Goal: Transaction & Acquisition: Purchase product/service

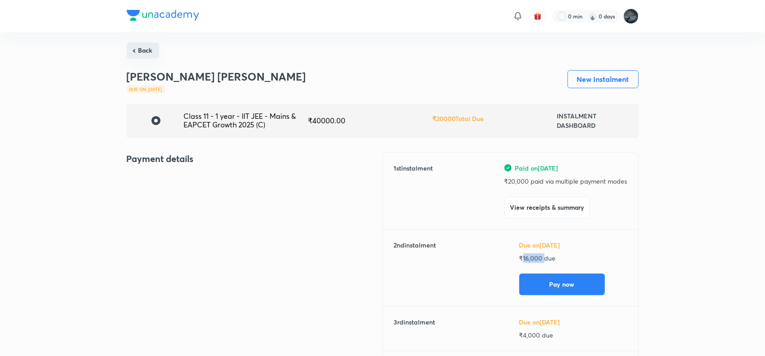
click at [140, 52] on button "Back" at bounding box center [143, 50] width 32 height 16
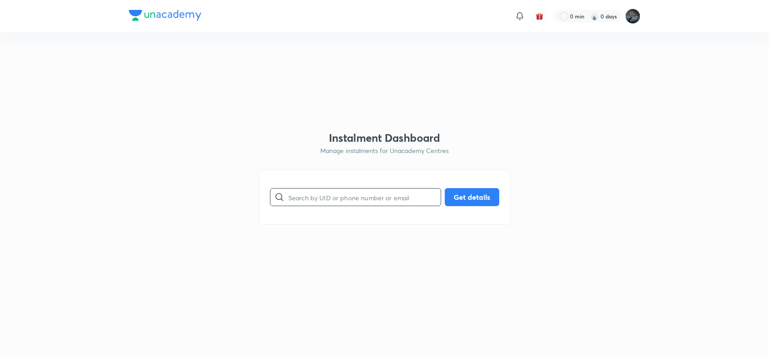
paste input "[PHONE_NUMBER]"
click at [319, 199] on input "text" at bounding box center [364, 197] width 152 height 23
click at [325, 196] on input "[PHONE_NUMBER]" at bounding box center [364, 197] width 152 height 23
type input "9849620104"
click at [463, 196] on button "Get details" at bounding box center [472, 196] width 55 height 18
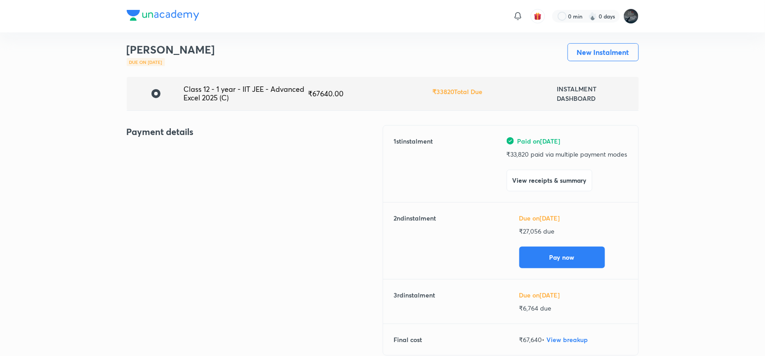
scroll to position [28, 0]
click at [551, 182] on button "View receipts & summary" at bounding box center [549, 179] width 86 height 22
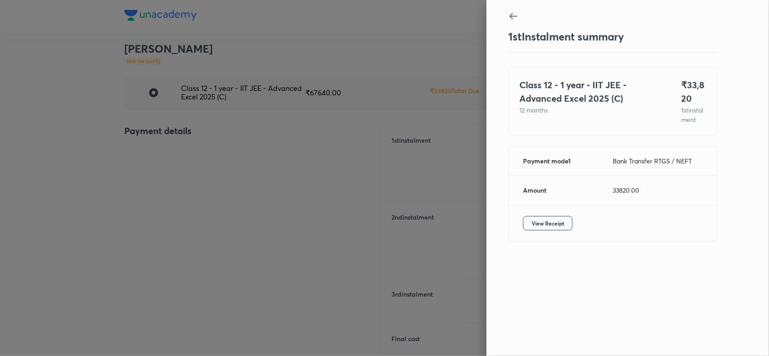
click at [548, 228] on span "View Receipt" at bounding box center [548, 223] width 32 height 9
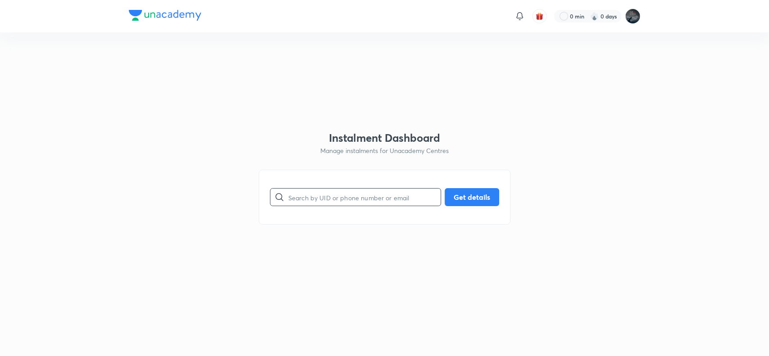
click at [345, 202] on input "text" at bounding box center [364, 197] width 152 height 23
type input "9573874567"
click at [460, 197] on button "Get details" at bounding box center [472, 196] width 55 height 18
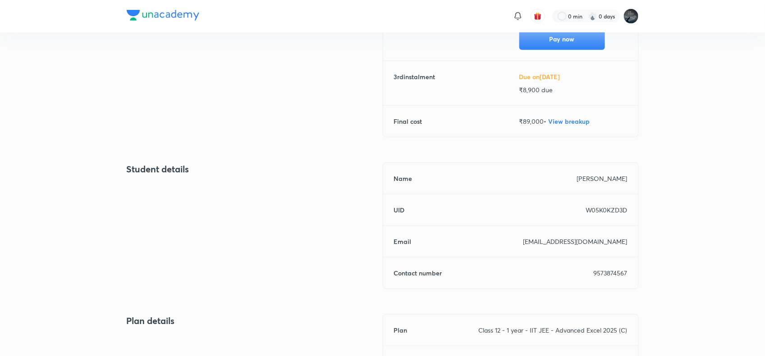
scroll to position [255, 0]
click at [608, 275] on p "9573874567" at bounding box center [610, 272] width 34 height 9
copy p "9573874567"
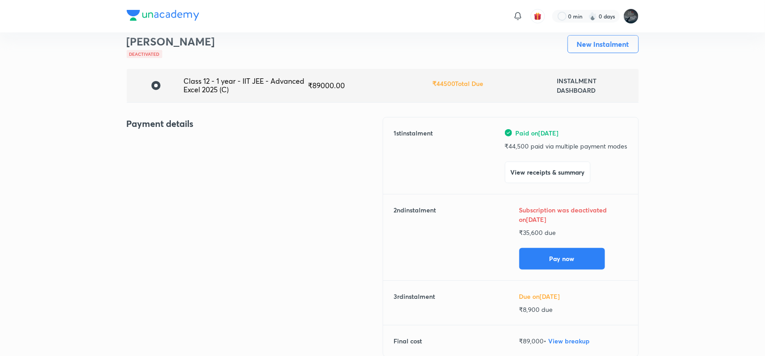
scroll to position [32, 0]
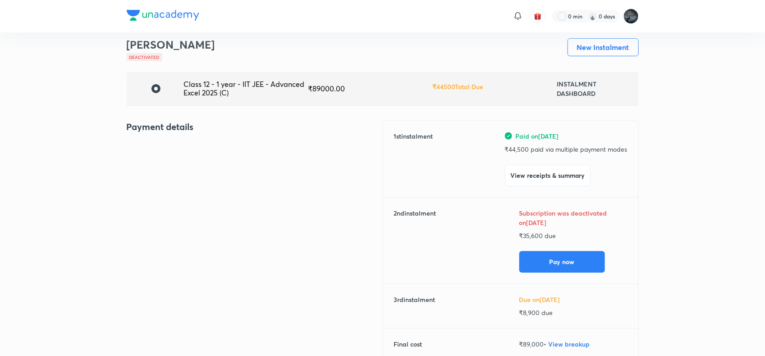
click at [528, 232] on p "₹ 35,600 due" at bounding box center [573, 235] width 108 height 9
copy p "35,600"
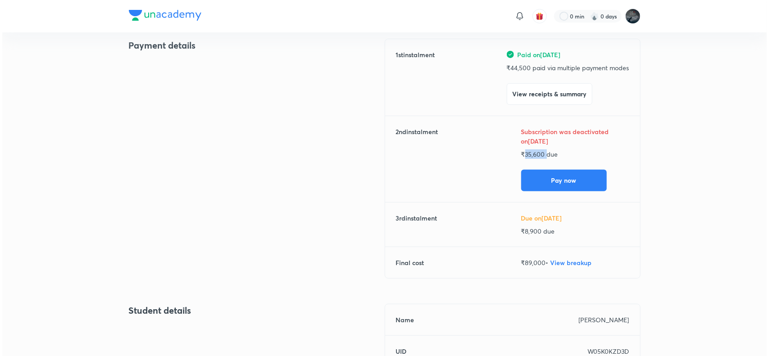
scroll to position [114, 0]
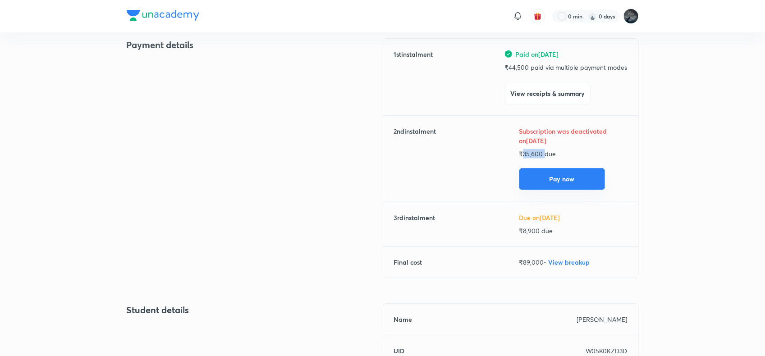
click at [565, 176] on button "Pay now" at bounding box center [562, 179] width 86 height 22
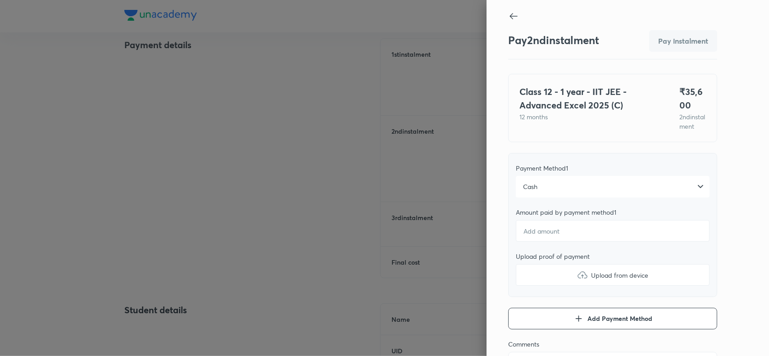
click at [542, 198] on div "Cash" at bounding box center [613, 187] width 194 height 22
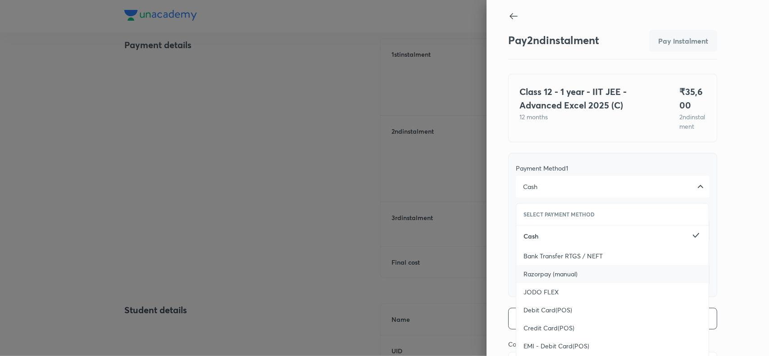
scroll to position [76, 0]
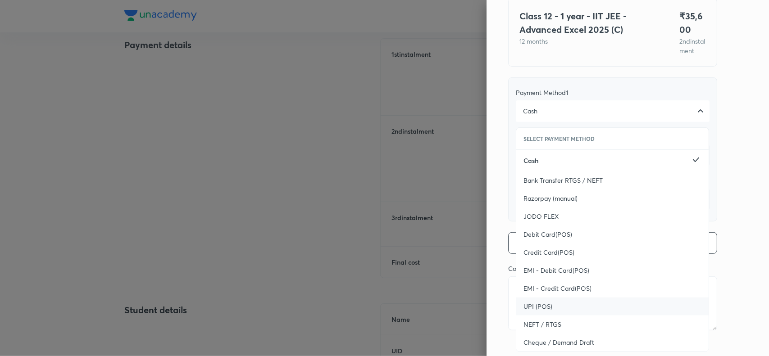
click at [524, 312] on div "UPI (POS)" at bounding box center [612, 307] width 192 height 18
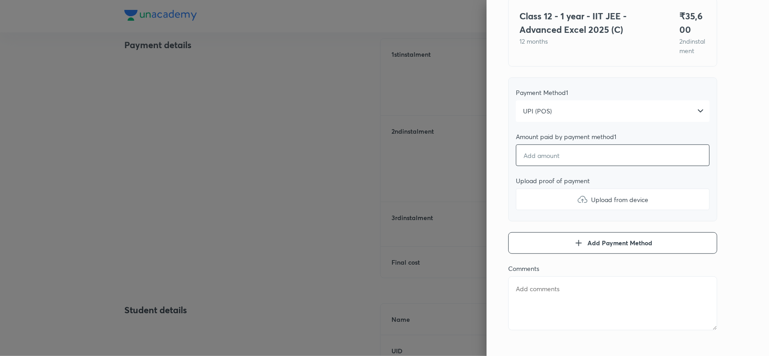
click at [550, 166] on input "number" at bounding box center [613, 156] width 194 height 22
type textarea "x"
type input "3"
type textarea "x"
type input "35"
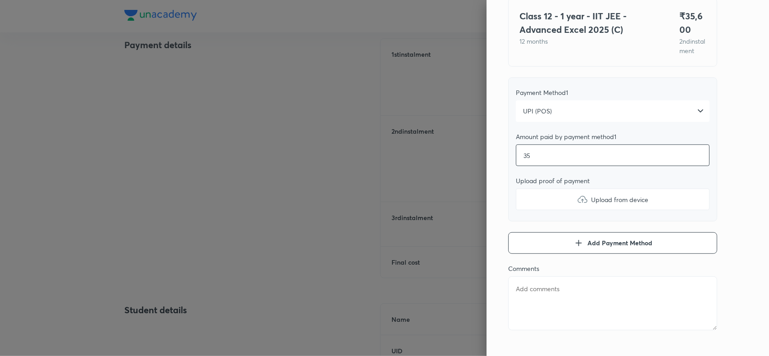
type textarea "x"
type input "356"
type textarea "x"
type input "3560"
type textarea "x"
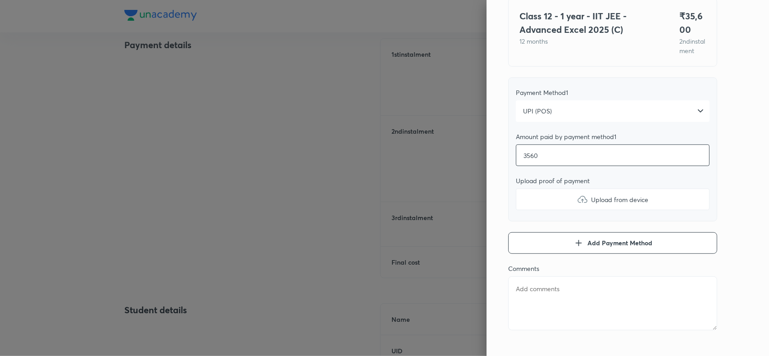
type input "35600"
type textarea "x"
type input "35600"
click at [569, 203] on label "Upload from device" at bounding box center [613, 200] width 194 height 22
click at [0, 0] on input "Upload from device" at bounding box center [0, 0] width 0 height 0
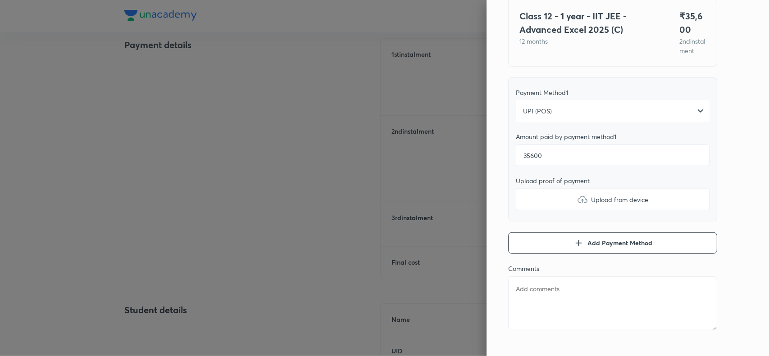
type textarea "x"
click at [561, 308] on textarea at bounding box center [612, 304] width 209 height 54
paste textarea "Gunda MOHITH ABHINAY POS"
type textarea "Gunda MOHITH ABHINAY POS"
type textarea "x"
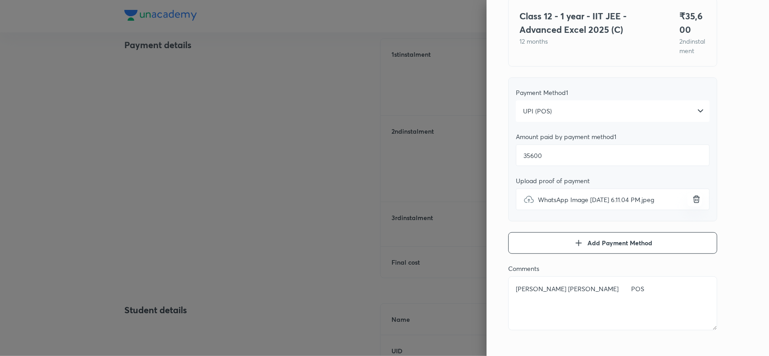
type textarea "Gunda MOHITH ABHINAY PO"
type textarea "x"
type textarea "Gunda MOHITH ABHINAY P"
type textarea "x"
type textarea "Gunda MOHITH ABHINAY"
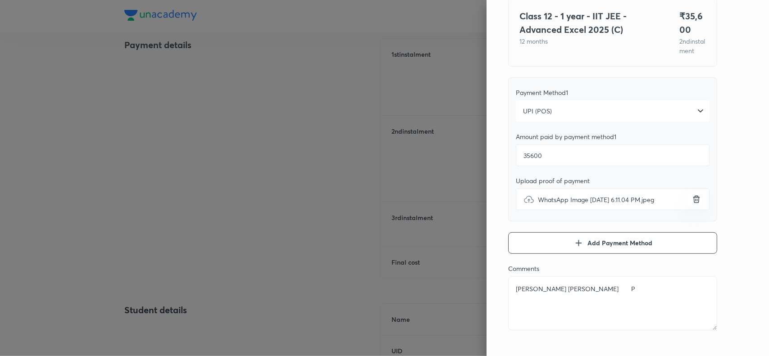
type textarea "x"
type textarea "Gunda MOHITH ABHINAY"
click at [735, 145] on div "Pay 2 nd instalment Pay instalment Class 12 - 1 year - IIT JEE - Advanced Excel…" at bounding box center [628, 178] width 282 height 356
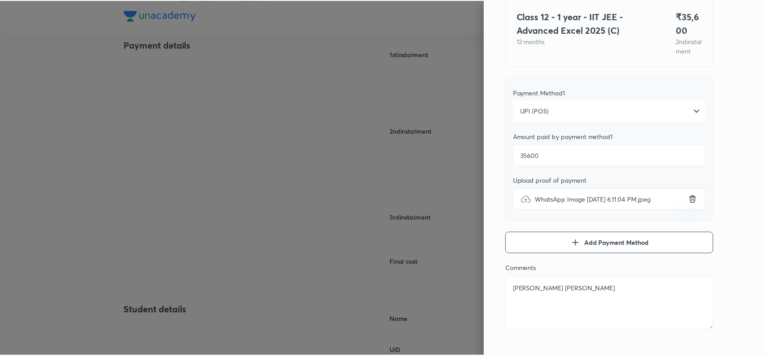
scroll to position [0, 0]
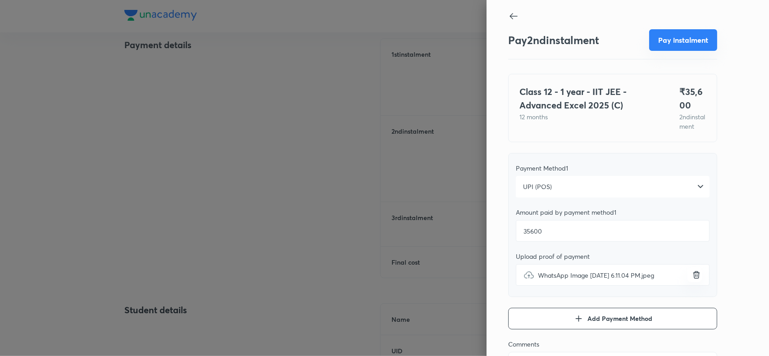
click at [667, 43] on button "Pay instalment" at bounding box center [683, 40] width 68 height 22
type textarea "x"
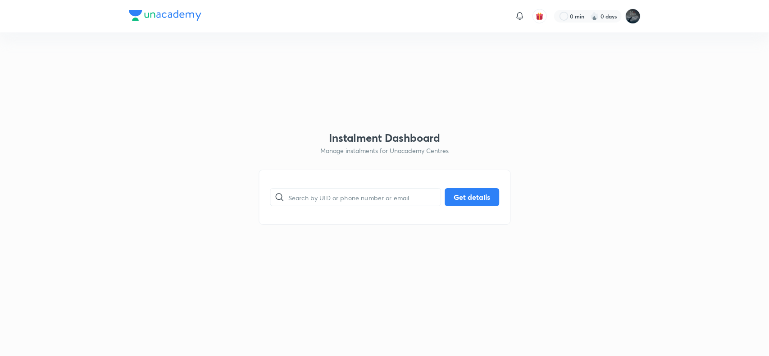
click at [302, 210] on div "​ Get details" at bounding box center [385, 197] width 252 height 55
click at [312, 203] on input "text" at bounding box center [364, 197] width 152 height 23
type input "9951058839"
click at [463, 192] on button "Get details" at bounding box center [472, 196] width 55 height 18
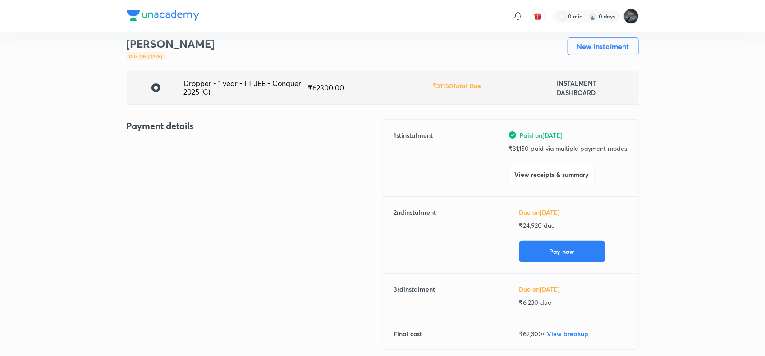
scroll to position [34, 0]
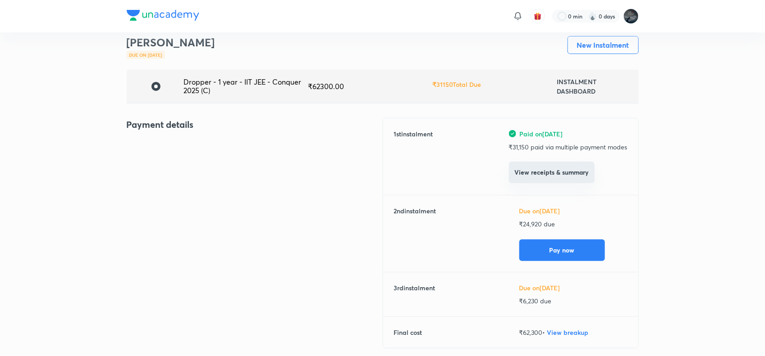
click at [553, 165] on button "View receipts & summary" at bounding box center [552, 173] width 86 height 22
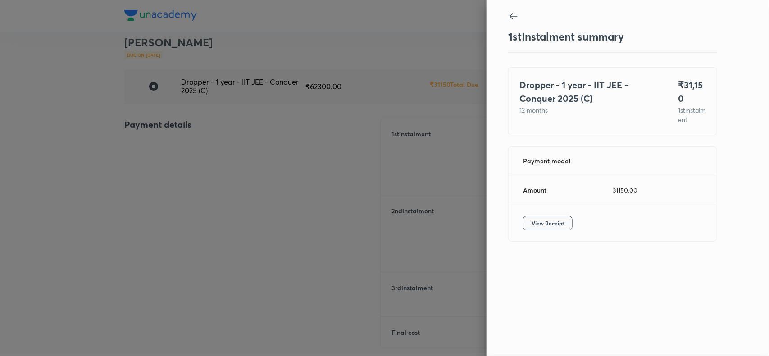
click at [551, 228] on span "View Receipt" at bounding box center [548, 223] width 32 height 9
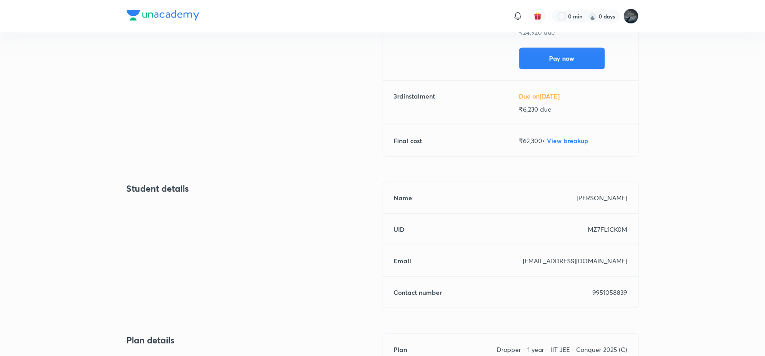
scroll to position [227, 0]
click at [607, 288] on p "9951058839" at bounding box center [609, 291] width 35 height 9
copy p "9951058839"
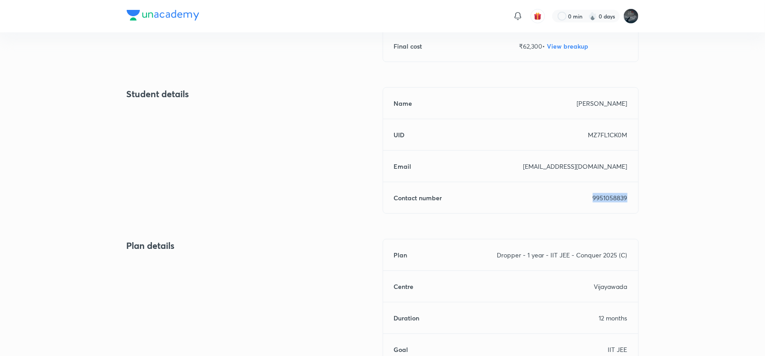
scroll to position [319, 0]
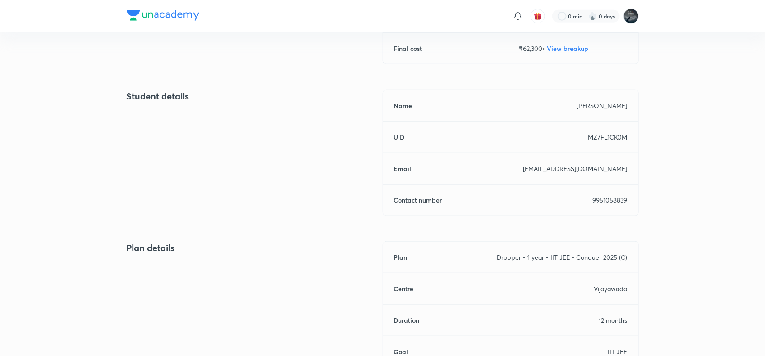
click at [589, 109] on p "GALLA NISHANT" at bounding box center [602, 105] width 50 height 9
copy h6 "Name"
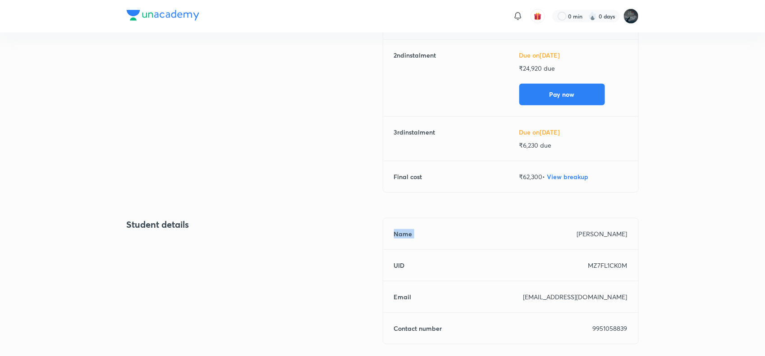
scroll to position [190, 0]
copy h6 "Name"
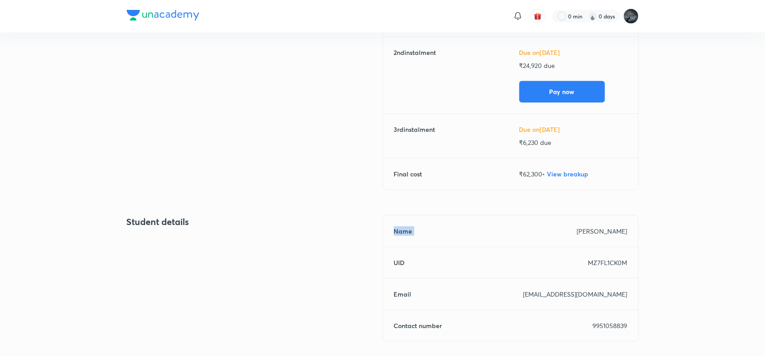
scroll to position [195, 0]
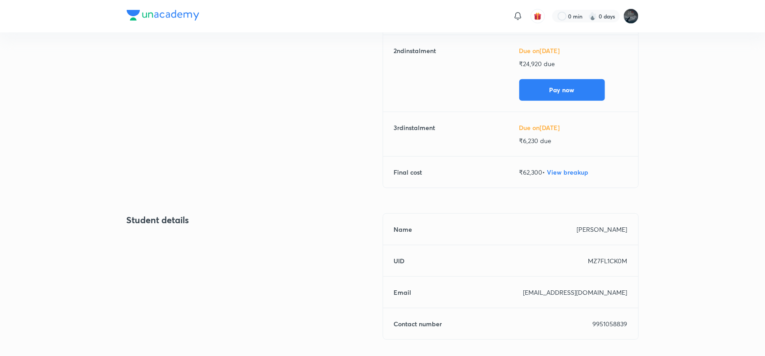
click at [596, 262] on p "MZ7FL1CK0M" at bounding box center [607, 260] width 39 height 9
copy p "MZ7FL1CK0M"
click at [596, 262] on p "MZ7FL1CK0M" at bounding box center [607, 260] width 39 height 9
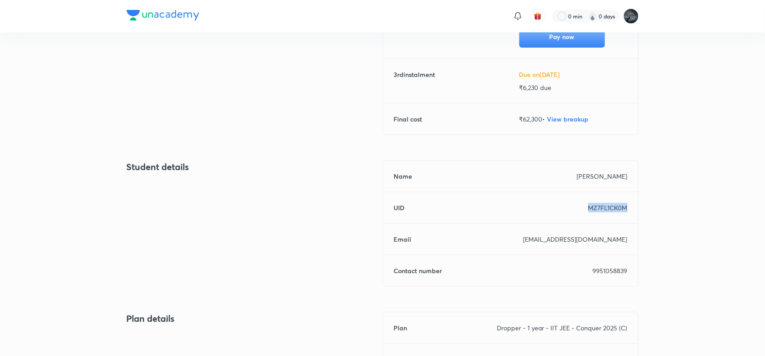
scroll to position [249, 0]
click at [610, 266] on p "9951058839" at bounding box center [609, 269] width 35 height 9
copy p "9951058839"
click at [543, 237] on p "gallaumamaheswararao@gmail.com" at bounding box center [575, 237] width 104 height 9
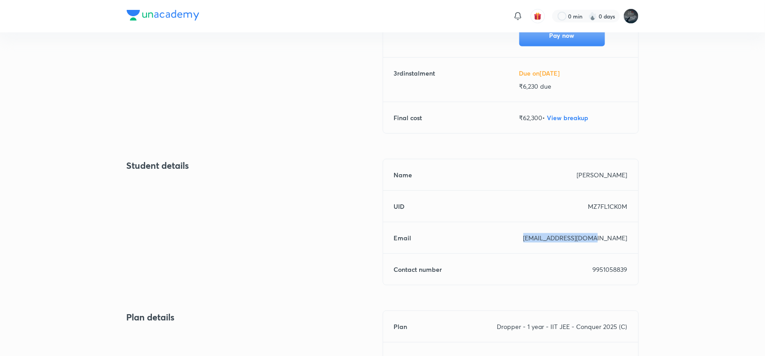
click at [543, 237] on p "gallaumamaheswararao@gmail.com" at bounding box center [575, 237] width 104 height 9
copy h6 "Email"
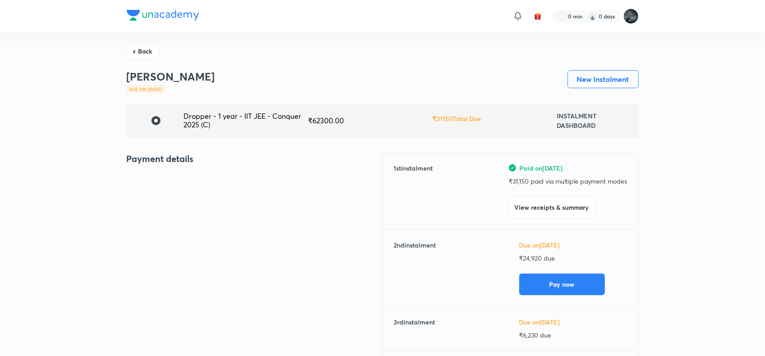
click at [534, 259] on p "₹ 24,920 due" at bounding box center [573, 258] width 108 height 9
copy p "24,920"
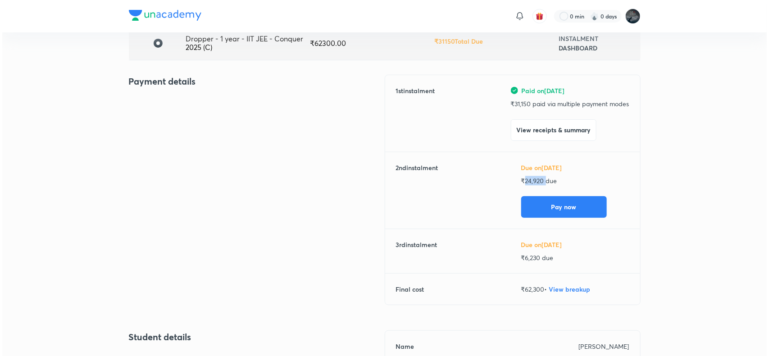
scroll to position [83, 0]
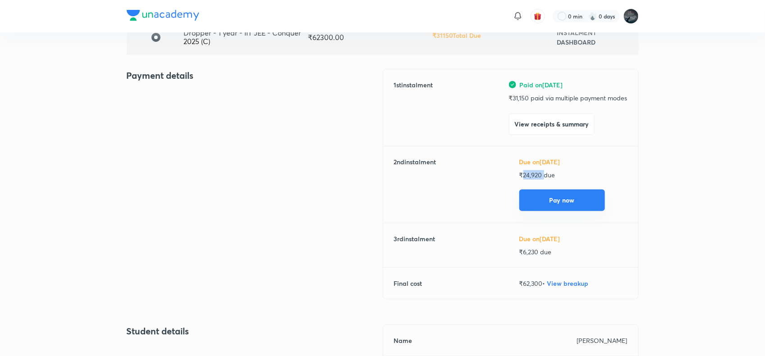
click at [562, 201] on button "Pay now" at bounding box center [562, 201] width 86 height 22
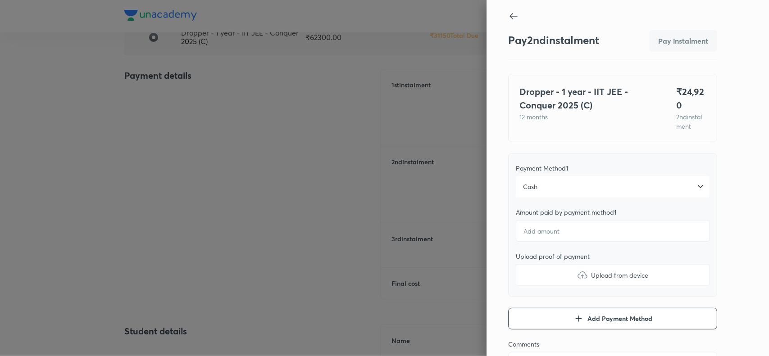
click at [561, 192] on div "Cash" at bounding box center [613, 187] width 194 height 22
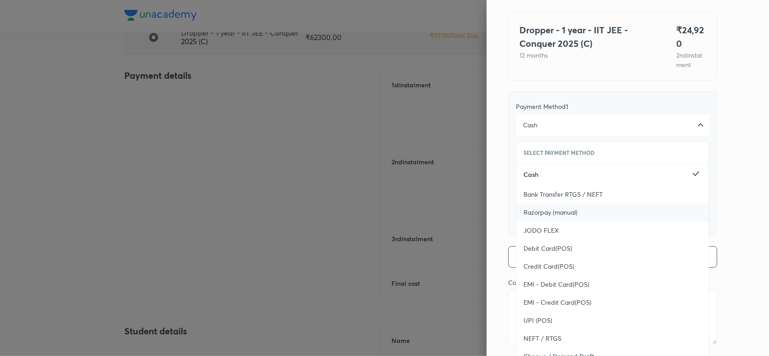
scroll to position [62, 0]
click at [530, 319] on span "UPI (POS)" at bounding box center [538, 320] width 29 height 9
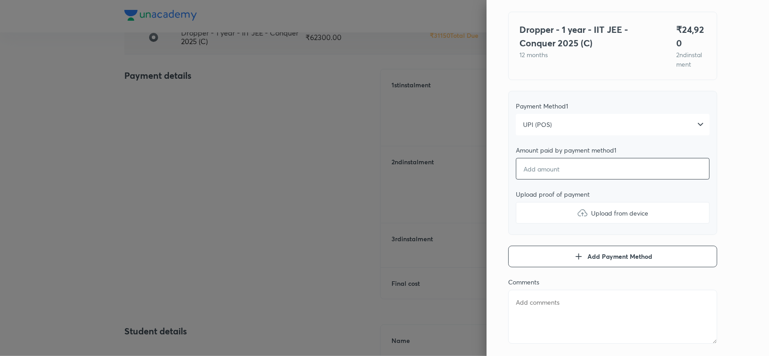
click at [551, 175] on input "number" at bounding box center [613, 169] width 194 height 22
type textarea "x"
type input "2"
type textarea "x"
type input "24"
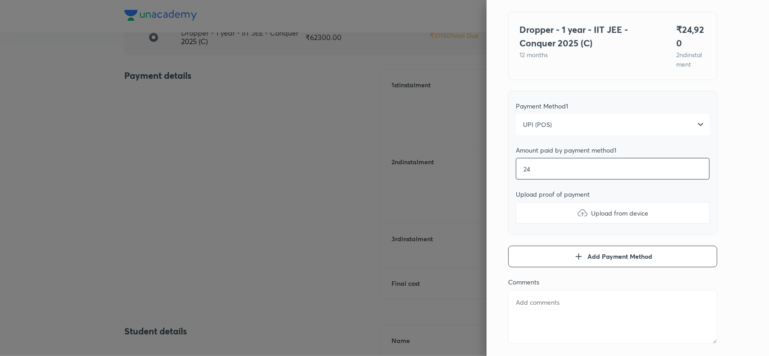
type textarea "x"
type input "249"
type textarea "x"
type input "2492"
type textarea "x"
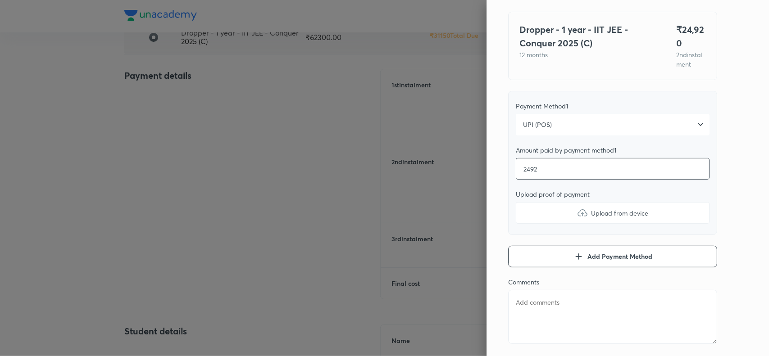
type input "24920"
type textarea "x"
type input "24920"
click at [577, 213] on img at bounding box center [582, 213] width 11 height 11
click at [0, 0] on input "Upload from device" at bounding box center [0, 0] width 0 height 0
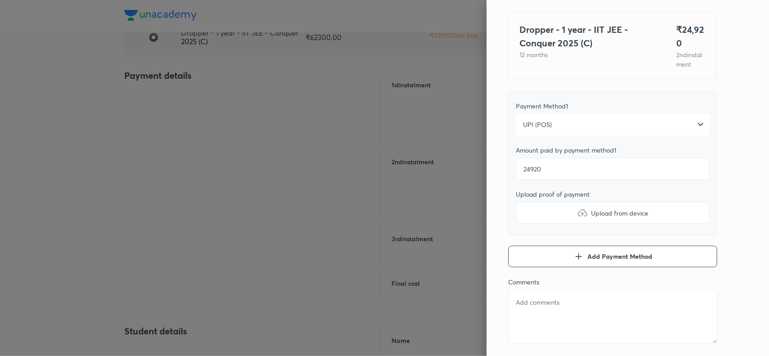
type textarea "x"
click at [534, 312] on textarea at bounding box center [612, 317] width 209 height 54
paste textarea "GALLA NISHANT"
type textarea "GALLA NISHANT"
type textarea "x"
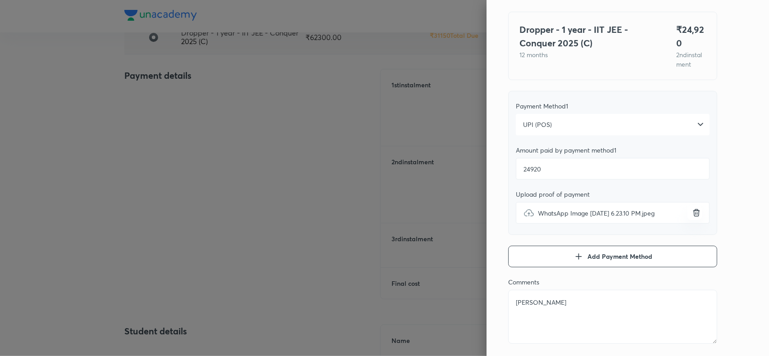
type textarea "GALLA NISHANT"
click at [737, 193] on div "Pay 2 nd instalment Pay instalment Dropper - 1 year - IIT JEE - Conquer 2025 (C…" at bounding box center [628, 178] width 282 height 356
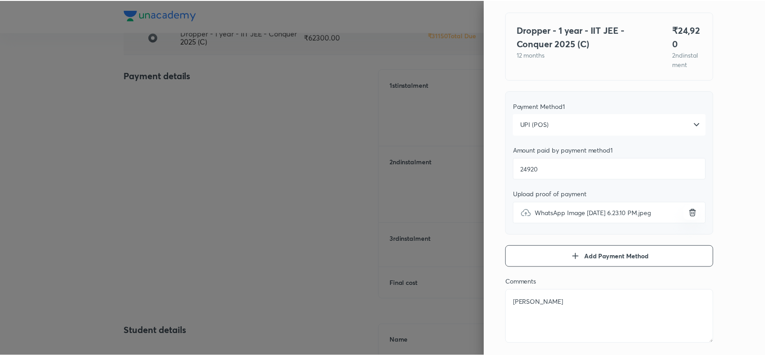
scroll to position [0, 0]
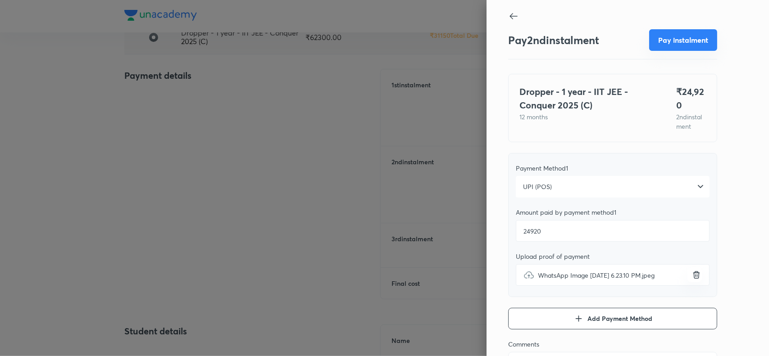
click at [667, 41] on button "Pay instalment" at bounding box center [683, 40] width 68 height 22
type textarea "x"
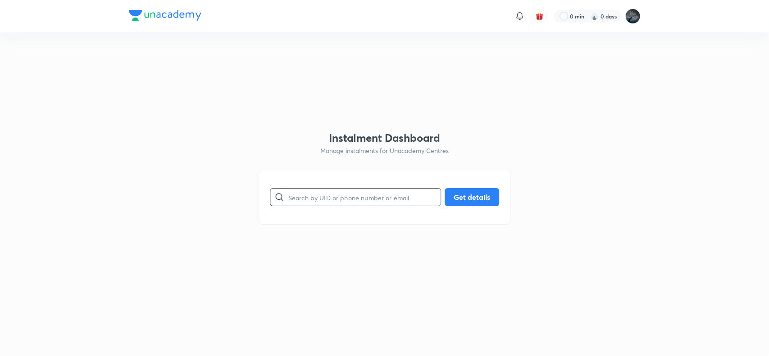
paste input "93918 23488"
click at [332, 194] on input "93918 23488" at bounding box center [364, 197] width 152 height 23
click at [311, 199] on input "93918 23488" at bounding box center [364, 197] width 152 height 23
type input "9391823488"
click at [451, 199] on button "Get details" at bounding box center [472, 196] width 55 height 18
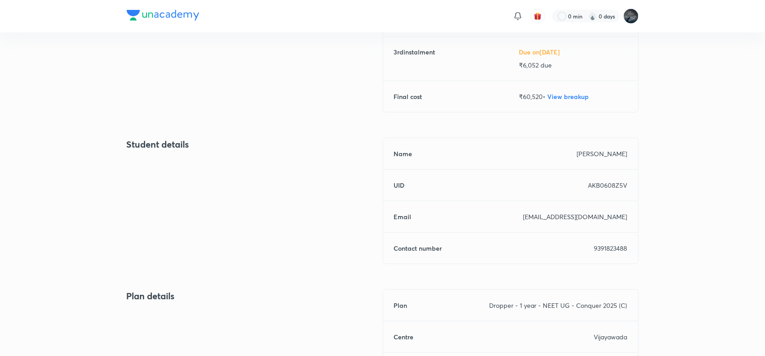
scroll to position [271, 0]
click at [609, 246] on p "9391823488" at bounding box center [610, 247] width 33 height 9
copy p "9391823488"
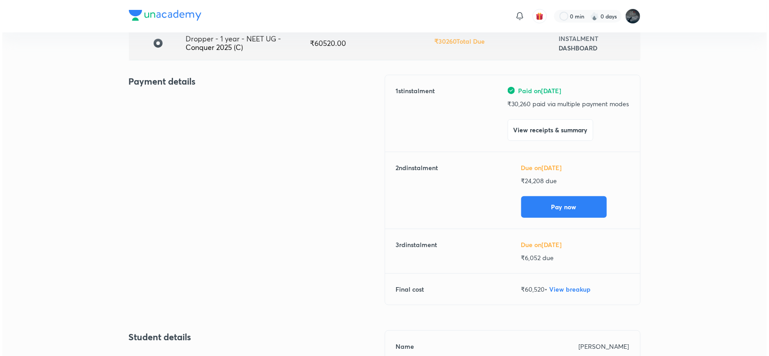
scroll to position [79, 0]
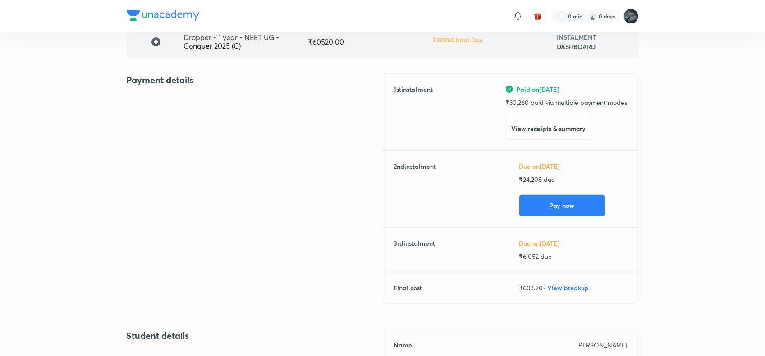
click at [530, 175] on p "₹ 24,208 due" at bounding box center [573, 179] width 108 height 9
copy p "24,208"
click at [530, 175] on p "₹ 24,208 due" at bounding box center [573, 179] width 108 height 9
click at [540, 197] on button "Pay now" at bounding box center [562, 205] width 86 height 22
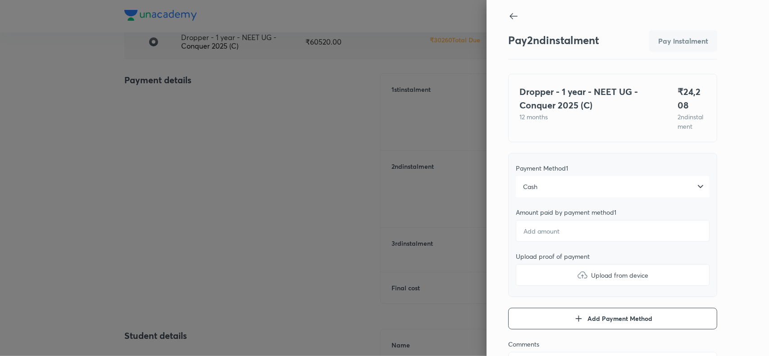
click at [543, 198] on div "Cash" at bounding box center [613, 187] width 194 height 22
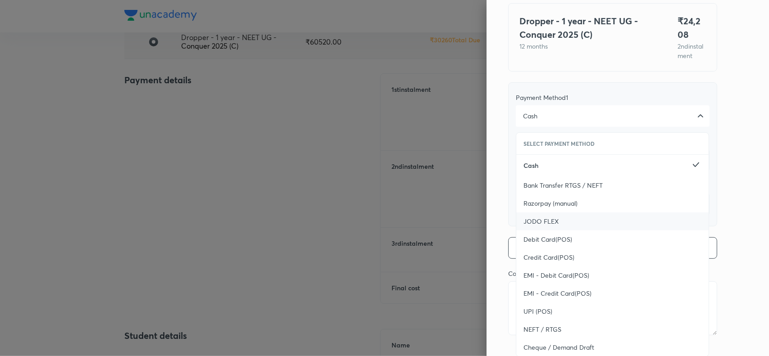
scroll to position [71, 0]
click at [541, 316] on span "UPI (POS)" at bounding box center [538, 311] width 29 height 9
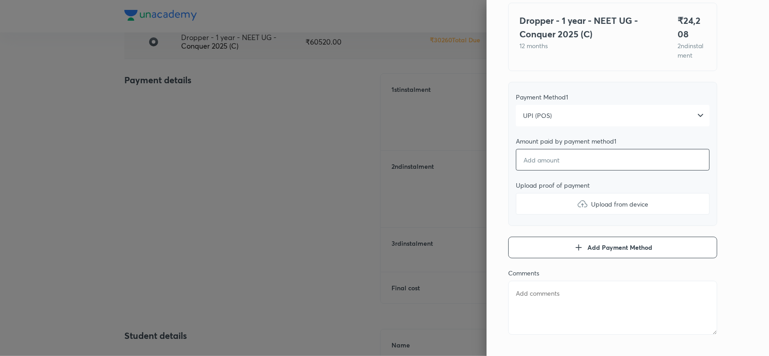
click at [549, 171] on input "number" at bounding box center [613, 160] width 194 height 22
type textarea "x"
type input "2"
type textarea "x"
type input "24"
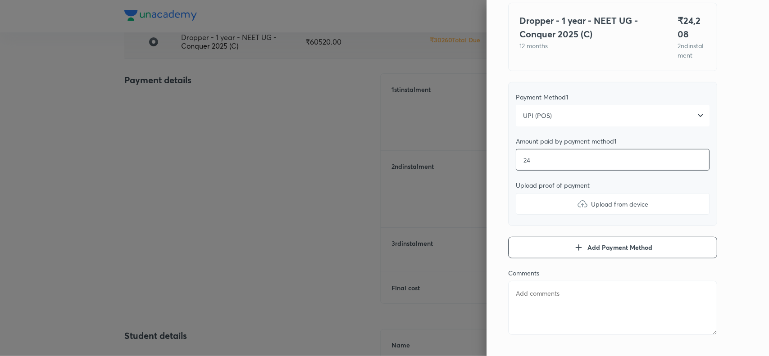
type textarea "x"
type input "242"
type textarea "x"
type input "2420"
type textarea "x"
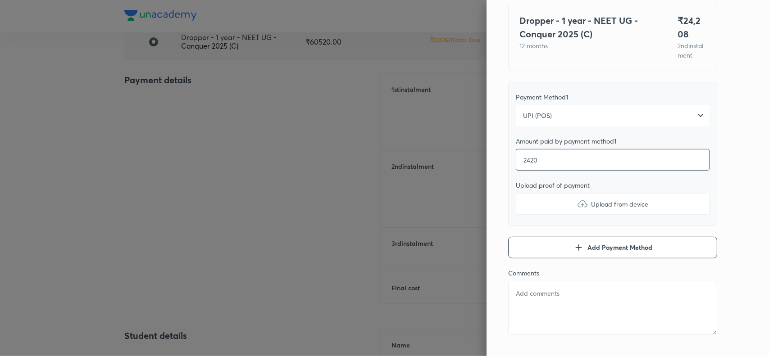
type input "24208"
type textarea "x"
type input "24208"
click at [577, 209] on img at bounding box center [582, 204] width 11 height 11
click at [0, 0] on input "Upload from device" at bounding box center [0, 0] width 0 height 0
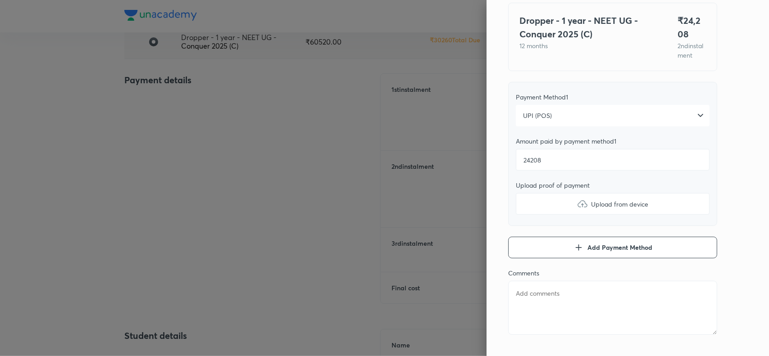
type textarea "x"
click at [523, 303] on textarea at bounding box center [612, 308] width 209 height 54
paste textarea "Kammara Bhanusirisha"
type textarea "Kammara Bhanusirisha"
type textarea "x"
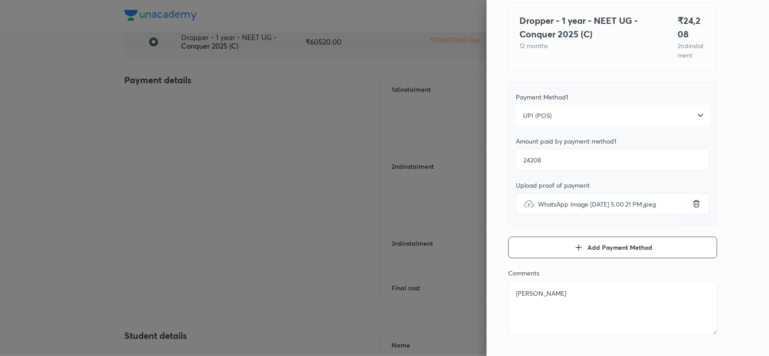
type textarea "Kammara Bhanusirisha"
click at [733, 171] on div "Pay 2 nd instalment Pay instalment Dropper - 1 year - NEET UG - Conquer 2025 (C…" at bounding box center [628, 178] width 282 height 356
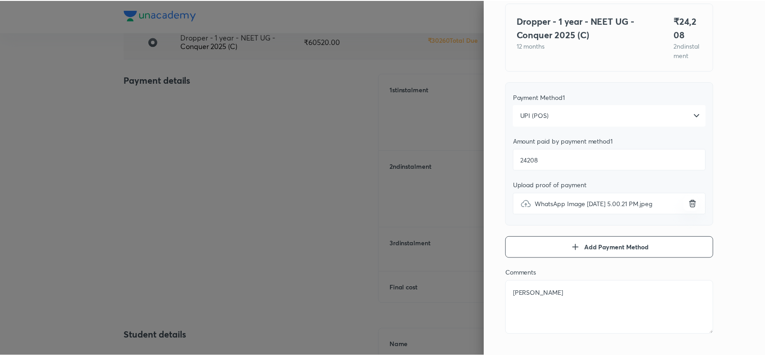
scroll to position [0, 0]
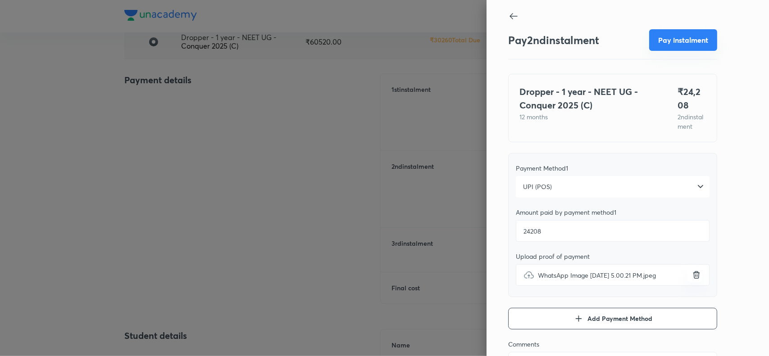
click at [678, 46] on button "Pay instalment" at bounding box center [683, 40] width 68 height 22
type textarea "x"
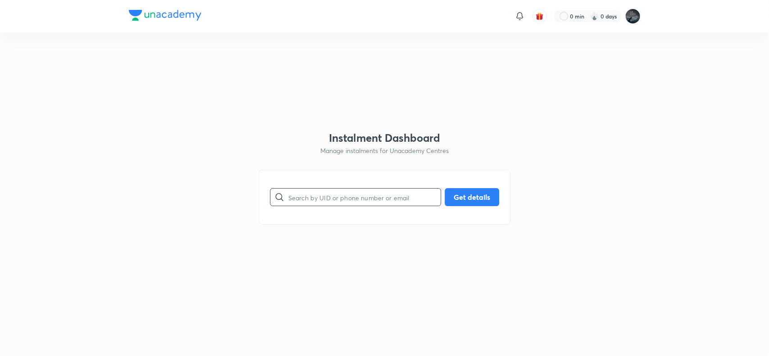
click at [332, 193] on input "text" at bounding box center [364, 197] width 152 height 23
paste input "XQ3TGY71CF"
type input "XQ3TGY71CF"
click at [472, 197] on button "Get details" at bounding box center [472, 196] width 55 height 18
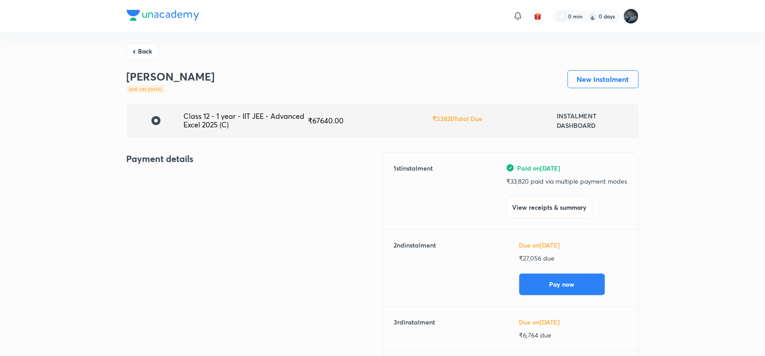
click at [517, 186] on p "₹ 33,820 paid via multiple payment modes" at bounding box center [566, 181] width 121 height 9
copy p "33,820"
click at [539, 210] on button "View receipts & summary" at bounding box center [549, 207] width 86 height 22
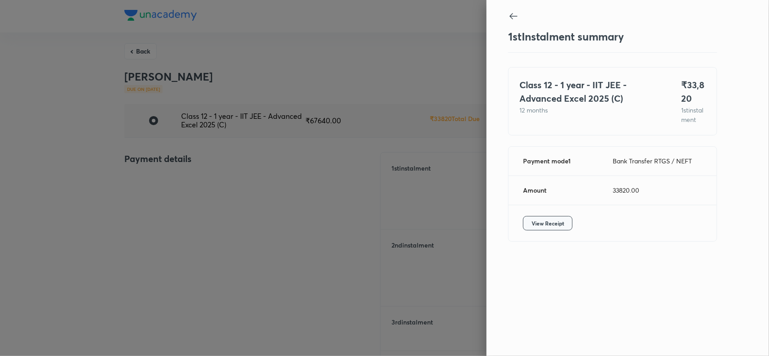
click at [547, 228] on span "View Receipt" at bounding box center [548, 223] width 32 height 9
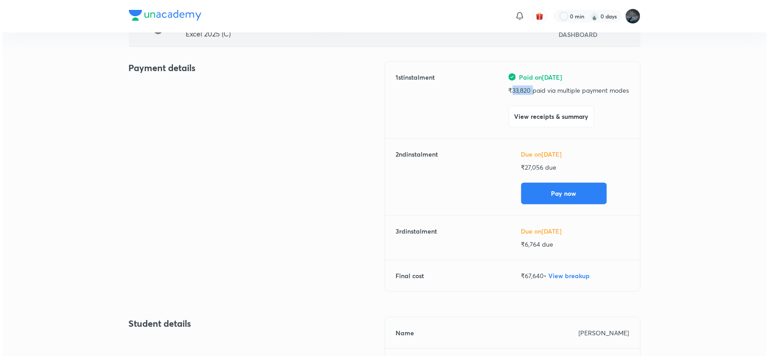
scroll to position [91, 0]
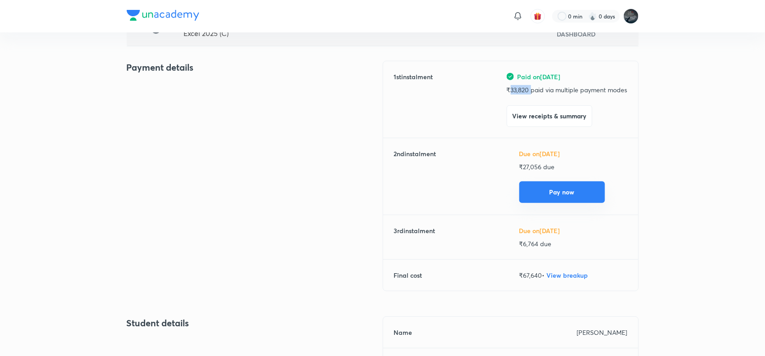
click at [545, 194] on button "Pay now" at bounding box center [562, 193] width 86 height 22
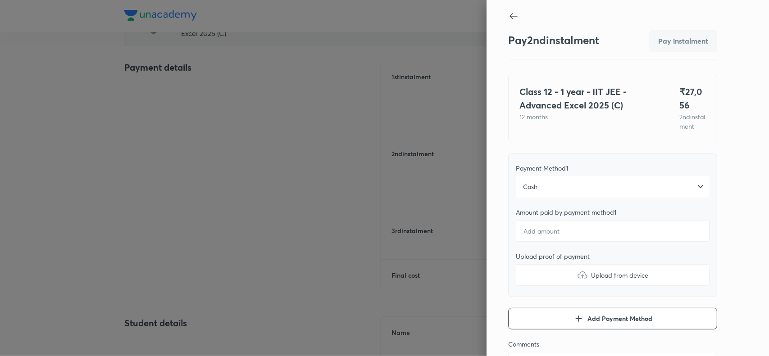
click at [552, 198] on div "Cash" at bounding box center [613, 187] width 194 height 22
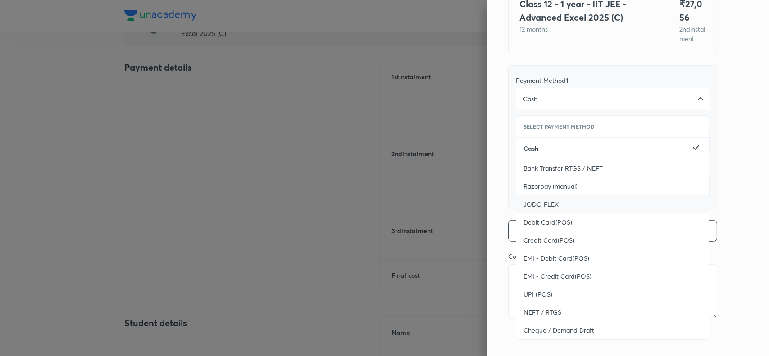
scroll to position [89, 0]
click at [537, 317] on span "NEFT / RTGS" at bounding box center [543, 312] width 38 height 9
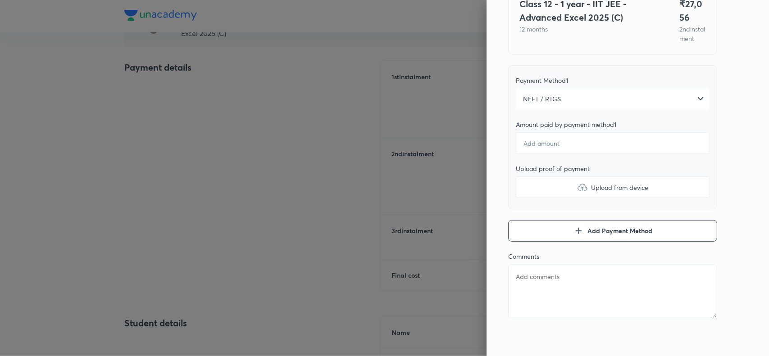
click at [735, 160] on div "Pay 2 nd instalment Pay instalment Class 12 - 1 year - IIT JEE - Advanced Excel…" at bounding box center [628, 178] width 282 height 356
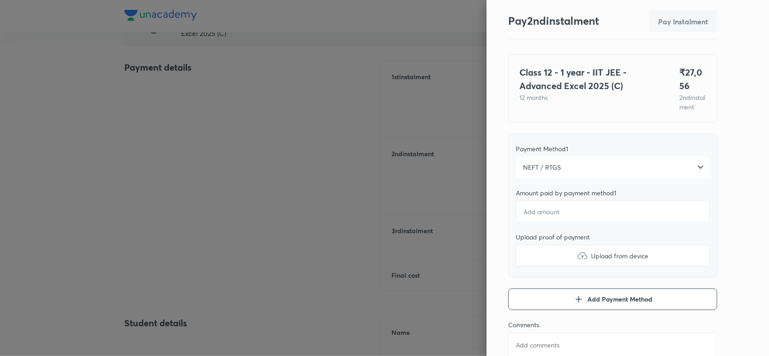
scroll to position [17, 0]
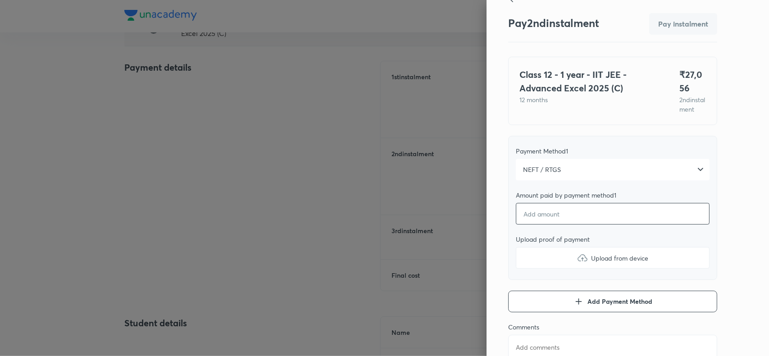
click at [542, 225] on input "number" at bounding box center [613, 214] width 194 height 22
type textarea "x"
type input "2"
type textarea "x"
type input "27"
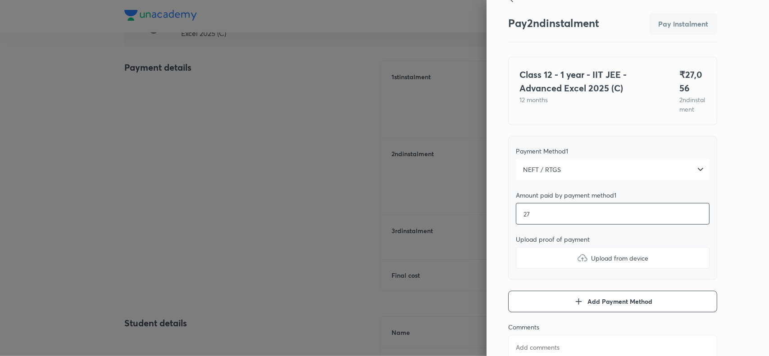
type textarea "x"
type input "270"
type textarea "x"
type input "2705"
type textarea "x"
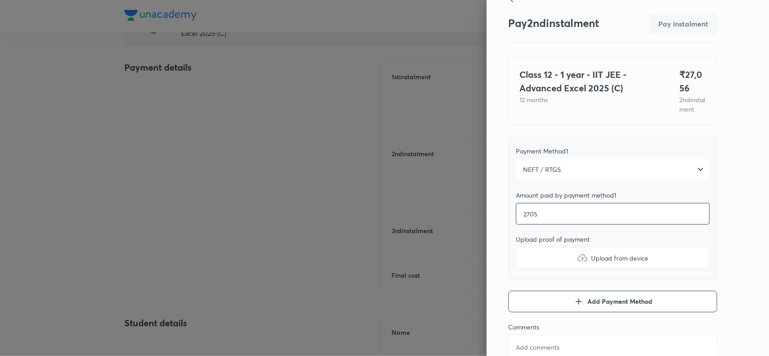
type input "27056"
type textarea "x"
type input "27056"
click at [577, 264] on img at bounding box center [582, 258] width 11 height 11
click at [0, 0] on input "Upload from device" at bounding box center [0, 0] width 0 height 0
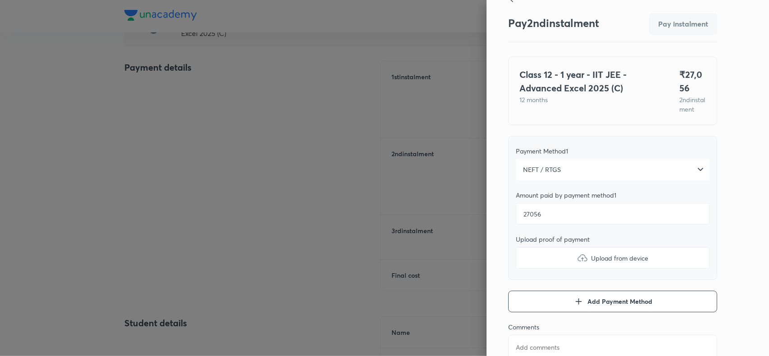
type textarea "x"
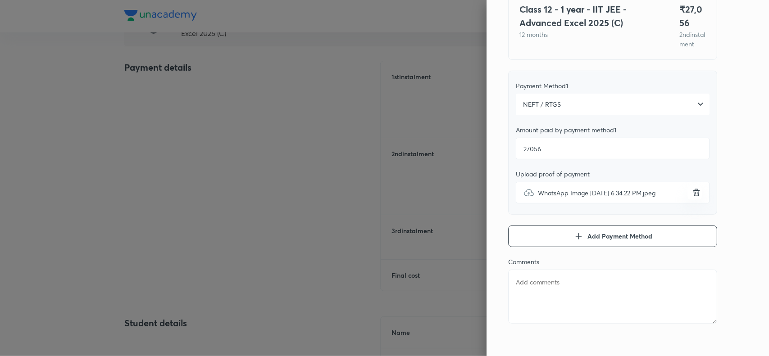
scroll to position [98, 0]
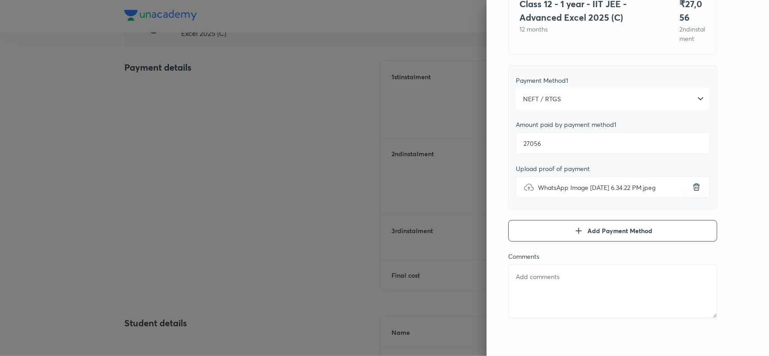
click at [542, 280] on textarea at bounding box center [612, 291] width 209 height 54
paste textarea "Nannapaneni Navya"
type textarea "Nannapaneni Navya"
type textarea "x"
type textarea "Nannapaneni Navya"
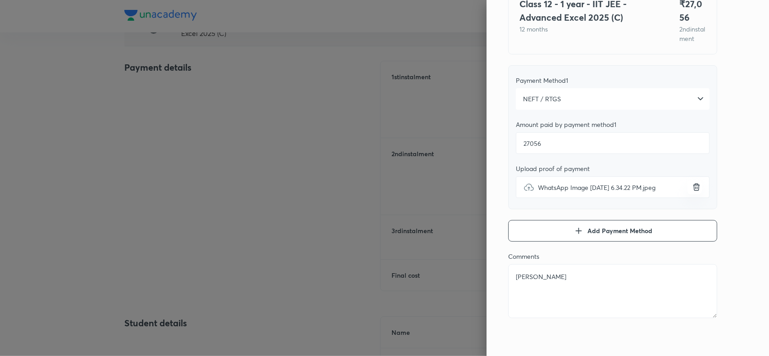
click at [740, 149] on div "Pay 2 nd instalment Pay instalment Class 12 - 1 year - IIT JEE - Advanced Excel…" at bounding box center [628, 178] width 282 height 356
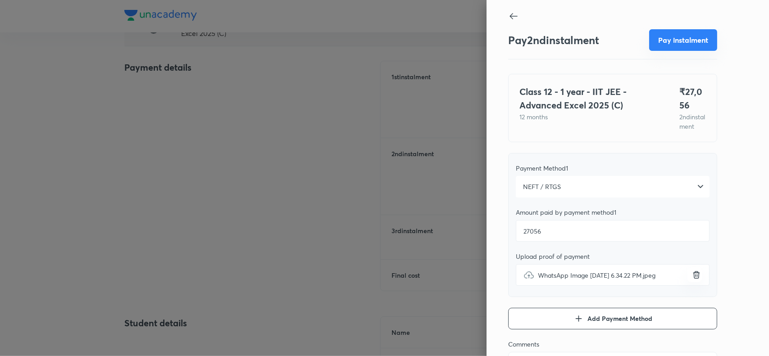
click at [674, 36] on button "Pay instalment" at bounding box center [683, 40] width 68 height 22
type textarea "x"
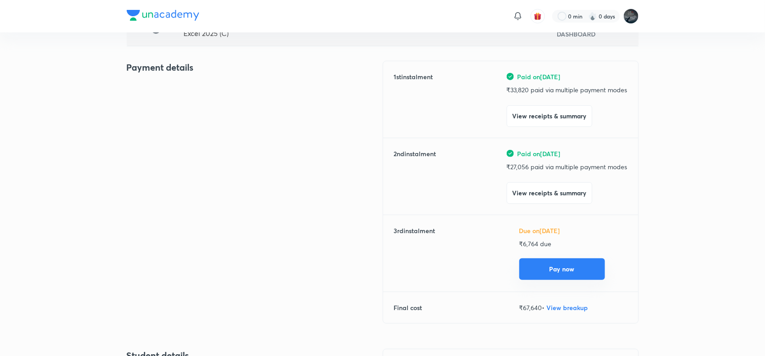
click at [567, 267] on button "Pay now" at bounding box center [562, 270] width 86 height 22
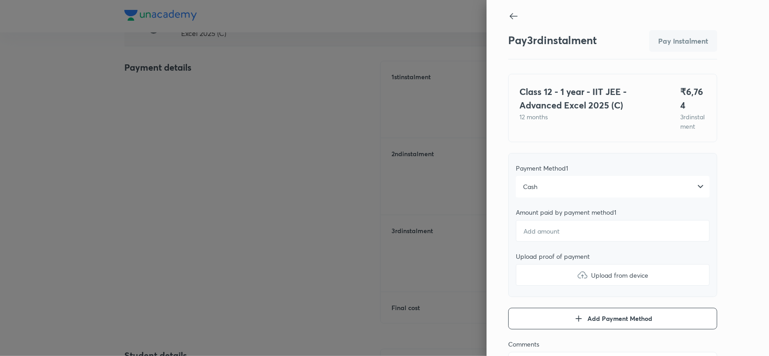
click at [542, 186] on div "Cash" at bounding box center [613, 187] width 194 height 22
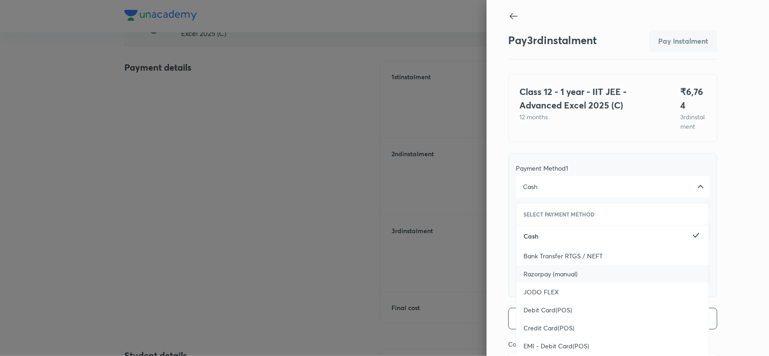
scroll to position [85, 0]
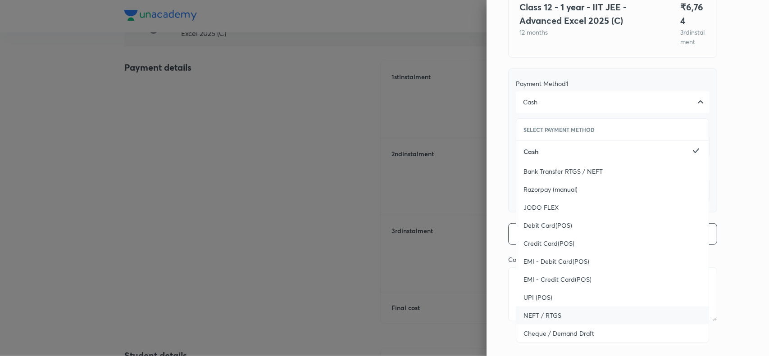
click at [527, 307] on div "NEFT / RTGS" at bounding box center [612, 316] width 192 height 18
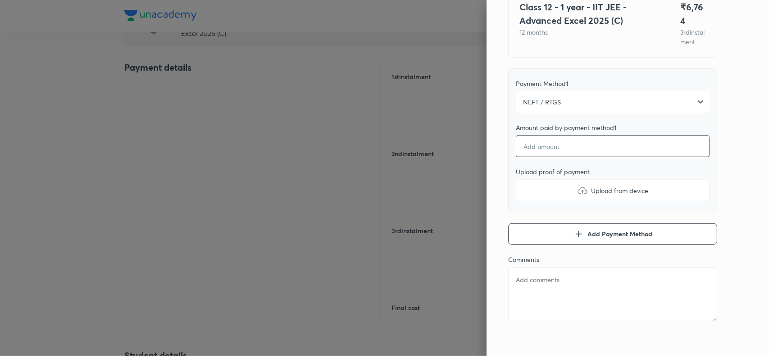
click at [562, 148] on input "number" at bounding box center [613, 147] width 194 height 22
type textarea "x"
type input "6"
type textarea "x"
type input "65"
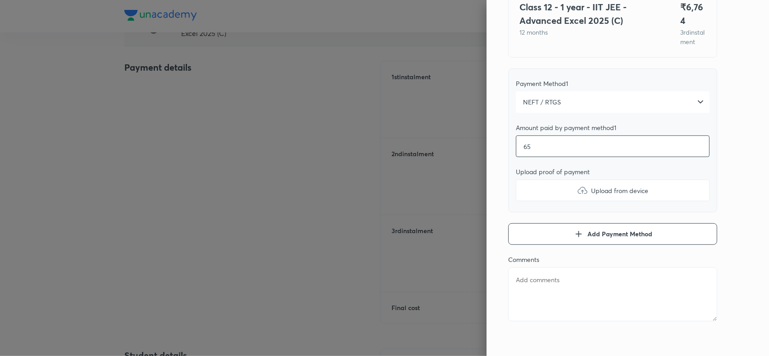
type textarea "x"
type input "653"
type textarea "x"
type input "6534"
type textarea "x"
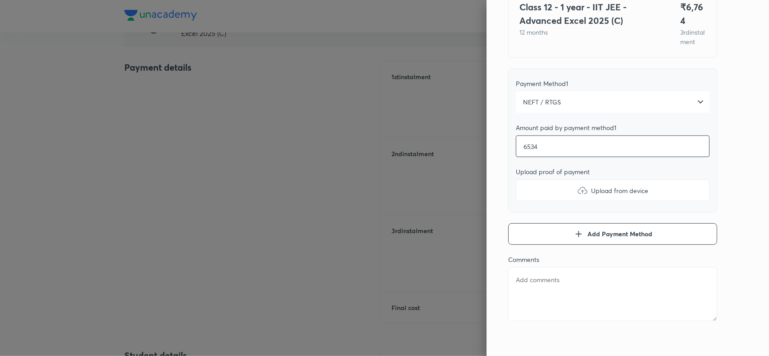
type input "6534"
click at [577, 186] on img at bounding box center [582, 190] width 11 height 11
click at [0, 0] on input "Upload from device" at bounding box center [0, 0] width 0 height 0
type textarea "x"
click at [525, 284] on textarea at bounding box center [612, 295] width 209 height 54
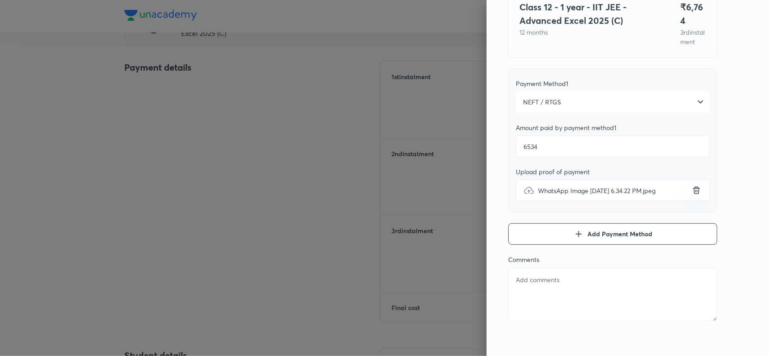
paste textarea "Nannapaneni Navya"
type textarea "Nannapaneni Navya"
type textarea "x"
type textarea "Nannapaneni Navya"
click at [573, 230] on icon "button" at bounding box center [578, 234] width 11 height 11
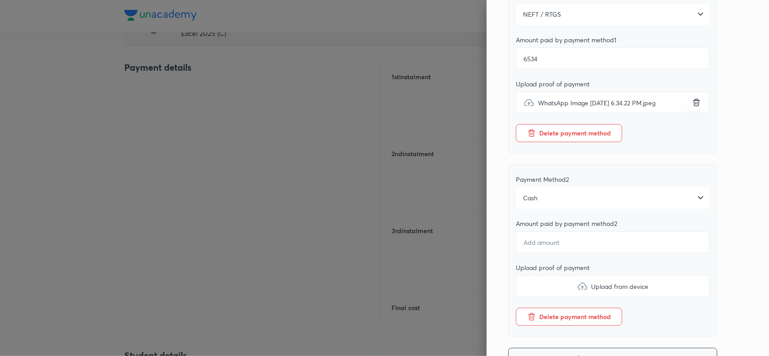
scroll to position [176, 0]
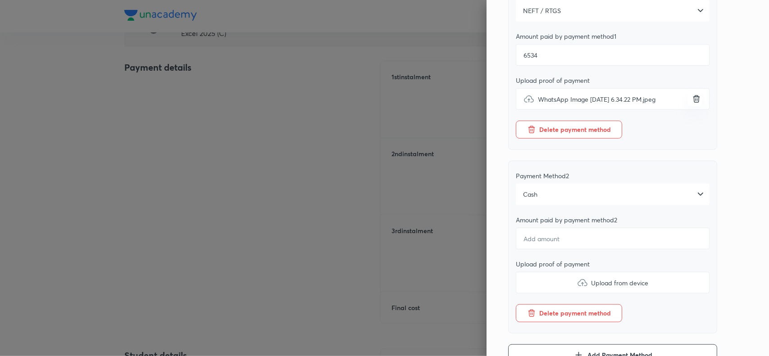
click at [565, 185] on div "Cash" at bounding box center [613, 195] width 194 height 22
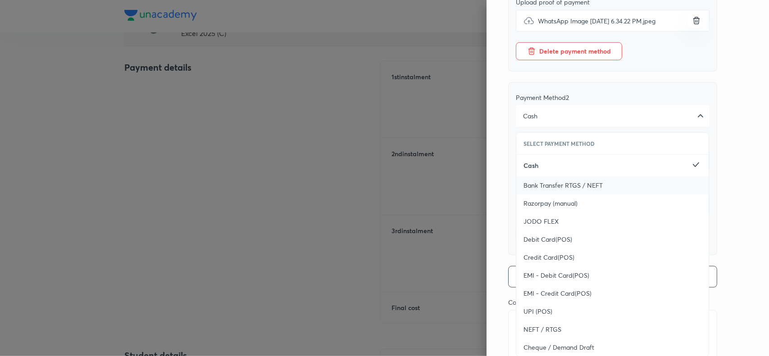
scroll to position [255, 0]
click at [535, 327] on span "NEFT / RTGS" at bounding box center [543, 329] width 38 height 9
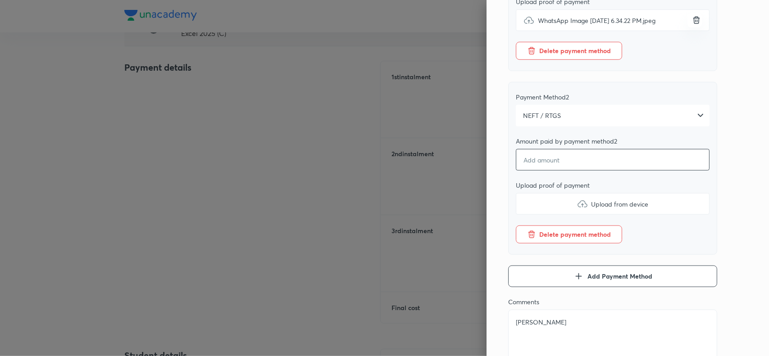
click at [552, 159] on input "number" at bounding box center [613, 160] width 194 height 22
type textarea "x"
type input "2"
type textarea "x"
type input "23"
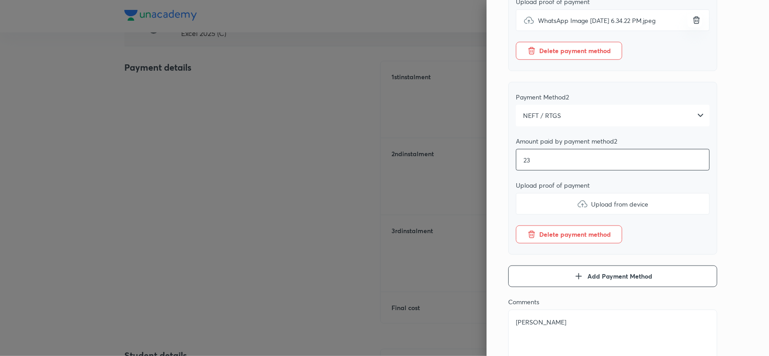
type textarea "x"
type input "230"
type textarea "x"
type input "230"
click at [577, 200] on img at bounding box center [582, 204] width 11 height 11
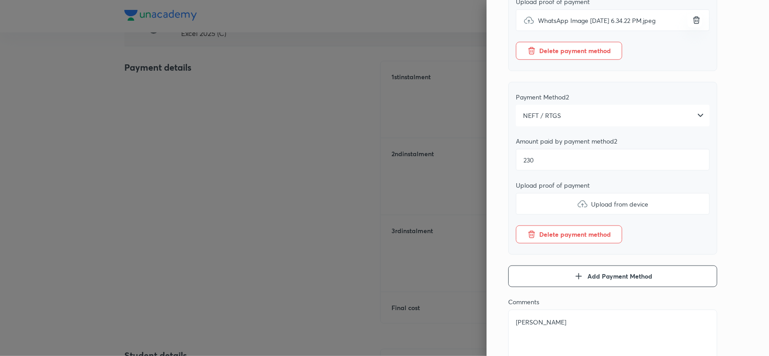
click at [0, 0] on input "Upload from device" at bounding box center [0, 0] width 0 height 0
click at [720, 149] on div "Pay 3 rd instalment Pay instalment Class 12 - 1 year - IIT JEE - Advanced Excel…" at bounding box center [628, 178] width 282 height 356
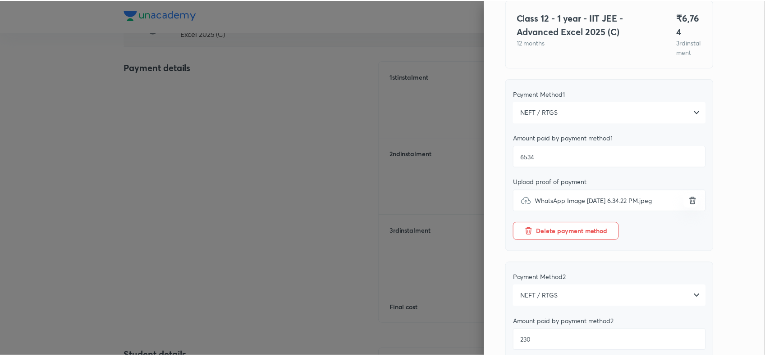
scroll to position [0, 0]
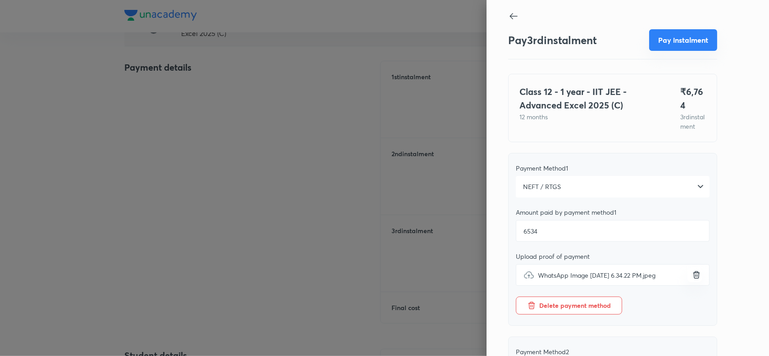
click at [676, 43] on button "Pay instalment" at bounding box center [683, 40] width 68 height 22
type textarea "x"
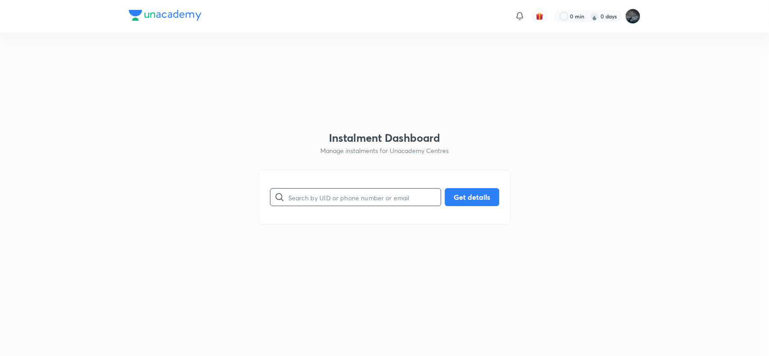
click at [352, 203] on input "text" at bounding box center [364, 197] width 152 height 23
paste input "9912018831"
type input "9912018831"
click at [470, 195] on button "Get details" at bounding box center [472, 196] width 55 height 18
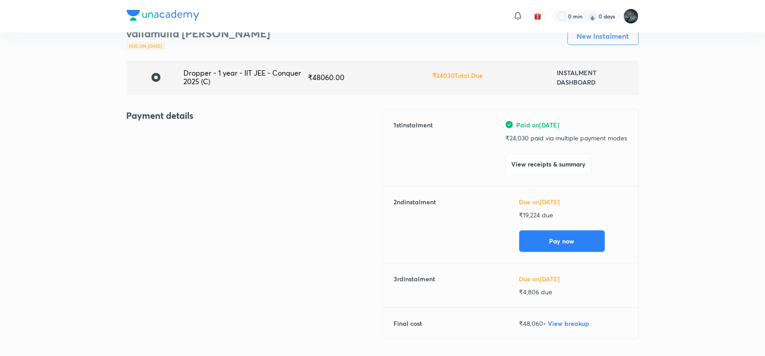
scroll to position [43, 0]
click at [523, 136] on p "₹ 24,030 paid via multiple payment modes" at bounding box center [566, 138] width 122 height 9
copy p "24,030"
click at [523, 136] on p "₹ 24,030 paid via multiple payment modes" at bounding box center [566, 138] width 122 height 9
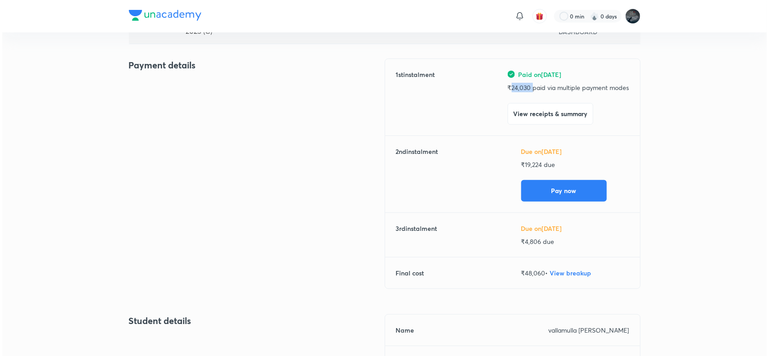
scroll to position [98, 0]
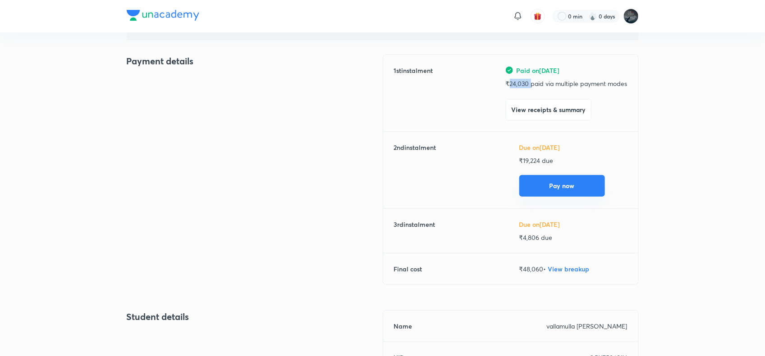
click at [566, 187] on button "Pay now" at bounding box center [562, 186] width 86 height 22
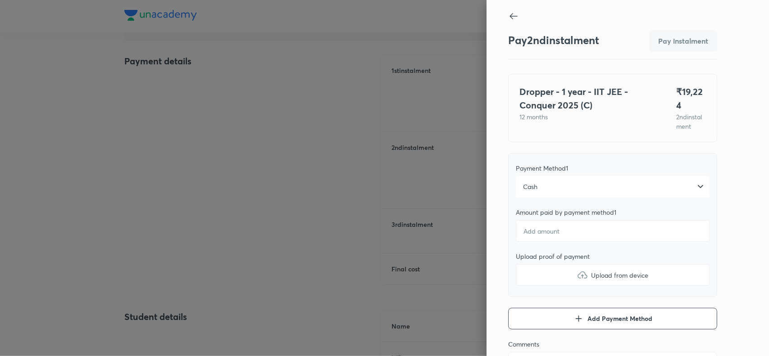
click at [542, 181] on div "Cash" at bounding box center [613, 187] width 194 height 22
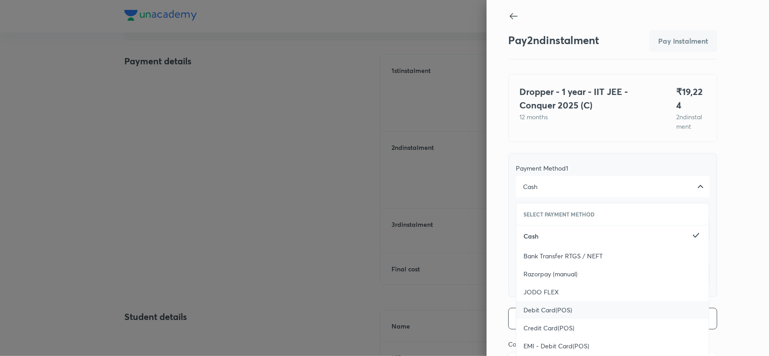
scroll to position [31, 0]
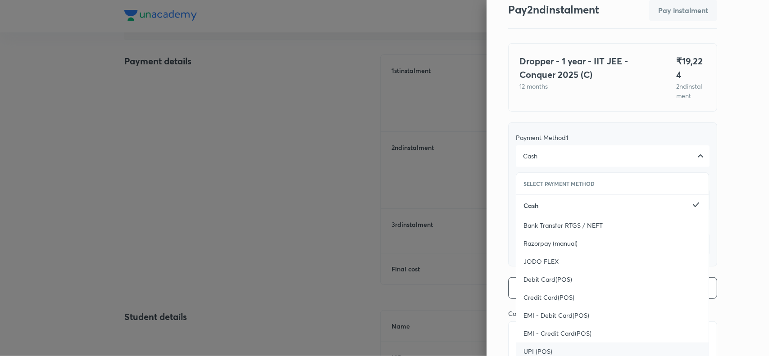
click at [528, 343] on div "UPI (POS)" at bounding box center [612, 352] width 192 height 18
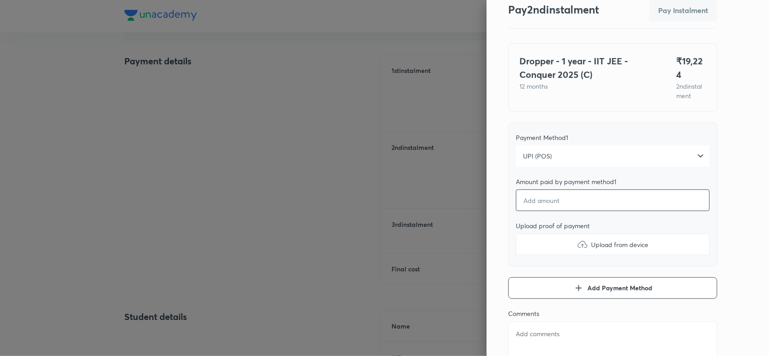
click at [552, 195] on input "number" at bounding box center [613, 201] width 194 height 22
type textarea "x"
type input "1"
type textarea "x"
type input "19"
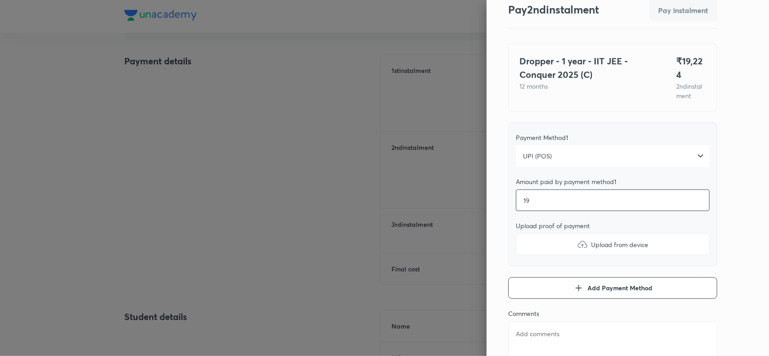
type textarea "x"
type input "192"
type textarea "x"
type input "1922"
type textarea "x"
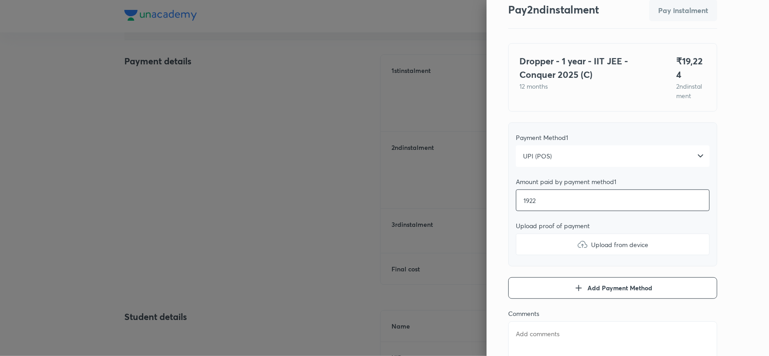
type input "19224"
type textarea "x"
type input "19224"
click at [577, 239] on img at bounding box center [582, 244] width 11 height 11
click at [0, 0] on input "Upload from device" at bounding box center [0, 0] width 0 height 0
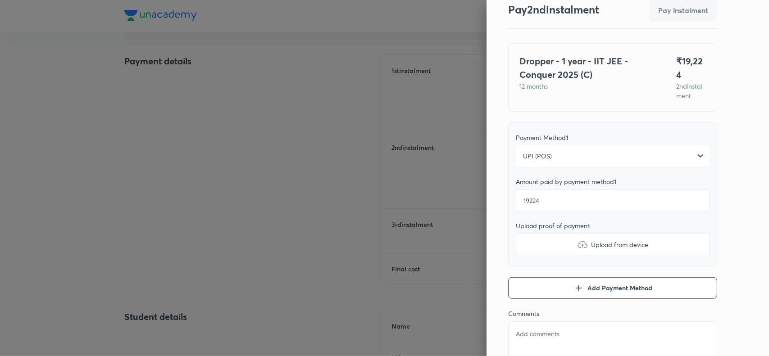
type textarea "x"
click at [521, 331] on textarea at bounding box center [612, 349] width 209 height 54
paste textarea "Khyathi Nikhil"
type textarea "Khyathi Nikhil"
type textarea "x"
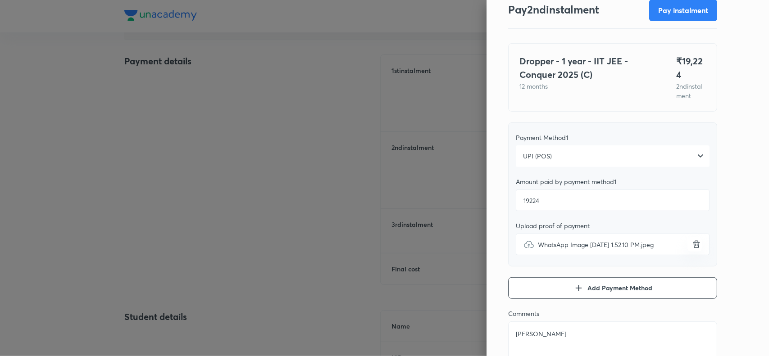
type textarea "Khyathi Nikhil"
click at [731, 163] on div "Pay 2 nd instalment Pay instalment Dropper - 1 year - IIT JEE - Conquer 2025 (C…" at bounding box center [628, 178] width 282 height 356
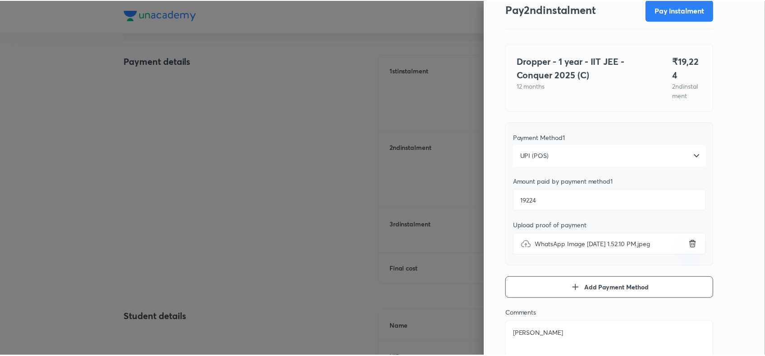
scroll to position [0, 0]
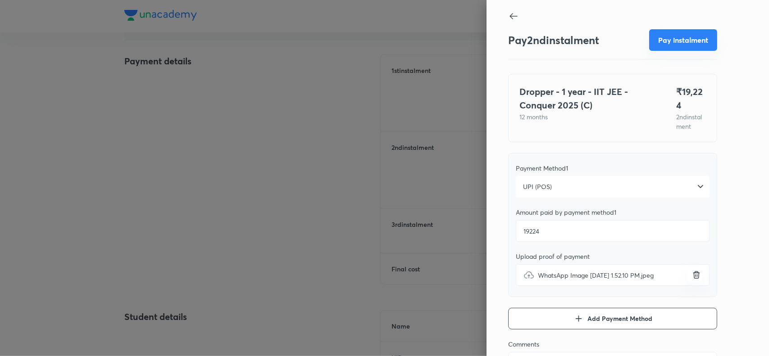
click at [685, 39] on button "Pay instalment" at bounding box center [683, 40] width 68 height 22
type textarea "x"
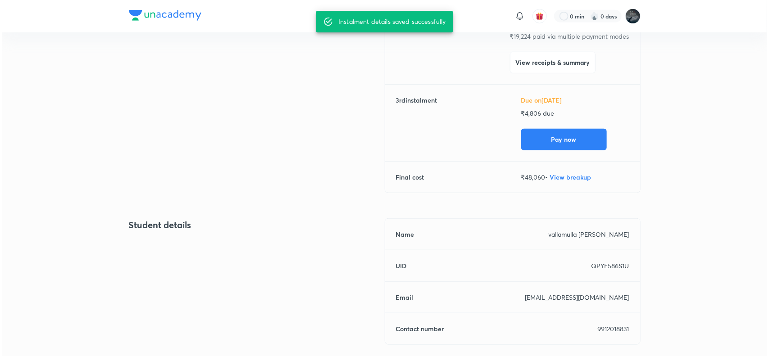
scroll to position [223, 0]
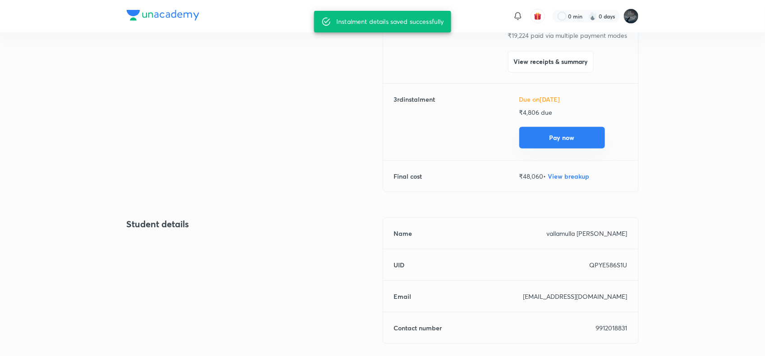
click at [566, 138] on button "Pay now" at bounding box center [562, 138] width 86 height 22
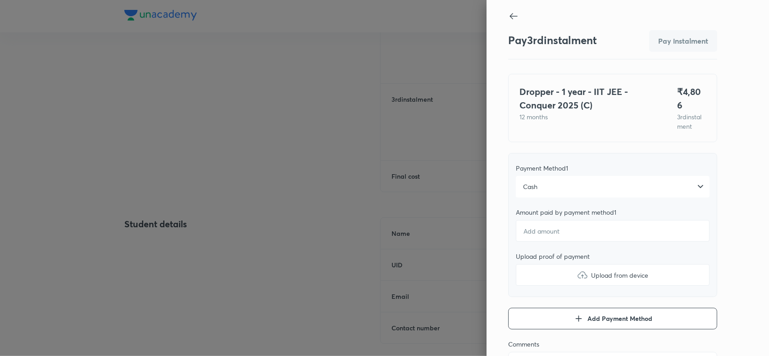
click at [558, 183] on div "Cash" at bounding box center [613, 187] width 194 height 22
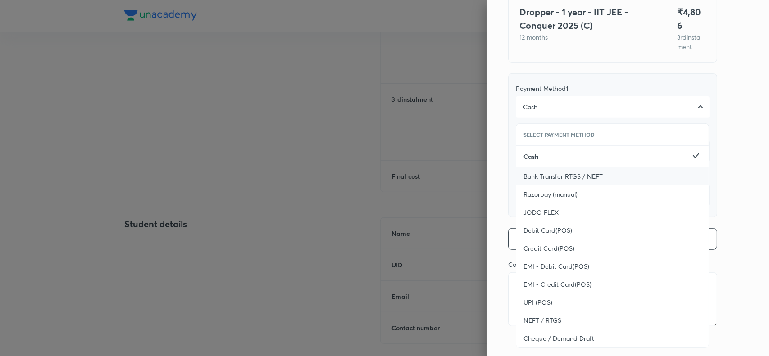
scroll to position [80, 0]
click at [535, 298] on span "UPI (POS)" at bounding box center [538, 302] width 29 height 9
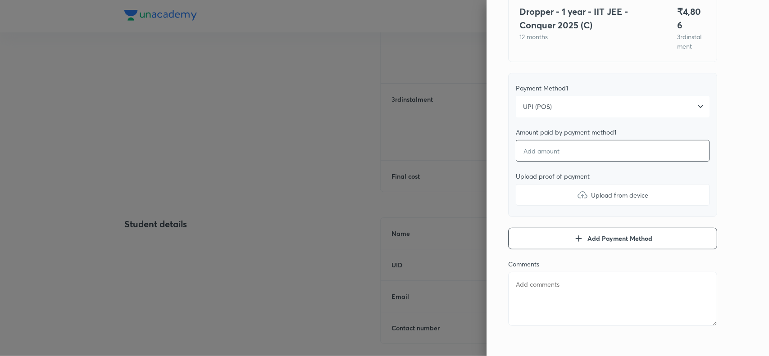
click at [555, 153] on input "number" at bounding box center [613, 151] width 194 height 22
type textarea "x"
type input "4"
type textarea "x"
type input "48"
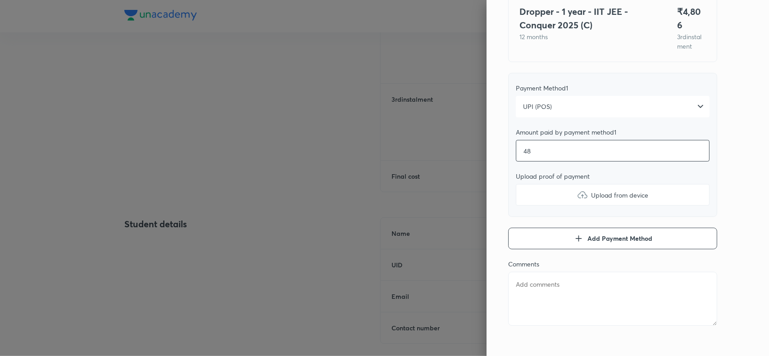
type textarea "x"
type input "480"
type textarea "x"
type input "4806"
type textarea "x"
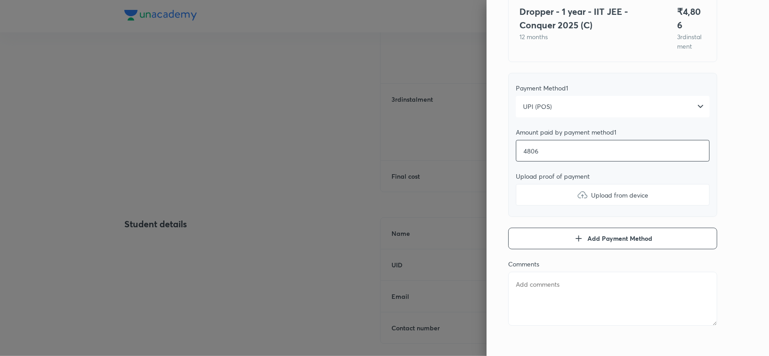
type input "4806"
click at [577, 194] on img at bounding box center [582, 195] width 11 height 11
click at [0, 0] on input "Upload from device" at bounding box center [0, 0] width 0 height 0
type textarea "x"
click at [547, 293] on textarea at bounding box center [612, 299] width 209 height 54
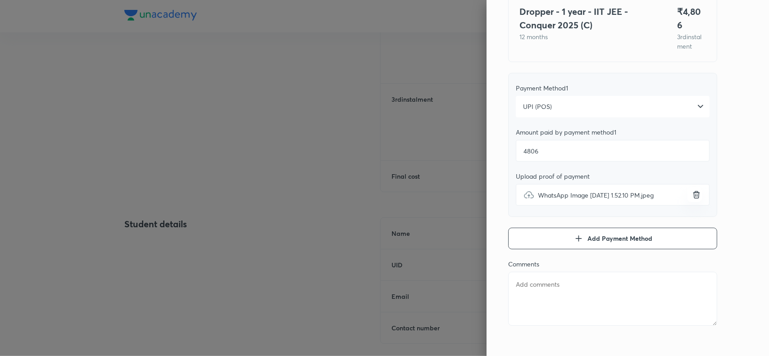
paste textarea "Khyathi Nikhil"
type textarea "Khyathi Nikhil"
type textarea "x"
type textarea "Khyathi Nikhil"
click at [734, 147] on div "Pay 3 rd instalment Pay instalment Dropper - 1 year - IIT JEE - Conquer 2025 (C…" at bounding box center [628, 178] width 282 height 356
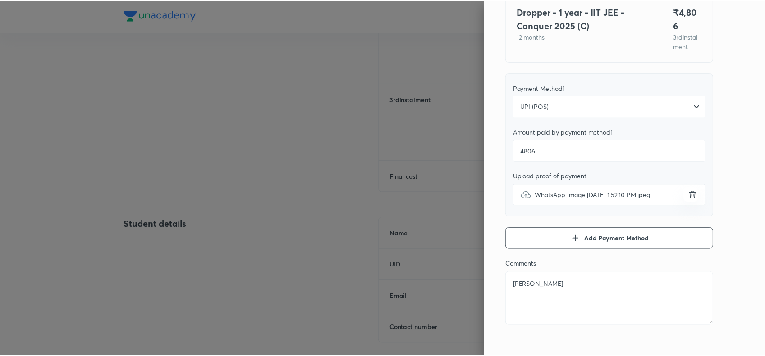
scroll to position [0, 0]
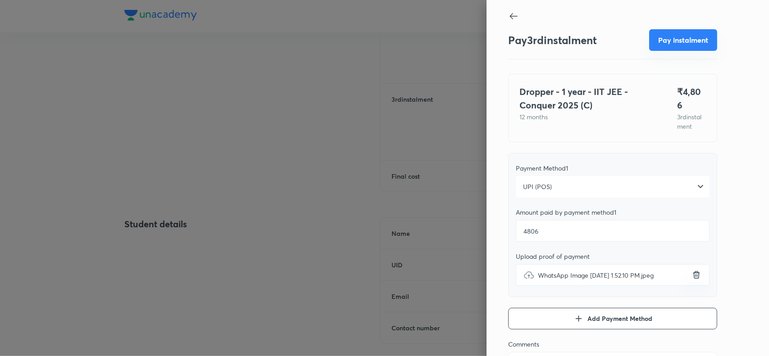
click at [683, 41] on button "Pay instalment" at bounding box center [683, 40] width 68 height 22
type textarea "x"
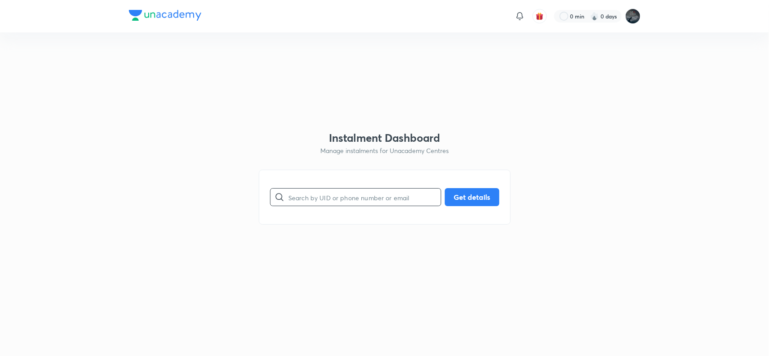
click at [326, 201] on input "text" at bounding box center [364, 197] width 152 height 23
paste input "9502816638"
type input "9502816638"
click at [476, 200] on button "Get details" at bounding box center [472, 196] width 55 height 18
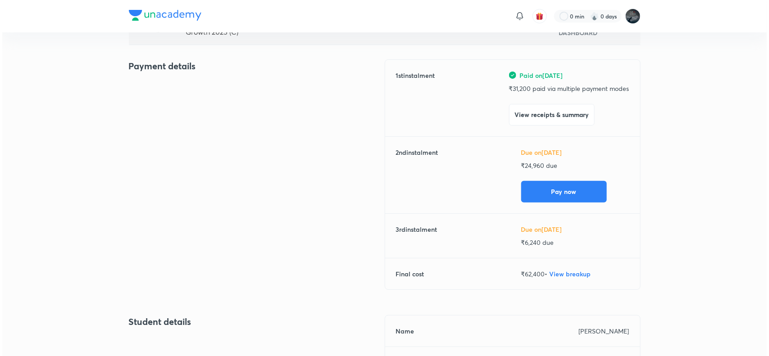
scroll to position [93, 0]
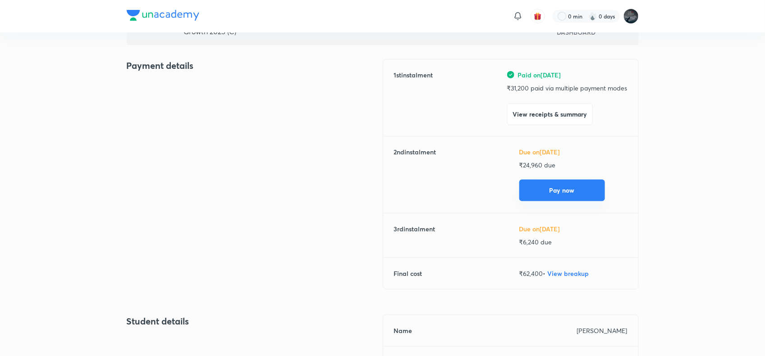
click at [553, 191] on button "Pay now" at bounding box center [562, 191] width 86 height 22
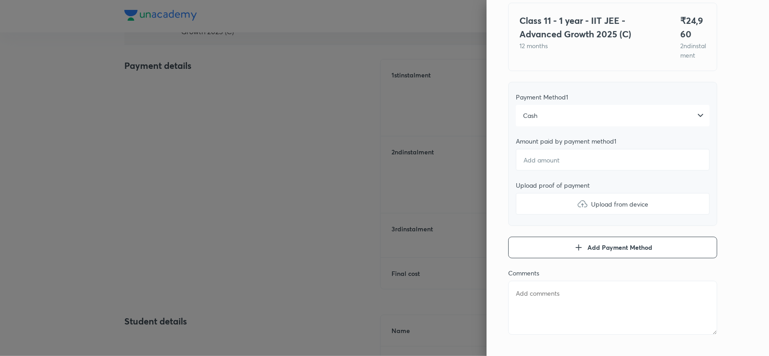
scroll to position [73, 0]
click at [615, 125] on div "Cash" at bounding box center [613, 114] width 194 height 22
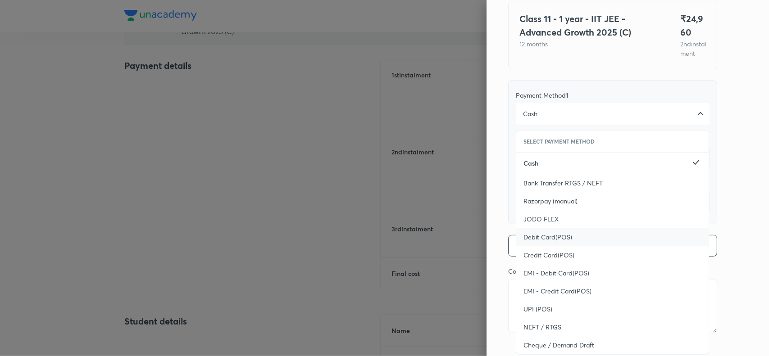
drag, startPoint x: 615, startPoint y: 133, endPoint x: 580, endPoint y: 253, distance: 124.8
click at [580, 125] on div "Cash Select Payment Method Cash Bank Transfer RTGS / NEFT Razorpay (manual) JOD…" at bounding box center [613, 114] width 194 height 22
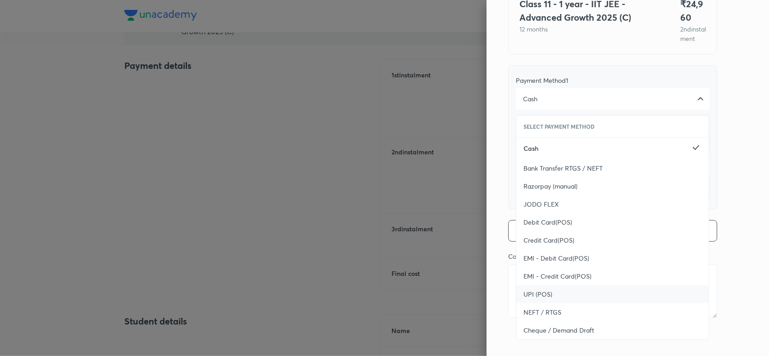
click at [524, 294] on span "UPI (POS)" at bounding box center [538, 294] width 29 height 9
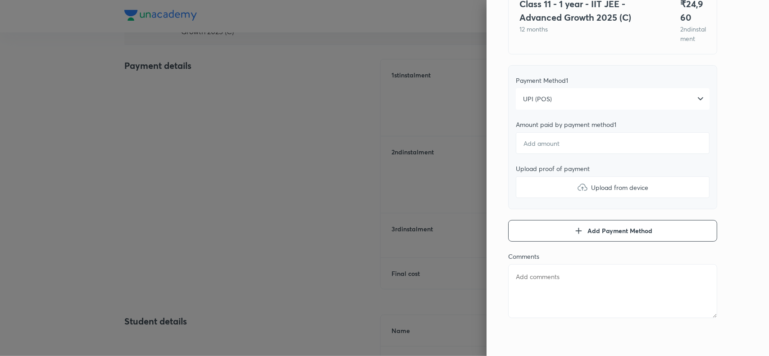
click at [731, 147] on div "Pay 2 nd instalment Pay instalment Class 11 - 1 year - IIT JEE - Advanced Growt…" at bounding box center [628, 178] width 282 height 356
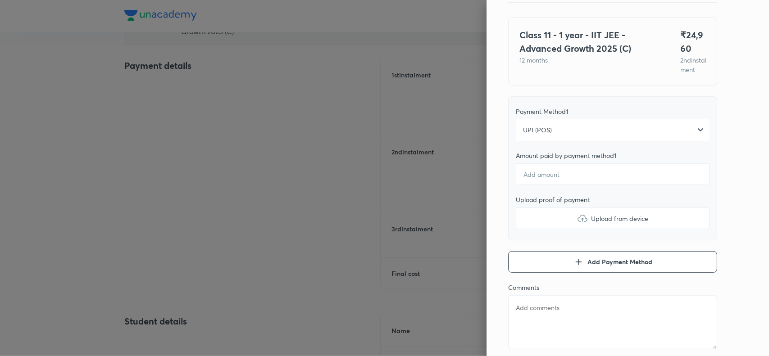
scroll to position [56, 0]
click at [584, 183] on input "number" at bounding box center [613, 175] width 194 height 22
type textarea "x"
type input "2"
type textarea "x"
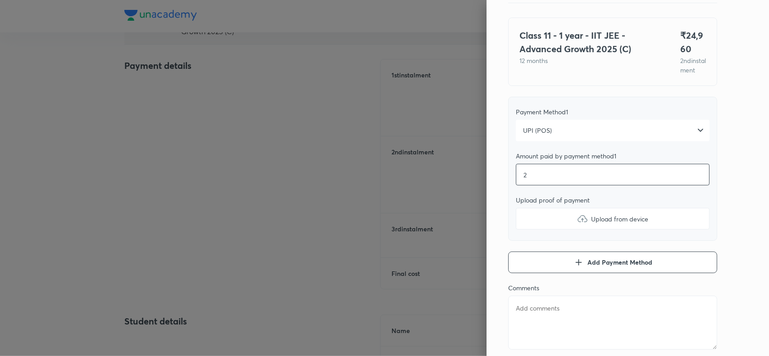
type input "24"
type textarea "x"
type input "249"
type textarea "x"
type input "2496"
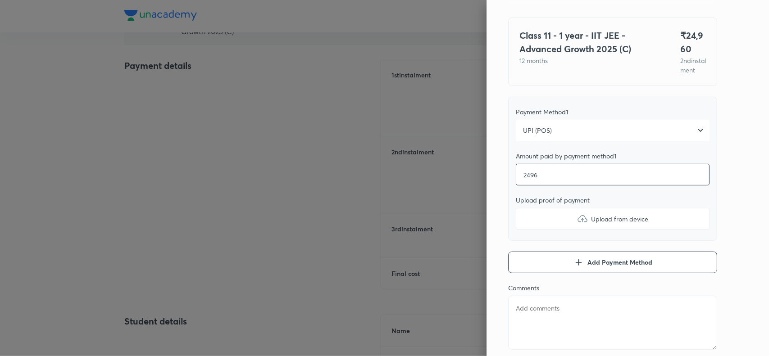
type textarea "x"
type input "24960"
type textarea "x"
type input "24960"
click at [577, 224] on img at bounding box center [582, 219] width 11 height 11
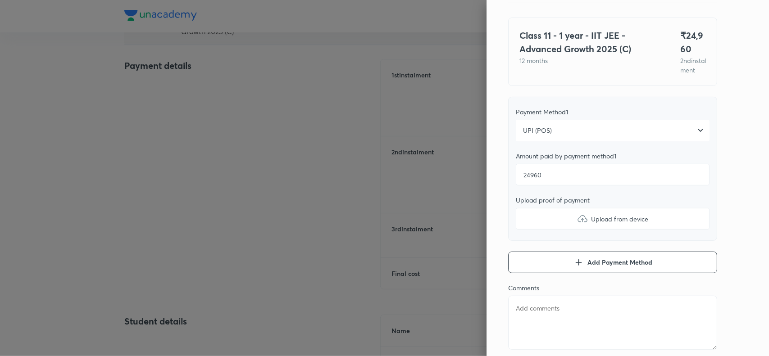
click at [0, 0] on input "Upload from device" at bounding box center [0, 0] width 0 height 0
type textarea "x"
click at [533, 323] on textarea at bounding box center [612, 323] width 209 height 54
paste textarea "Lachhari Pranavi"
type textarea "Lachhari Pranavi"
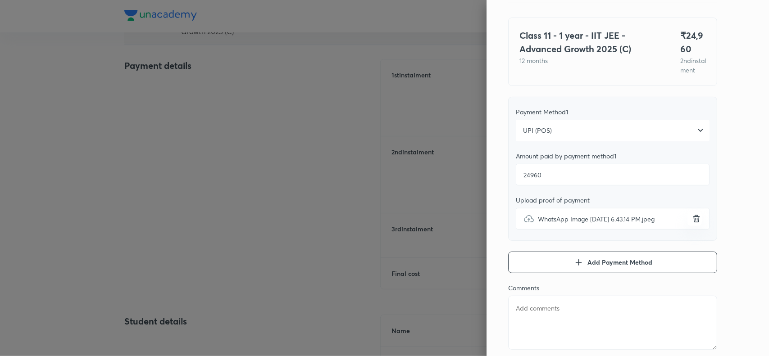
type textarea "x"
type textarea "Lachhari Pranavi"
click at [725, 181] on div "Pay 2 nd instalment Pay instalment Class 11 - 1 year - IIT JEE - Advanced Growt…" at bounding box center [628, 178] width 282 height 356
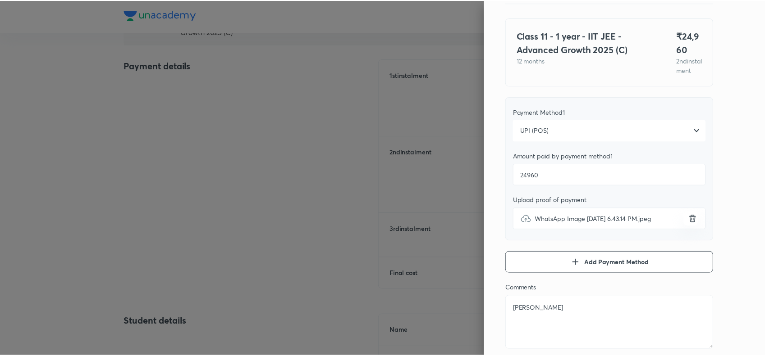
scroll to position [0, 0]
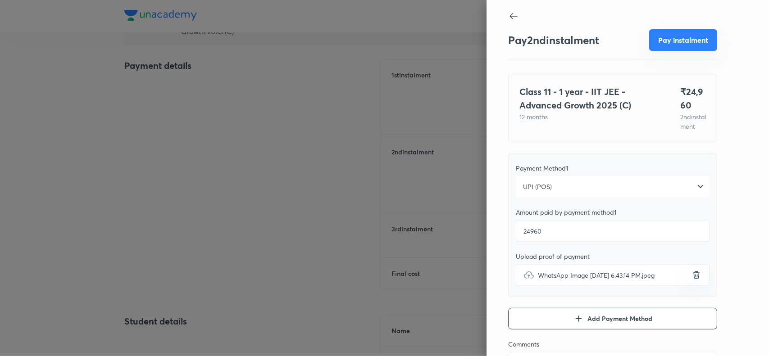
click at [677, 37] on button "Pay instalment" at bounding box center [683, 40] width 68 height 22
type textarea "x"
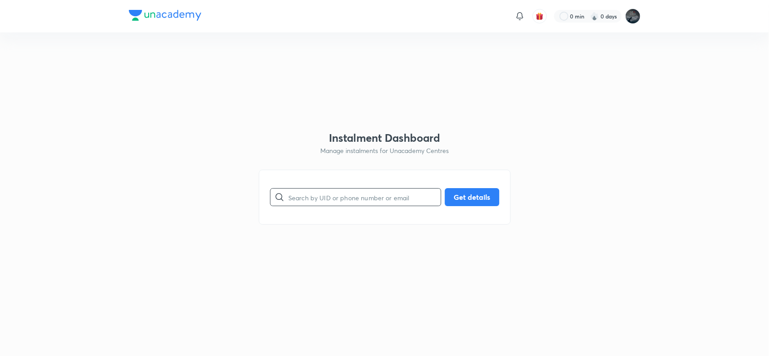
click at [322, 201] on input "text" at bounding box center [364, 197] width 152 height 23
paste input "6305187137"
type input "6305187137"
click at [474, 200] on button "Get details" at bounding box center [472, 196] width 55 height 18
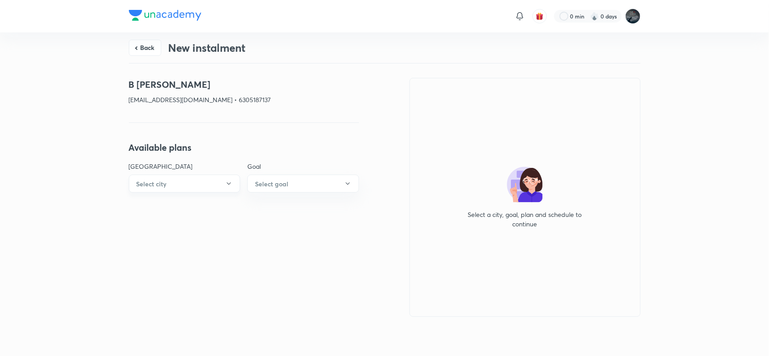
click at [219, 181] on button "Select city" at bounding box center [185, 184] width 112 height 18
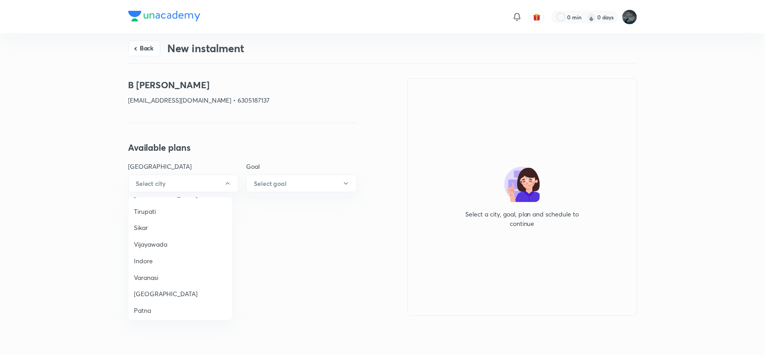
scroll to position [675, 0]
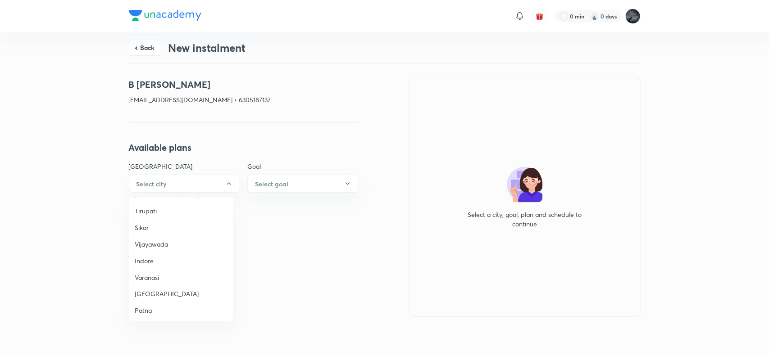
click at [161, 240] on span "Vijayawada" at bounding box center [181, 244] width 93 height 9
click at [273, 179] on h6 "Select goal" at bounding box center [271, 183] width 33 height 9
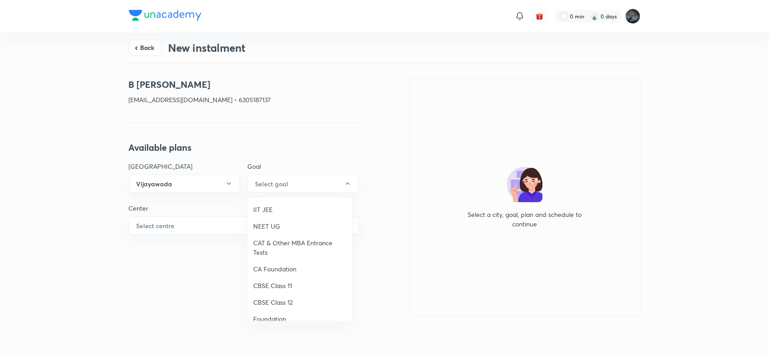
click at [267, 210] on span "IIT JEE" at bounding box center [299, 209] width 93 height 9
click at [258, 228] on button "Select centre" at bounding box center [244, 226] width 230 height 18
click at [181, 251] on span "[PERSON_NAME] Mercantile" at bounding box center [181, 251] width 93 height 9
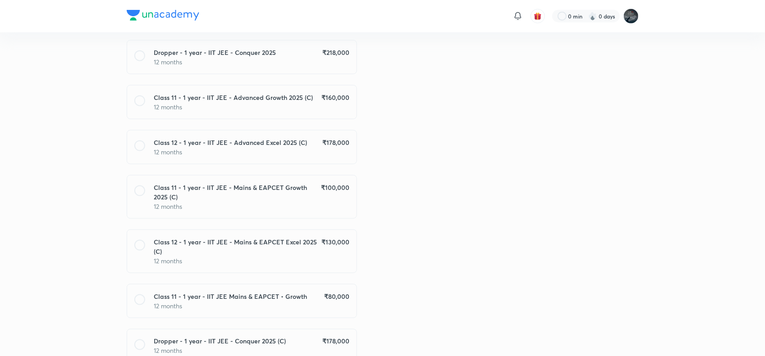
scroll to position [438, 0]
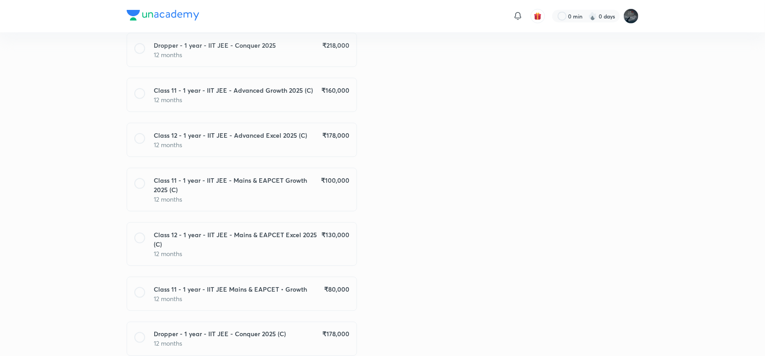
click at [333, 147] on p "12 months" at bounding box center [251, 144] width 195 height 9
click at [422, 230] on div "B [PERSON_NAME] [EMAIL_ADDRESS][DOMAIN_NAME] • 6305187137 Available plans Cente…" at bounding box center [383, 181] width 512 height 1083
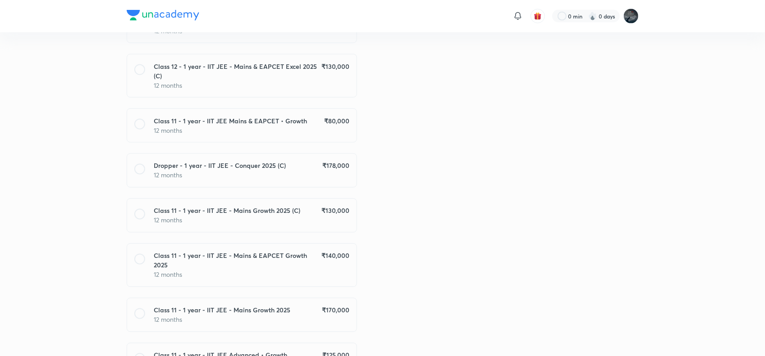
scroll to position [609, 0]
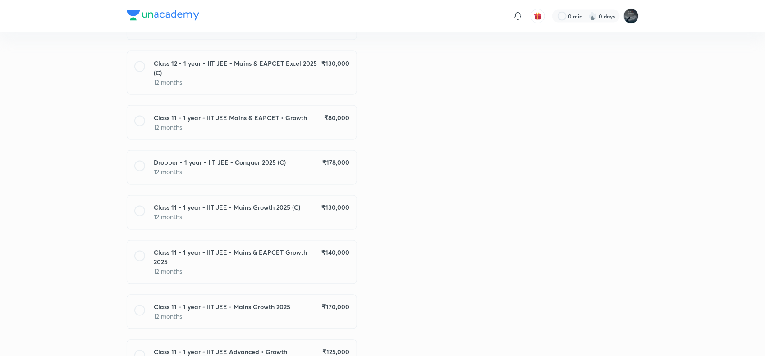
click at [307, 164] on div "Dropper - 1 year - IIT JEE - Conquer 2025 (C) ₹ 178,000" at bounding box center [251, 162] width 195 height 9
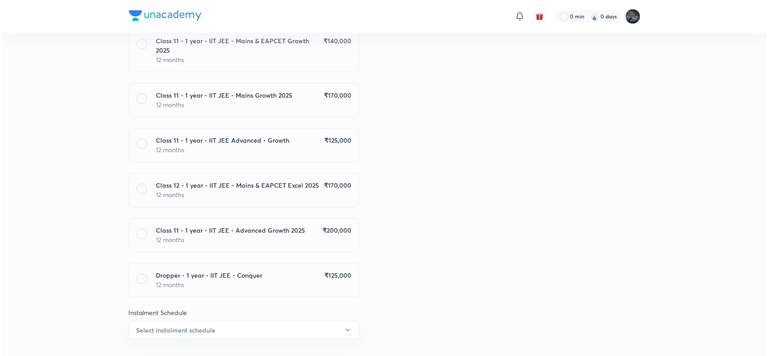
scroll to position [835, 0]
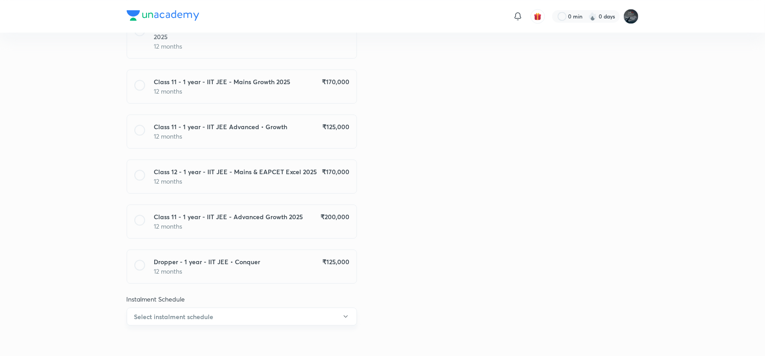
click at [267, 314] on button "Select instalment schedule" at bounding box center [242, 317] width 230 height 18
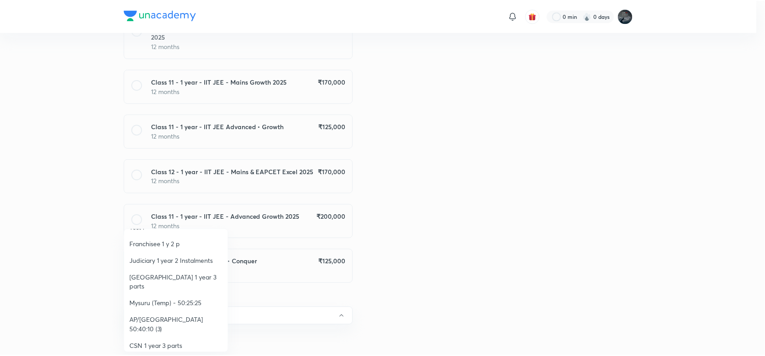
scroll to position [131, 0]
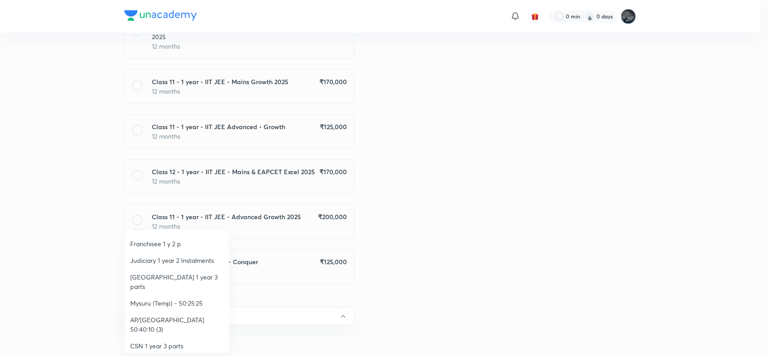
click at [193, 315] on span "AP/[GEOGRAPHIC_DATA] 50:40:10 (3)" at bounding box center [176, 324] width 93 height 19
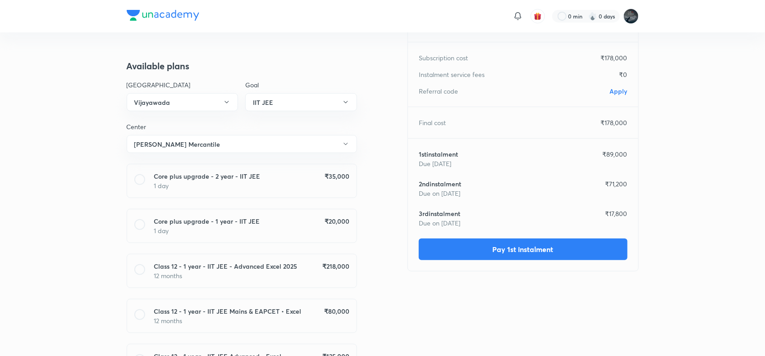
scroll to position [0, 0]
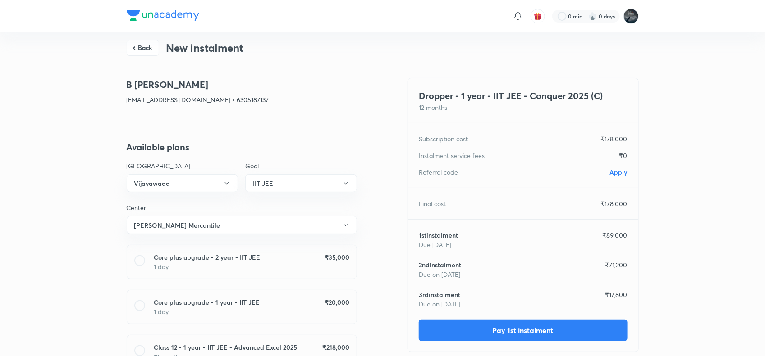
click at [616, 174] on span "Apply" at bounding box center [619, 172] width 18 height 9
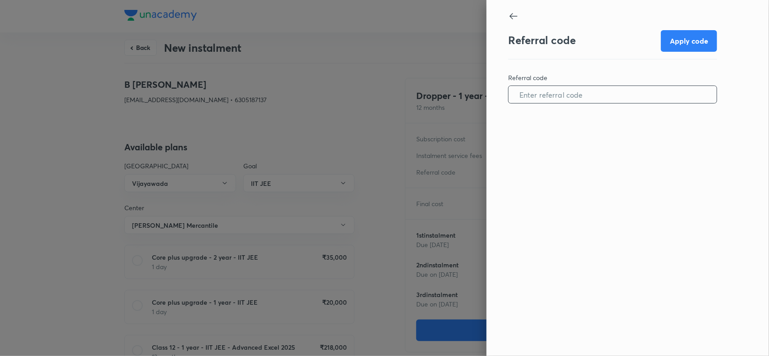
click at [566, 97] on input "text" at bounding box center [613, 94] width 208 height 23
paste input "VIJA1076FQVPBP"
type input "VIJA1076FQVPBP"
click at [687, 40] on button "Apply code" at bounding box center [689, 40] width 56 height 22
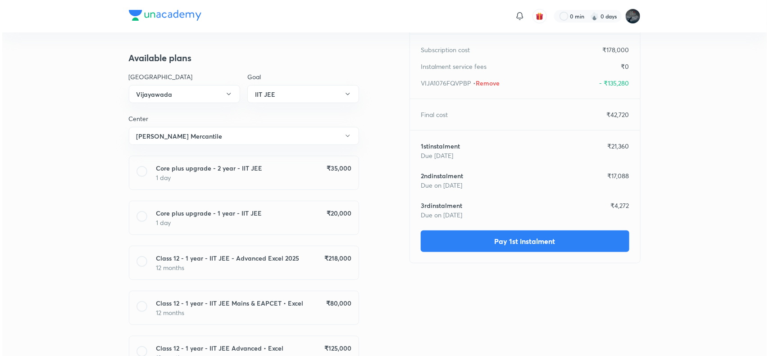
scroll to position [96, 0]
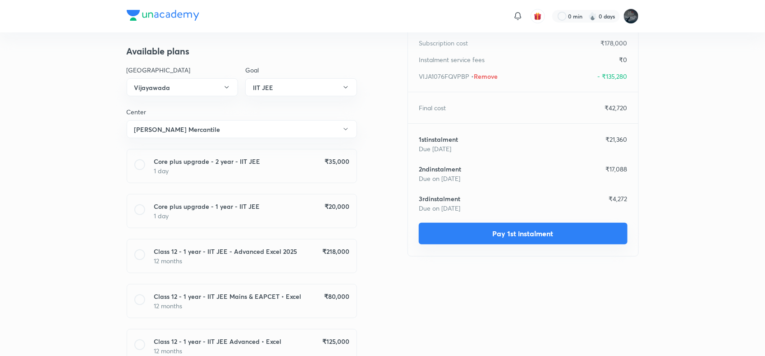
click at [534, 231] on button "Pay 1st instalment" at bounding box center [523, 234] width 209 height 22
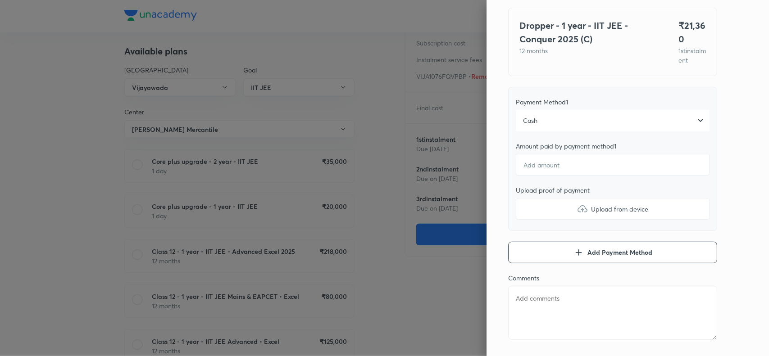
scroll to position [73, 0]
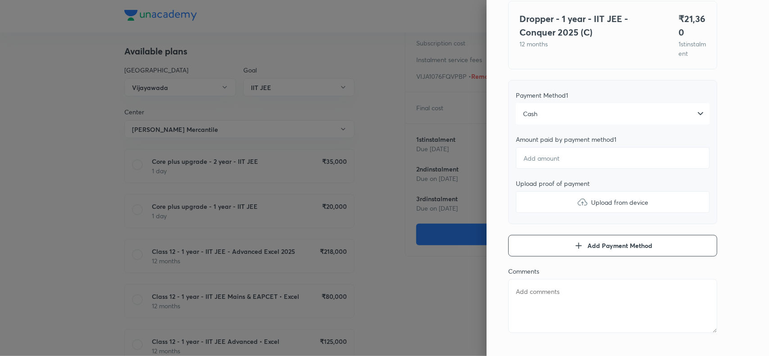
click at [577, 123] on div "Cash" at bounding box center [613, 114] width 194 height 22
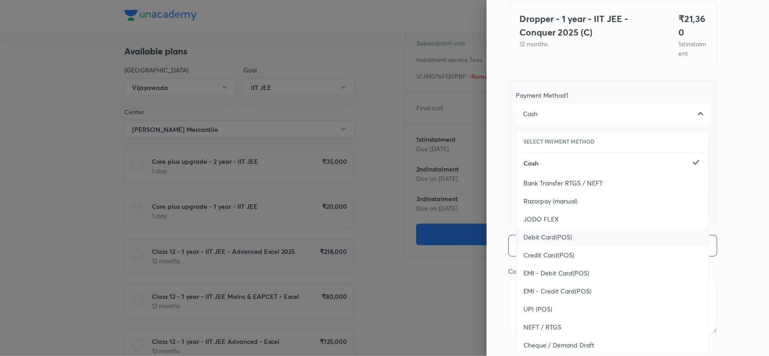
scroll to position [98, 0]
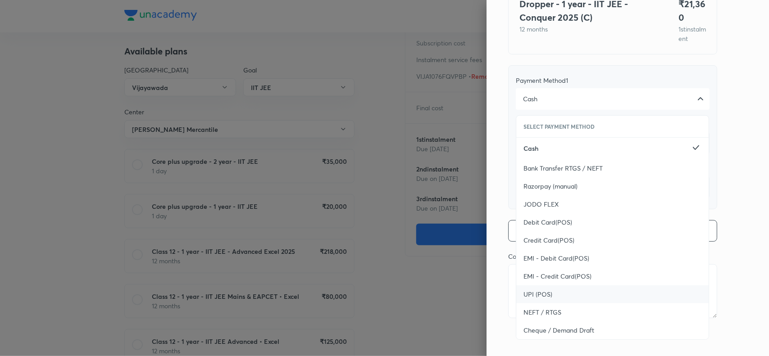
click at [541, 292] on span "UPI (POS)" at bounding box center [538, 294] width 29 height 9
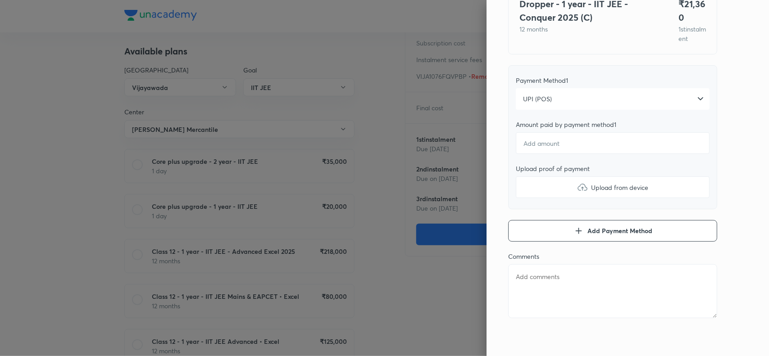
click at [728, 144] on div "Pay 1 st instalment Pay instalment Dropper - 1 year - IIT JEE - Conquer 2025 (C…" at bounding box center [628, 178] width 282 height 356
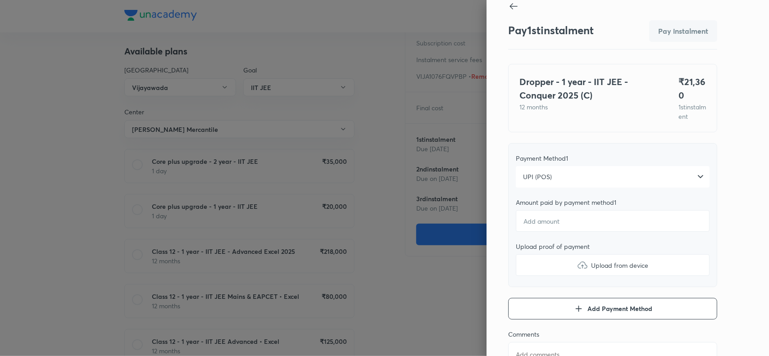
scroll to position [9, 0]
click at [541, 232] on input "number" at bounding box center [613, 222] width 194 height 22
type textarea "x"
type input "2"
type textarea "x"
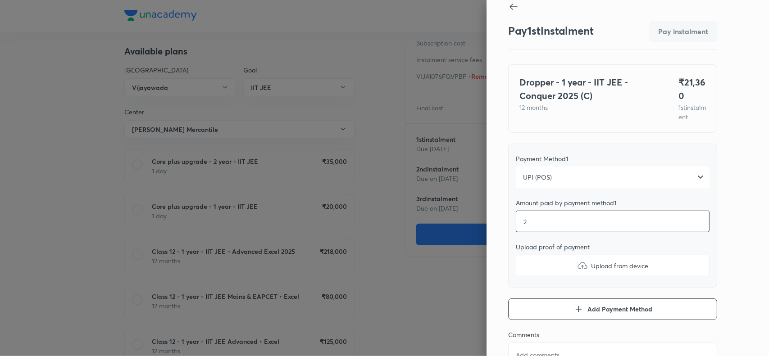
type input "20"
type textarea "x"
type input "200"
type textarea "x"
type input "2000"
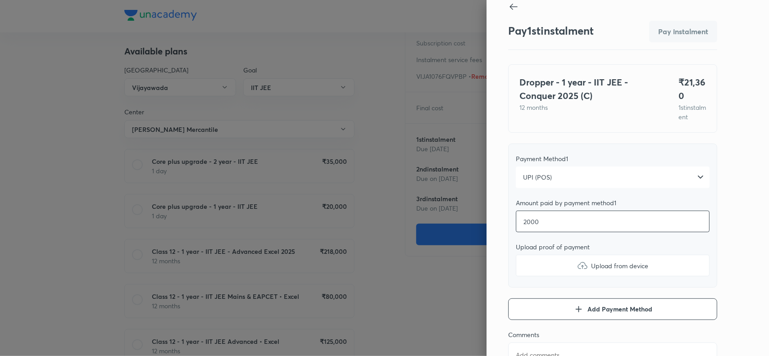
type textarea "x"
type input "20000"
type textarea "x"
type input "20000"
click at [577, 270] on img at bounding box center [582, 265] width 11 height 11
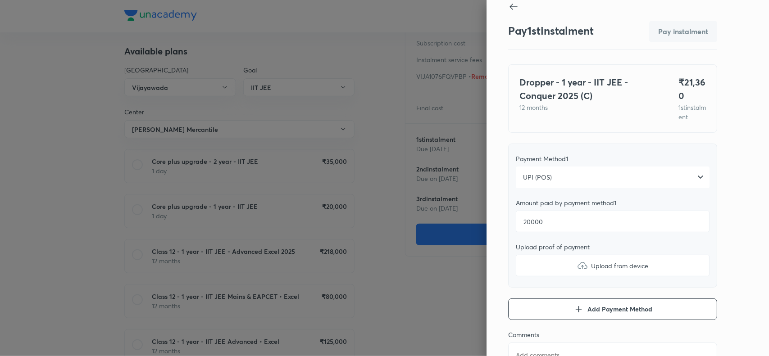
click at [0, 0] on input "Upload from device" at bounding box center [0, 0] width 0 height 0
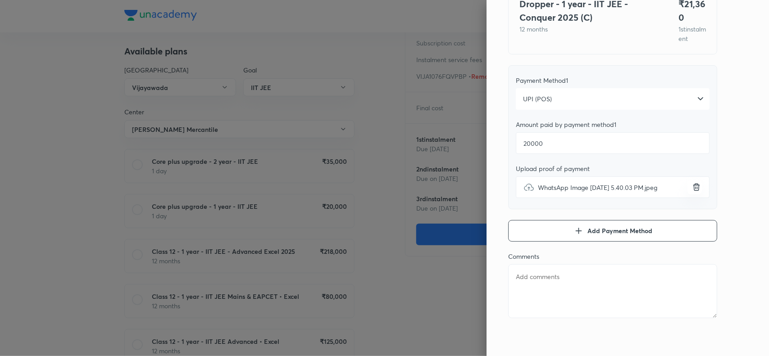
scroll to position [97, 0]
click at [573, 234] on icon "button" at bounding box center [578, 231] width 11 height 11
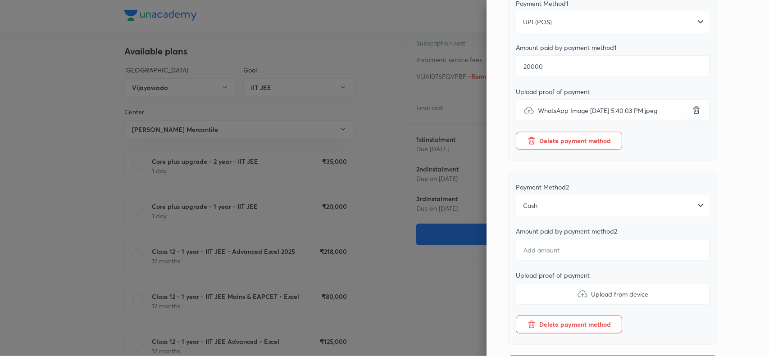
scroll to position [166, 0]
click at [529, 260] on input "number" at bounding box center [613, 249] width 194 height 22
type textarea "x"
type input "1"
type textarea "x"
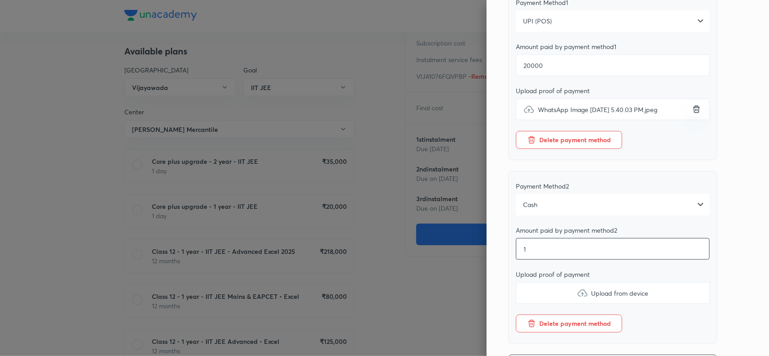
type input "13"
type textarea "x"
type input "136"
type textarea "x"
type input "1360"
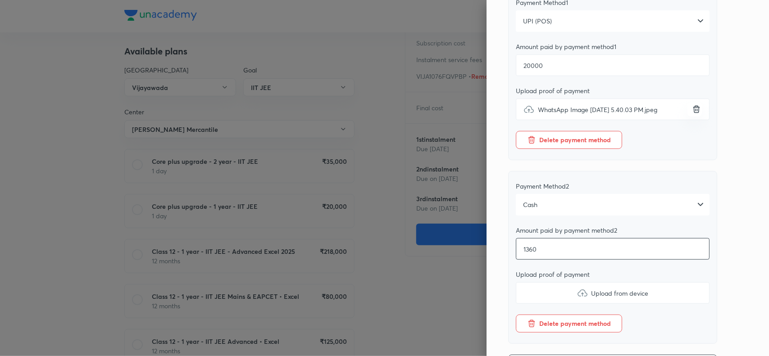
type textarea "x"
type input "1360"
click at [577, 299] on img at bounding box center [582, 293] width 11 height 11
click at [0, 0] on input "Upload from device" at bounding box center [0, 0] width 0 height 0
type textarea "x"
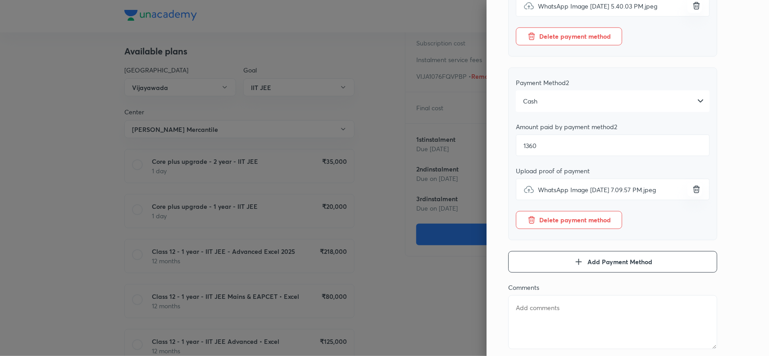
scroll to position [311, 0]
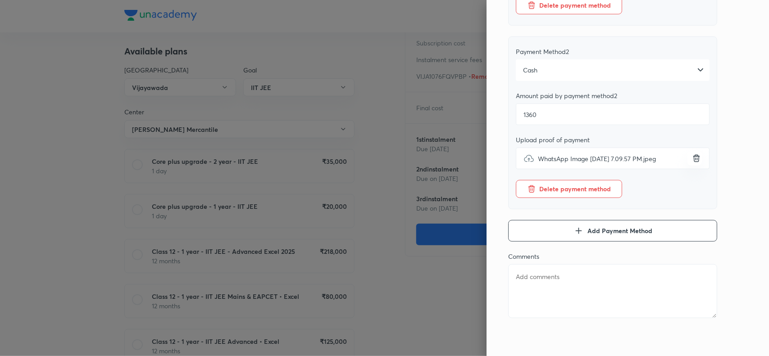
click at [555, 278] on textarea at bounding box center [612, 291] width 209 height 54
paste textarea "B [PERSON_NAME] 20000 pos & 1360 cash"
type textarea "B [PERSON_NAME] 20000 pos & 1360 cash"
type textarea "x"
type textarea "B [PERSON_NAME] 20000 pos & 1360 cash"
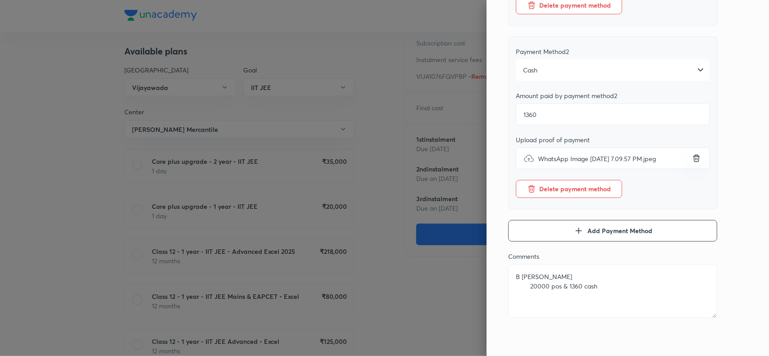
click at [739, 153] on div "Pay 1 st instalment Pay instalment Dropper - 1 year - IIT JEE - Conquer 2025 (C…" at bounding box center [628, 178] width 282 height 356
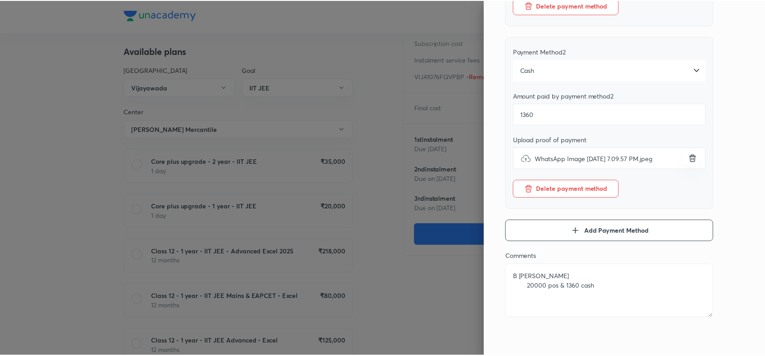
scroll to position [0, 0]
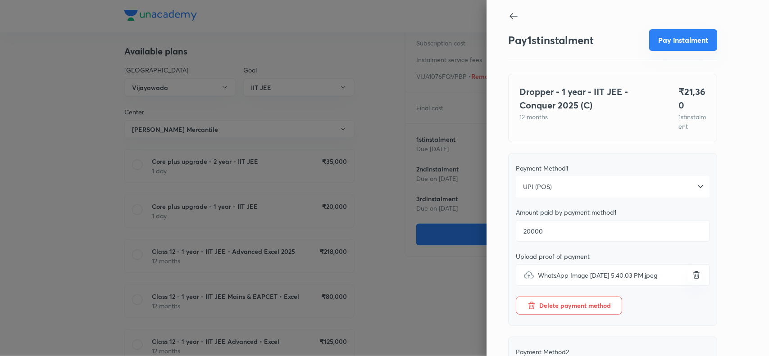
click at [675, 44] on button "Pay instalment" at bounding box center [683, 40] width 68 height 22
type textarea "x"
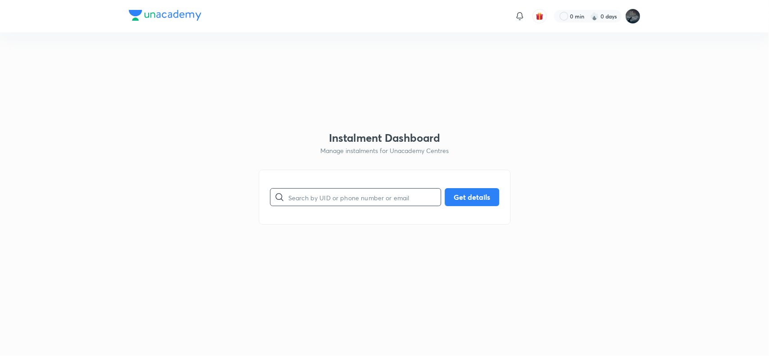
click at [333, 198] on input "text" at bounding box center [364, 197] width 152 height 23
paste input "7569229699"
type input "7569229699"
click at [469, 197] on button "Get details" at bounding box center [472, 196] width 55 height 18
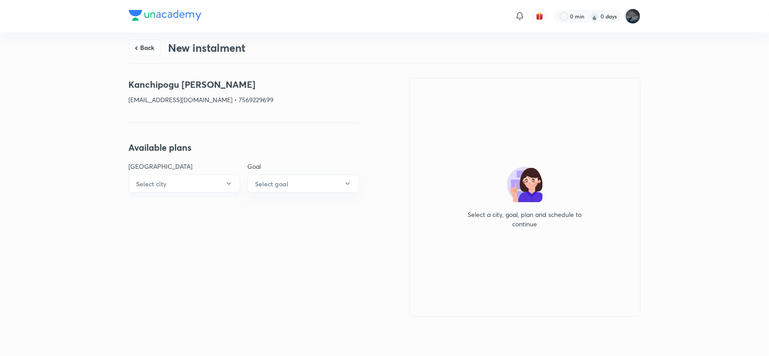
click at [221, 188] on button "Select city" at bounding box center [185, 184] width 112 height 18
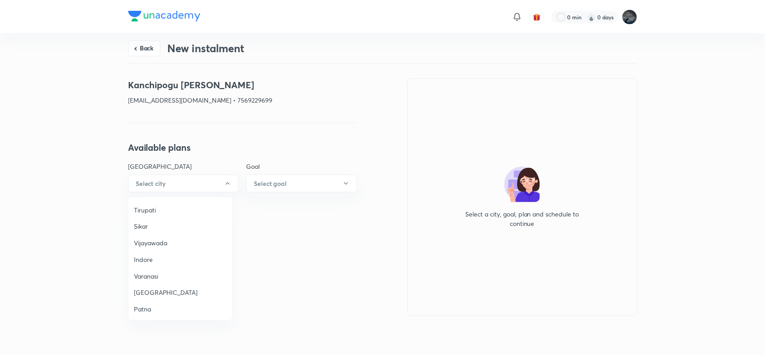
scroll to position [676, 0]
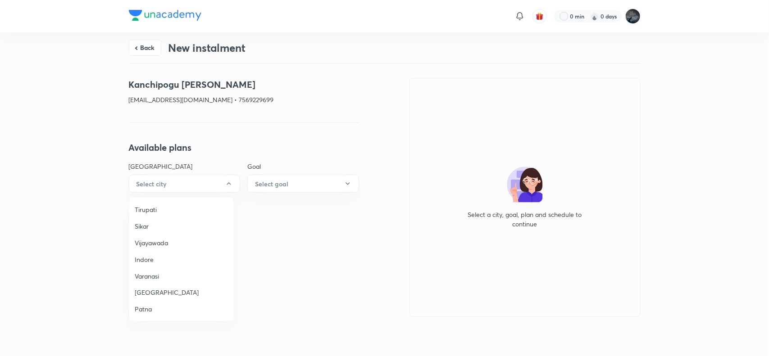
click at [158, 238] on span "Vijayawada" at bounding box center [181, 242] width 93 height 9
click at [280, 187] on h6 "Select goal" at bounding box center [271, 183] width 33 height 9
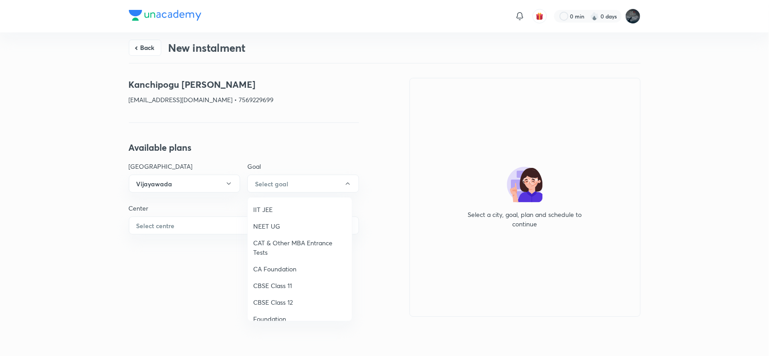
click at [272, 226] on span "NEET UG" at bounding box center [299, 226] width 93 height 9
click at [225, 228] on button "Select centre" at bounding box center [244, 226] width 230 height 18
click at [174, 246] on li "[PERSON_NAME] Mercantile" at bounding box center [181, 251] width 104 height 17
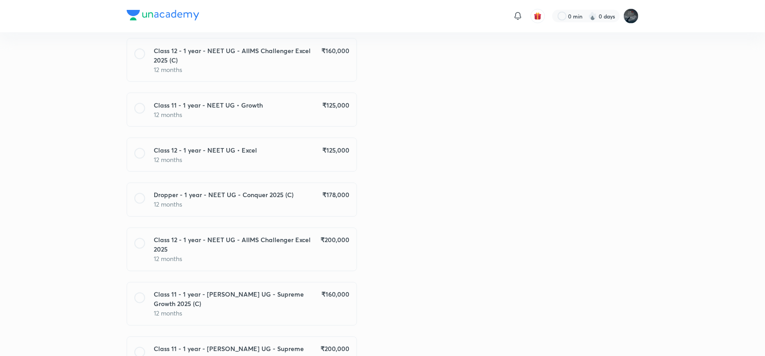
scroll to position [600, 0]
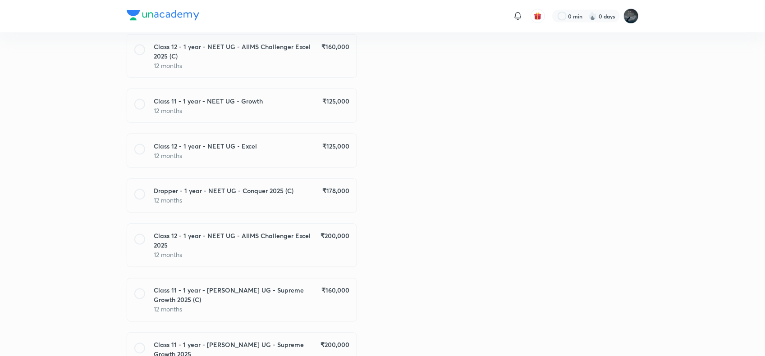
click at [312, 196] on p "12 months" at bounding box center [251, 200] width 195 height 9
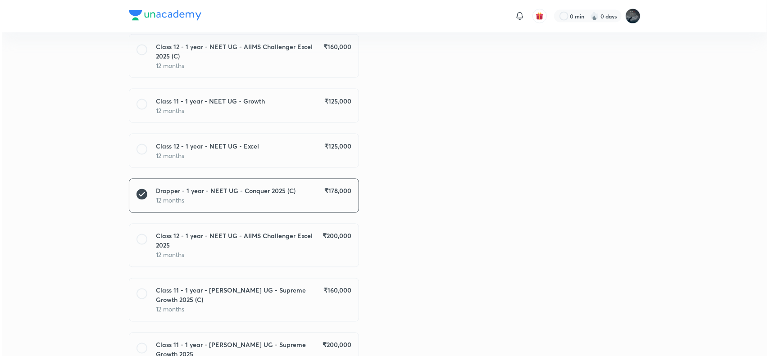
scroll to position [718, 0]
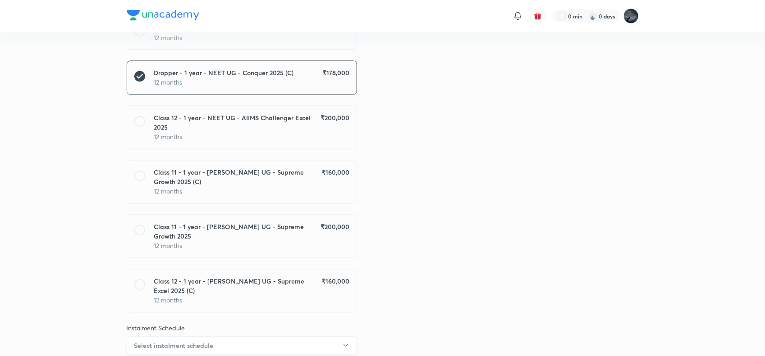
click at [277, 337] on button "Select instalment schedule" at bounding box center [242, 346] width 230 height 18
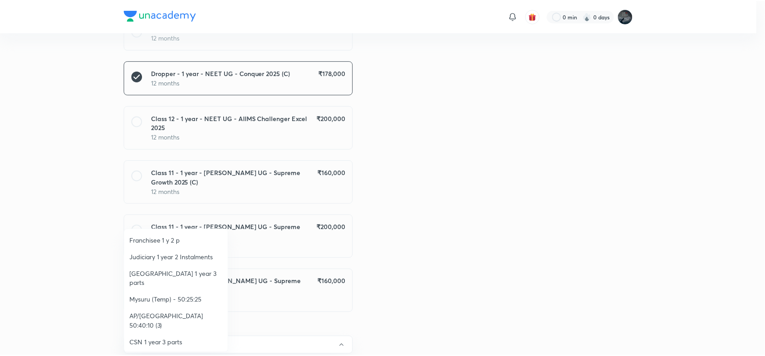
scroll to position [140, 0]
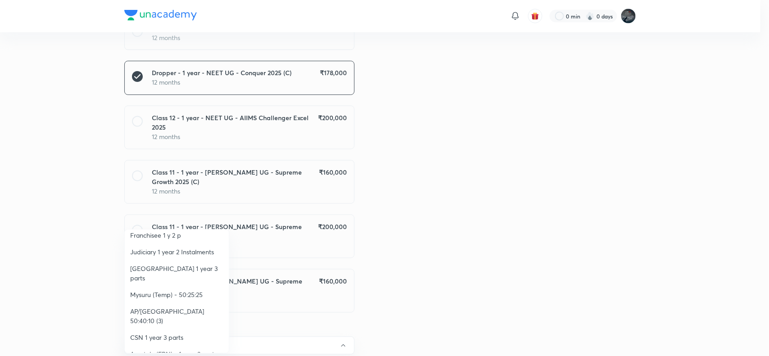
click at [194, 307] on span "AP/[GEOGRAPHIC_DATA] 50:40:10 (3)" at bounding box center [176, 316] width 93 height 19
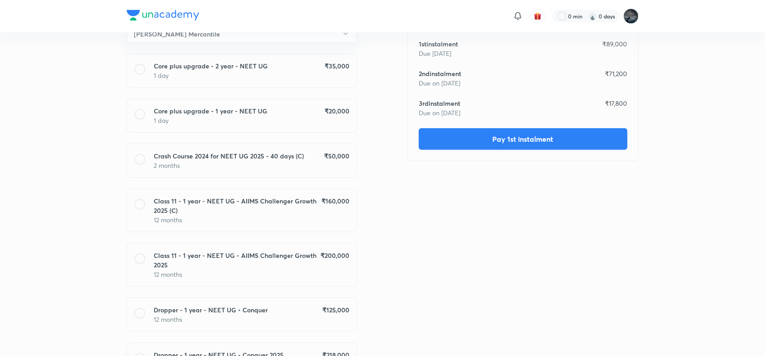
scroll to position [0, 0]
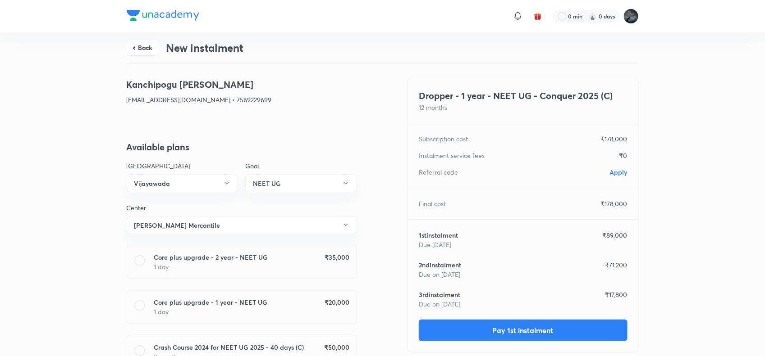
click at [619, 173] on span "Apply" at bounding box center [619, 172] width 18 height 9
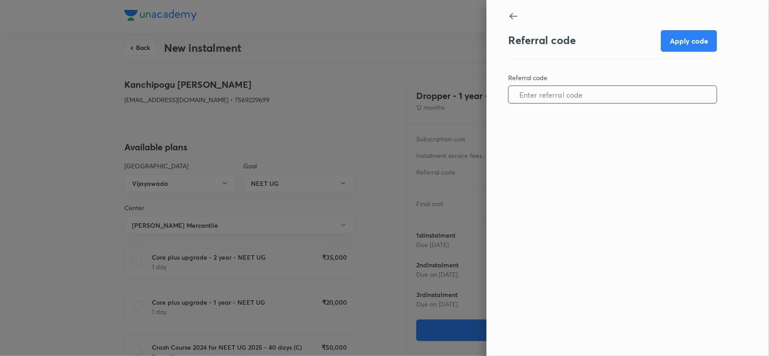
click at [574, 105] on input "text" at bounding box center [613, 94] width 208 height 23
paste input "VIJA1066Y7CBGT"
type input "VIJA1066Y7CBGT"
click at [680, 41] on button "Apply code" at bounding box center [689, 40] width 56 height 22
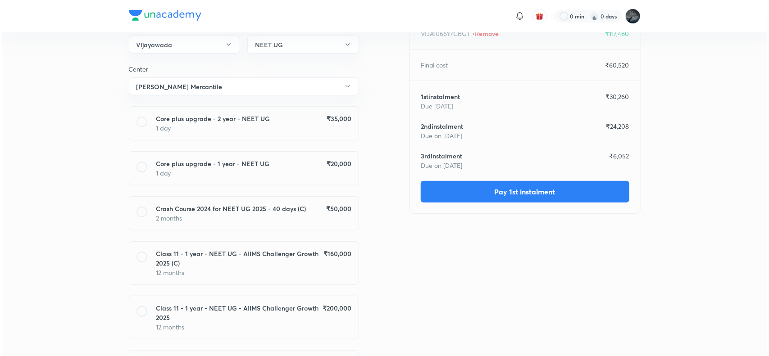
scroll to position [140, 0]
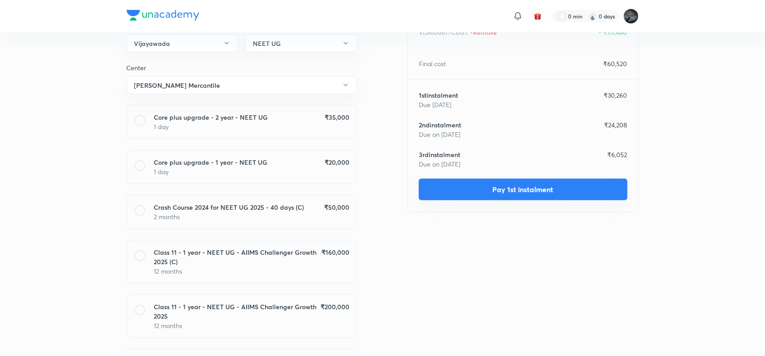
click at [547, 188] on button "Pay 1st instalment" at bounding box center [523, 190] width 209 height 22
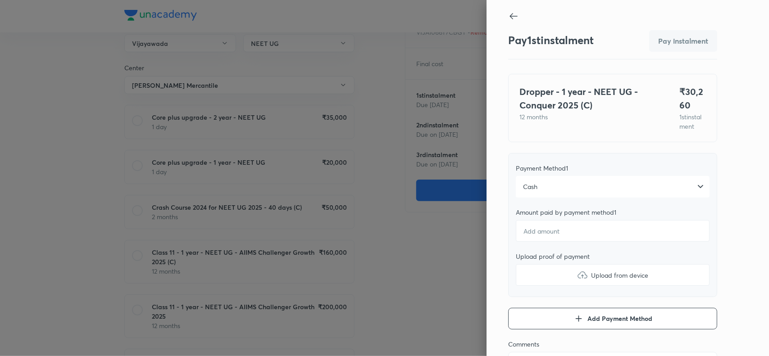
click at [539, 196] on div "Cash" at bounding box center [613, 187] width 194 height 22
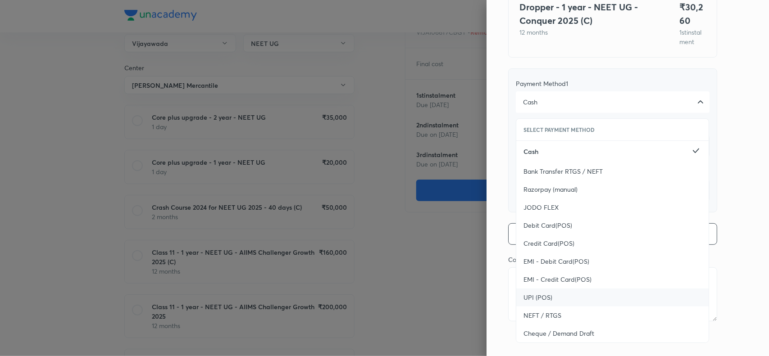
scroll to position [86, 0]
click at [539, 301] on span "UPI (POS)" at bounding box center [538, 296] width 29 height 9
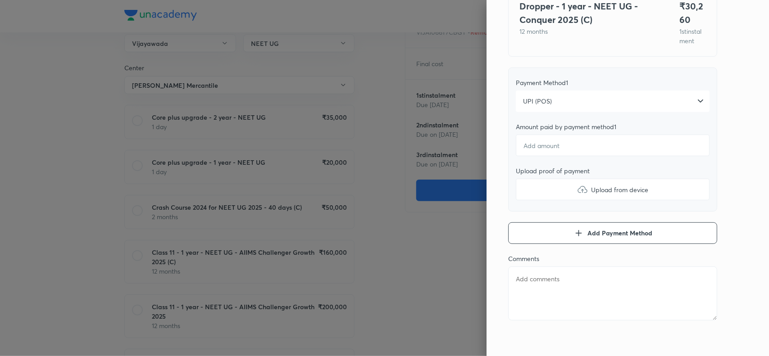
click at [733, 147] on div "Pay 1 st instalment Pay instalment Dropper - 1 year - NEET UG - Conquer 2025 (C…" at bounding box center [628, 178] width 282 height 356
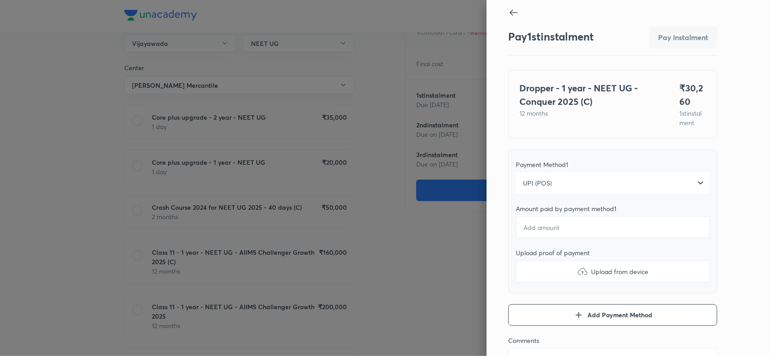
scroll to position [3, 0]
click at [562, 233] on input "number" at bounding box center [613, 228] width 194 height 22
type textarea "x"
type input "3"
type textarea "x"
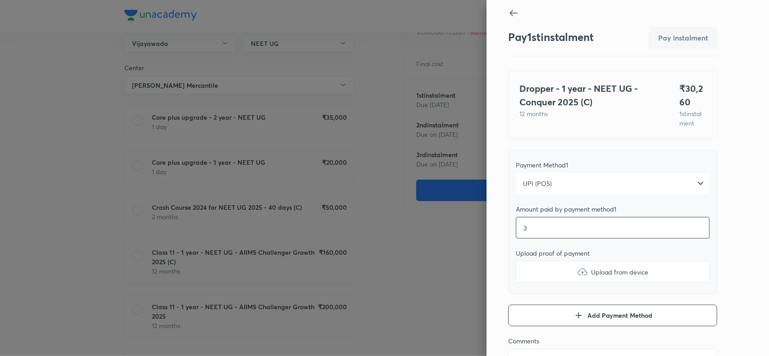
type input "30"
type textarea "x"
type input "302"
type textarea "x"
type input "3026"
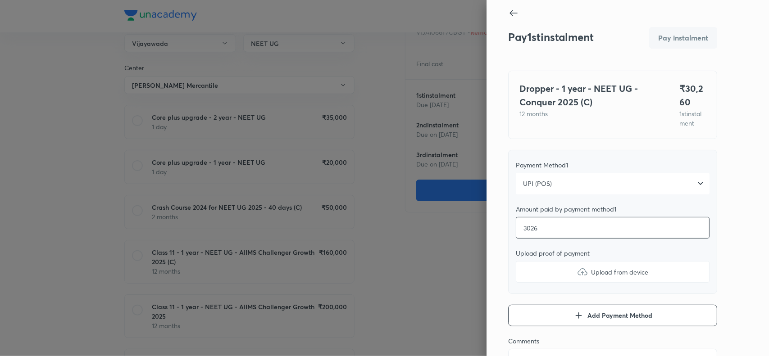
type textarea "x"
type input "30260"
type textarea "x"
type input "30260"
click at [577, 278] on img at bounding box center [582, 272] width 11 height 11
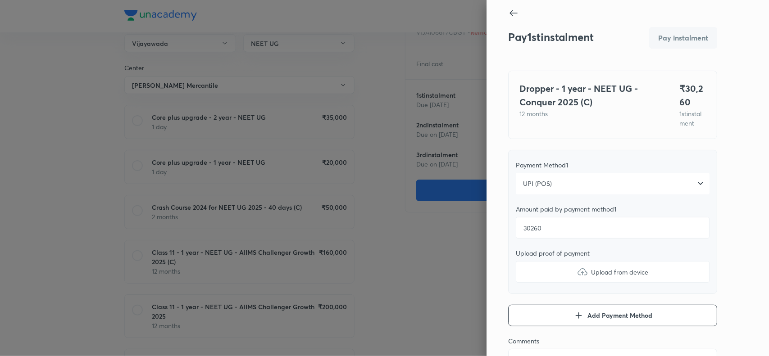
click at [0, 0] on input "Upload from device" at bounding box center [0, 0] width 0 height 0
type textarea "x"
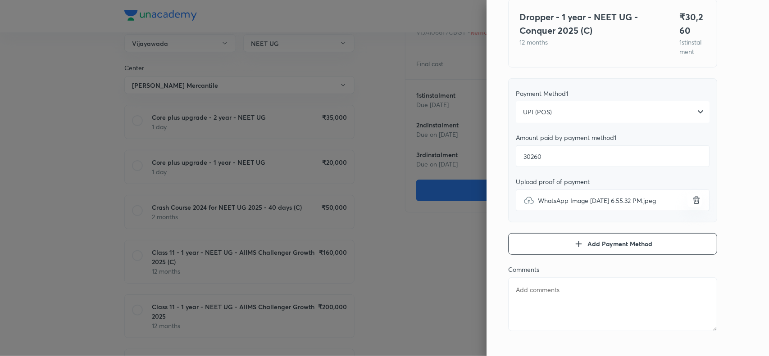
scroll to position [98, 0]
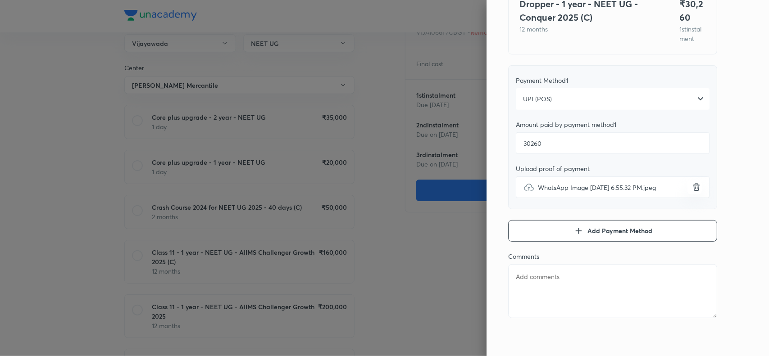
click at [532, 285] on textarea at bounding box center [612, 291] width 209 height 54
paste textarea "Kanchipogu [PERSON_NAME]"
type textarea "Kanchipogu [PERSON_NAME]"
type textarea "x"
type textarea "Kanchipogu [PERSON_NAME]"
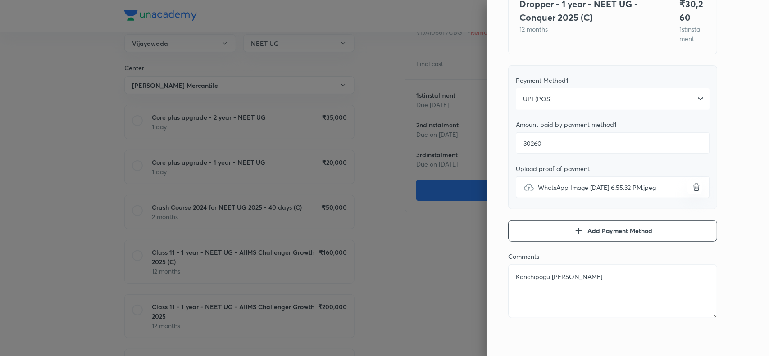
type textarea "x"
type textarea "Kanchipogu [PERSON_NAME] -"
type textarea "x"
type textarea "Kanchipogu [PERSON_NAME] -"
type textarea "x"
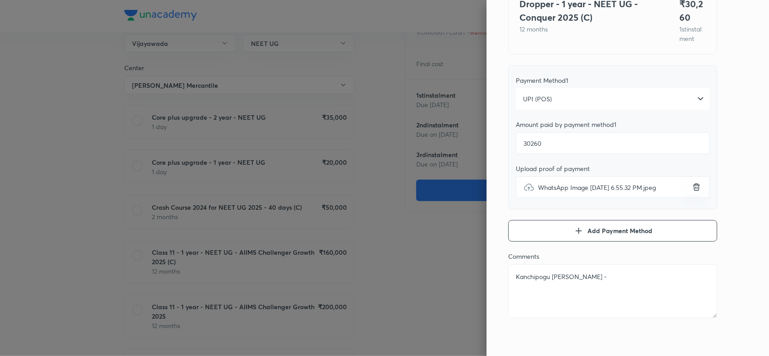
type textarea "Kanchipogu [PERSON_NAME] - 2"
type textarea "x"
type textarea "Kanchipogu [PERSON_NAME] - 26"
type textarea "x"
type textarea "Kanchipogu [PERSON_NAME] - 260"
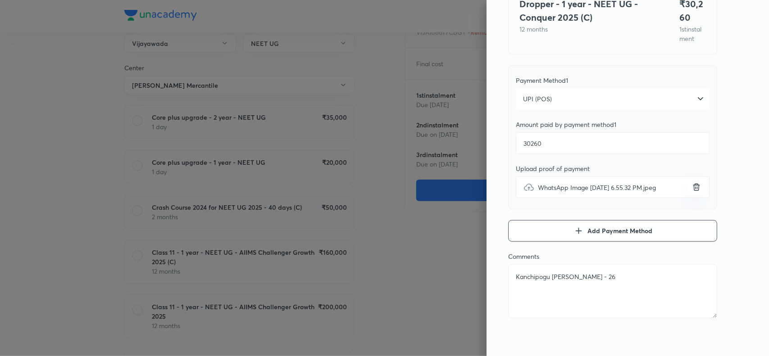
type textarea "x"
type textarea "Kanchipogu [PERSON_NAME] - 260"
type textarea "x"
type textarea "Kanchipogu [PERSON_NAME] - 260 b"
type textarea "x"
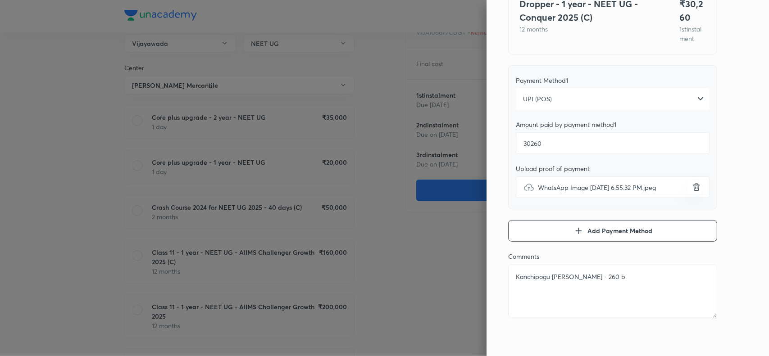
type textarea "Kanchipogu [PERSON_NAME] - 260 ba"
type textarea "x"
type textarea "Kanchipogu [PERSON_NAME] - 260 [MEDICAL_DATA]"
type textarea "x"
type textarea "Kanchipogu [PERSON_NAME] - 260 [MEDICAL_DATA]"
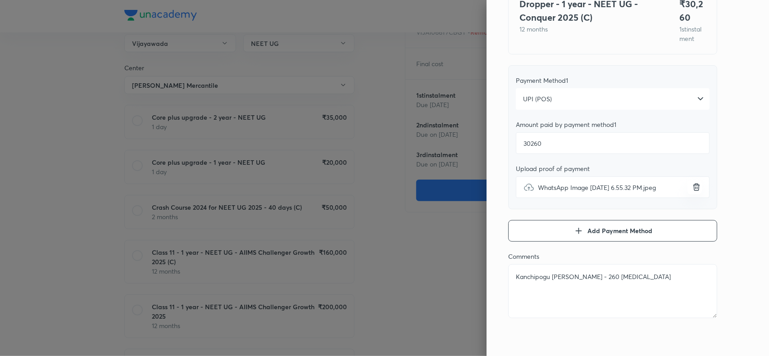
type textarea "x"
type textarea "Kanchipogu [PERSON_NAME] - 260 [MEDICAL_DATA] @"
type textarea "x"
type textarea "Kanchipogu [PERSON_NAME] - 260 [MEDICAL_DATA] @2"
type textarea "x"
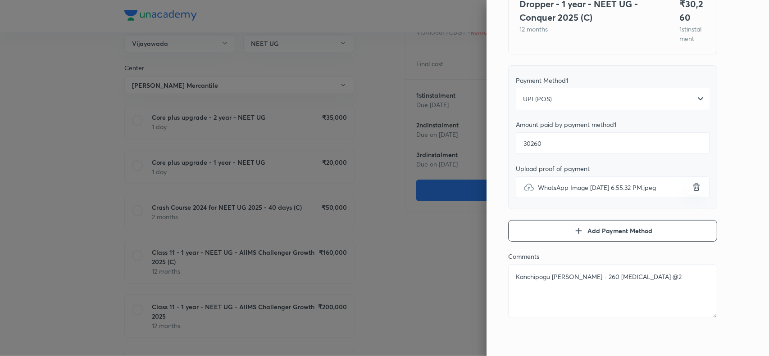
type textarea "Kanchipogu [PERSON_NAME] - 260 [MEDICAL_DATA] @2n"
type textarea "x"
type textarea "Kanchipogu [PERSON_NAME] - 260 [MEDICAL_DATA] @2nd"
type textarea "x"
type textarea "Kanchipogu [PERSON_NAME] - 260 [MEDICAL_DATA] @2nd"
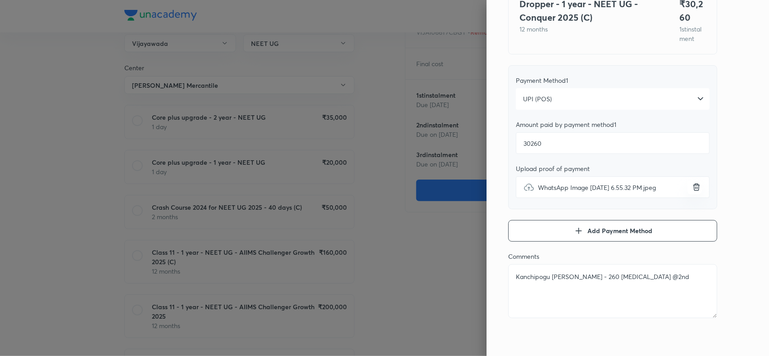
type textarea "x"
type textarea "Kanchipogu [PERSON_NAME] - 260 [MEDICAL_DATA] @2nd I"
type textarea "x"
type textarea "Kanchipogu [PERSON_NAME] - 260 [MEDICAL_DATA] @2nd In"
type textarea "x"
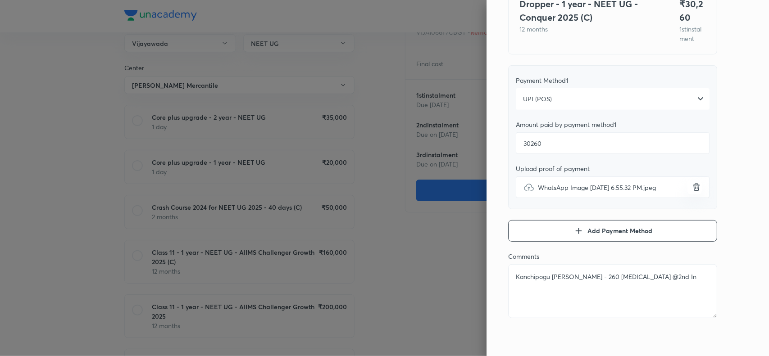
type textarea "Kanchipogu [PERSON_NAME] - 260 [MEDICAL_DATA] @2nd Ins"
type textarea "x"
type textarea "Kanchipogu [PERSON_NAME] - 260 [MEDICAL_DATA] @2nd Inst"
type textarea "x"
type textarea "Kanchipogu [PERSON_NAME] - 260 [MEDICAL_DATA] @2nd Insta"
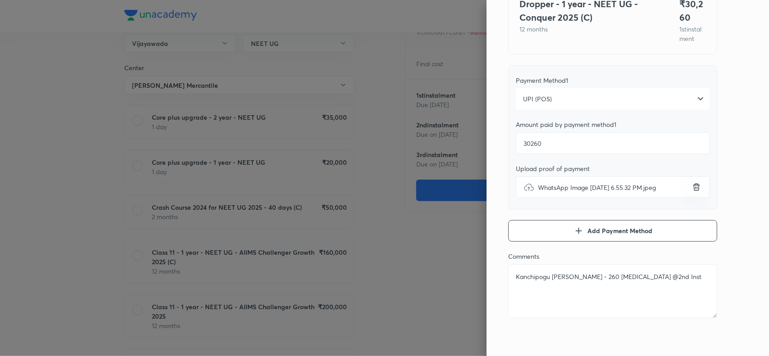
type textarea "x"
type textarea "Kanchipogu [PERSON_NAME] - 260 [MEDICAL_DATA] @2nd Instal"
type textarea "x"
type textarea "Kanchipogu [PERSON_NAME] - 260 [MEDICAL_DATA] @2nd Install"
type textarea "x"
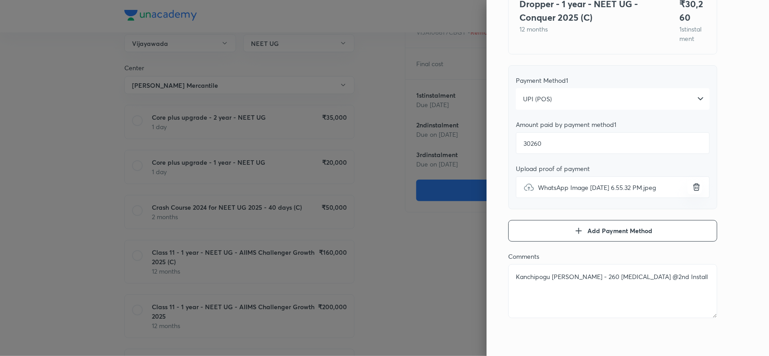
type textarea "Kanchipogu [PERSON_NAME] - 260 [MEDICAL_DATA] @2nd Installm"
type textarea "x"
type textarea "Kanchipogu [PERSON_NAME] - 260 [MEDICAL_DATA] @2nd Installme"
type textarea "x"
type textarea "Kanchipogu [PERSON_NAME] - 260 [MEDICAL_DATA] @2nd Installmen"
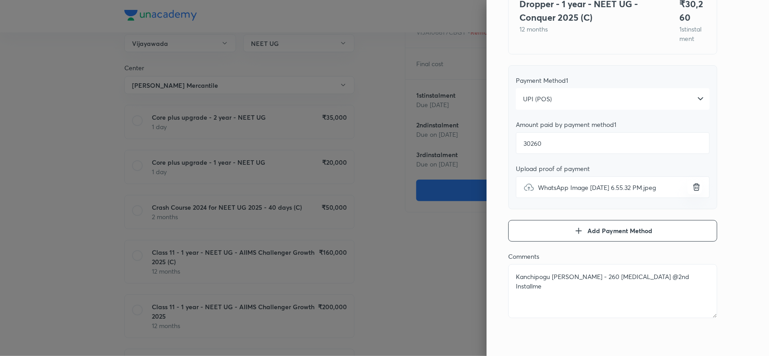
type textarea "x"
type textarea "Kanchipogu [PERSON_NAME] - 260 [MEDICAL_DATA] @2nd Installment"
type textarea "x"
type textarea "Kanchipogu [PERSON_NAME] - 260 [MEDICAL_DATA] @2nd Installment"
type textarea "x"
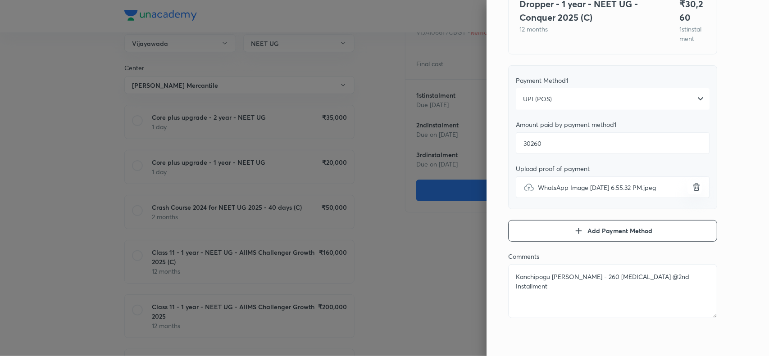
type textarea "Kanchipogu [PERSON_NAME] - 260 [MEDICAL_DATA] @2nd Installment p"
type textarea "x"
type textarea "Kanchipogu [PERSON_NAME] - 260 [MEDICAL_DATA] @2nd Installment"
type textarea "x"
type textarea "Kanchipogu [PERSON_NAME] - 260 [MEDICAL_DATA] @2nd Installment a"
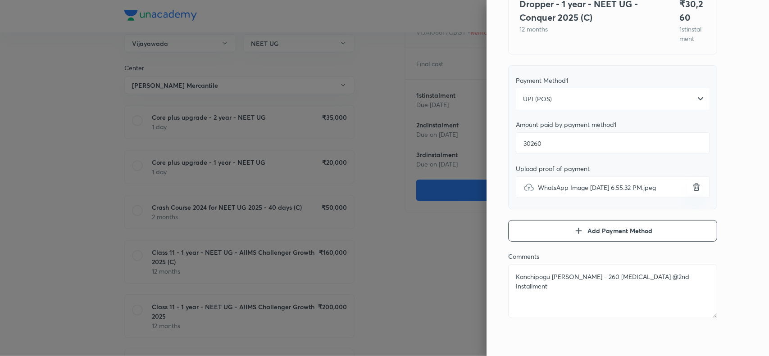
type textarea "x"
type textarea "Kanchipogu [PERSON_NAME] - 260 [MEDICAL_DATA] @2nd Installment aa"
type textarea "x"
type textarea "Kanchipogu [PERSON_NAME] - 260 [MEDICAL_DATA] @2nd Installment aad"
type textarea "x"
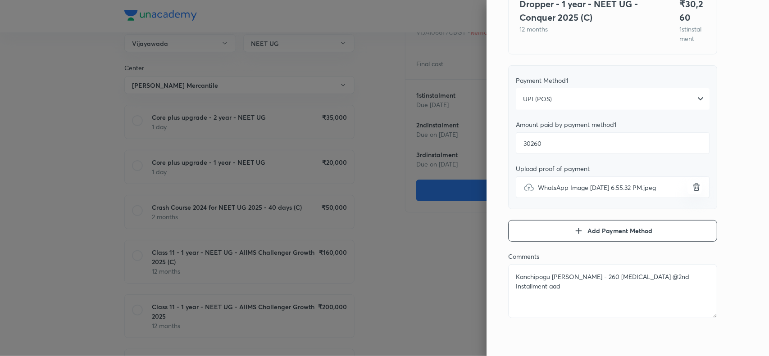
type textarea "Kanchipogu [PERSON_NAME] - 260 [MEDICAL_DATA] @2nd Installment aa"
type textarea "x"
type textarea "Kanchipogu [PERSON_NAME] - 260 [MEDICAL_DATA] @2nd Installment a"
type textarea "x"
type textarea "Kanchipogu [PERSON_NAME] - 260 [MEDICAL_DATA] @2nd Installment ad"
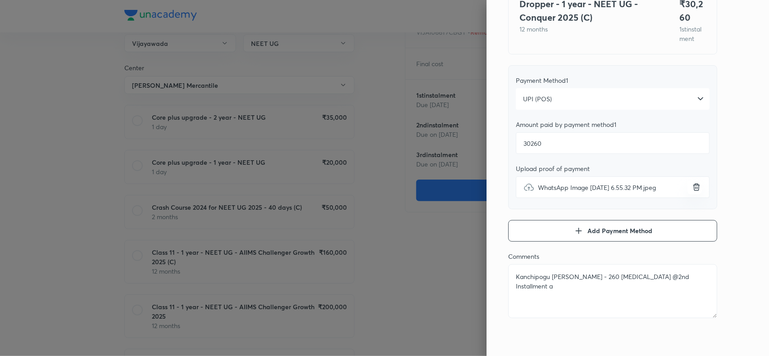
type textarea "x"
type textarea "Kanchipogu [PERSON_NAME] - 260 [MEDICAL_DATA] @2nd Installment add"
type textarea "x"
type textarea "Kanchipogu [PERSON_NAME] - 260 [MEDICAL_DATA] @2nd Installment add"
type textarea "x"
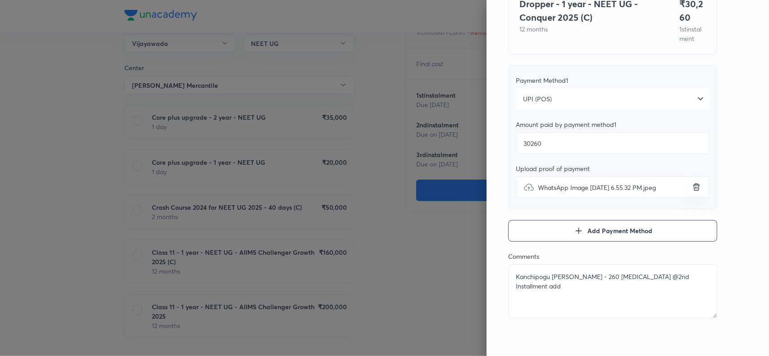
type textarea "Kanchipogu [PERSON_NAME] - 260 [MEDICAL_DATA] @2nd Installment add p"
type textarea "x"
type textarea "Kanchipogu [PERSON_NAME] - 260 [MEDICAL_DATA] @2nd Installment add pa"
type textarea "x"
type textarea "Kanchipogu [PERSON_NAME] - 260 [MEDICAL_DATA] @2nd Installment add pai"
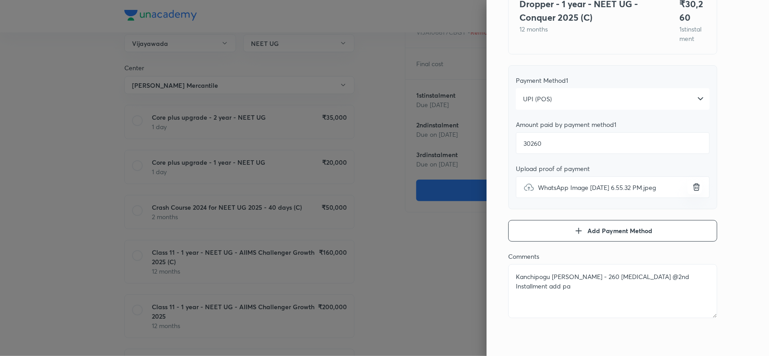
type textarea "x"
type textarea "Kanchipogu [PERSON_NAME] - 260 [MEDICAL_DATA] @2nd Installment add paid"
type textarea "x"
type textarea "Kanchipogu [PERSON_NAME] - 260 [MEDICAL_DATA] @2nd Installment add paid"
click at [731, 164] on div "Pay 1 st instalment Pay instalment Dropper - 1 year - NEET UG - Conquer 2025 (C…" at bounding box center [628, 178] width 282 height 356
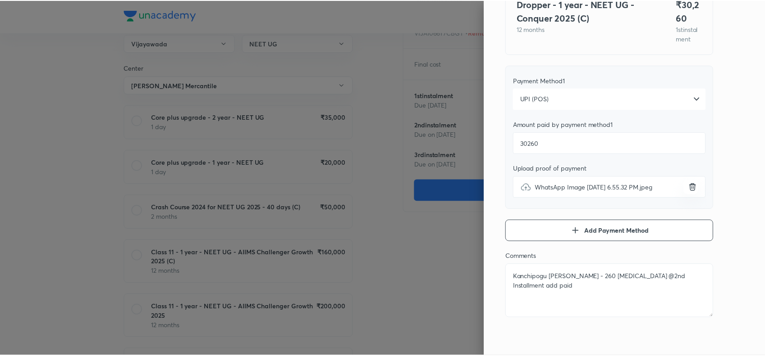
scroll to position [0, 0]
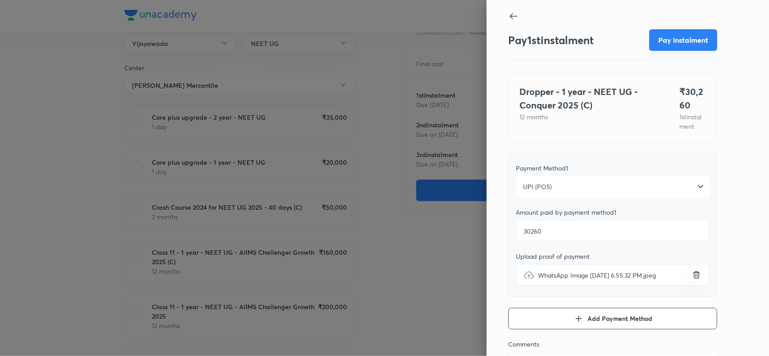
click at [674, 40] on button "Pay instalment" at bounding box center [683, 40] width 68 height 22
type textarea "x"
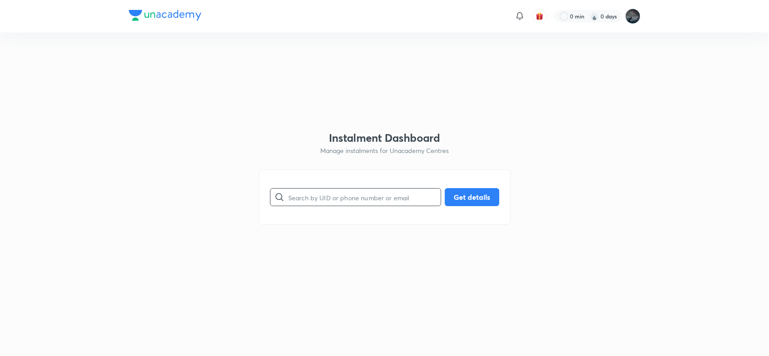
click at [298, 192] on input "text" at bounding box center [364, 197] width 152 height 23
paste input "9951846993"
type input "9951846993"
click at [464, 197] on button "Get details" at bounding box center [472, 196] width 55 height 18
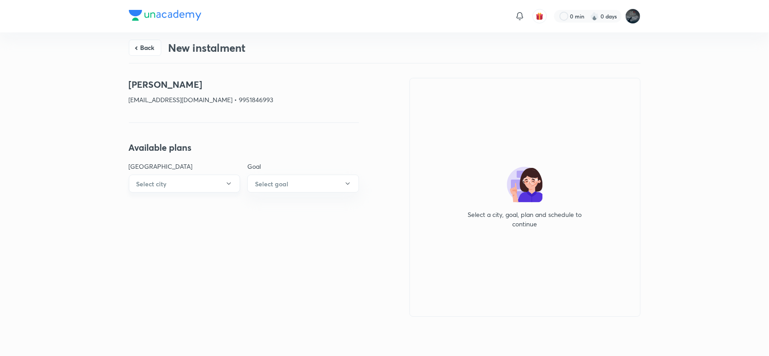
click at [223, 185] on button "Select city" at bounding box center [185, 184] width 112 height 18
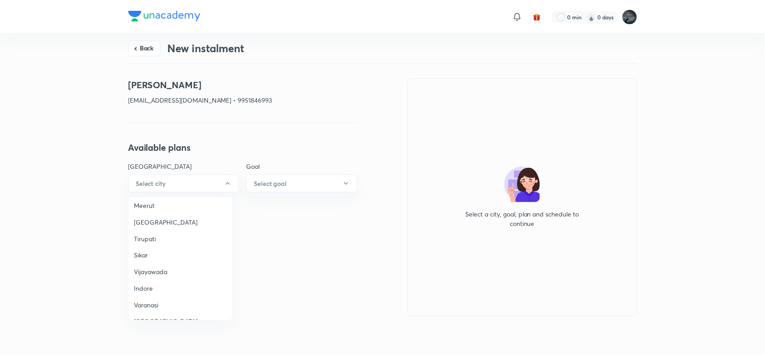
scroll to position [647, 0]
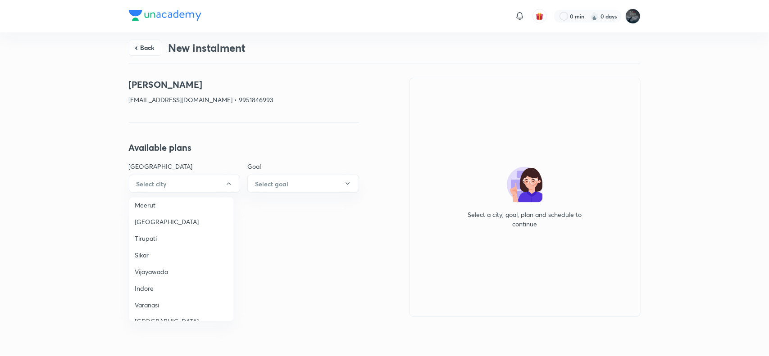
click at [154, 267] on span "Vijayawada" at bounding box center [181, 271] width 93 height 9
click at [296, 183] on button "Select goal" at bounding box center [303, 184] width 112 height 18
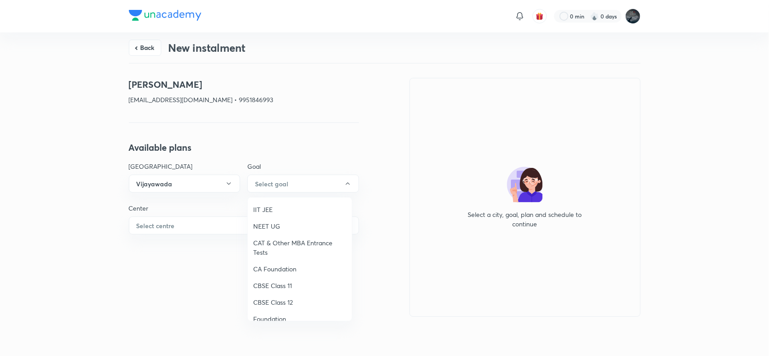
click at [271, 206] on span "IIT JEE" at bounding box center [299, 209] width 93 height 9
click at [194, 227] on button "Select centre" at bounding box center [244, 226] width 230 height 18
click at [161, 247] on span "[PERSON_NAME] Mercantile" at bounding box center [181, 251] width 93 height 9
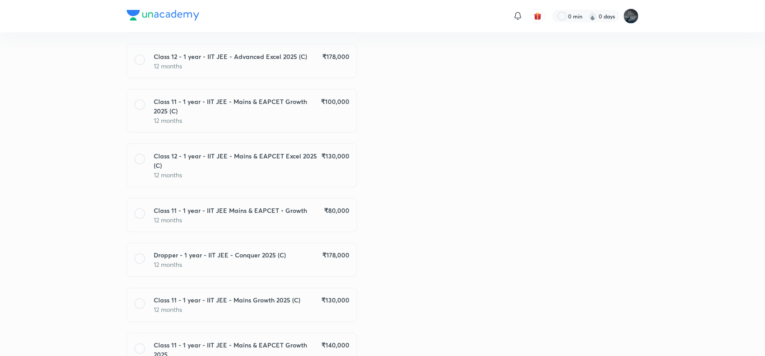
scroll to position [523, 0]
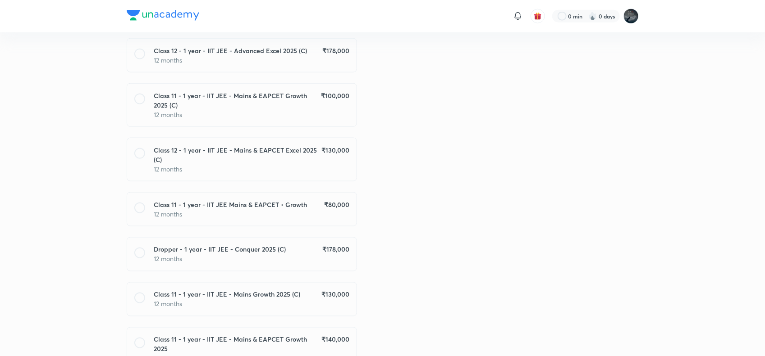
click at [260, 170] on p "12 months" at bounding box center [251, 168] width 195 height 9
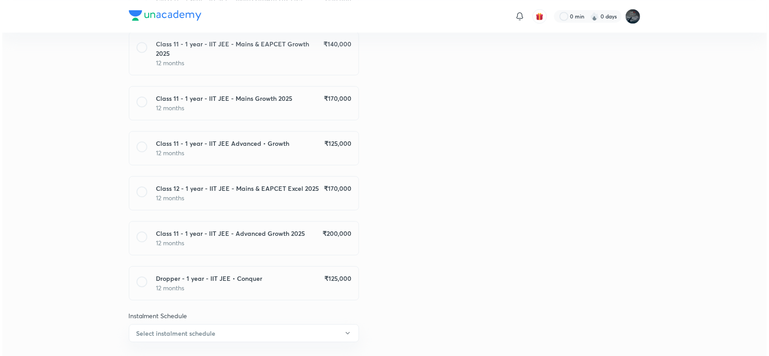
scroll to position [835, 0]
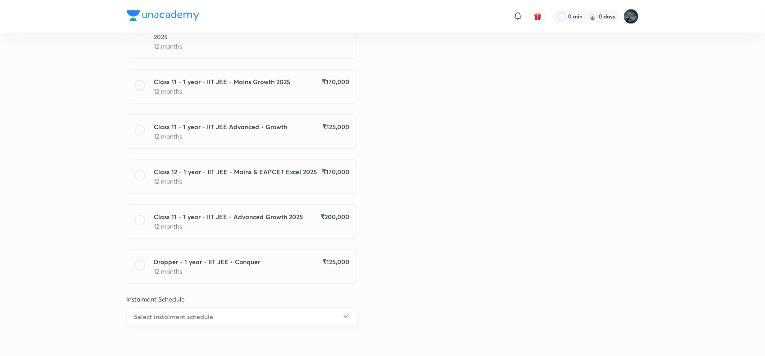
click at [251, 312] on button "Select instalment schedule" at bounding box center [242, 317] width 230 height 18
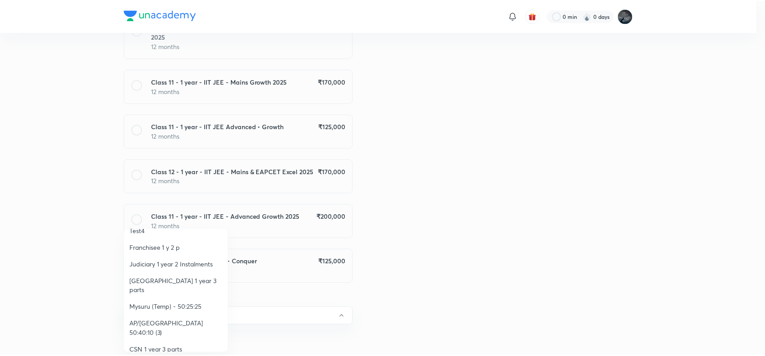
scroll to position [129, 0]
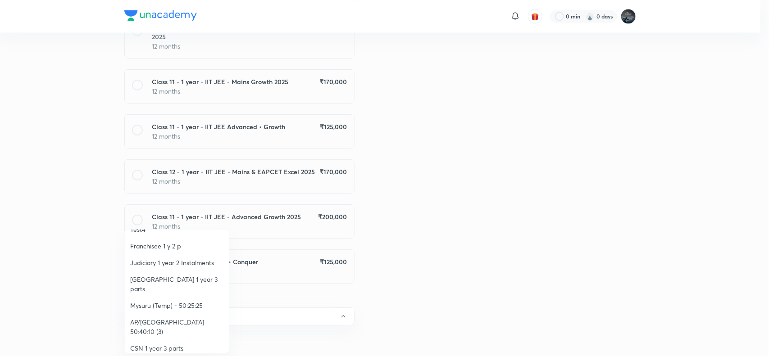
click at [182, 318] on span "AP/[GEOGRAPHIC_DATA] 50:40:10 (3)" at bounding box center [176, 327] width 93 height 19
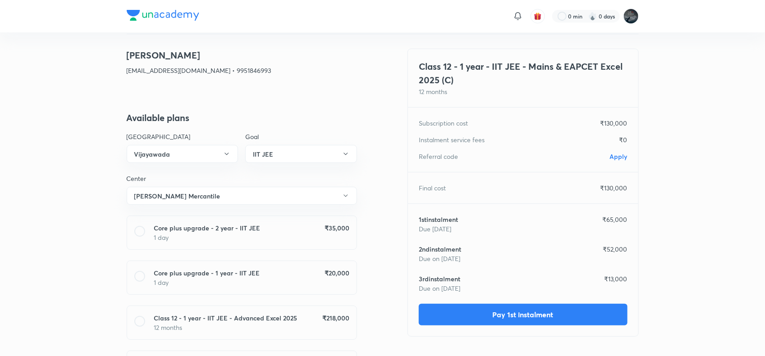
scroll to position [0, 0]
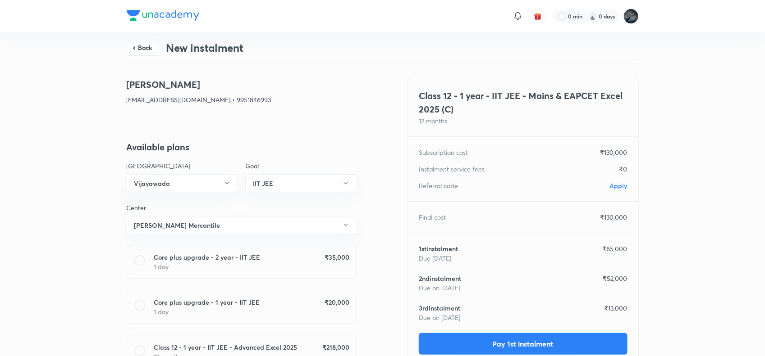
click at [620, 186] on span "Apply" at bounding box center [619, 186] width 18 height 9
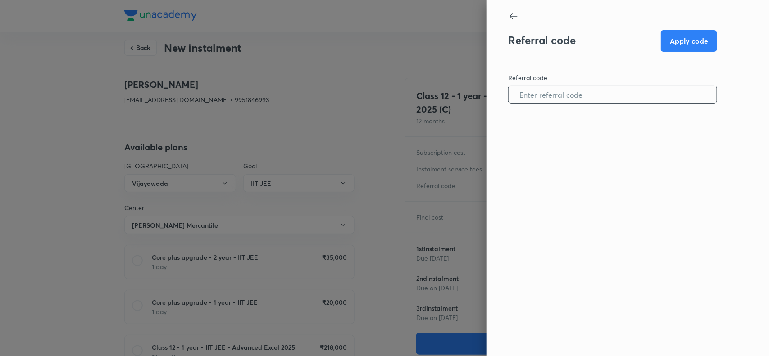
click at [579, 96] on input "text" at bounding box center [613, 94] width 208 height 23
paste input "VIJA1051BVBEC6"
type input "VIJA1051BVBEC6"
click at [687, 49] on button "Apply code" at bounding box center [689, 40] width 56 height 22
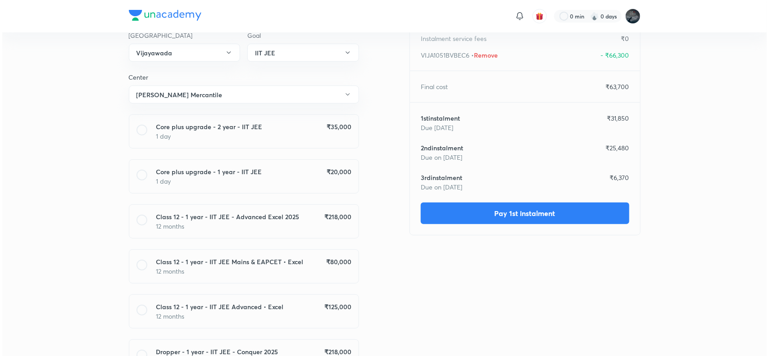
scroll to position [133, 0]
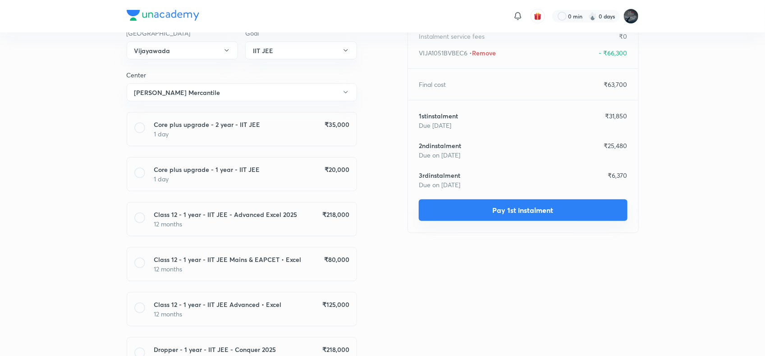
click at [494, 209] on button "Pay 1st instalment" at bounding box center [523, 211] width 209 height 22
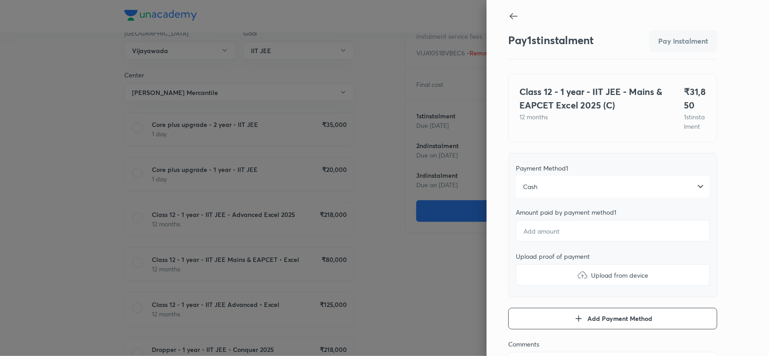
click at [546, 195] on div "Cash" at bounding box center [613, 187] width 194 height 22
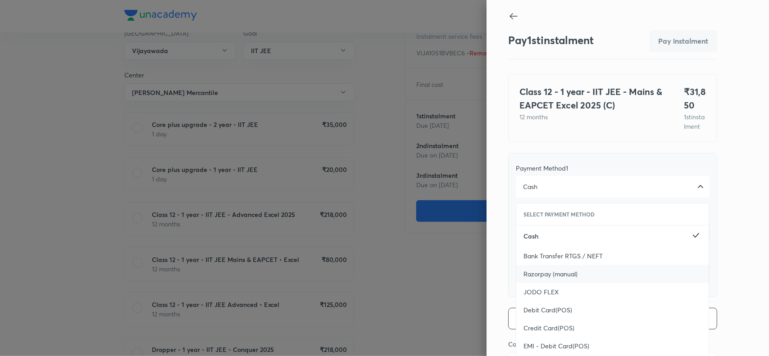
scroll to position [98, 0]
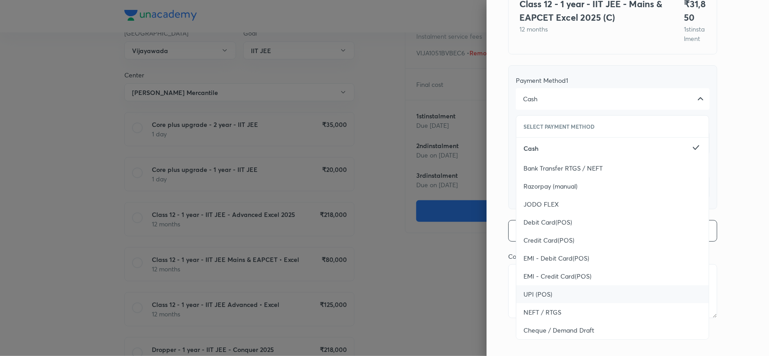
click at [540, 294] on span "UPI (POS)" at bounding box center [538, 294] width 29 height 9
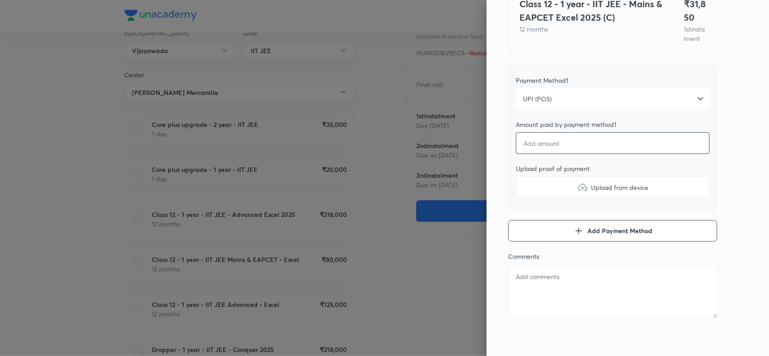
click at [543, 147] on input "number" at bounding box center [613, 143] width 194 height 22
type textarea "x"
type input "3"
type textarea "x"
type input "31"
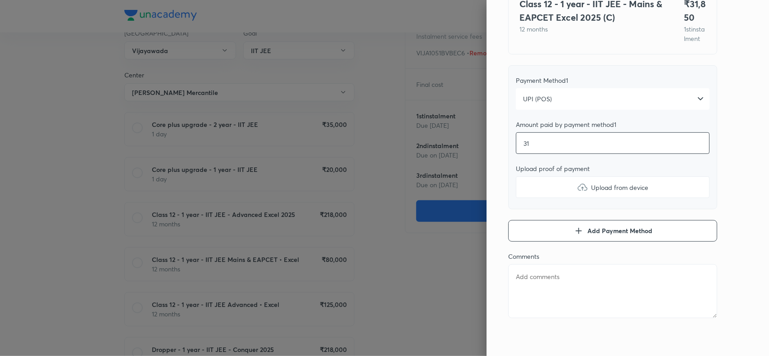
type textarea "x"
type input "318"
type textarea "x"
type input "3185"
type textarea "x"
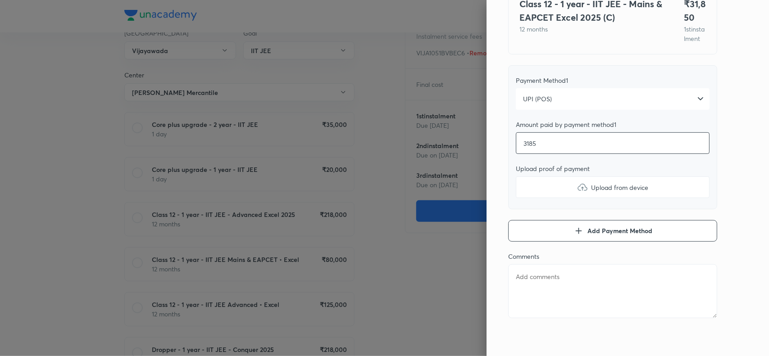
type input "31850"
type textarea "x"
type input "31850"
click at [577, 185] on img at bounding box center [582, 187] width 11 height 11
click at [0, 0] on input "Upload from device" at bounding box center [0, 0] width 0 height 0
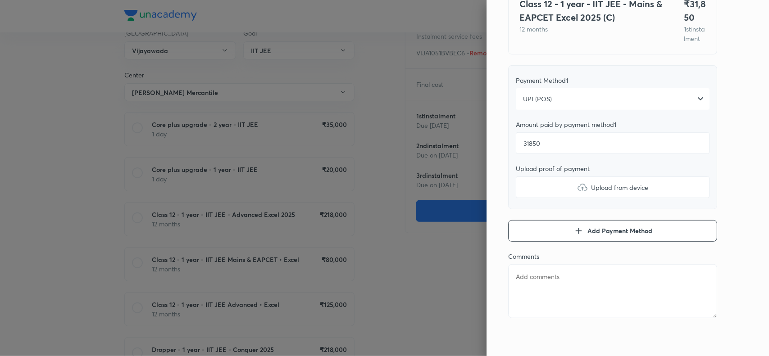
type textarea "x"
paste textarea "DANTULURI PRANAV"
click at [544, 279] on textarea at bounding box center [612, 291] width 209 height 54
type textarea "DANTULURI PRANAV"
type textarea "x"
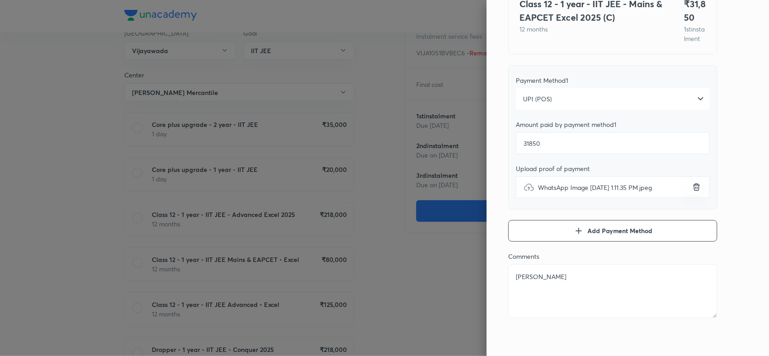
type textarea "DANTULURI PRANAV"
click at [724, 161] on div "Pay 1 st instalment Pay instalment Class 12 - 1 year - IIT JEE - Mains & EAPCET…" at bounding box center [628, 178] width 282 height 356
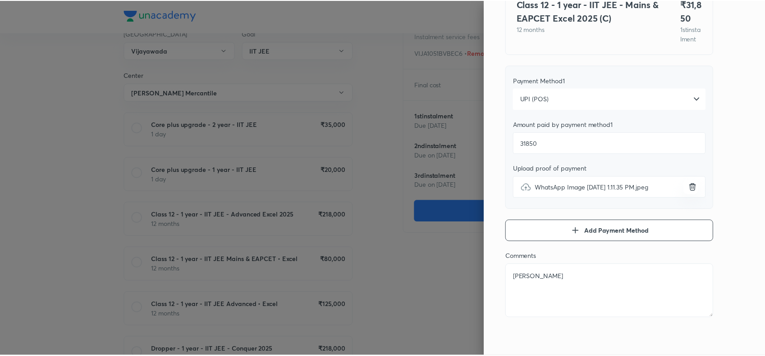
scroll to position [0, 0]
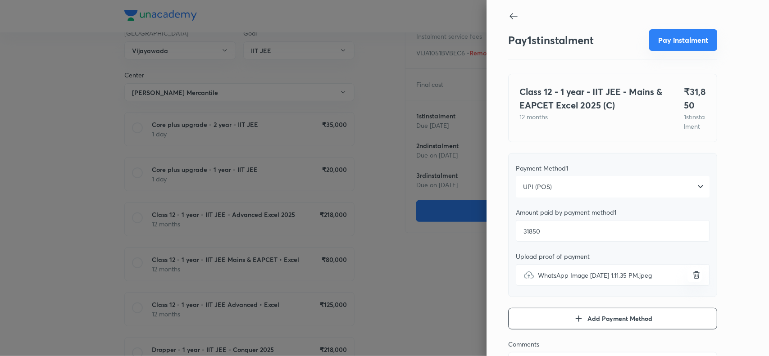
click at [683, 38] on button "Pay instalment" at bounding box center [683, 40] width 68 height 22
type textarea "x"
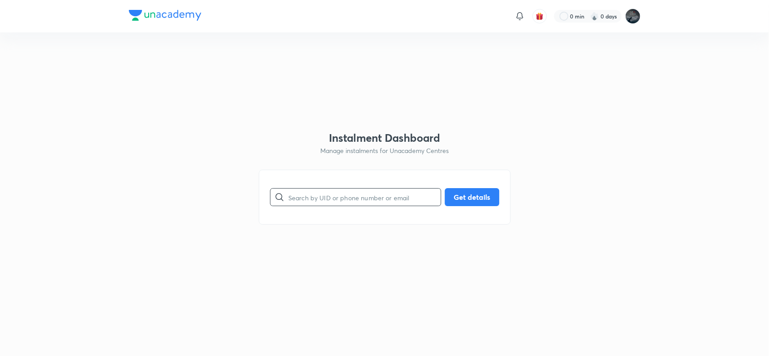
click at [320, 202] on input "text" at bounding box center [364, 197] width 152 height 23
paste input "9603596666"
type input "9603596666"
click at [459, 194] on button "Get details" at bounding box center [472, 196] width 55 height 18
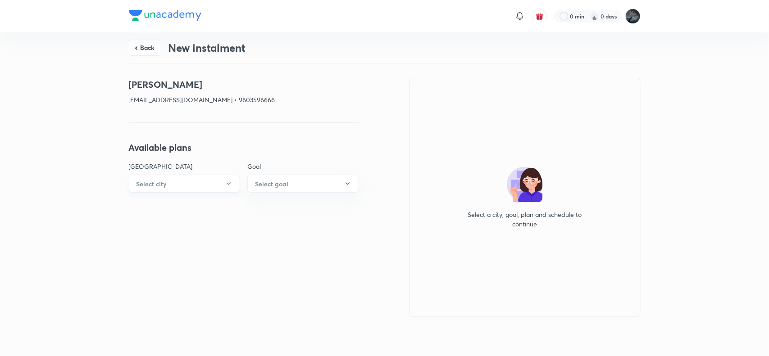
click at [206, 192] on button "Select city" at bounding box center [185, 184] width 112 height 18
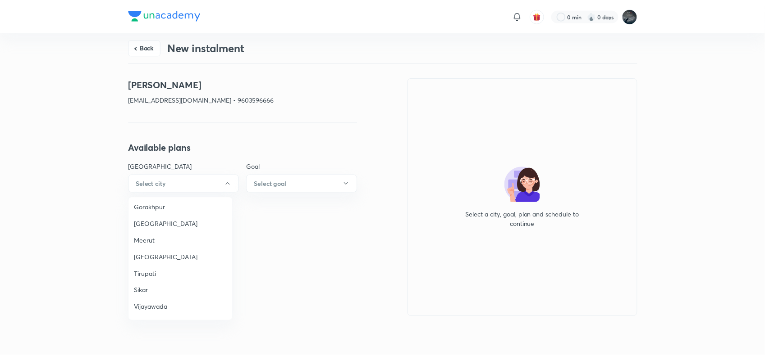
scroll to position [614, 0]
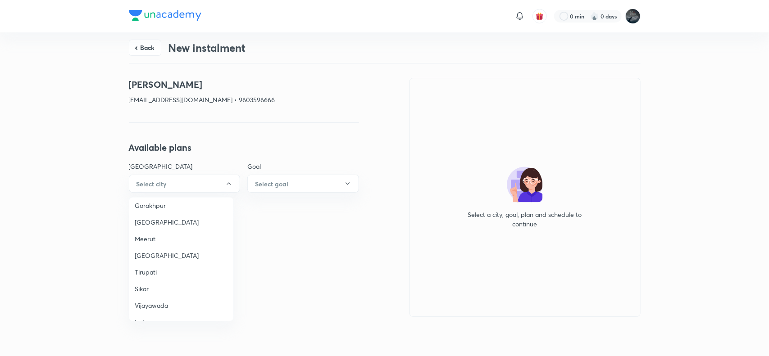
click at [151, 301] on span "Vijayawada" at bounding box center [181, 305] width 93 height 9
click at [298, 179] on button "Select goal" at bounding box center [303, 184] width 112 height 18
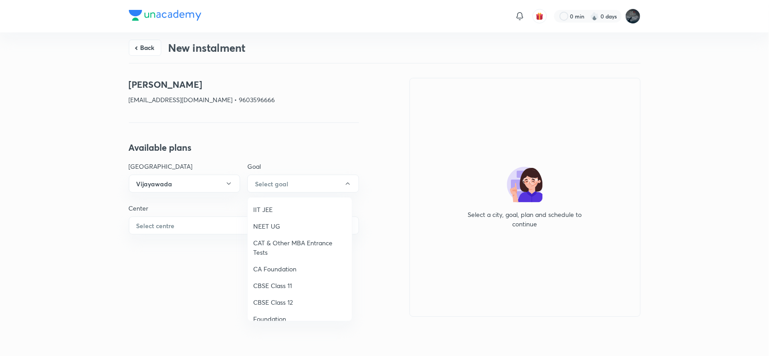
click at [271, 204] on li "IIT JEE" at bounding box center [300, 209] width 104 height 17
click at [214, 222] on button "Select centre" at bounding box center [244, 226] width 230 height 18
click at [170, 249] on span "[PERSON_NAME] Mercantile" at bounding box center [181, 251] width 93 height 9
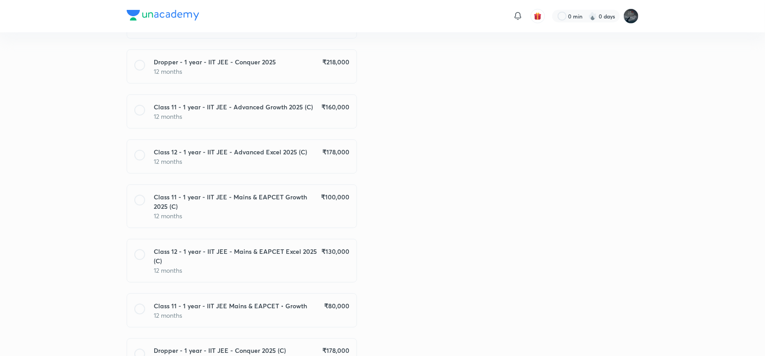
scroll to position [422, 0]
click at [300, 159] on p "12 months" at bounding box center [251, 160] width 195 height 9
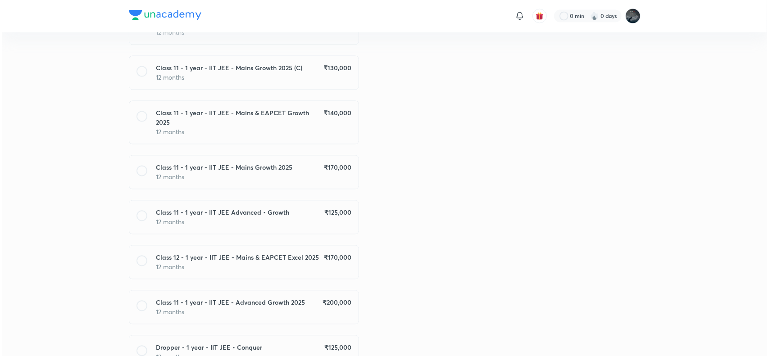
scroll to position [835, 0]
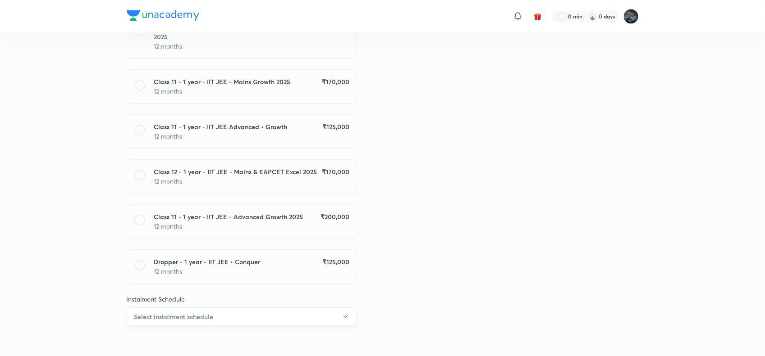
click at [320, 308] on button "Select instalment schedule" at bounding box center [242, 317] width 230 height 18
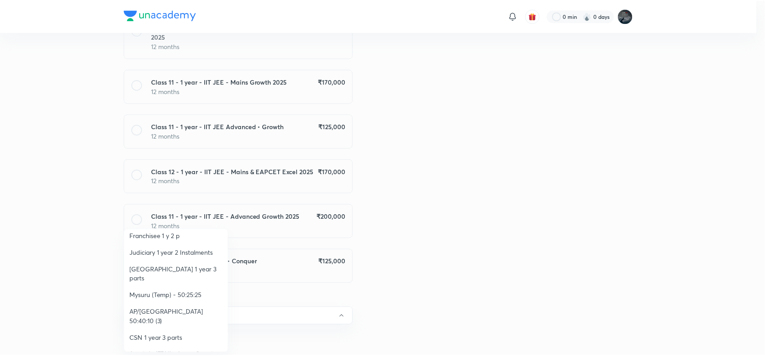
scroll to position [140, 0]
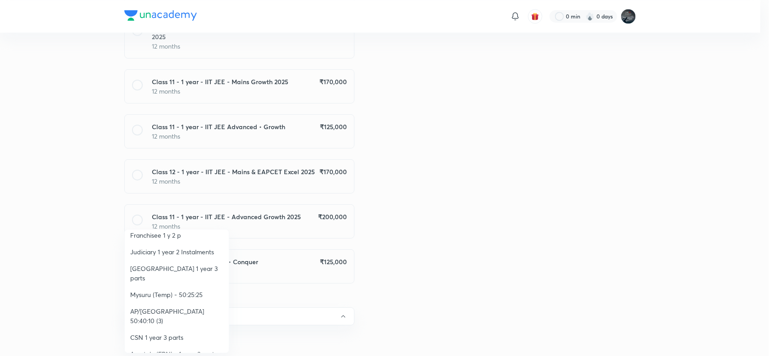
click at [186, 307] on span "AP/[GEOGRAPHIC_DATA] 50:40:10 (3)" at bounding box center [176, 316] width 93 height 19
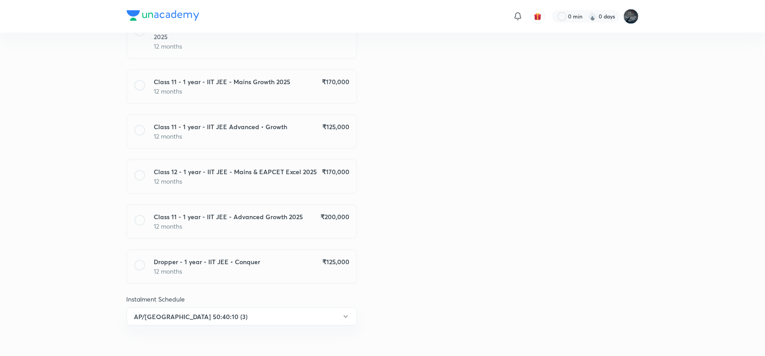
scroll to position [0, 0]
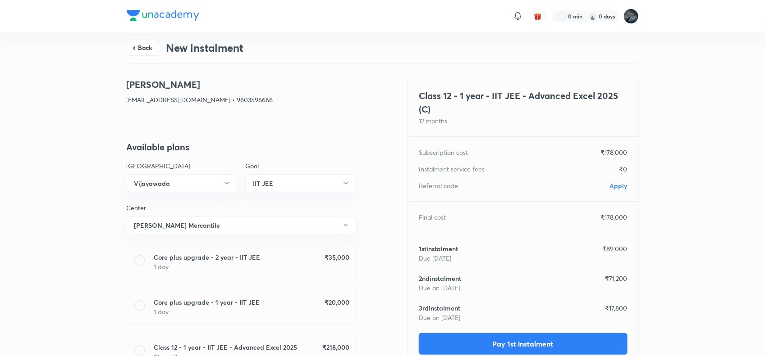
click at [619, 187] on span "Apply" at bounding box center [619, 186] width 18 height 9
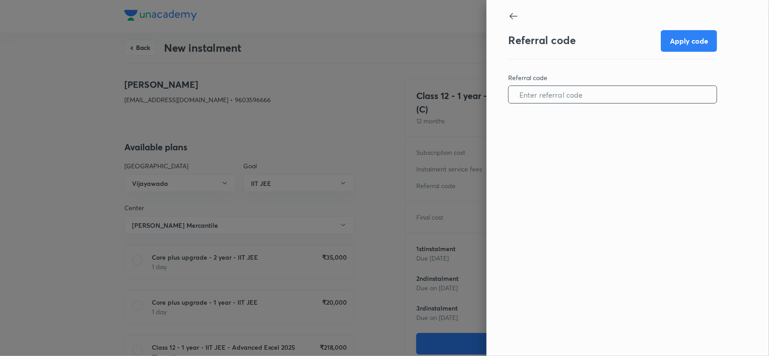
click at [573, 98] on input "text" at bounding box center [613, 94] width 208 height 23
paste input "VIJA10505V00QI"
type input "VIJA10505V00QI"
click at [686, 37] on button "Apply code" at bounding box center [689, 40] width 56 height 22
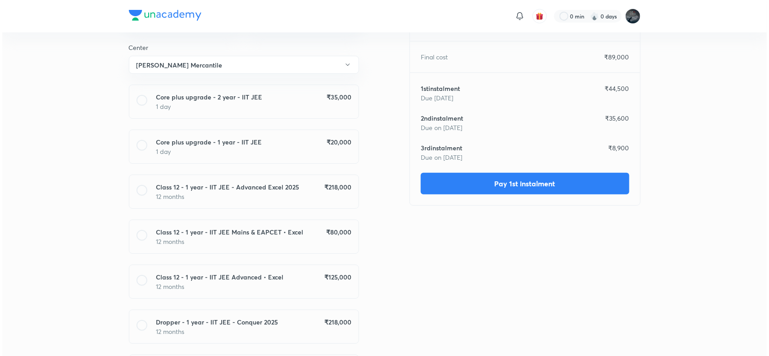
scroll to position [161, 0]
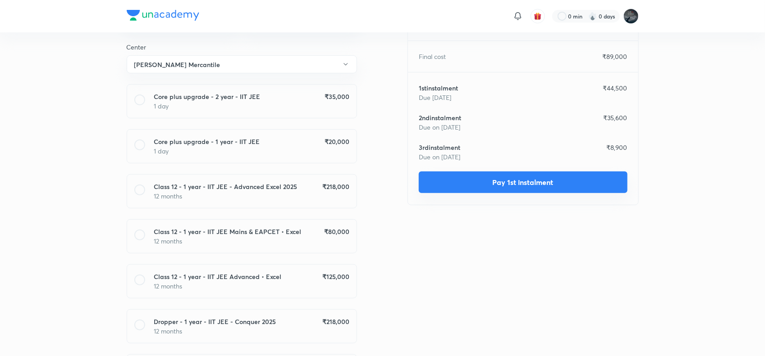
click at [518, 186] on button "Pay 1st instalment" at bounding box center [523, 183] width 209 height 22
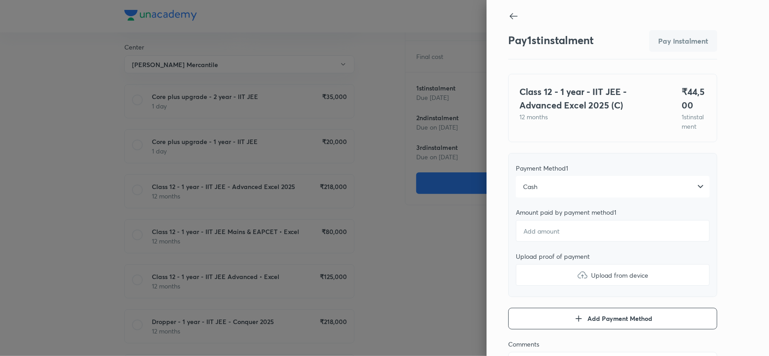
click at [539, 192] on div "Cash" at bounding box center [613, 187] width 194 height 22
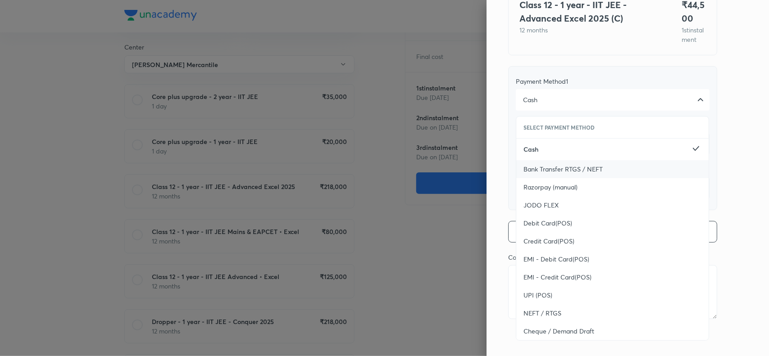
scroll to position [89, 0]
click at [535, 299] on span "UPI (POS)" at bounding box center [538, 294] width 29 height 9
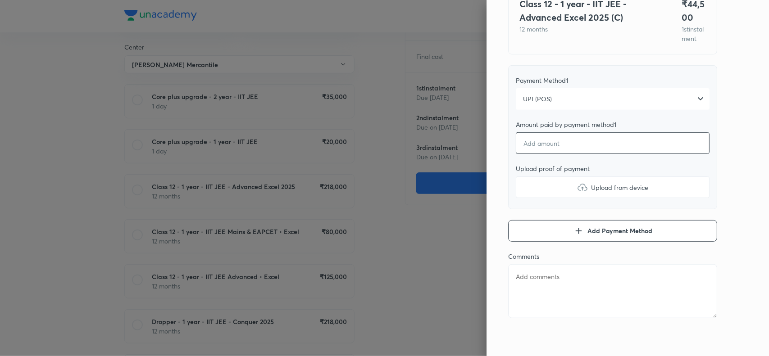
click at [544, 154] on input "number" at bounding box center [613, 143] width 194 height 22
type textarea "x"
type input "3"
type textarea "x"
type input "35"
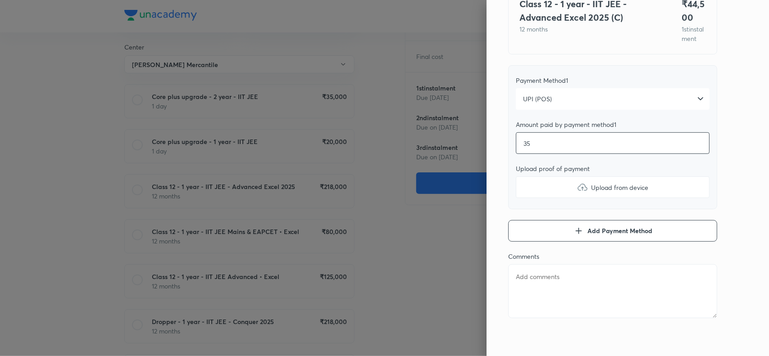
type textarea "x"
type input "3509"
type textarea "x"
type input "35090"
type textarea "x"
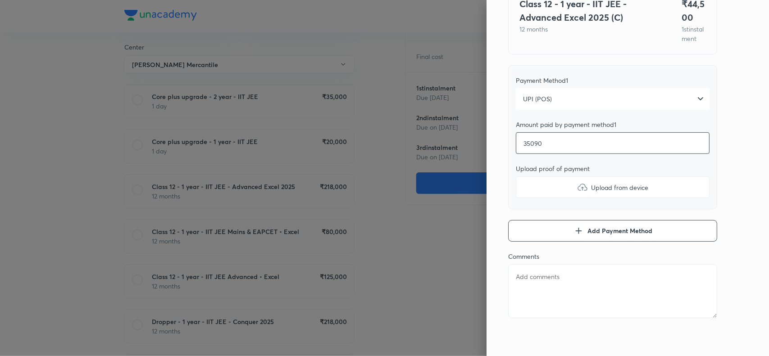
type input "3509"
type textarea "x"
type input "350"
type textarea "x"
type input "35"
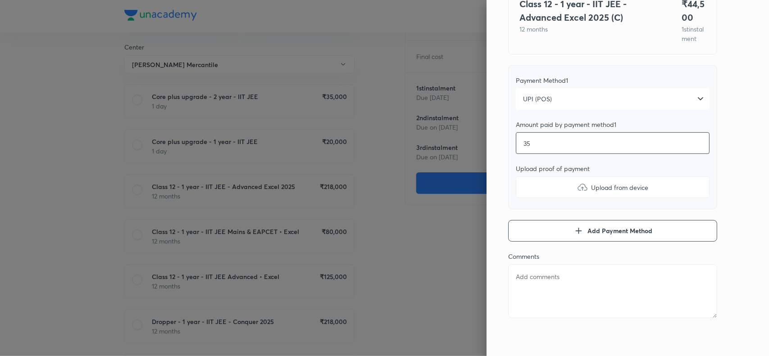
type textarea "x"
type input "350"
type textarea "x"
type input "3500"
type textarea "x"
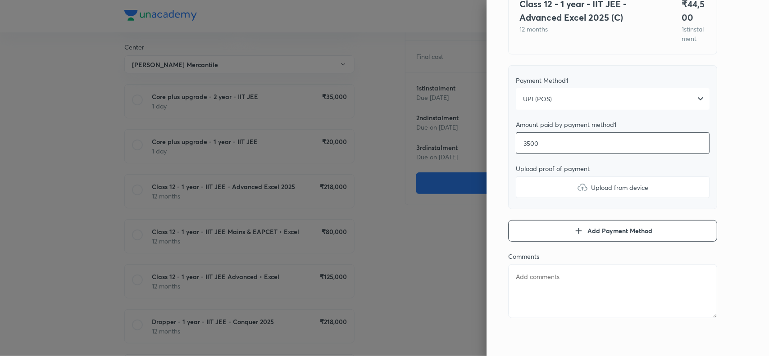
type input "35000"
type textarea "x"
type input "35000"
click at [577, 193] on img at bounding box center [582, 187] width 11 height 11
click at [0, 0] on input "Upload from device" at bounding box center [0, 0] width 0 height 0
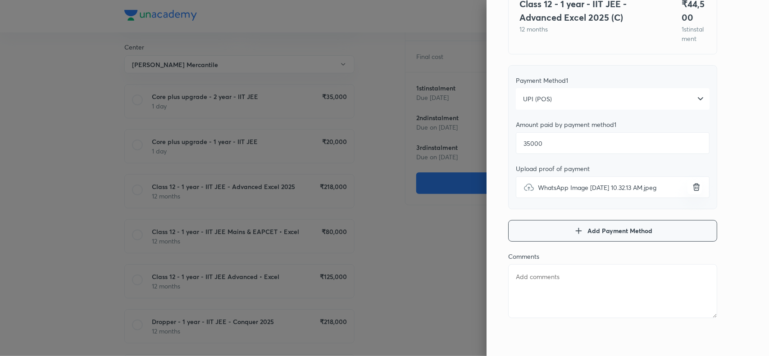
click at [573, 237] on icon "button" at bounding box center [578, 231] width 11 height 11
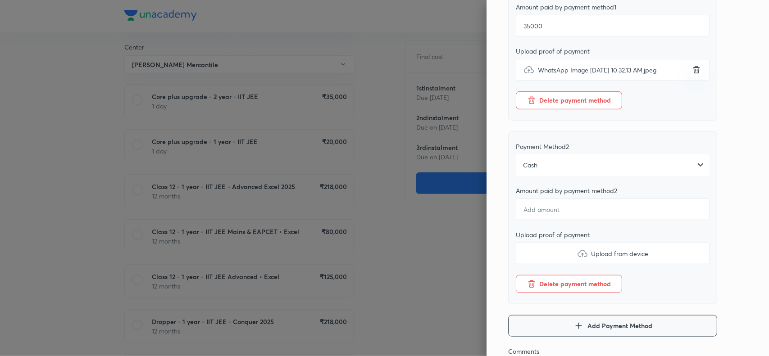
scroll to position [206, 0]
click at [610, 173] on div "Cash" at bounding box center [613, 165] width 194 height 22
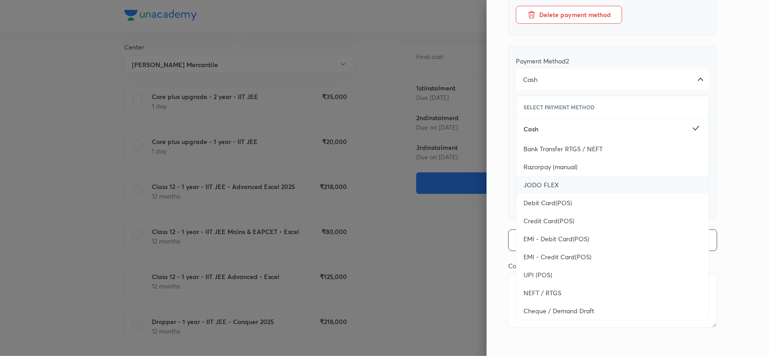
scroll to position [297, 0]
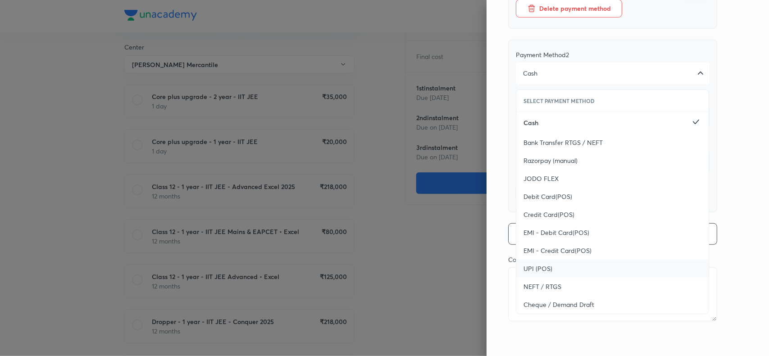
click at [550, 278] on div "UPI (POS)" at bounding box center [612, 269] width 192 height 18
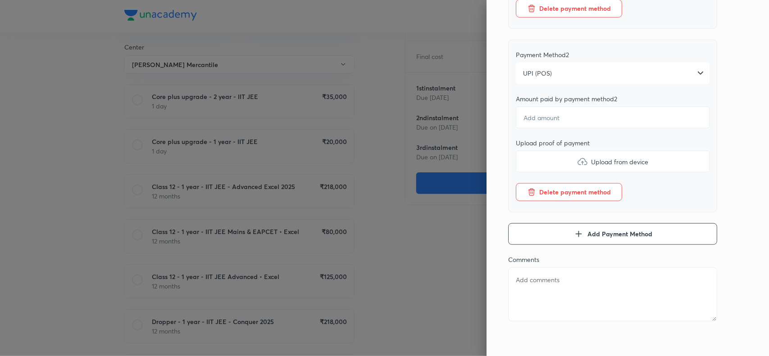
click at [573, 166] on label "Upload from device" at bounding box center [613, 162] width 194 height 22
click at [0, 0] on input "Upload from device" at bounding box center [0, 0] width 0 height 0
click at [544, 128] on input "number" at bounding box center [613, 118] width 194 height 22
type textarea "x"
type input "9"
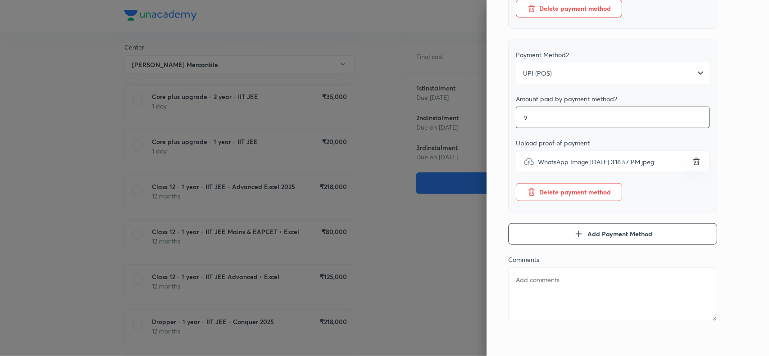
type textarea "x"
type input "95"
type textarea "x"
type input "950"
type textarea "x"
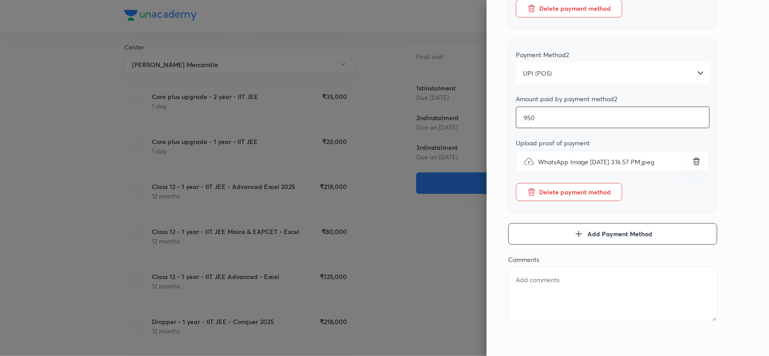
type input "9500"
type textarea "x"
type input "9500"
click at [529, 300] on textarea at bounding box center [612, 295] width 209 height 54
paste textarea "Gummalla Venkata Karthieek"
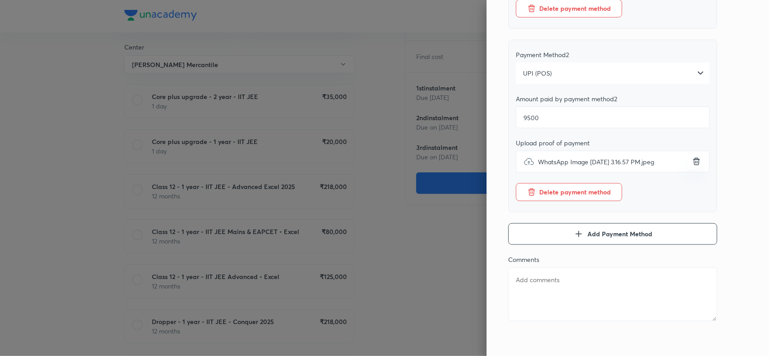
type textarea "Gummalla Venkata Karthieek"
type textarea "x"
type textarea "Gummalla Venkata Karthieek"
click at [727, 149] on div "Pay 1 st instalment Pay instalment Class 12 - 1 year - IIT JEE - Advanced Excel…" at bounding box center [628, 178] width 282 height 356
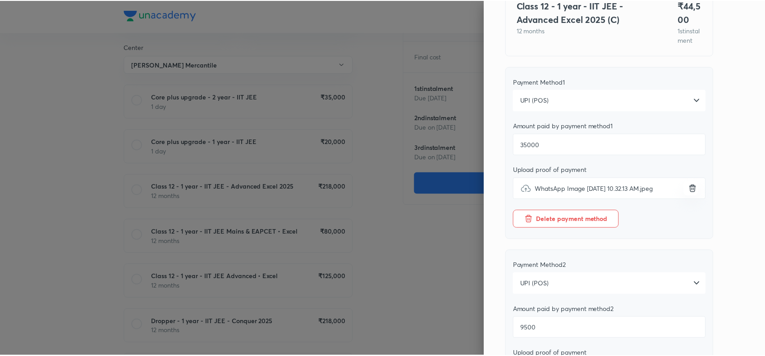
scroll to position [0, 0]
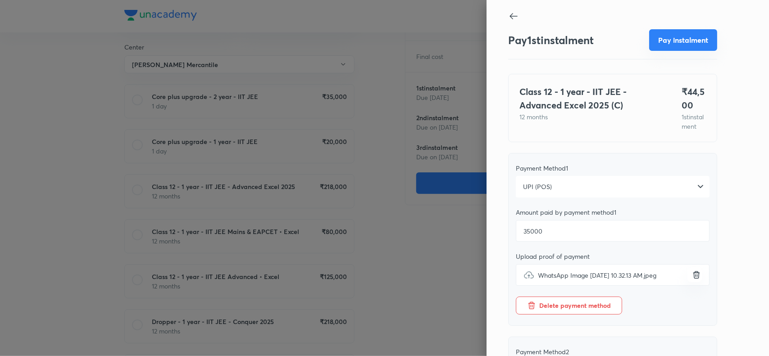
click at [670, 42] on button "Pay instalment" at bounding box center [683, 40] width 68 height 22
type textarea "x"
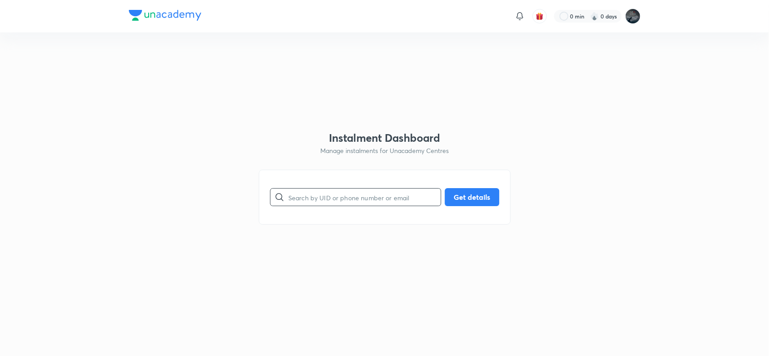
click at [337, 199] on input "text" at bounding box center [364, 197] width 152 height 23
paste input "9440664660"
type input "9440664660"
click at [472, 192] on button "Get details" at bounding box center [472, 196] width 55 height 18
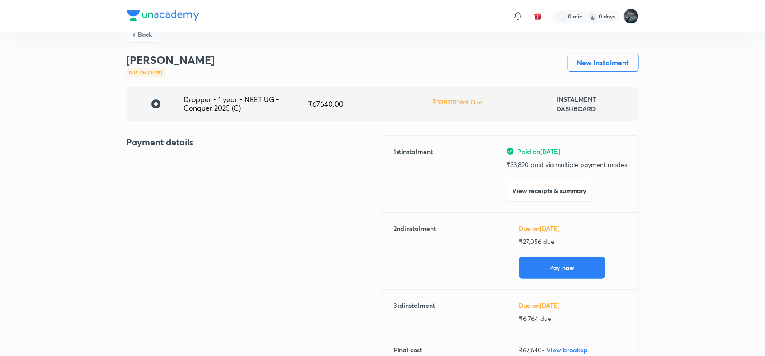
scroll to position [16, 0]
click at [530, 246] on p "₹ 27,056 due" at bounding box center [573, 242] width 108 height 9
copy p "27,056"
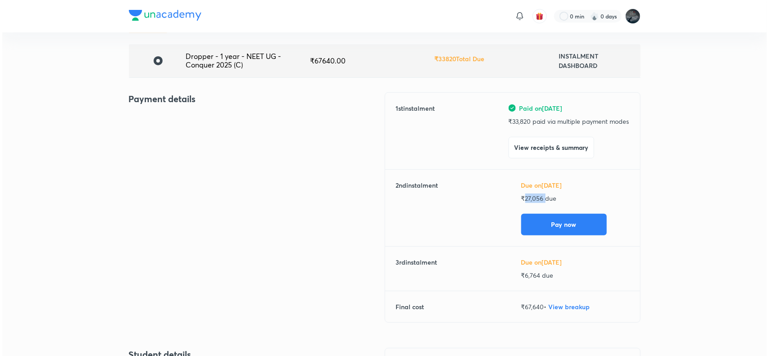
scroll to position [62, 0]
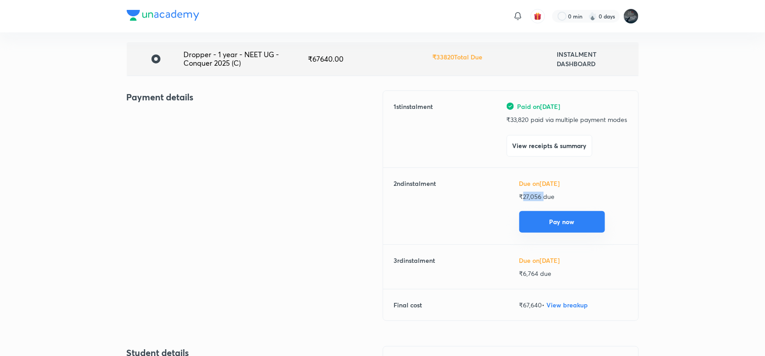
click at [555, 222] on button "Pay now" at bounding box center [562, 222] width 86 height 22
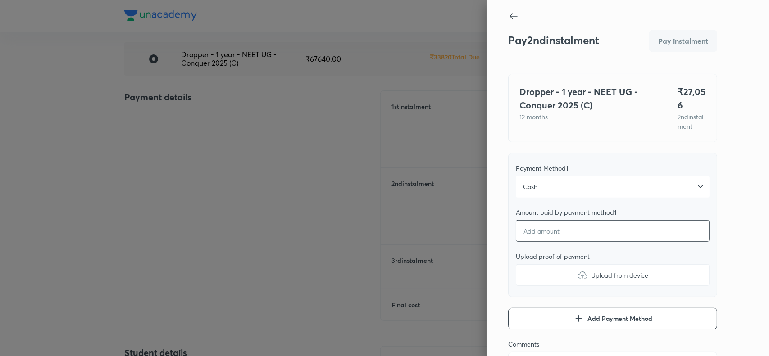
click at [542, 241] on input "number" at bounding box center [613, 231] width 194 height 22
type textarea "x"
type input "2"
type textarea "x"
type input "27"
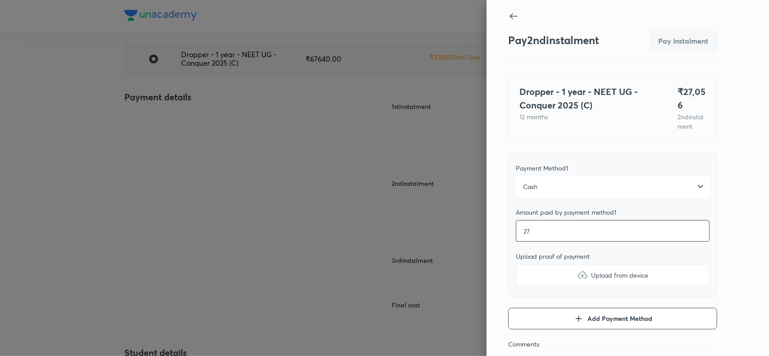
type textarea "x"
type input "270"
type textarea "x"
type input "2705"
type textarea "x"
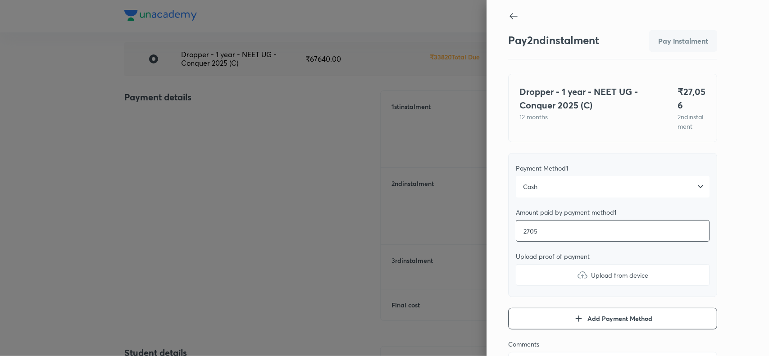
type input "27056"
type textarea "x"
type input "27056"
click at [733, 242] on div "Pay 2 nd instalment Pay instalment Dropper - 1 year - NEET UG - Conquer 2025 (C…" at bounding box center [628, 178] width 282 height 356
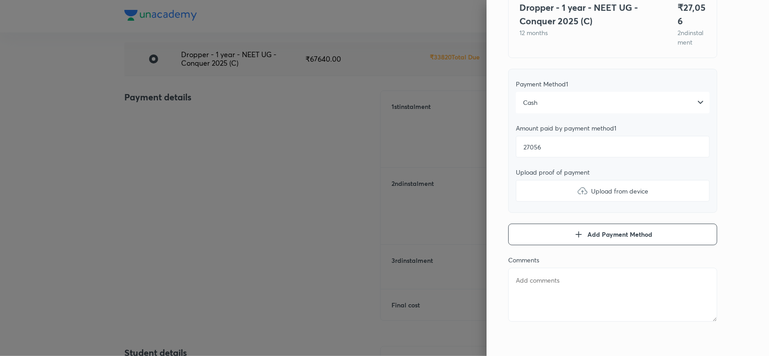
scroll to position [86, 0]
click at [577, 195] on img at bounding box center [582, 189] width 11 height 11
click at [0, 0] on input "Upload from device" at bounding box center [0, 0] width 0 height 0
type textarea "x"
click at [522, 298] on textarea at bounding box center [612, 294] width 209 height 54
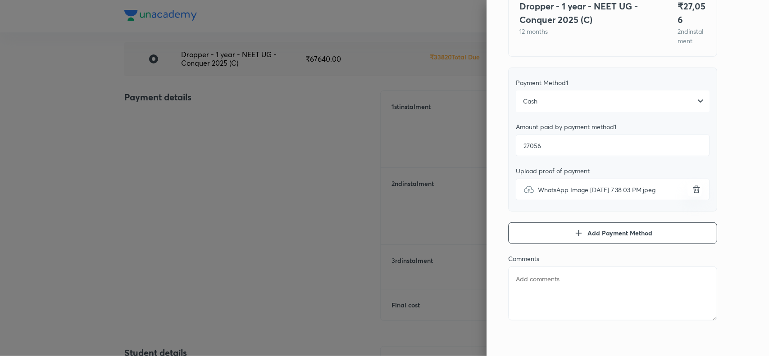
paste textarea "Kirti Kuhar"
type textarea "Kirti Kuhar"
type textarea "x"
type textarea "Kirti Kuhar"
click at [728, 136] on div "Pay 2 nd instalment Pay instalment Dropper - 1 year - NEET UG - Conquer 2025 (C…" at bounding box center [628, 178] width 282 height 356
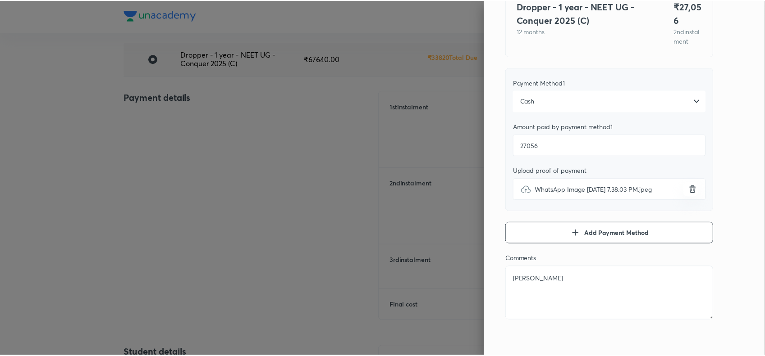
scroll to position [0, 0]
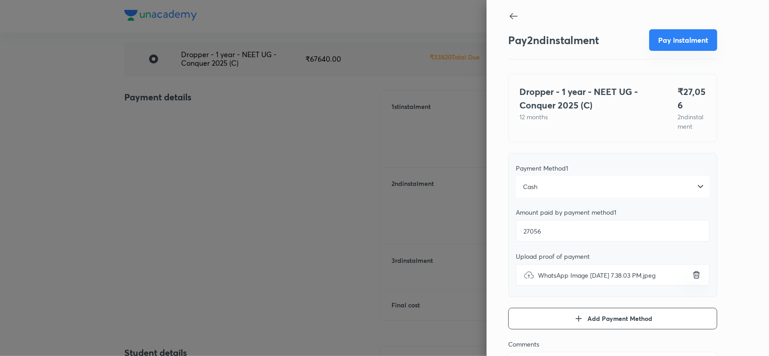
click at [674, 39] on button "Pay instalment" at bounding box center [683, 40] width 68 height 22
type textarea "x"
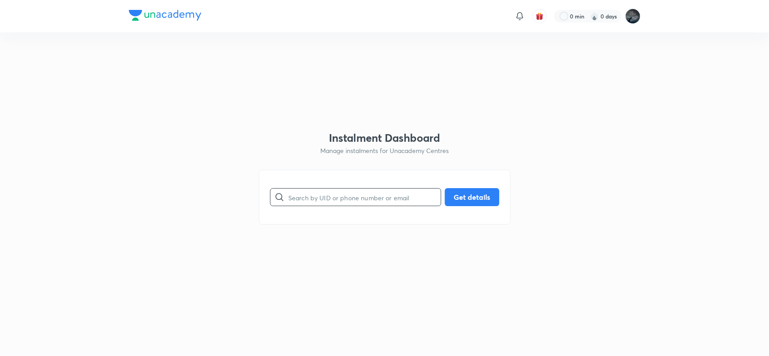
click at [319, 200] on input "text" at bounding box center [364, 197] width 152 height 23
paste input "8639181465"
type input "8639181465"
click at [464, 197] on button "Get details" at bounding box center [472, 196] width 55 height 18
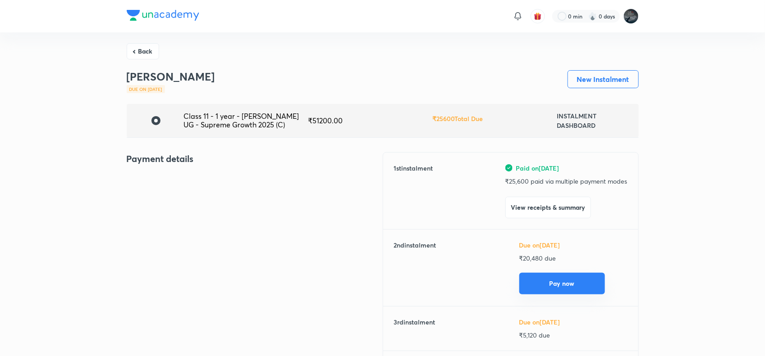
click at [539, 279] on button "Pay now" at bounding box center [562, 284] width 86 height 22
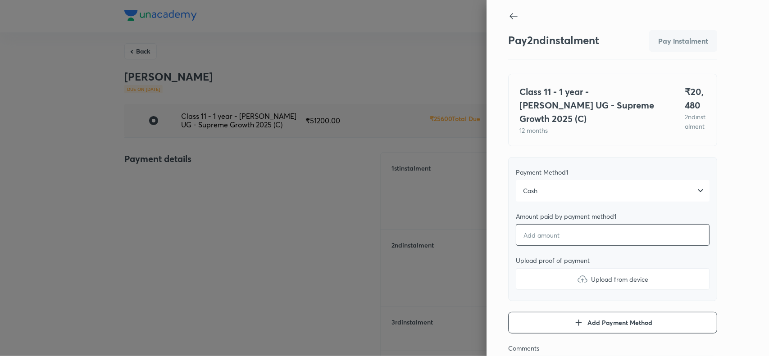
click at [541, 239] on input "number" at bounding box center [613, 235] width 194 height 22
type textarea "x"
type input "2"
type textarea "x"
type input "20"
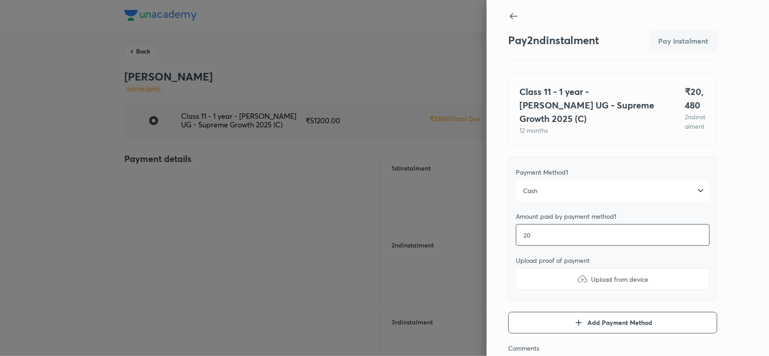
type textarea "x"
type input "204"
type textarea "x"
type input "2048"
type textarea "x"
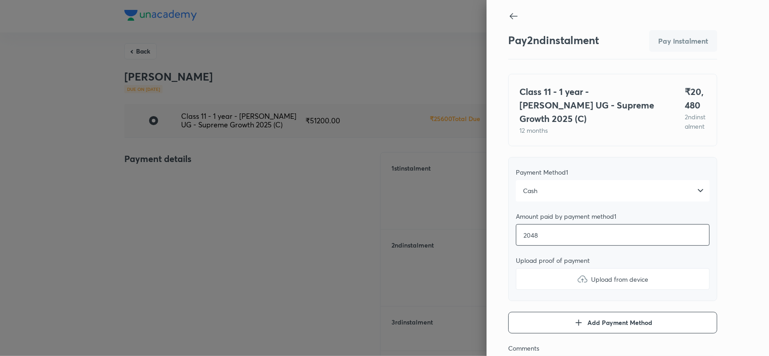
type input "20480"
type textarea "x"
type input "20480"
click at [718, 179] on div "Pay 2 nd instalment Pay instalment Class 11 - 1 year - NEET UG - Supreme Growth…" at bounding box center [628, 178] width 282 height 356
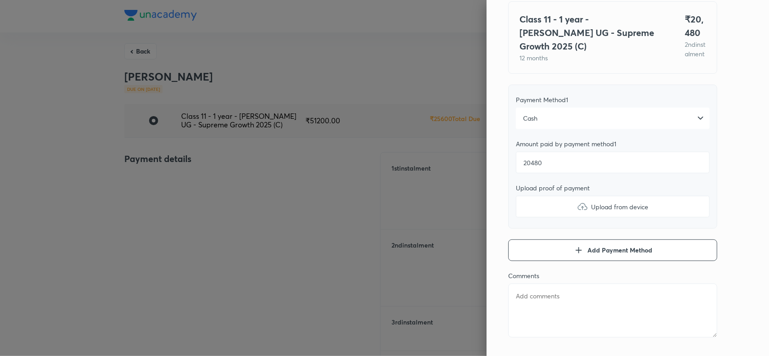
scroll to position [77, 0]
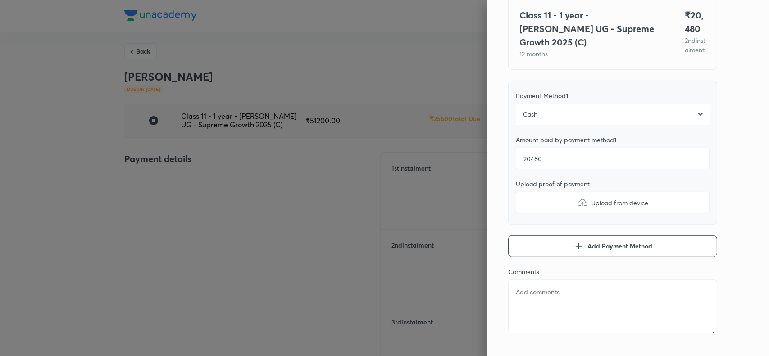
click at [577, 206] on img at bounding box center [582, 202] width 11 height 11
click at [0, 0] on input "Upload from device" at bounding box center [0, 0] width 0 height 0
type textarea "x"
click at [526, 295] on textarea at bounding box center [612, 307] width 209 height 54
paste textarea "8639181465"
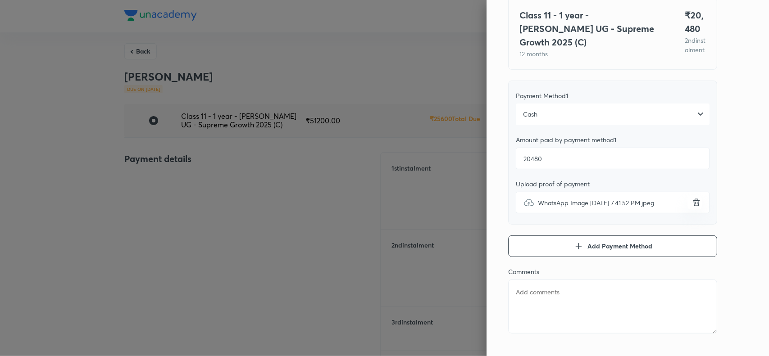
type textarea "8639181465"
type textarea "x"
click at [518, 300] on textarea "8639181465" at bounding box center [612, 307] width 209 height 54
paste textarea "Rupam Manna"
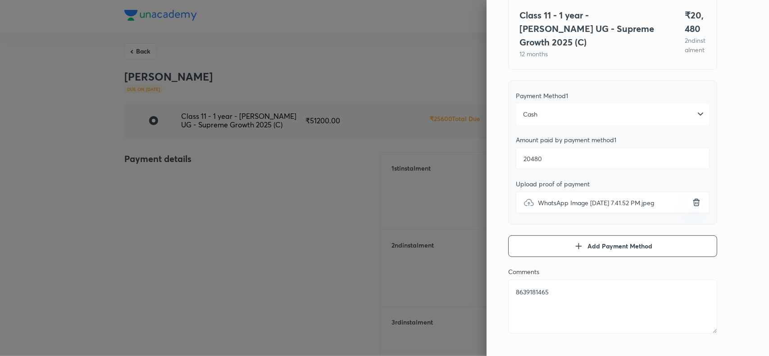
type textarea "Rupam Manna"
type textarea "x"
type textarea "Rupam Manna"
click at [726, 181] on div "Pay 2 nd instalment Pay instalment Class 11 - 1 year - NEET UG - Supreme Growth…" at bounding box center [628, 178] width 282 height 356
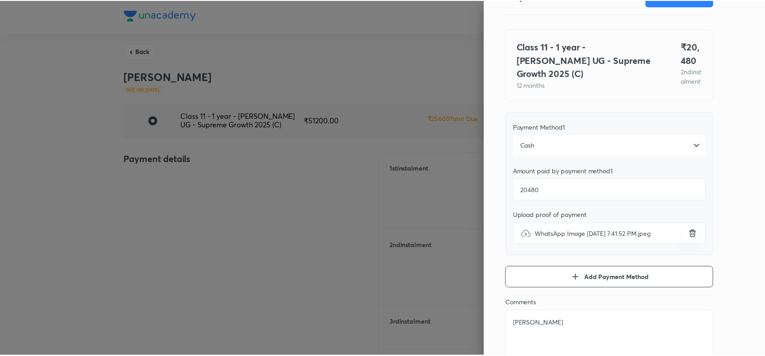
scroll to position [0, 0]
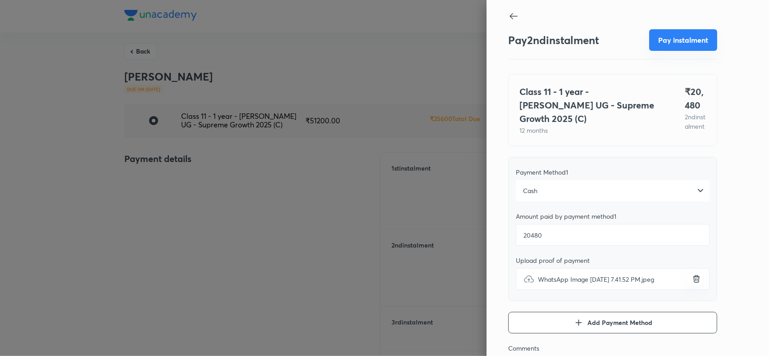
click at [677, 47] on button "Pay instalment" at bounding box center [683, 40] width 68 height 22
type textarea "x"
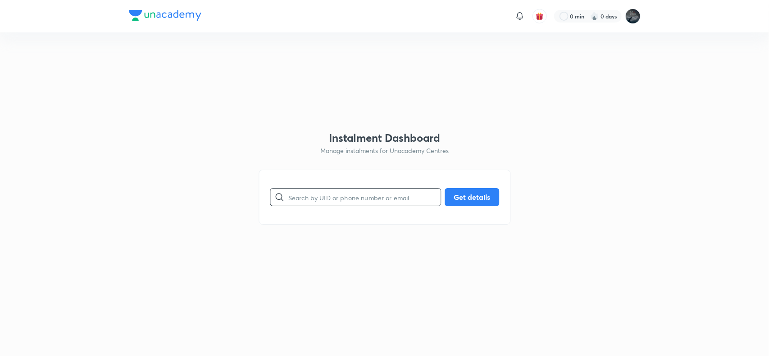
click at [313, 202] on input "text" at bounding box center [364, 197] width 152 height 23
paste input "[EMAIL_ADDRESS][DOMAIN_NAME]"
type input "[EMAIL_ADDRESS][DOMAIN_NAME]"
click at [473, 197] on button "Get details" at bounding box center [472, 196] width 55 height 18
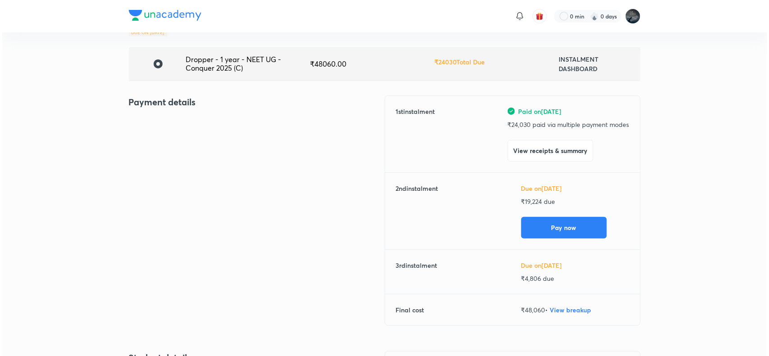
scroll to position [60, 0]
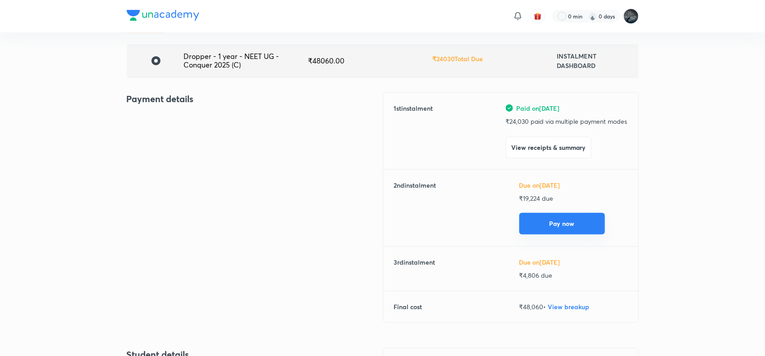
click at [537, 227] on button "Pay now" at bounding box center [562, 224] width 86 height 22
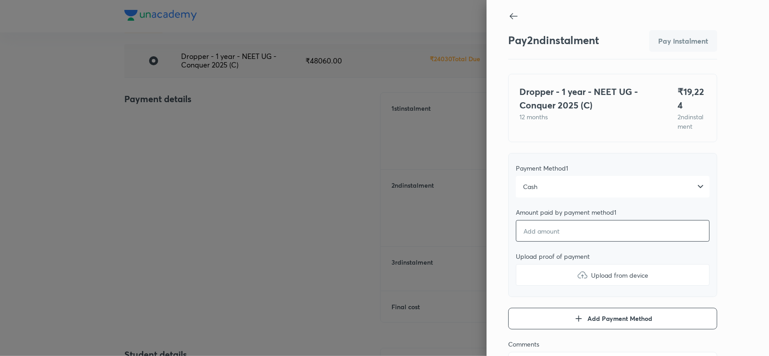
click at [538, 242] on input "number" at bounding box center [613, 231] width 194 height 22
type textarea "x"
type input "1"
type textarea "x"
type input "19"
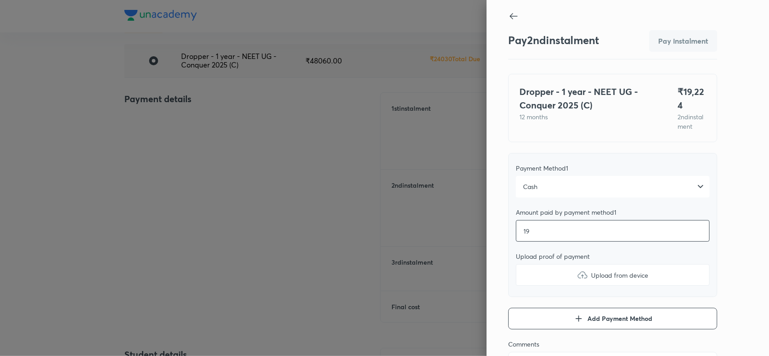
type textarea "x"
type input "192"
type textarea "x"
type input "1922"
type textarea "x"
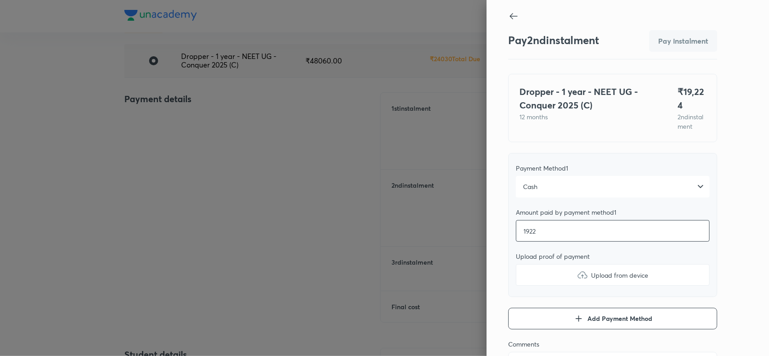
type input "19224"
type textarea "x"
type input "19224"
click at [577, 281] on img at bounding box center [582, 275] width 11 height 11
click at [0, 0] on input "Upload from device" at bounding box center [0, 0] width 0 height 0
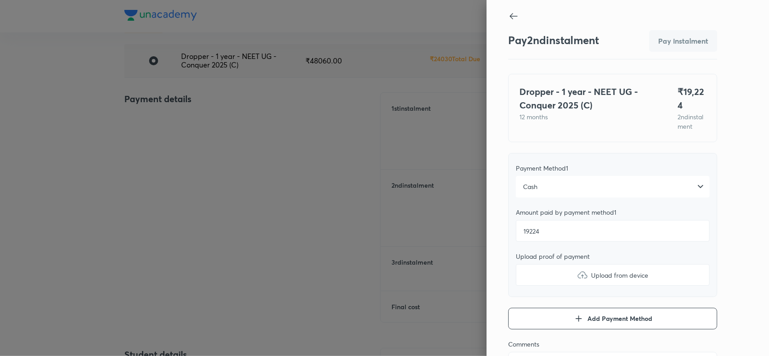
type textarea "x"
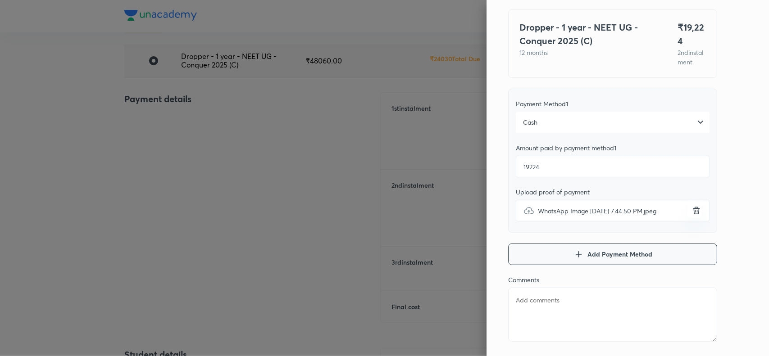
scroll to position [68, 0]
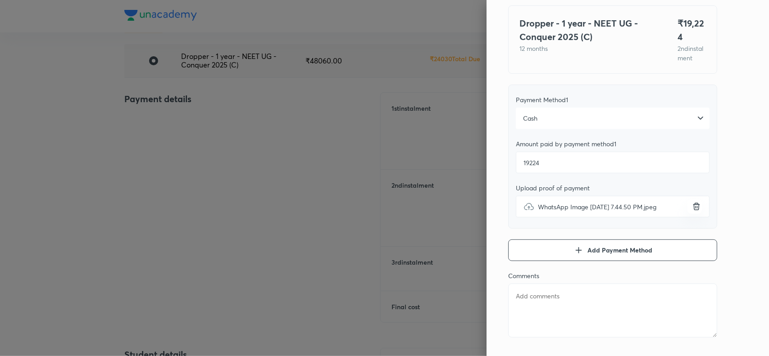
click at [557, 314] on textarea at bounding box center [612, 311] width 209 height 54
paste textarea "dhanalakshmimeda@gmail.com"
type textarea "dhanalakshmimeda@gmail.com"
type textarea "x"
click at [531, 308] on textarea "dhanalakshmimeda@gmail.com" at bounding box center [612, 311] width 209 height 54
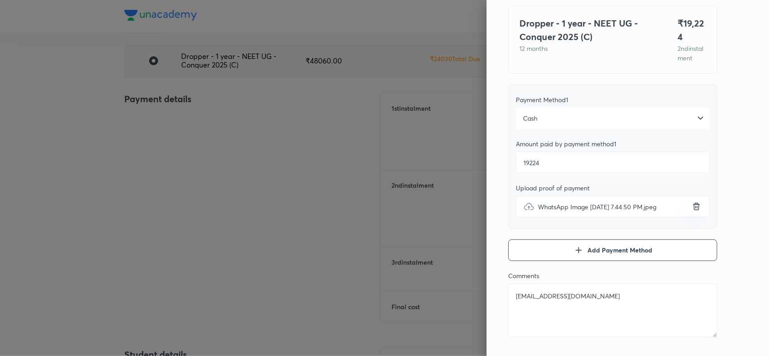
click at [531, 308] on textarea "dhanalakshmimeda@gmail.com" at bounding box center [612, 311] width 209 height 54
paste textarea "Indhu Akshaya"
type textarea "Indhu Akshaya"
type textarea "x"
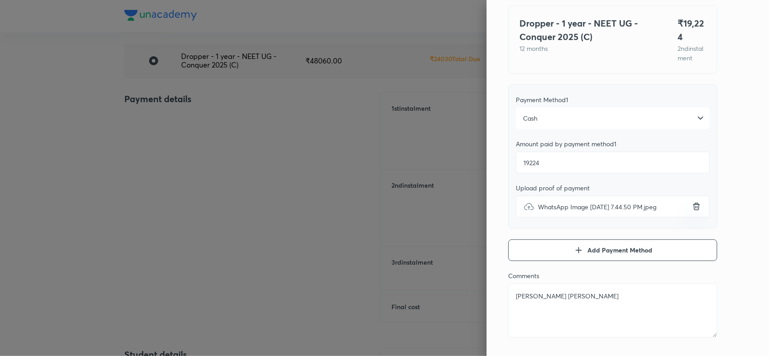
type textarea "Indhu Akshaya"
click at [719, 182] on div "Pay 2 nd instalment Pay instalment Dropper - 1 year - NEET UG - Conquer 2025 (C…" at bounding box center [628, 178] width 282 height 356
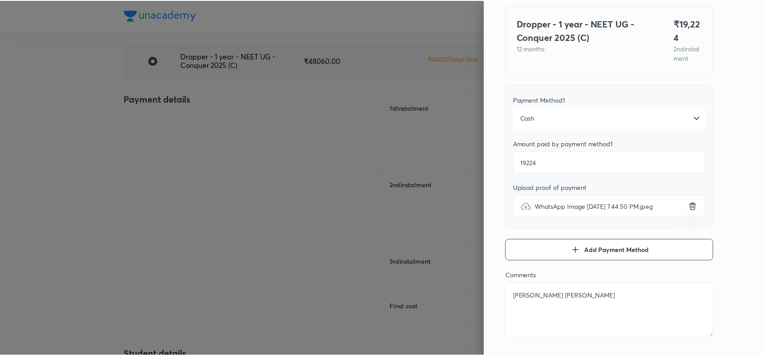
scroll to position [0, 0]
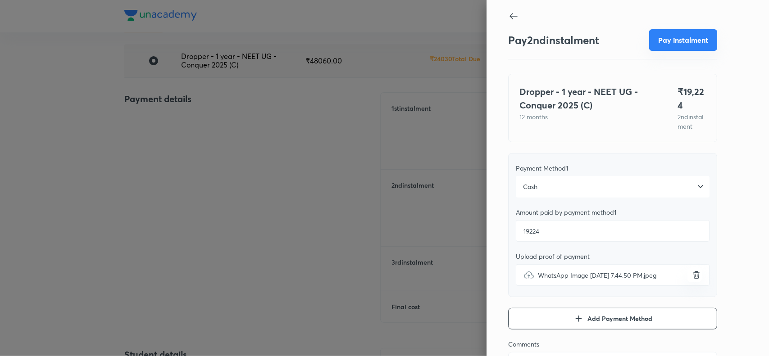
click at [667, 46] on button "Pay instalment" at bounding box center [683, 40] width 68 height 22
type textarea "x"
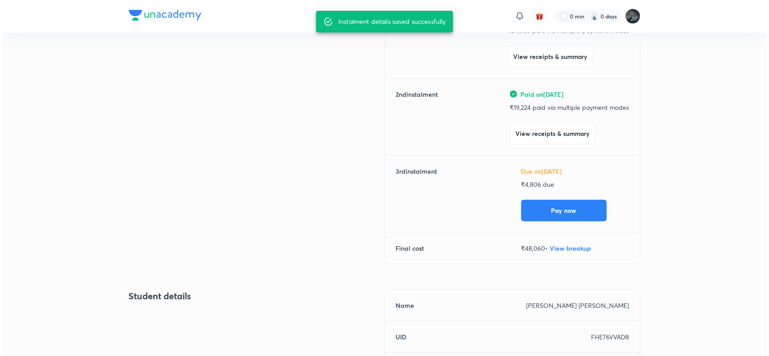
scroll to position [159, 0]
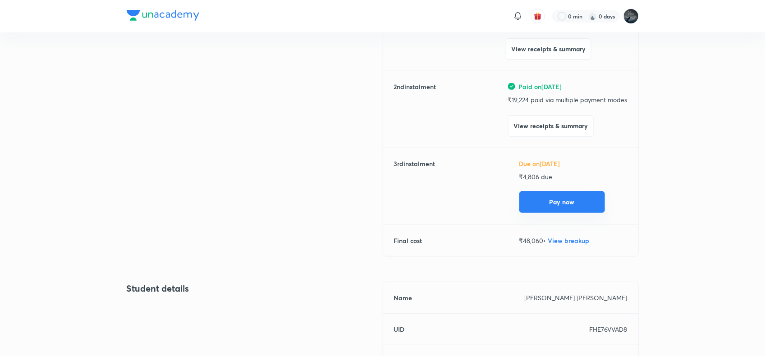
click at [562, 203] on button "Pay now" at bounding box center [562, 202] width 86 height 22
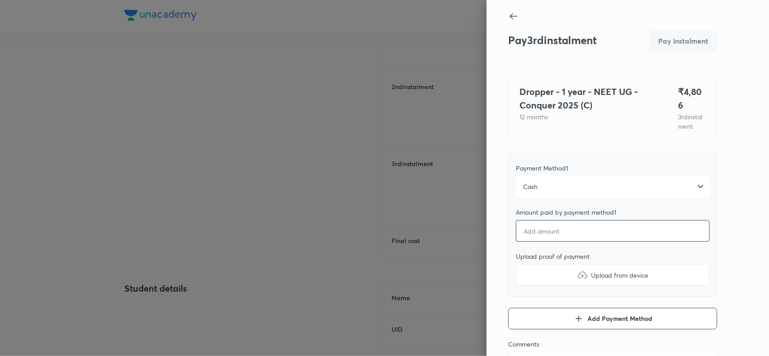
click at [528, 233] on input "number" at bounding box center [613, 231] width 194 height 22
type textarea "x"
type input "4"
type textarea "x"
type input "48"
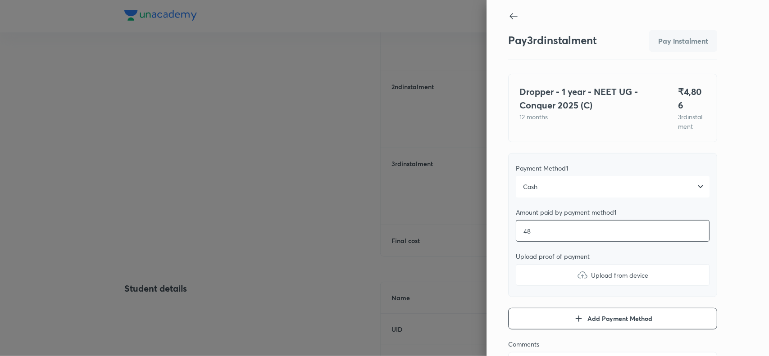
type textarea "x"
type input "480"
type textarea "x"
type input "4806"
type textarea "x"
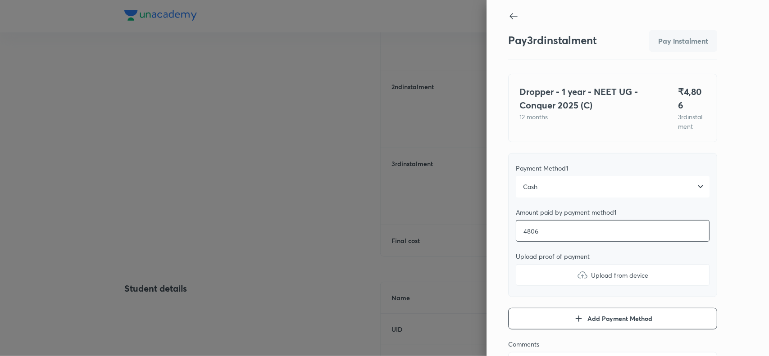
type input "4806"
click at [577, 271] on img at bounding box center [582, 275] width 11 height 11
click at [0, 0] on input "Upload from device" at bounding box center [0, 0] width 0 height 0
type textarea "x"
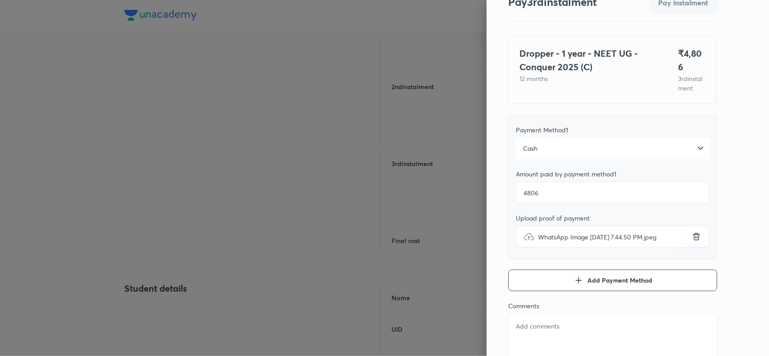
scroll to position [85, 0]
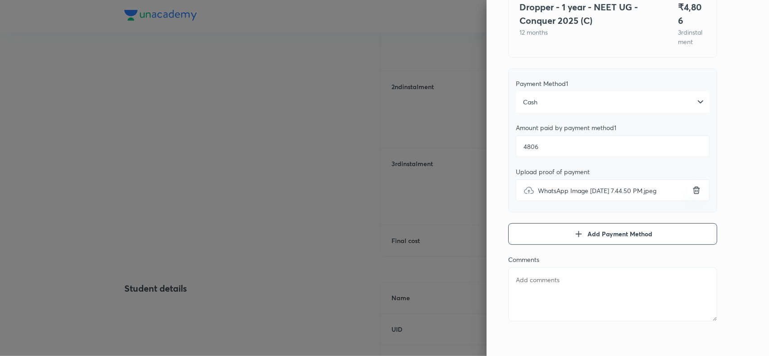
click at [534, 284] on textarea at bounding box center [612, 295] width 209 height 54
paste textarea "Indhu Akshaya"
type textarea "Indhu Akshaya"
type textarea "x"
type textarea "Indhu Akshaya"
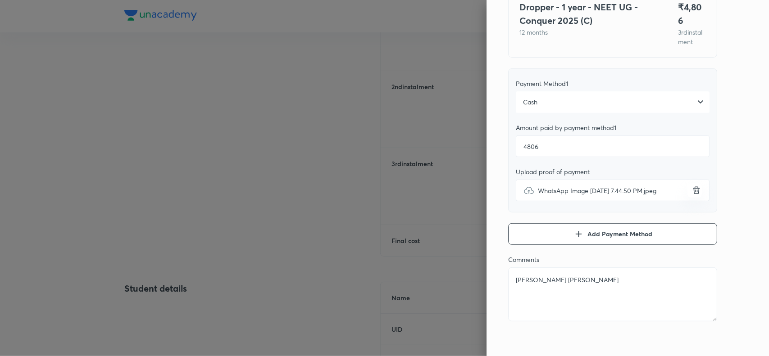
click at [730, 161] on div "Pay 3 rd instalment Pay instalment Dropper - 1 year - NEET UG - Conquer 2025 (C…" at bounding box center [628, 178] width 282 height 356
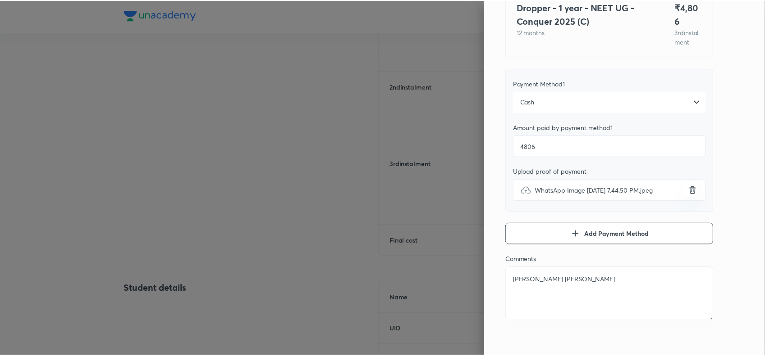
scroll to position [0, 0]
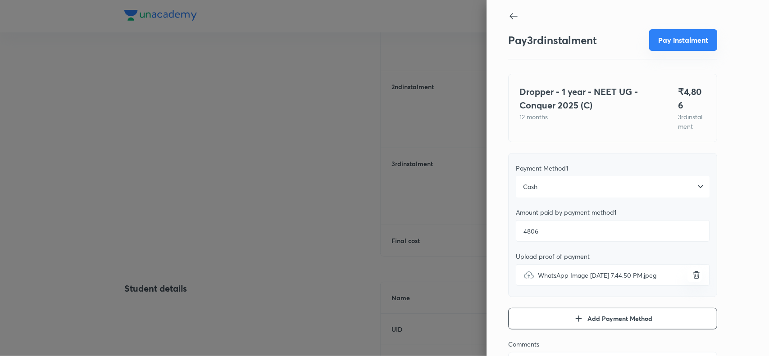
click at [684, 43] on button "Pay instalment" at bounding box center [683, 40] width 68 height 22
type textarea "x"
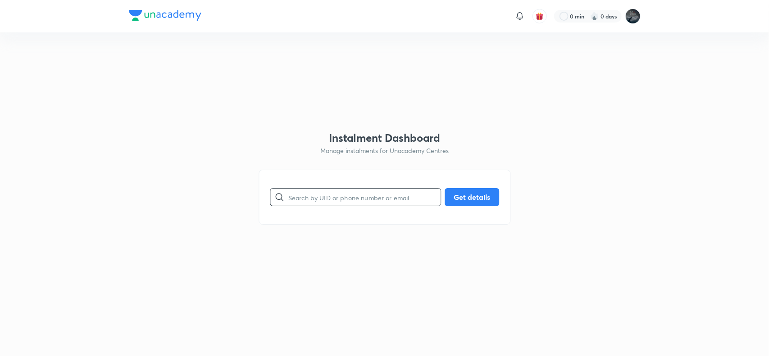
click at [303, 199] on input "text" at bounding box center [364, 197] width 152 height 23
paste input "9298552442"
type input "9298552442"
click at [467, 195] on button "Get details" at bounding box center [472, 196] width 55 height 18
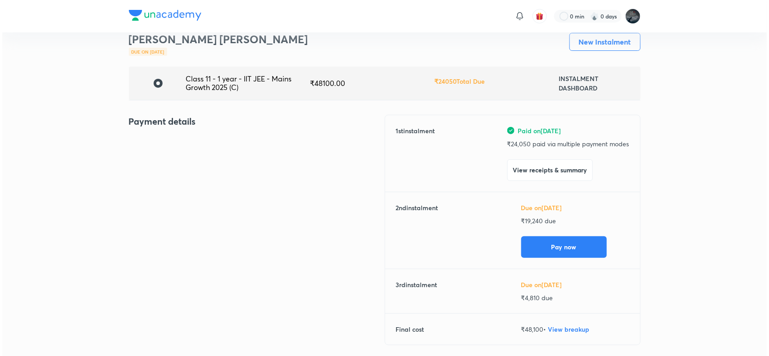
scroll to position [56, 0]
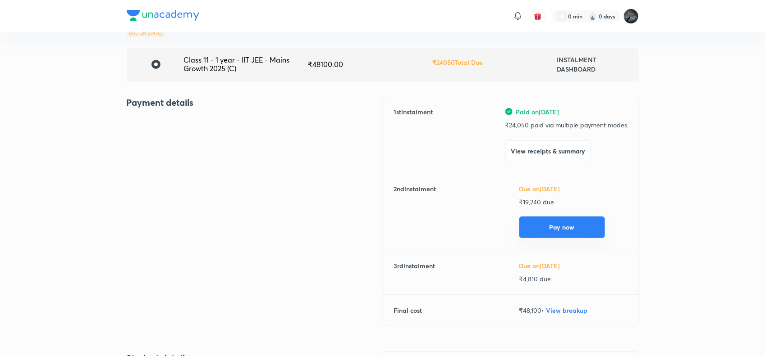
click at [559, 224] on button "Pay now" at bounding box center [562, 228] width 86 height 22
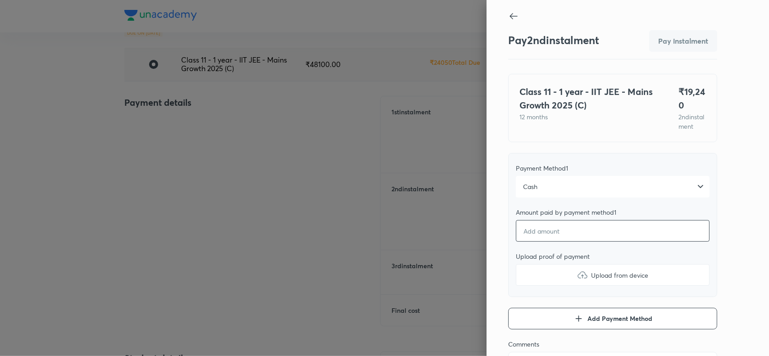
click at [534, 241] on input "number" at bounding box center [613, 231] width 194 height 22
type textarea "x"
type input "1"
type textarea "x"
type input "19"
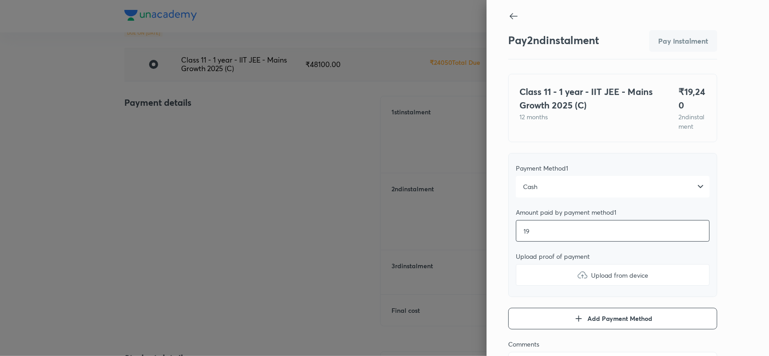
type textarea "x"
type input "192"
type textarea "x"
type input "1924"
type textarea "x"
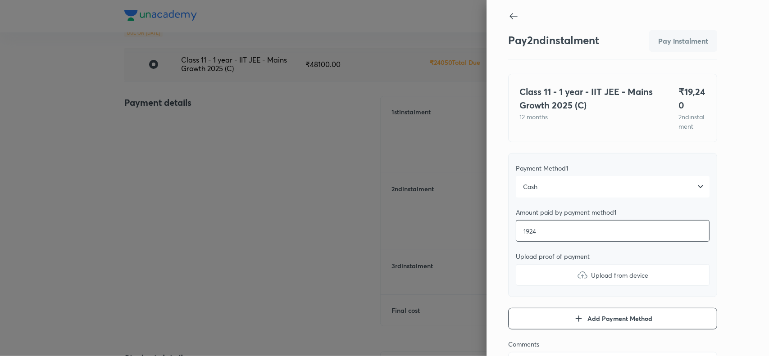
type input "19240"
type textarea "x"
type input "19240"
click at [577, 281] on img at bounding box center [582, 275] width 11 height 11
click at [0, 0] on input "Upload from device" at bounding box center [0, 0] width 0 height 0
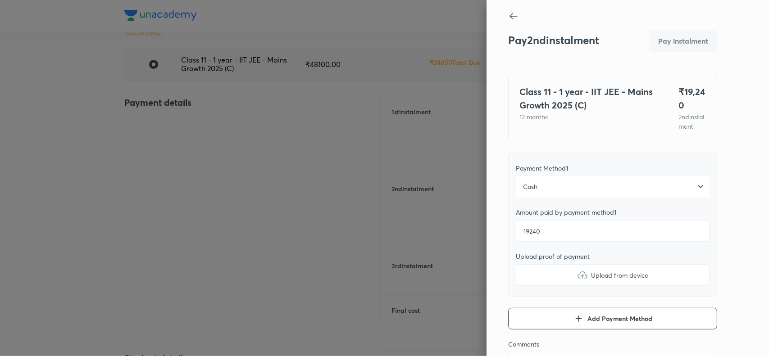
type textarea "x"
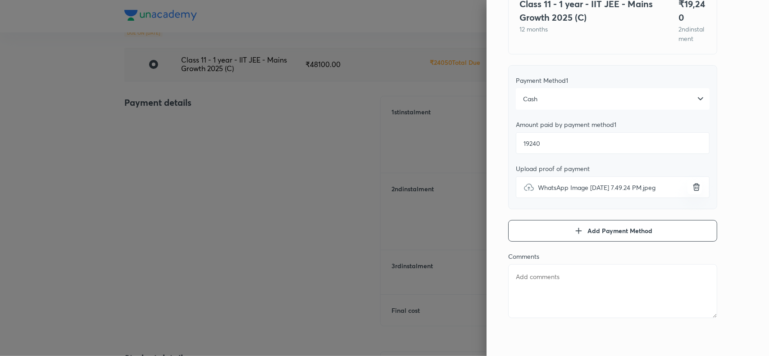
click at [541, 284] on textarea at bounding box center [612, 291] width 209 height 54
paste textarea "9298552442"
type textarea "9298552442"
type textarea "x"
click at [528, 280] on textarea "9298552442" at bounding box center [612, 291] width 209 height 54
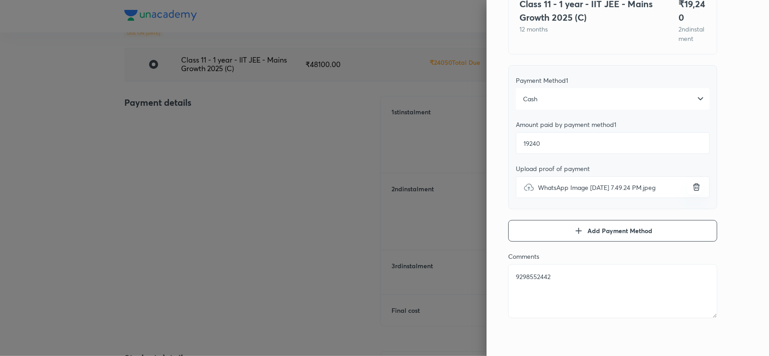
click at [528, 280] on textarea "9298552442" at bounding box center [612, 291] width 209 height 54
paste textarea "MOHAMMAD NOVMAAN SHARIEF"
type textarea "MOHAMMAD NOVMAAN SHARIEF"
type textarea "x"
type textarea "MOHAMMAD NOVMAAN SHARIEF"
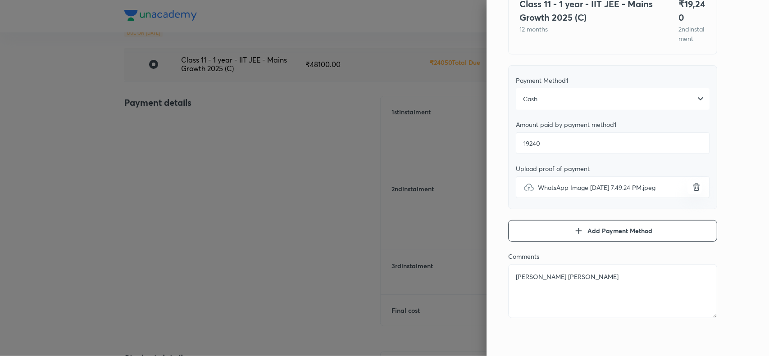
click at [738, 153] on div "Pay 2 nd instalment Pay instalment Class 11 - 1 year - IIT JEE - Mains Growth 2…" at bounding box center [628, 178] width 282 height 356
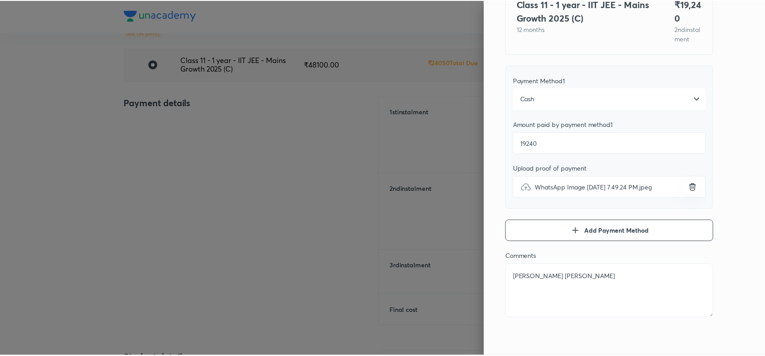
scroll to position [0, 0]
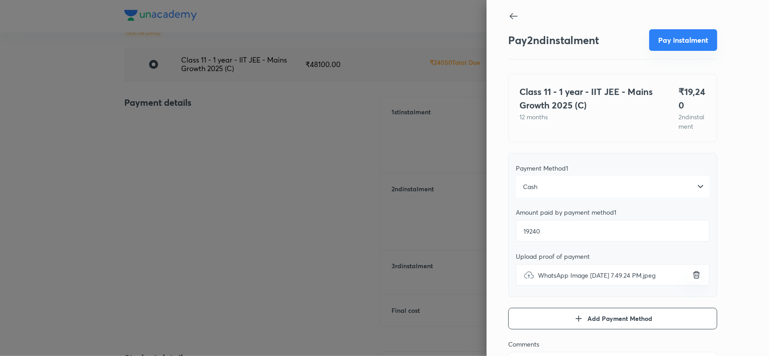
click at [668, 44] on button "Pay instalment" at bounding box center [683, 40] width 68 height 22
type textarea "x"
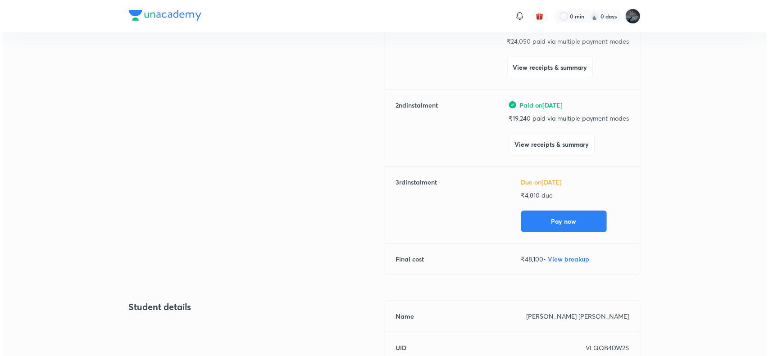
scroll to position [143, 0]
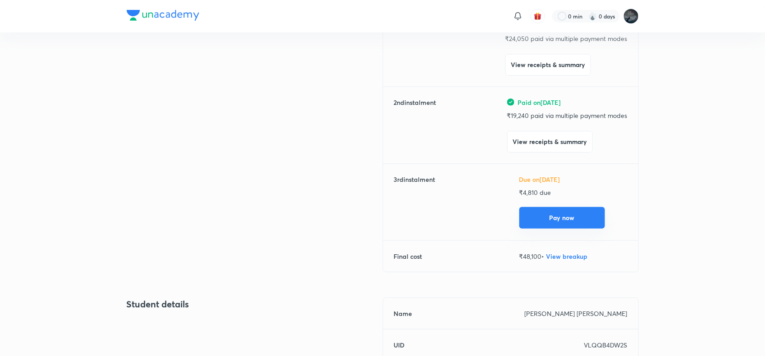
click at [557, 215] on button "Pay now" at bounding box center [562, 218] width 86 height 22
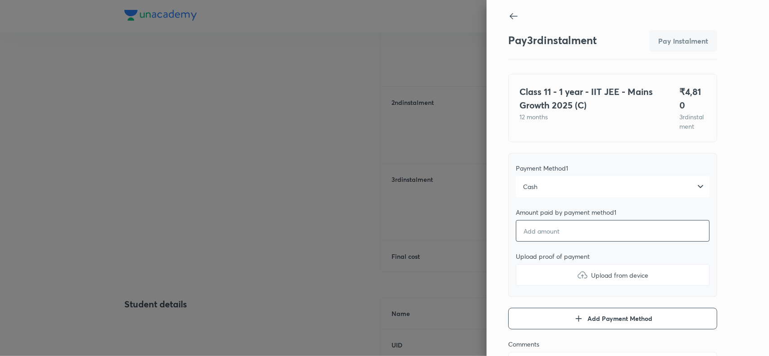
click at [539, 225] on input "number" at bounding box center [613, 231] width 194 height 22
type textarea "x"
type input "4"
type textarea "x"
type input "47"
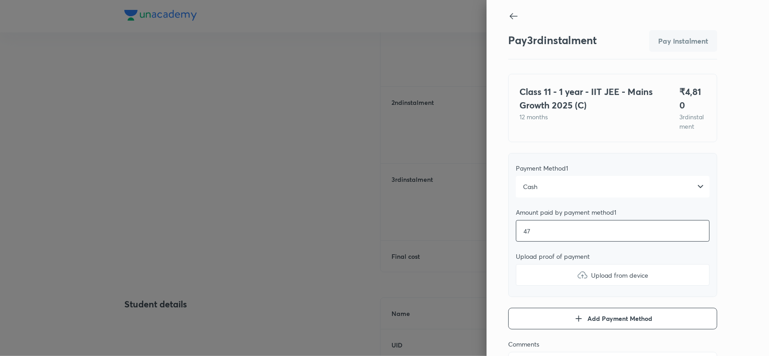
type textarea "x"
type input "476"
type textarea "x"
type input "4760"
type textarea "x"
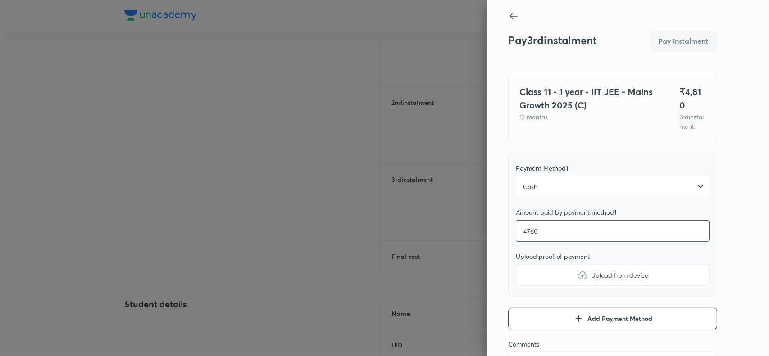
type input "476"
type textarea "x"
type input "4760"
type textarea "x"
type input "4760"
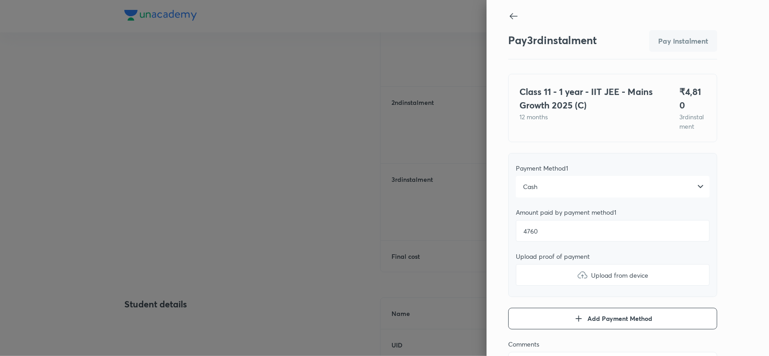
click at [577, 273] on img at bounding box center [582, 275] width 11 height 11
click at [0, 0] on input "Upload from device" at bounding box center [0, 0] width 0 height 0
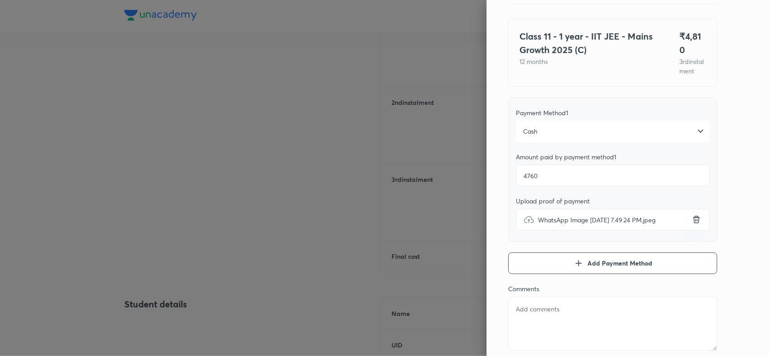
scroll to position [59, 0]
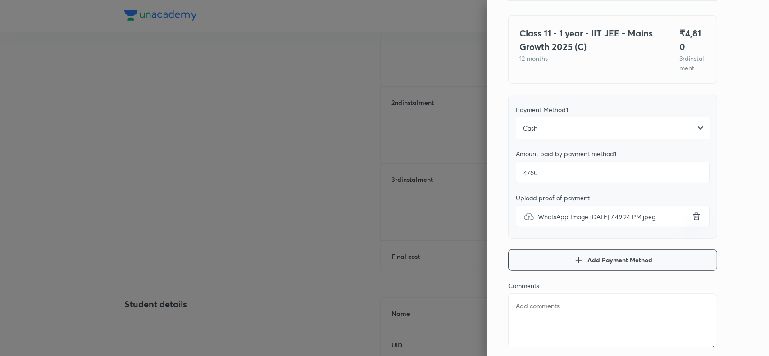
click at [573, 260] on icon "button" at bounding box center [578, 260] width 11 height 11
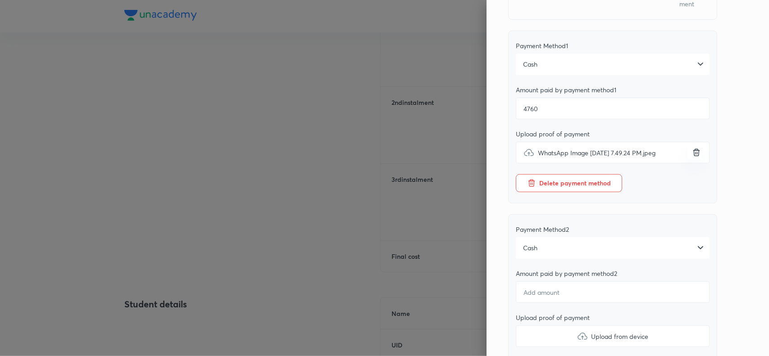
scroll to position [138, 0]
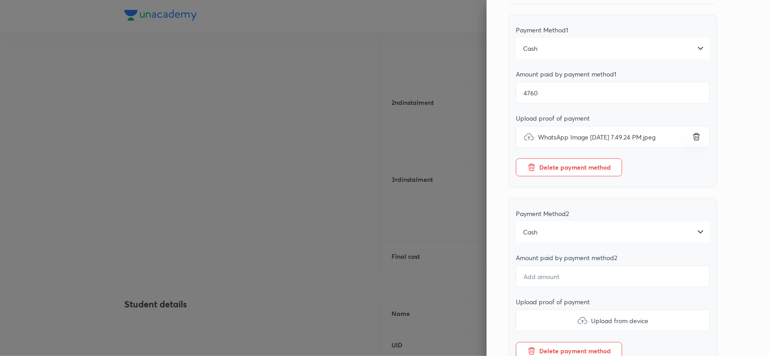
click at [549, 228] on div "Cash" at bounding box center [613, 233] width 194 height 22
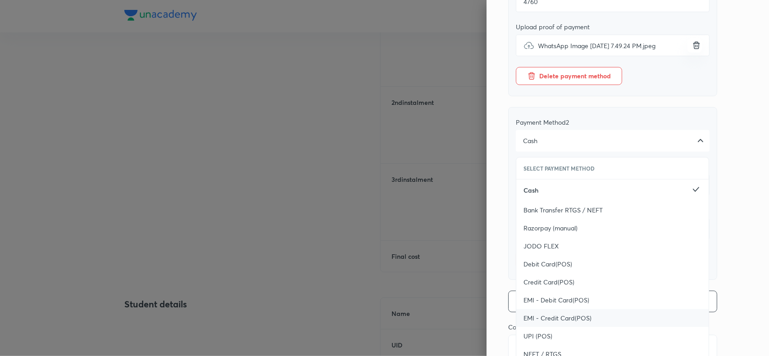
scroll to position [230, 0]
click at [530, 332] on span "UPI (POS)" at bounding box center [538, 336] width 29 height 9
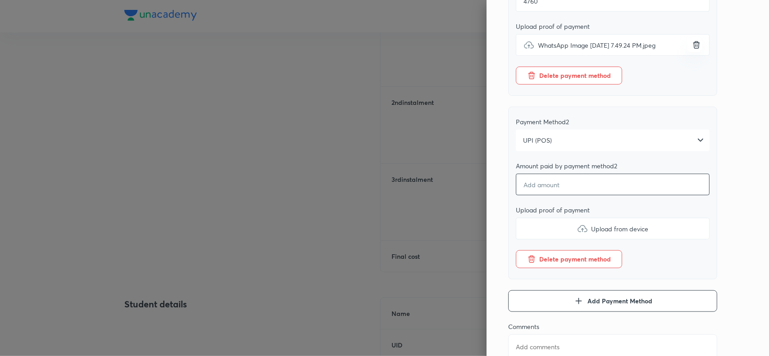
click at [579, 184] on input "number" at bounding box center [613, 185] width 194 height 22
type textarea "x"
type input "5"
type textarea "x"
type input "50"
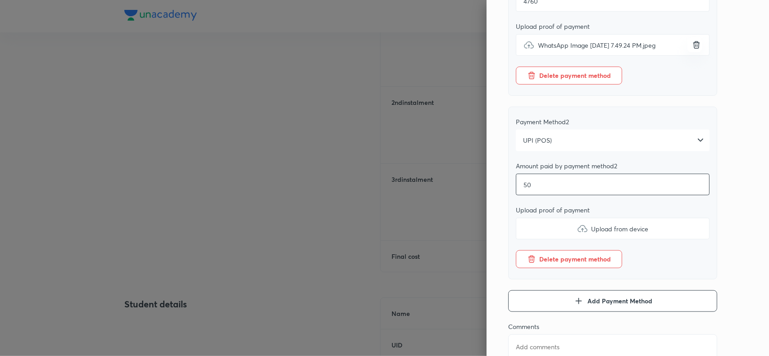
type textarea "x"
type input "50"
click at [725, 136] on div "Pay 3 rd instalment Pay instalment Class 11 - 1 year - IIT JEE - Mains Growth 2…" at bounding box center [628, 178] width 282 height 356
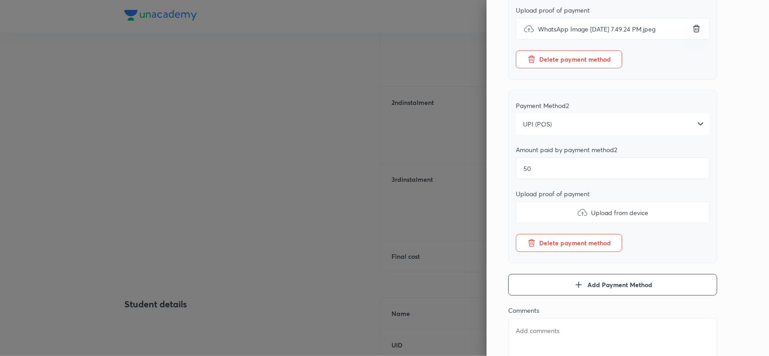
scroll to position [247, 0]
click at [577, 207] on img at bounding box center [582, 212] width 11 height 11
click at [0, 0] on input "Upload from device" at bounding box center [0, 0] width 0 height 0
type textarea "x"
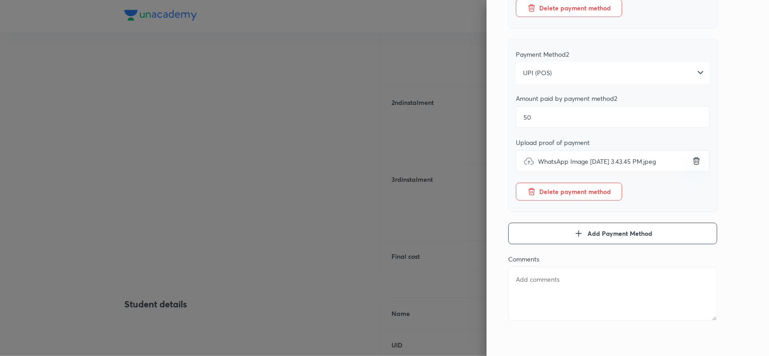
click at [537, 294] on textarea at bounding box center [612, 294] width 209 height 54
paste textarea "24000 cash & 50pos"
type textarea "24000 cash & 50pos"
type textarea "x"
type textarea "24000 cash & 50pos"
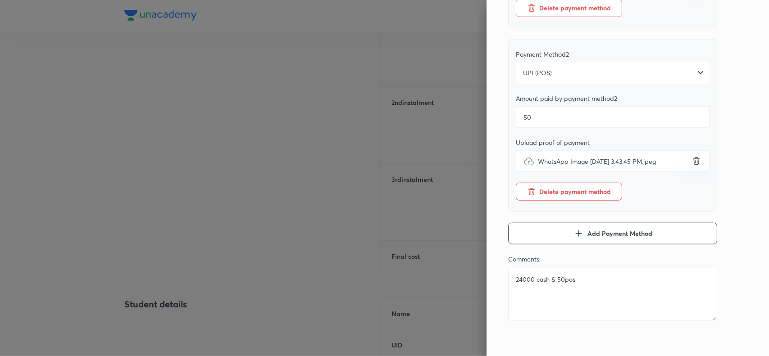
click at [737, 131] on div "Pay 3 rd instalment Pay instalment Class 11 - 1 year - IIT JEE - Mains Growth 2…" at bounding box center [628, 178] width 282 height 356
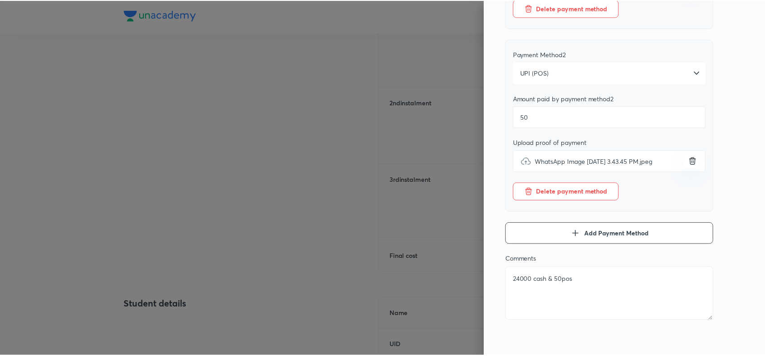
scroll to position [0, 0]
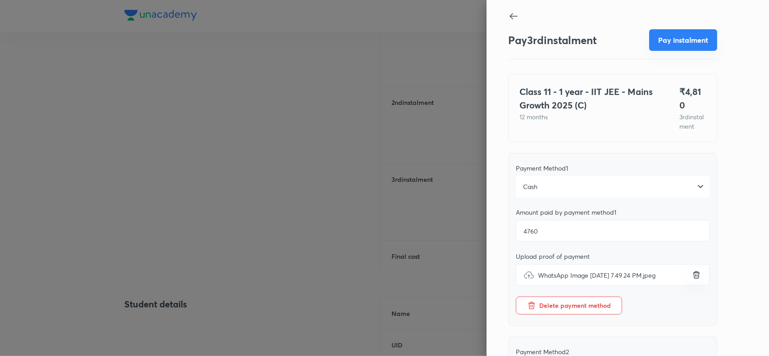
click at [679, 41] on button "Pay instalment" at bounding box center [683, 40] width 68 height 22
type textarea "x"
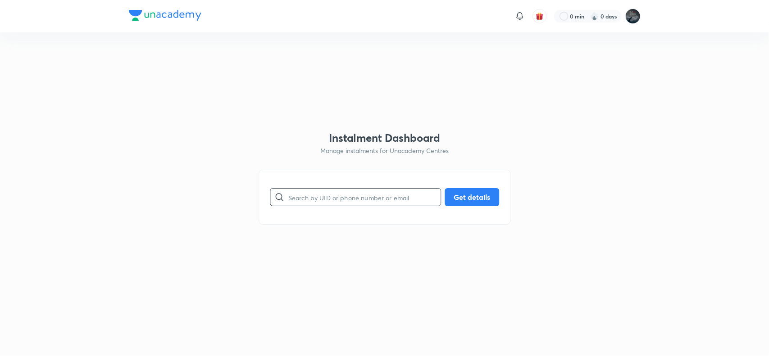
click at [321, 197] on input "text" at bounding box center [364, 197] width 152 height 23
type input "9492662753"
click at [465, 203] on button "Get details" at bounding box center [472, 196] width 55 height 18
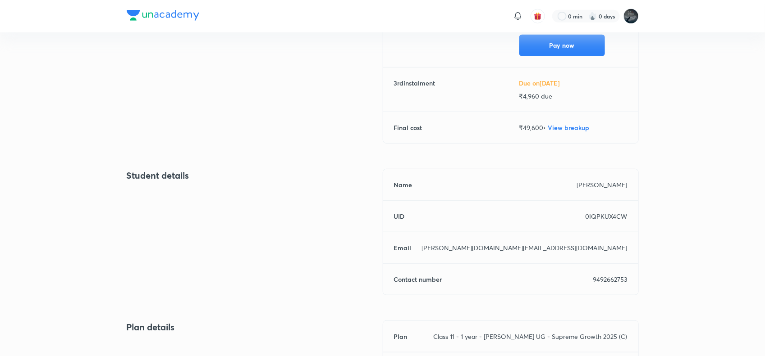
scroll to position [249, 0]
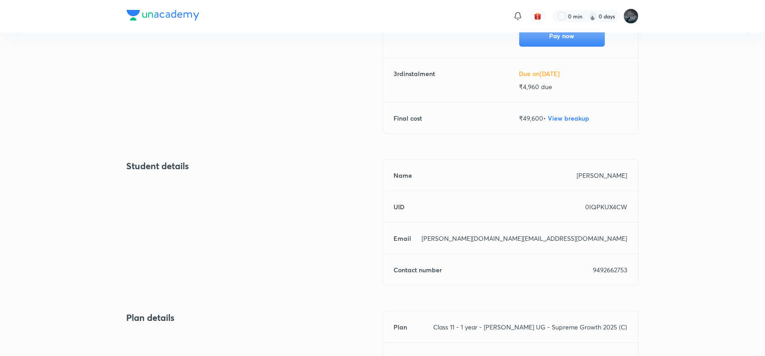
click at [614, 266] on p "9492662753" at bounding box center [610, 269] width 34 height 9
copy p "9492662753"
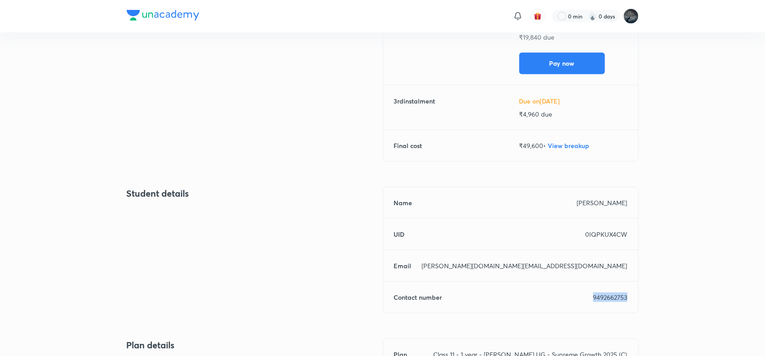
scroll to position [226, 0]
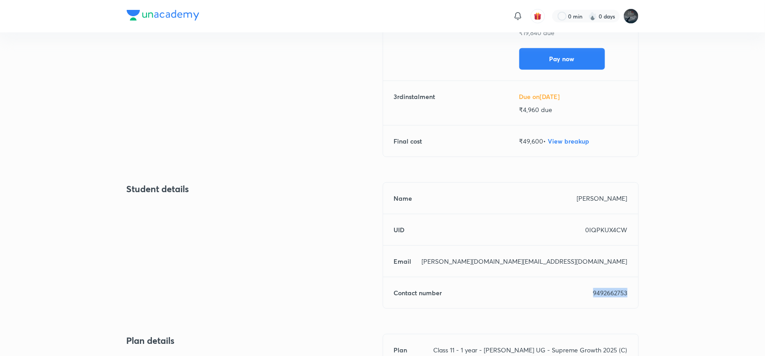
click at [602, 295] on p "9492662753" at bounding box center [610, 292] width 34 height 9
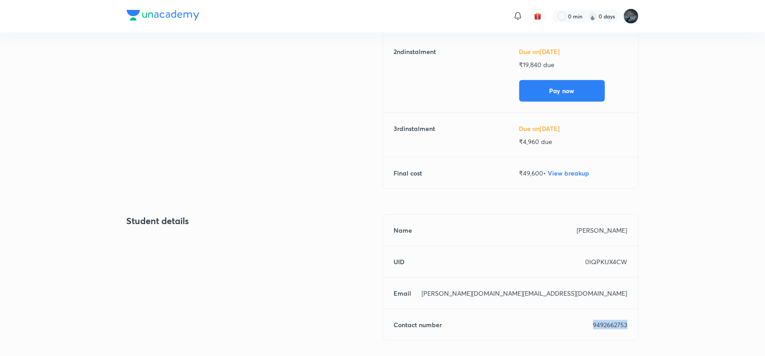
scroll to position [193, 0]
click at [600, 322] on p "9492662753" at bounding box center [610, 325] width 34 height 9
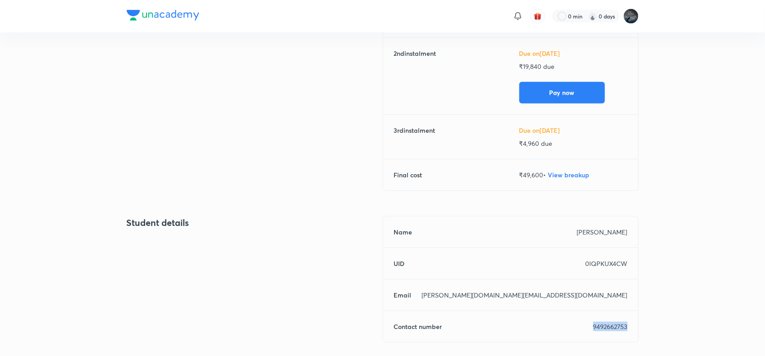
scroll to position [195, 0]
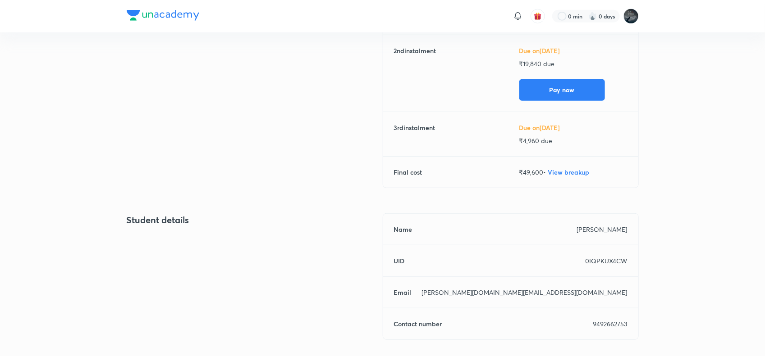
click at [609, 228] on p "firoz Saik" at bounding box center [602, 229] width 50 height 9
copy h6 "Name"
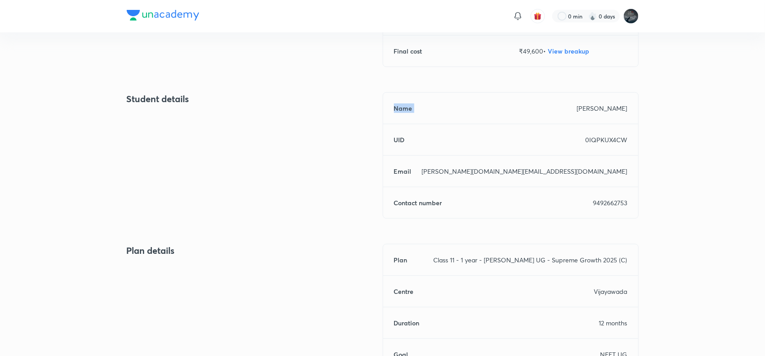
scroll to position [319, 0]
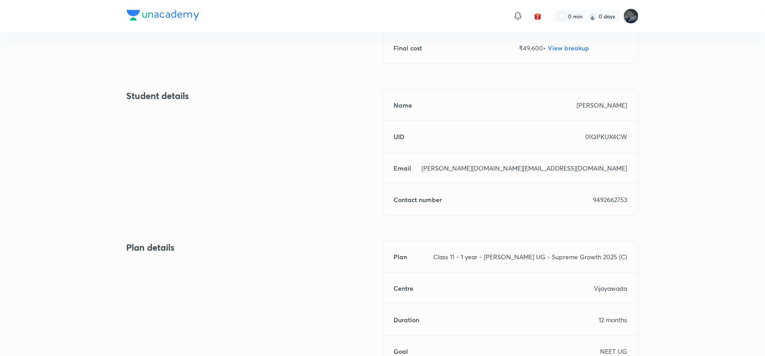
click at [602, 140] on p "0IQPKUX4CW" at bounding box center [606, 136] width 42 height 9
copy p "0IQPKUX4CW"
click at [586, 172] on p "firoz.gold@gmail.com" at bounding box center [524, 168] width 205 height 9
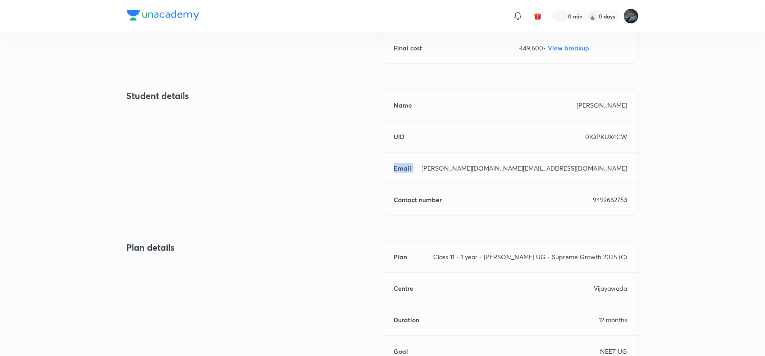
click at [586, 172] on p "firoz.gold@gmail.com" at bounding box center [524, 168] width 205 height 9
copy h6 "Email"
click at [614, 197] on p "9492662753" at bounding box center [610, 199] width 34 height 9
copy p "9492662753"
click at [614, 197] on p "9492662753" at bounding box center [610, 199] width 34 height 9
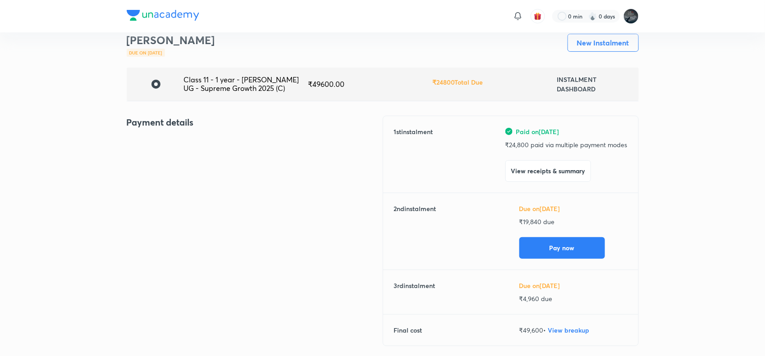
scroll to position [37, 0]
click at [517, 145] on p "₹ 24,800 paid via multiple payment modes" at bounding box center [566, 144] width 122 height 9
copy p "24,800"
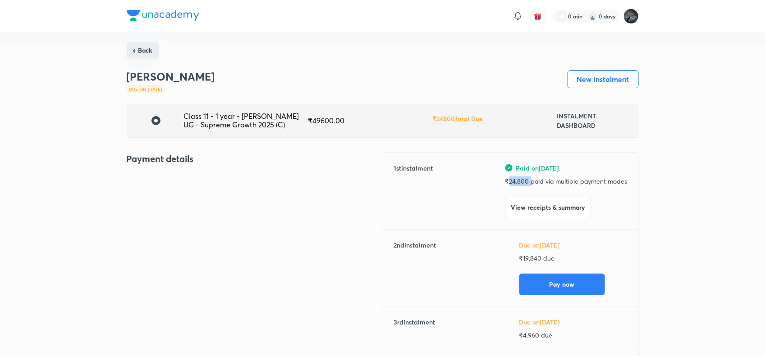
click at [146, 52] on button "Back" at bounding box center [143, 50] width 32 height 16
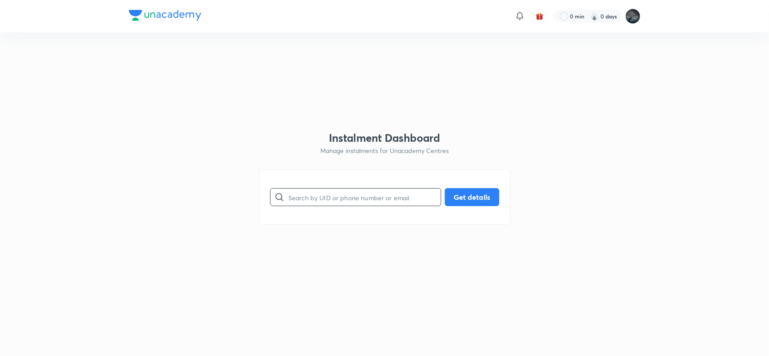
click at [327, 187] on input "text" at bounding box center [364, 197] width 152 height 23
type input "6304459228"
click at [473, 191] on button "Get details" at bounding box center [472, 196] width 55 height 18
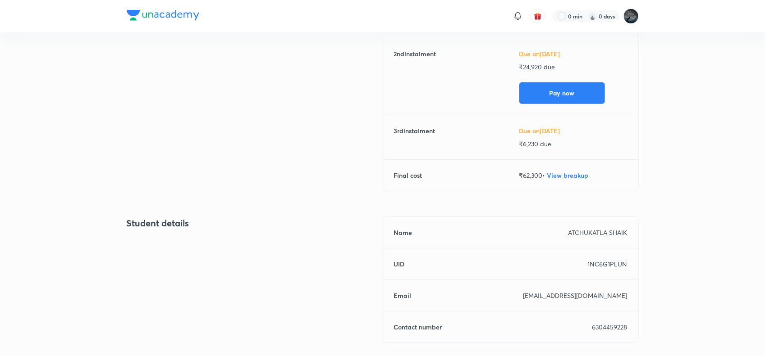
scroll to position [192, 0]
click at [602, 266] on p "1NC6G1PLUN" at bounding box center [607, 263] width 40 height 9
copy p "1NC6G1PLUN"
click at [602, 266] on p "1NC6G1PLUN" at bounding box center [607, 263] width 40 height 9
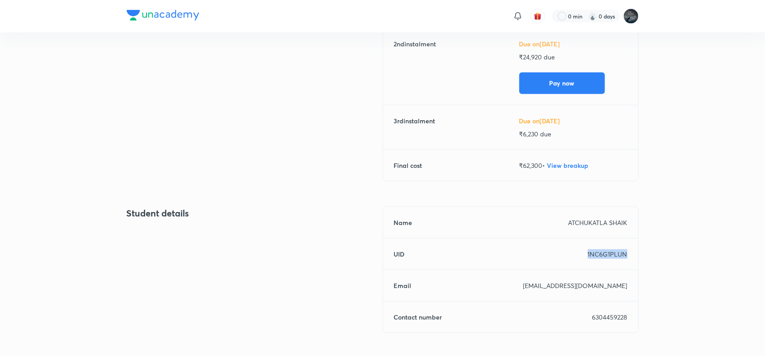
scroll to position [202, 0]
click at [590, 221] on p "ATCHUKATLA SHAIK" at bounding box center [597, 222] width 59 height 9
copy h6 "Name"
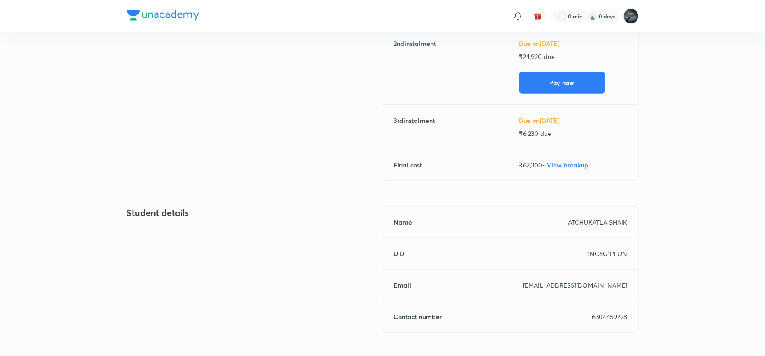
click at [605, 260] on div "Name ATCHUKATLA SHAIK UID 1NC6G1PLUN Email shaheed.shaik1229@gmail.com Contact …" at bounding box center [510, 269] width 256 height 127
click at [601, 255] on p "1NC6G1PLUN" at bounding box center [607, 253] width 40 height 9
copy p "1NC6G1PLUN"
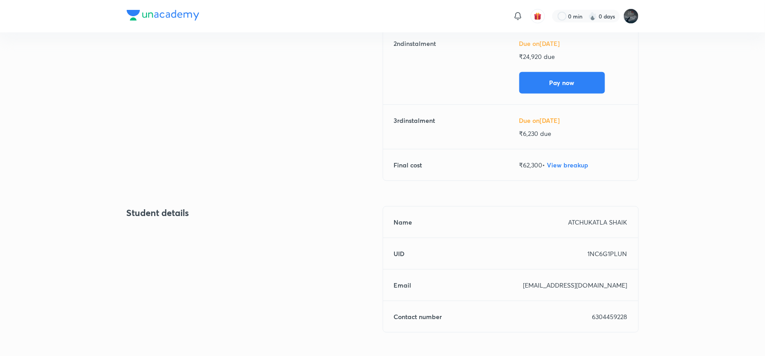
click at [560, 287] on p "shaheed.shaik1229@gmail.com" at bounding box center [575, 285] width 104 height 9
copy h6 "Email"
click at [602, 314] on p "6304459228" at bounding box center [609, 316] width 35 height 9
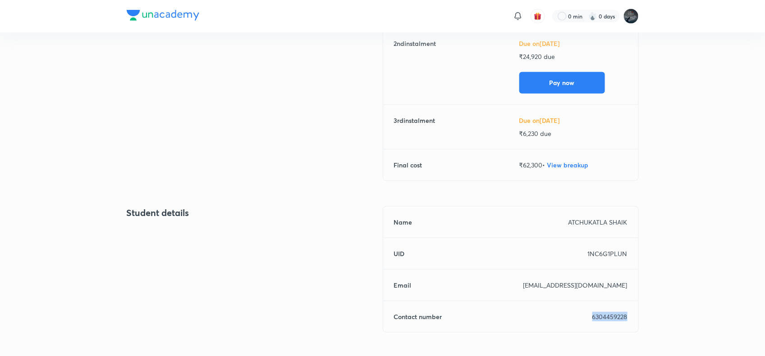
click at [602, 314] on p "6304459228" at bounding box center [609, 316] width 35 height 9
click at [604, 256] on p "1NC6G1PLUN" at bounding box center [607, 253] width 40 height 9
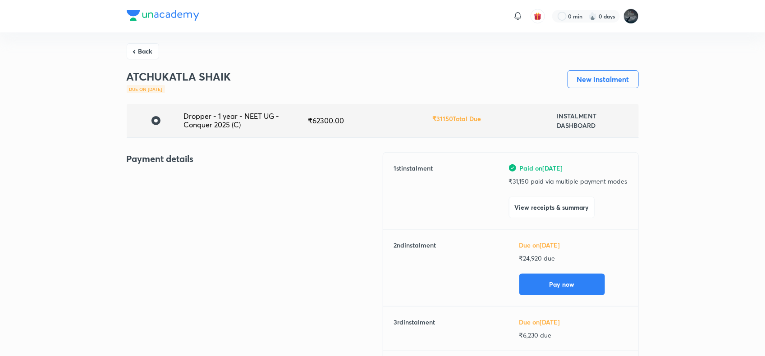
click at [525, 181] on p "₹ 31,150 paid via multiple payment modes" at bounding box center [568, 181] width 118 height 9
click at [153, 46] on button "Back" at bounding box center [143, 50] width 32 height 16
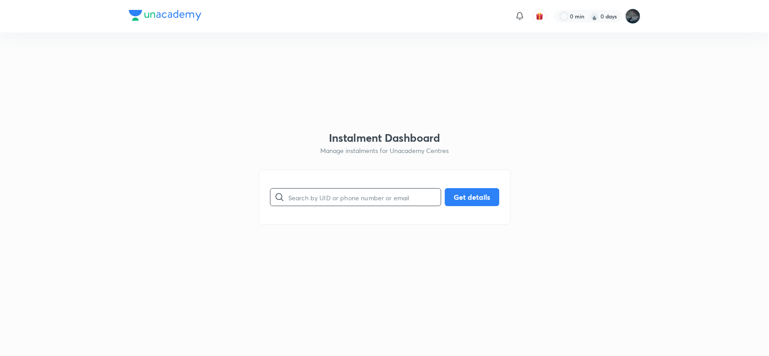
paste input "0IQPKUX4CW"
click at [325, 199] on input "0IQPKUX4CW" at bounding box center [364, 197] width 152 height 23
type input "0IQPKUX4CW"
click at [464, 196] on button "Get details" at bounding box center [472, 196] width 55 height 18
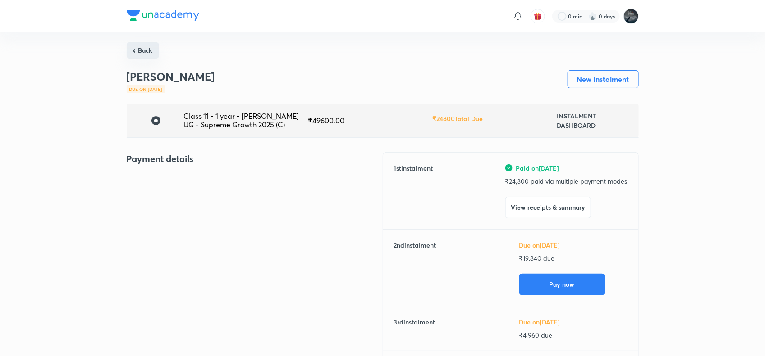
click at [145, 48] on button "Back" at bounding box center [143, 50] width 32 height 16
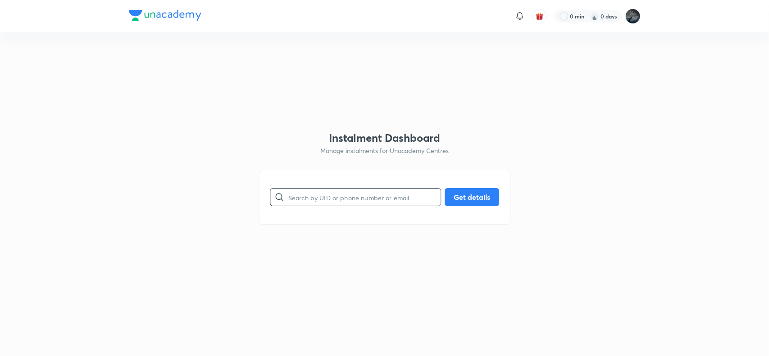
click at [311, 194] on input "text" at bounding box center [364, 197] width 152 height 23
paste input "9492662753"
type input "9492662753"
click at [470, 190] on button "Get details" at bounding box center [472, 196] width 55 height 18
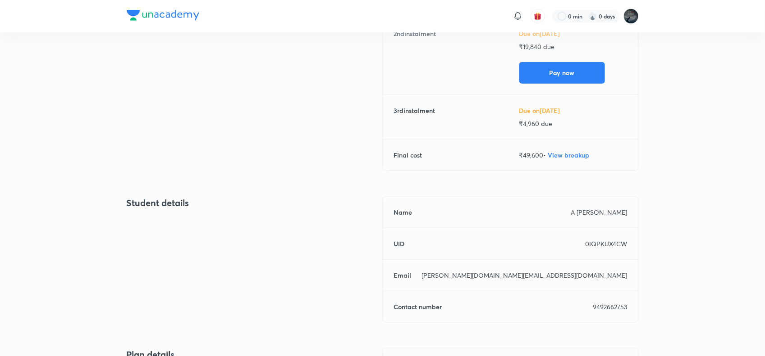
scroll to position [220, 0]
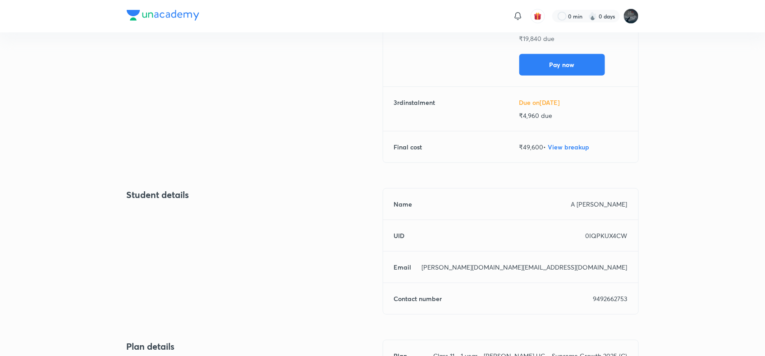
click at [584, 197] on div "Name A SK Adil Khasimvali UID 0IQPKUX4CW Email firoz.gold@gmail.com Contact num…" at bounding box center [510, 251] width 256 height 127
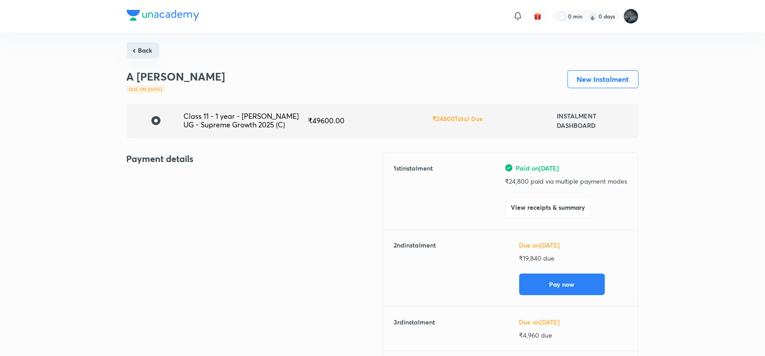
click at [147, 52] on button "Back" at bounding box center [143, 50] width 32 height 16
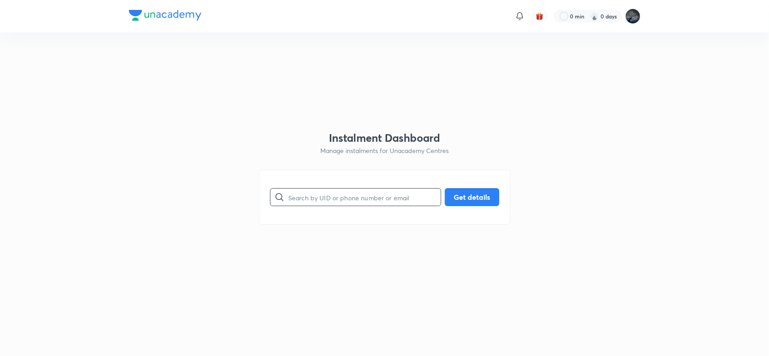
click at [328, 204] on input "text" at bounding box center [364, 197] width 152 height 23
paste input "fathima6301427147@gmail.com"
type input "fathima6301427147@gmail.com"
click at [464, 195] on button "Get details" at bounding box center [472, 196] width 55 height 18
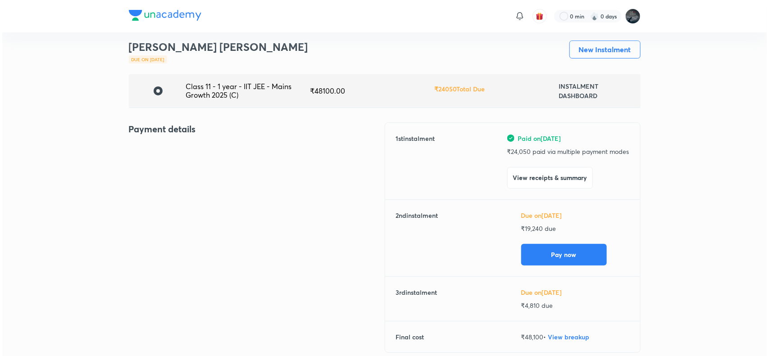
scroll to position [41, 0]
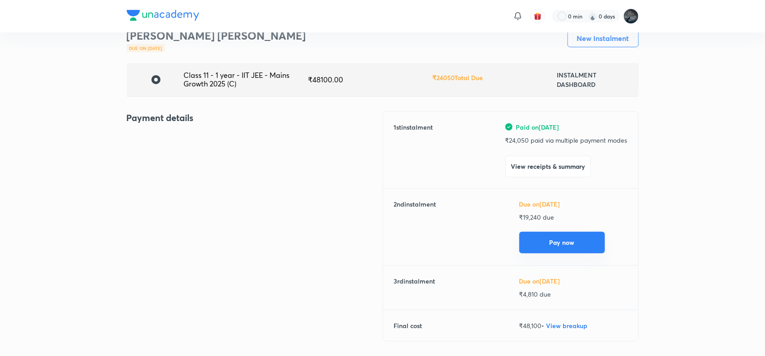
click at [551, 242] on button "Pay now" at bounding box center [562, 243] width 86 height 22
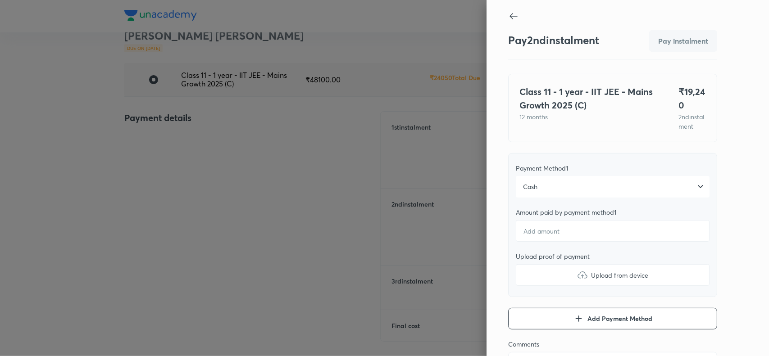
click at [546, 198] on div "Cash" at bounding box center [613, 187] width 194 height 22
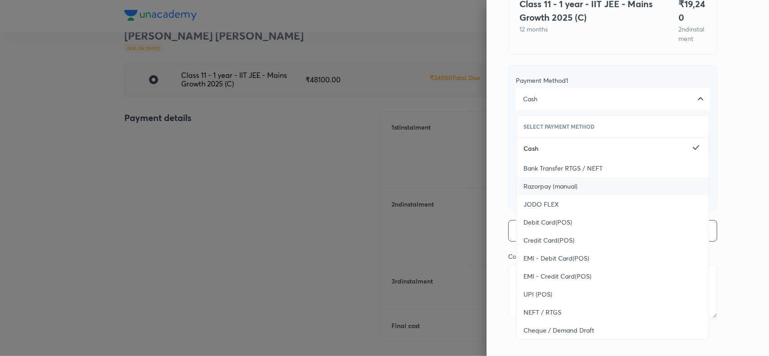
scroll to position [93, 0]
click at [550, 293] on div "UPI (POS)" at bounding box center [612, 295] width 192 height 18
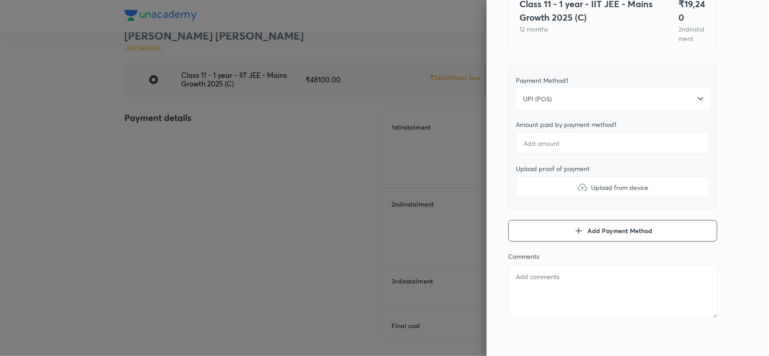
click at [732, 160] on div "Pay 2 nd instalment Pay instalment Class 11 - 1 year - IIT JEE - Mains Growth 2…" at bounding box center [628, 178] width 282 height 356
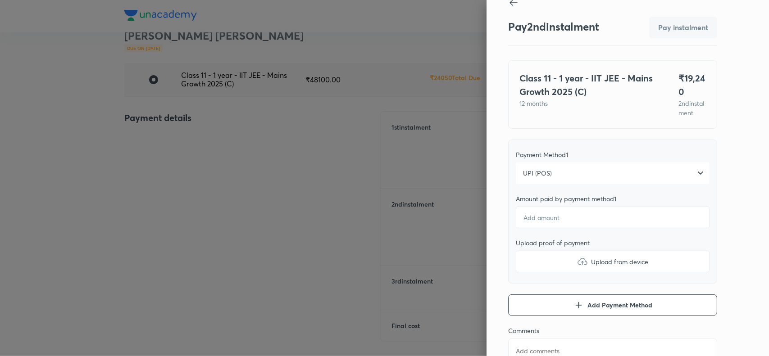
scroll to position [13, 0]
click at [547, 229] on input "number" at bounding box center [613, 219] width 194 height 22
type textarea "x"
type input "1"
type textarea "x"
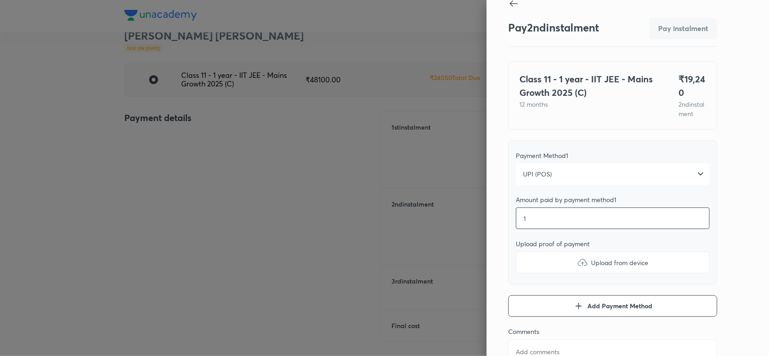
type input "19"
type textarea "x"
type input "192"
type textarea "x"
type input "1924"
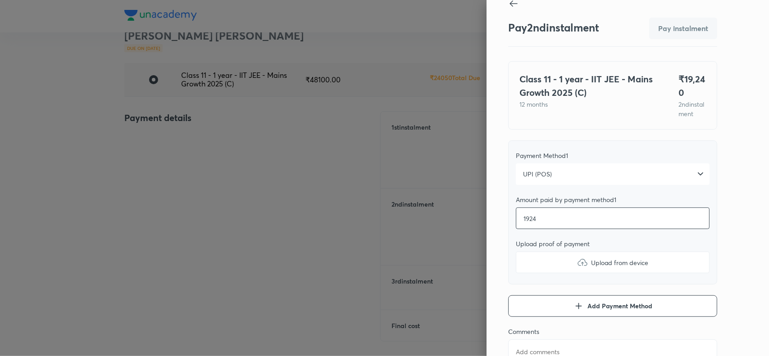
type textarea "x"
type input "19240"
type textarea "x"
type input "19240"
click at [728, 188] on div "Pay 2 nd instalment Pay instalment Class 11 - 1 year - IIT JEE - Mains Growth 2…" at bounding box center [628, 178] width 282 height 356
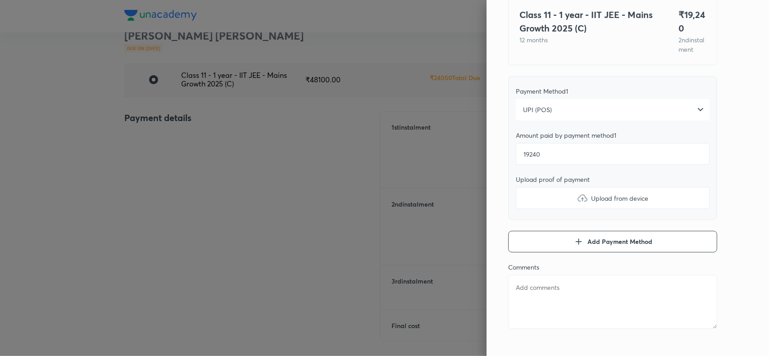
scroll to position [77, 0]
click at [577, 203] on img at bounding box center [582, 197] width 11 height 11
click at [0, 0] on input "Upload from device" at bounding box center [0, 0] width 0 height 0
click at [539, 120] on div "UPI (POS)" at bounding box center [613, 110] width 194 height 22
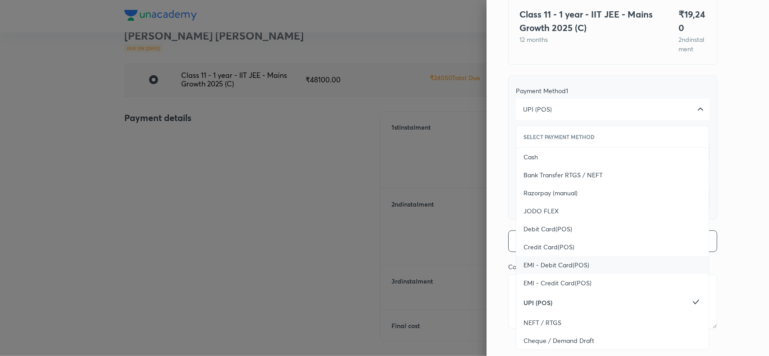
scroll to position [98, 0]
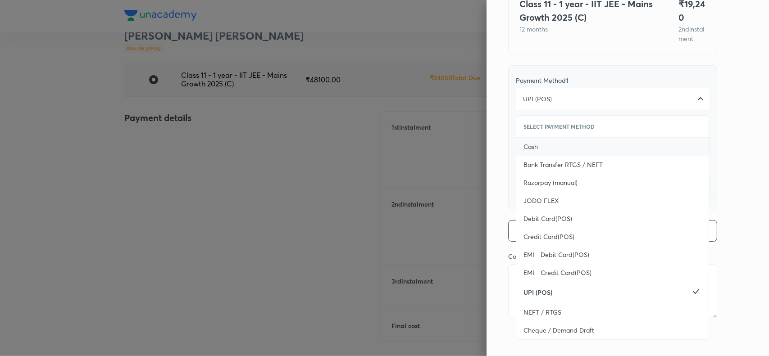
click at [534, 148] on div "Cash" at bounding box center [612, 147] width 192 height 18
type textarea "x"
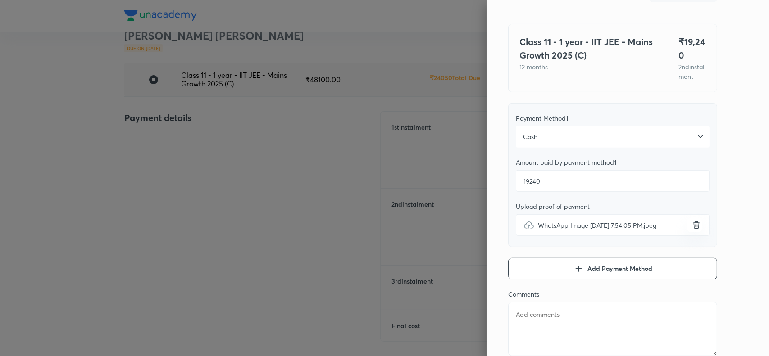
scroll to position [41, 0]
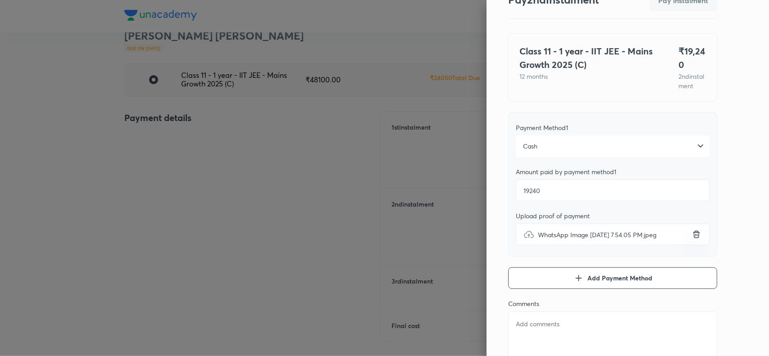
click at [536, 325] on textarea at bounding box center [612, 339] width 209 height 54
paste textarea "fathima6301427147@gmail.com"
type textarea "fathima6301427147@gmail.com"
type textarea "x"
click at [521, 336] on textarea "fathima6301427147@gmail.com" at bounding box center [612, 339] width 209 height 54
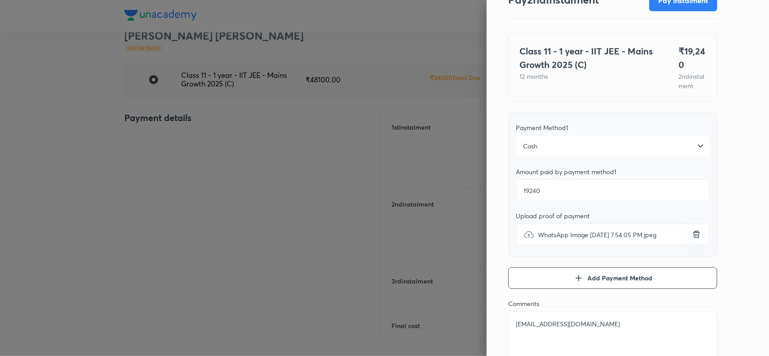
click at [521, 336] on textarea "fathima6301427147@gmail.com" at bounding box center [612, 339] width 209 height 54
paste textarea "MOHAMMAD LUQMAAN SHARIEF"
type textarea "MOHAMMAD LUQMAAN SHARIEF"
type textarea "x"
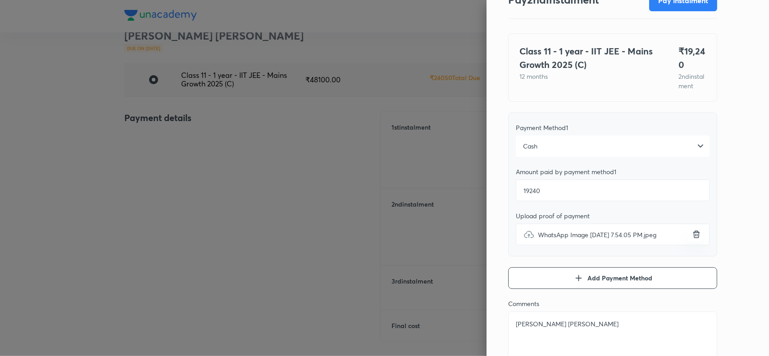
type textarea "MOHAMMAD LUQMAAN SHARIEF"
click at [739, 198] on div "Pay 2 nd instalment Pay instalment Class 11 - 1 year - IIT JEE - Mains Growth 2…" at bounding box center [628, 178] width 282 height 356
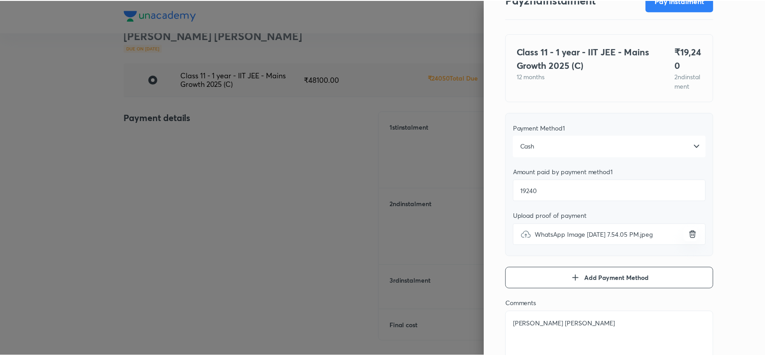
scroll to position [0, 0]
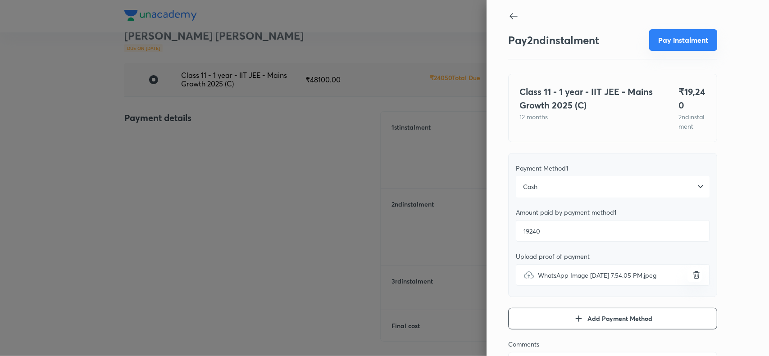
click at [677, 41] on button "Pay instalment" at bounding box center [683, 40] width 68 height 22
type textarea "x"
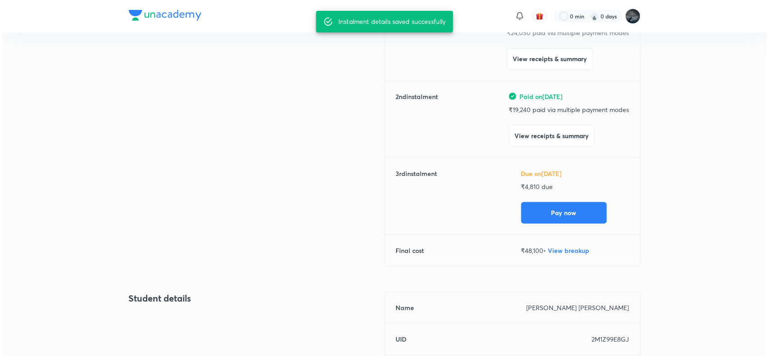
scroll to position [149, 0]
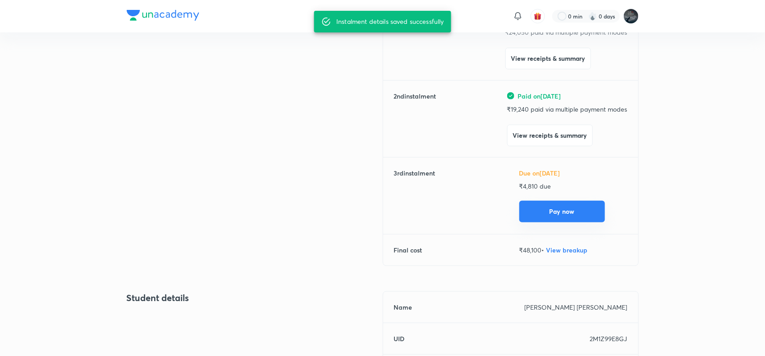
click at [576, 212] on button "Pay now" at bounding box center [562, 212] width 86 height 22
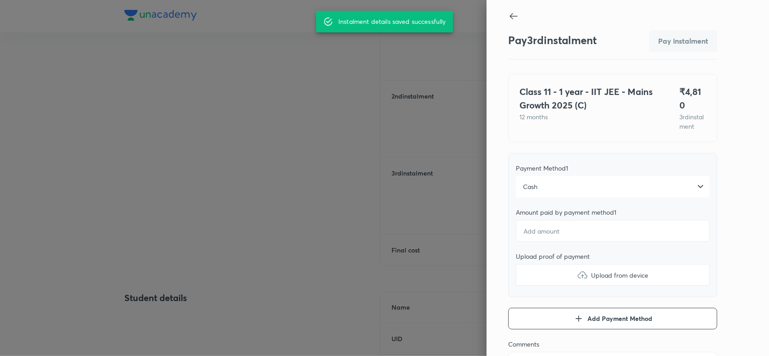
type textarea "x"
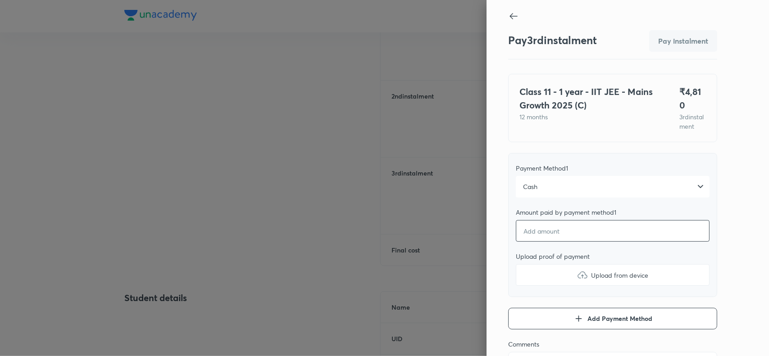
click at [535, 237] on input "number" at bounding box center [613, 231] width 194 height 22
type input "4"
type textarea "x"
type input "47"
type textarea "x"
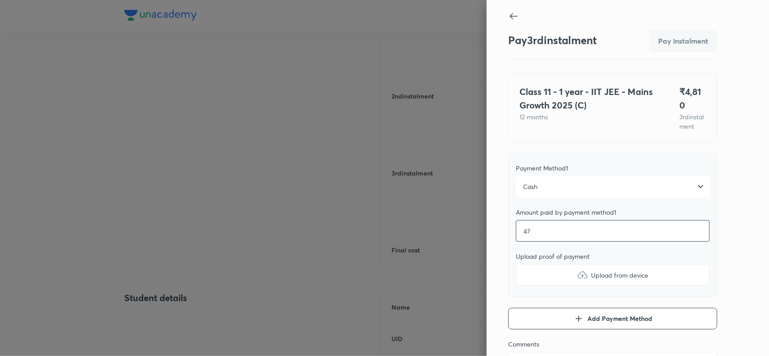
type input "476"
type textarea "x"
type input "4760"
type textarea "x"
type input "4760"
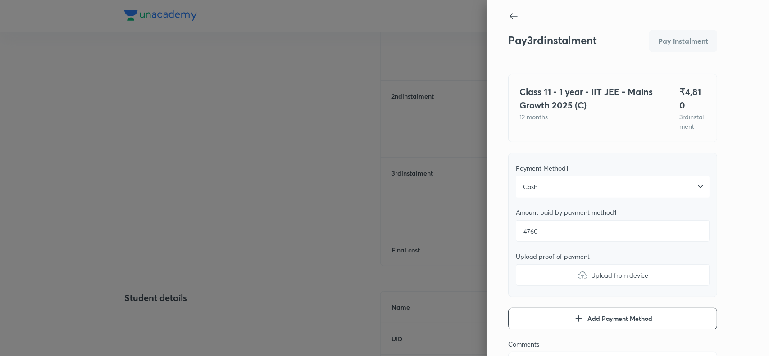
click at [577, 273] on img at bounding box center [582, 275] width 11 height 11
click at [0, 0] on input "Upload from device" at bounding box center [0, 0] width 0 height 0
click at [573, 319] on icon "button" at bounding box center [578, 319] width 11 height 11
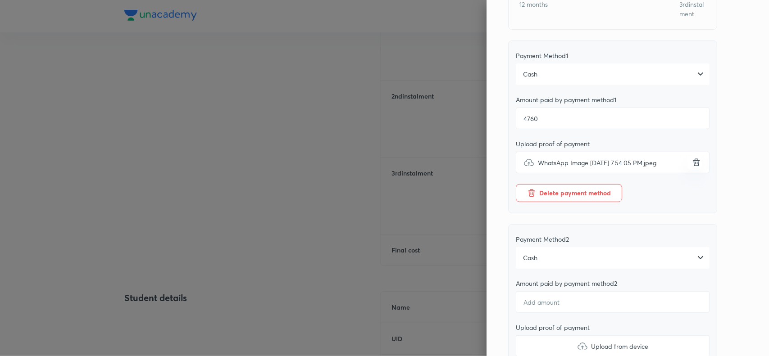
scroll to position [114, 0]
click at [564, 264] on div "Cash" at bounding box center [613, 257] width 194 height 22
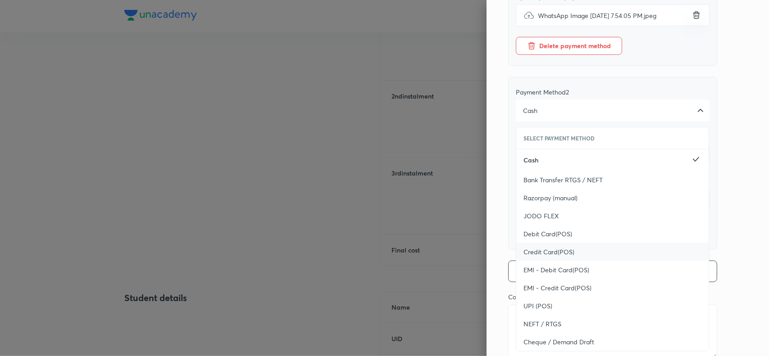
scroll to position [260, 0]
click at [532, 303] on span "UPI (POS)" at bounding box center [538, 305] width 29 height 9
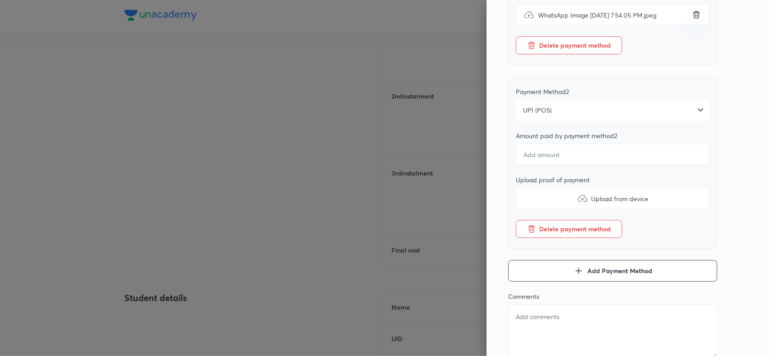
click at [730, 171] on div "Pay 3 rd instalment Pay instalment Class 11 - 1 year - IIT JEE - Mains Growth 2…" at bounding box center [628, 178] width 282 height 356
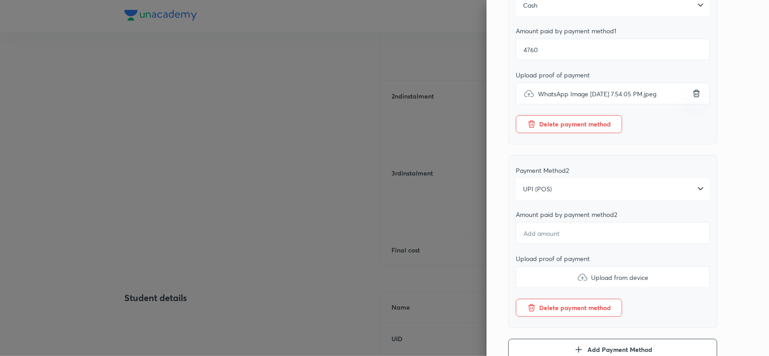
scroll to position [179, 0]
click at [537, 240] on input "number" at bounding box center [613, 236] width 194 height 22
type textarea "x"
type input "5"
type textarea "x"
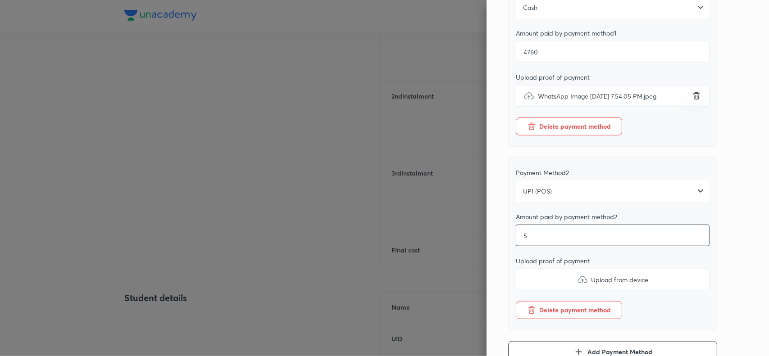
type input "50"
type textarea "x"
type input "50"
click at [577, 274] on img at bounding box center [582, 279] width 11 height 11
click at [0, 0] on input "Upload from device" at bounding box center [0, 0] width 0 height 0
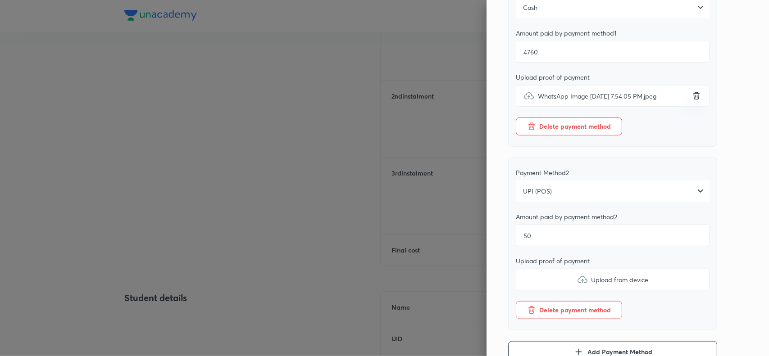
type textarea "x"
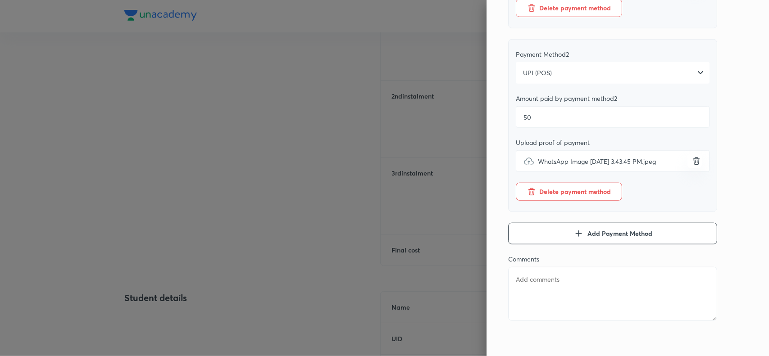
click at [538, 291] on textarea at bounding box center [612, 294] width 209 height 54
paste textarea "MOHAMMAD LUQMAAN SHARIEF"
type textarea "MOHAMMAD LUQMAAN SHARIEF"
type textarea "x"
type textarea "MOHAMMAD LUQMAAN SHARIEF"
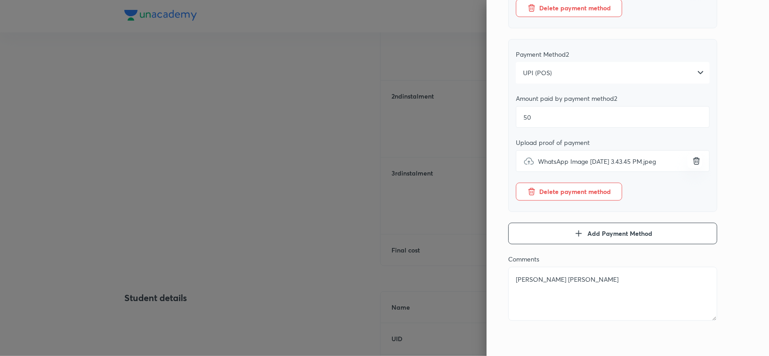
click at [735, 126] on div "Pay 3 rd instalment Pay instalment Class 11 - 1 year - IIT JEE - Mains Growth 2…" at bounding box center [628, 178] width 282 height 356
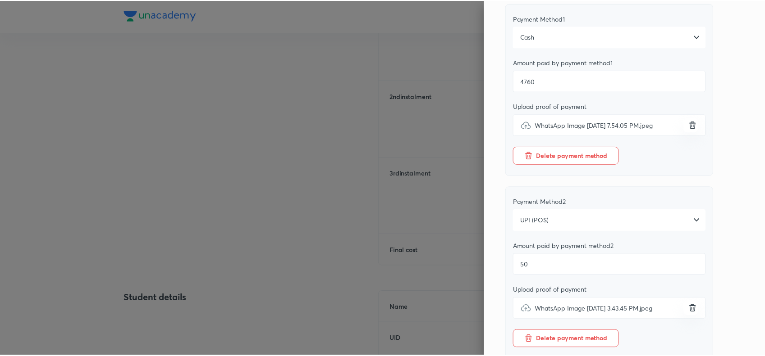
scroll to position [0, 0]
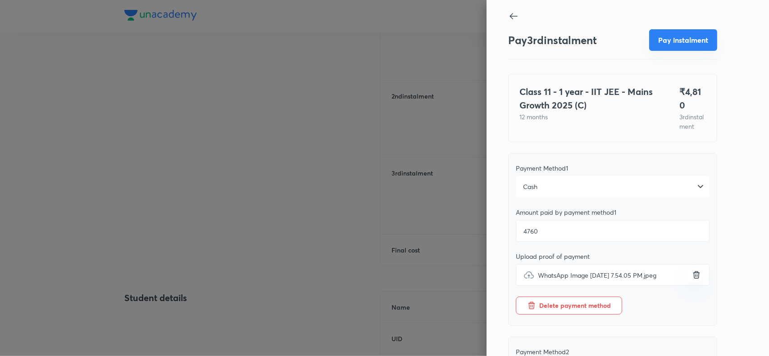
click at [674, 34] on button "Pay instalment" at bounding box center [683, 40] width 68 height 22
type textarea "x"
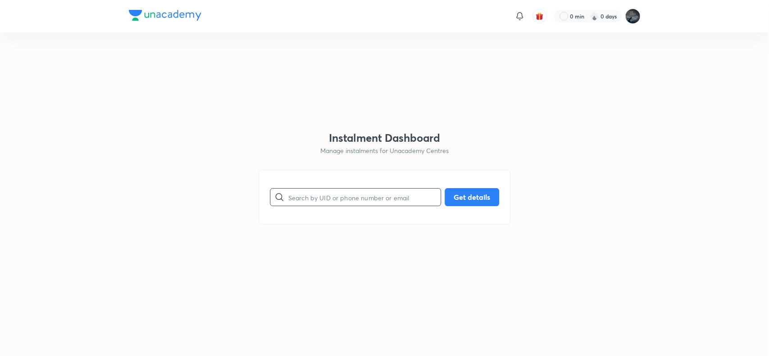
click at [323, 195] on input "text" at bounding box center [364, 197] width 152 height 23
paste input "8688128888"
type input "8688128888"
click at [458, 196] on button "Get details" at bounding box center [472, 196] width 55 height 18
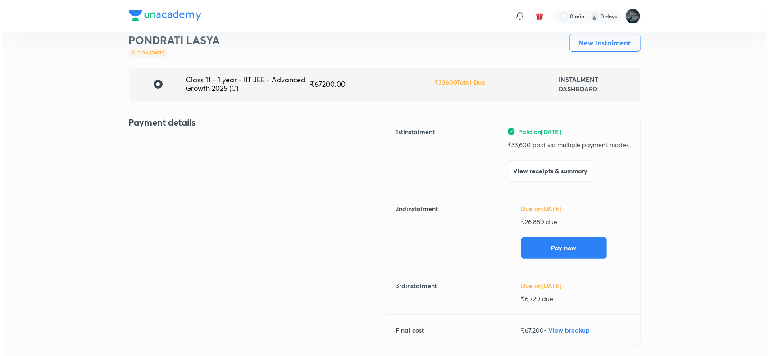
scroll to position [41, 0]
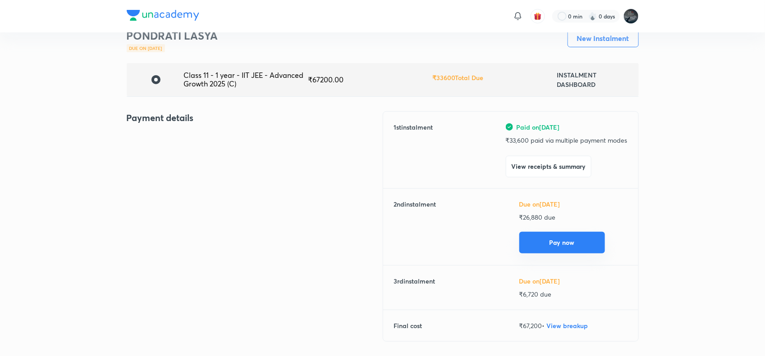
click at [564, 240] on button "Pay now" at bounding box center [562, 243] width 86 height 22
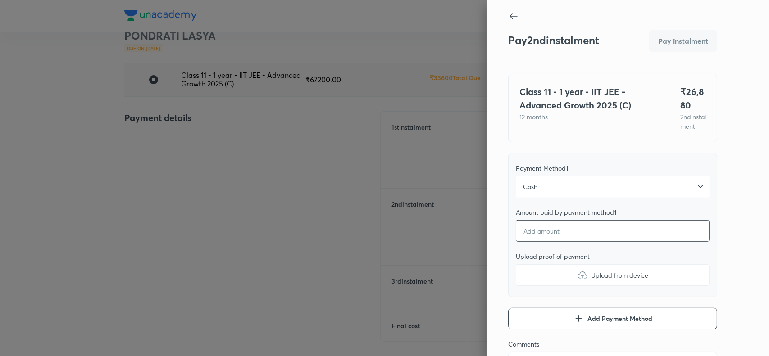
click at [551, 241] on input "number" at bounding box center [613, 231] width 194 height 22
type input "2"
type textarea "x"
type input "26"
type textarea "x"
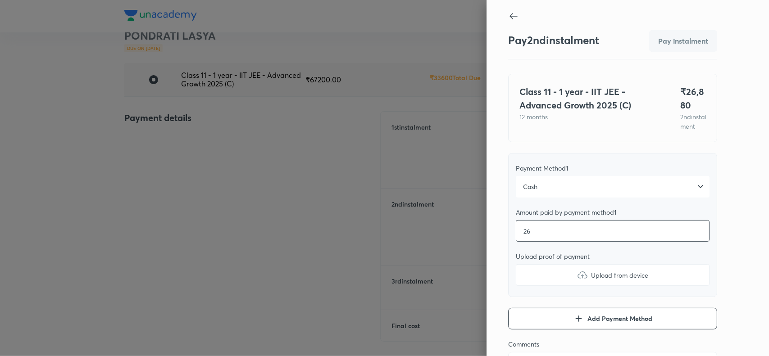
type input "268"
type textarea "x"
type input "2688"
type textarea "x"
type input "26880"
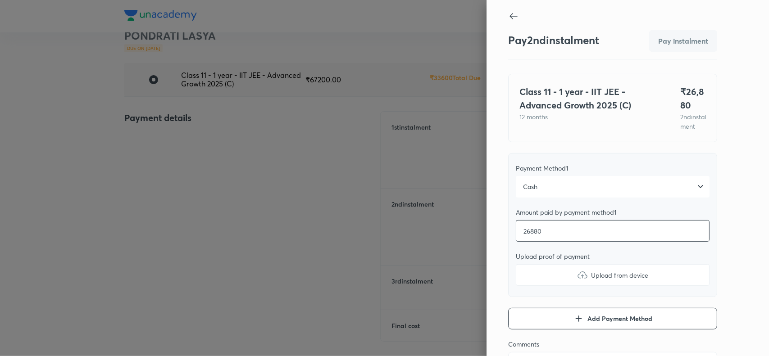
type textarea "x"
type input "26880"
click at [577, 280] on img at bounding box center [582, 275] width 11 height 11
click at [0, 0] on input "Upload from device" at bounding box center [0, 0] width 0 height 0
type textarea "x"
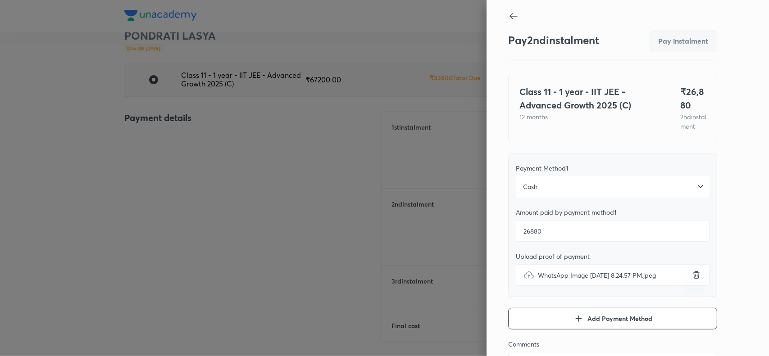
scroll to position [98, 0]
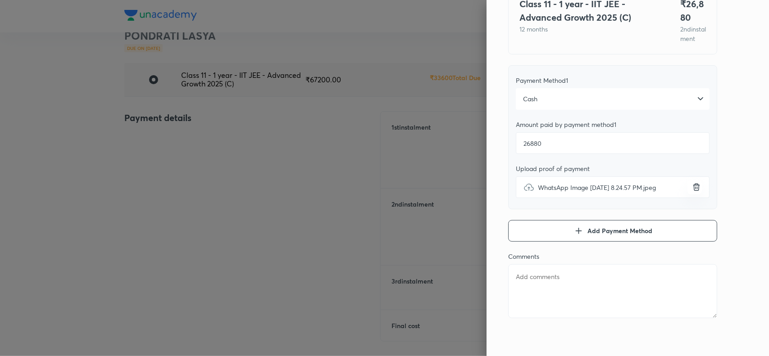
click at [534, 280] on textarea at bounding box center [612, 291] width 209 height 54
paste textarea "PONDRATI LASYA"
type textarea "PONDRATI LASYA"
type textarea "x"
type textarea "PONDRATI LASYA"
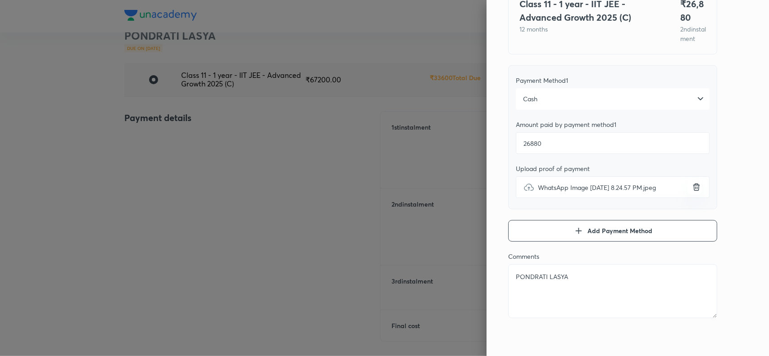
click at [727, 164] on div "Pay 2 nd instalment Pay instalment Class 11 - 1 year - IIT JEE - Advanced Growt…" at bounding box center [628, 178] width 282 height 356
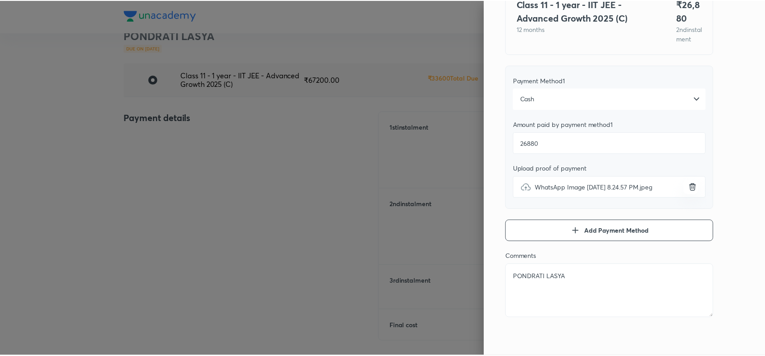
scroll to position [0, 0]
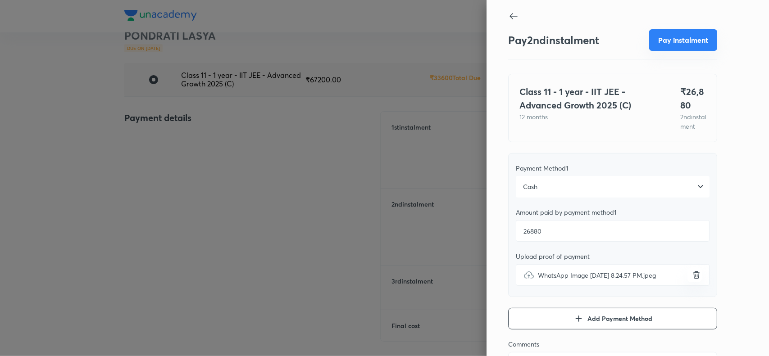
click at [674, 45] on button "Pay instalment" at bounding box center [683, 40] width 68 height 22
type textarea "x"
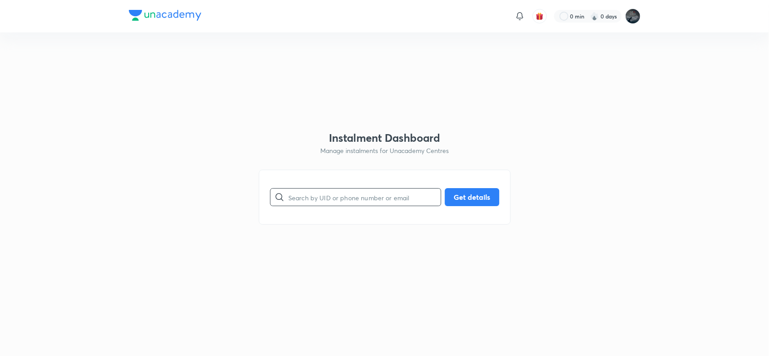
paste input "HNSL9MB7ZZ"
click at [294, 199] on input "HNSL9MB7ZZ" at bounding box center [364, 197] width 152 height 23
type input "HNSL9MB7ZZ"
click at [460, 194] on button "Get details" at bounding box center [472, 196] width 55 height 18
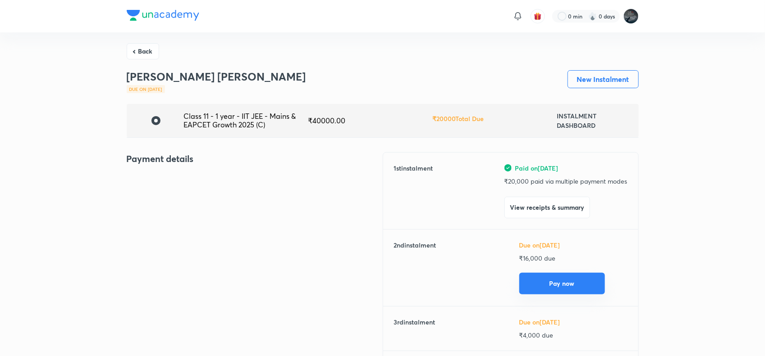
click at [565, 278] on button "Pay now" at bounding box center [562, 284] width 86 height 22
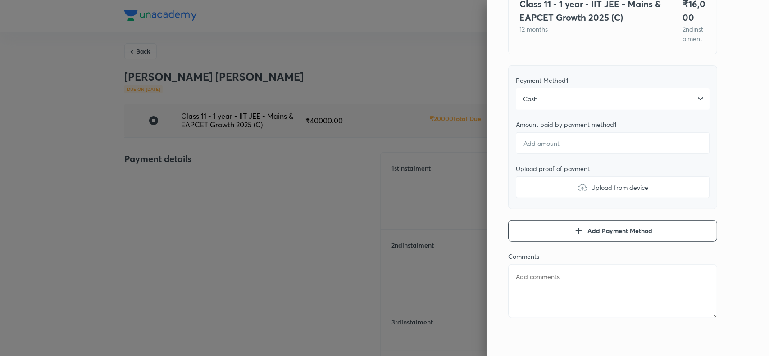
scroll to position [91, 0]
click at [596, 153] on input "number" at bounding box center [613, 143] width 194 height 22
type textarea "x"
type input "1"
type textarea "x"
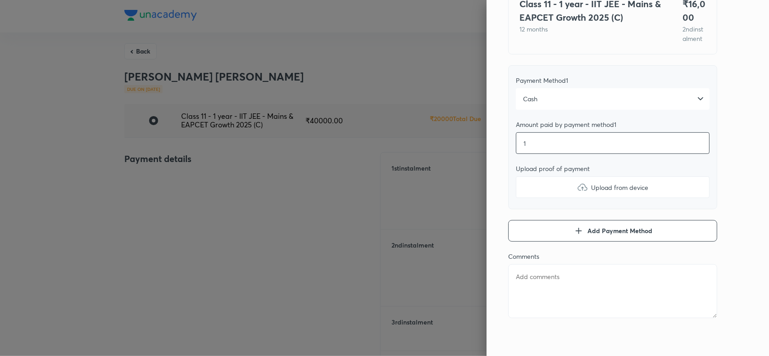
type input "16"
type textarea "x"
type input "160"
type textarea "x"
type input "1600"
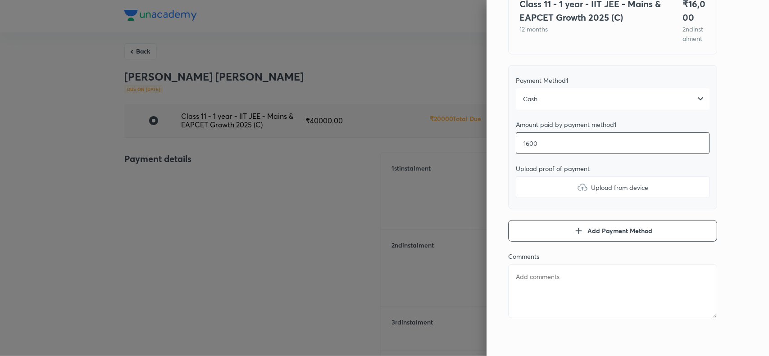
type textarea "x"
type input "16000"
type textarea "x"
type input "16000"
click at [574, 198] on label "Upload from device" at bounding box center [613, 188] width 194 height 22
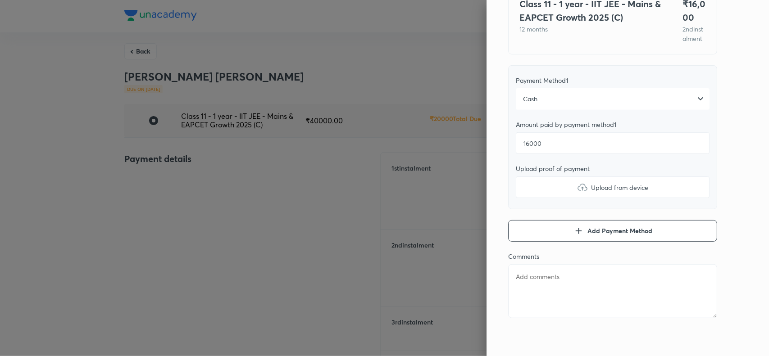
click at [0, 0] on input "Upload from device" at bounding box center [0, 0] width 0 height 0
type textarea "x"
click at [540, 297] on textarea at bounding box center [612, 291] width 209 height 54
paste textarea "[PERSON_NAME] [PERSON_NAME]"
type textarea "[PERSON_NAME] [PERSON_NAME]"
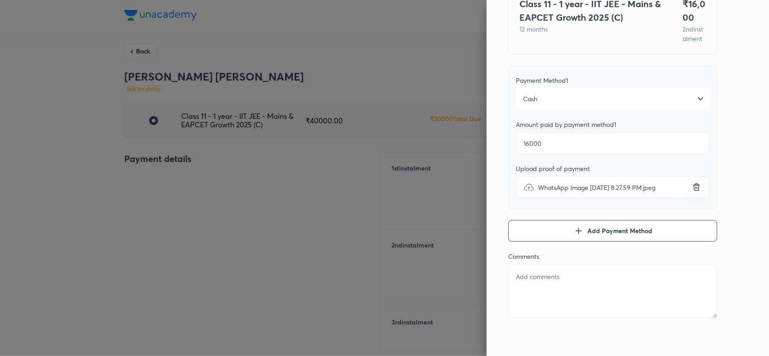
type textarea "x"
type textarea "[PERSON_NAME] [PERSON_NAME]"
click at [735, 150] on div "Pay 2 nd instalment Pay instalment Class 11 - 1 year - IIT JEE - Mains & EAPCET…" at bounding box center [628, 178] width 282 height 356
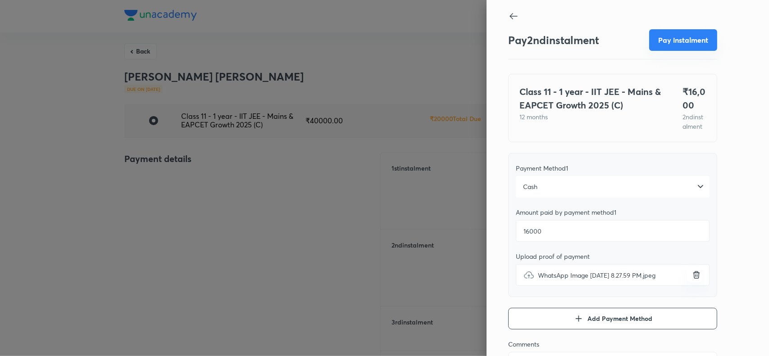
click at [681, 39] on button "Pay instalment" at bounding box center [683, 40] width 68 height 22
type textarea "x"
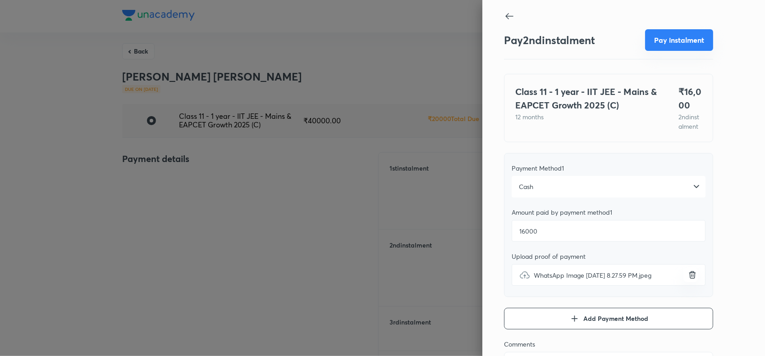
click at [681, 39] on div "Pay 2 nd instalment Pay instalment Class 11 - 1 year - IIT JEE - Mains & EAPCET…" at bounding box center [382, 178] width 765 height 356
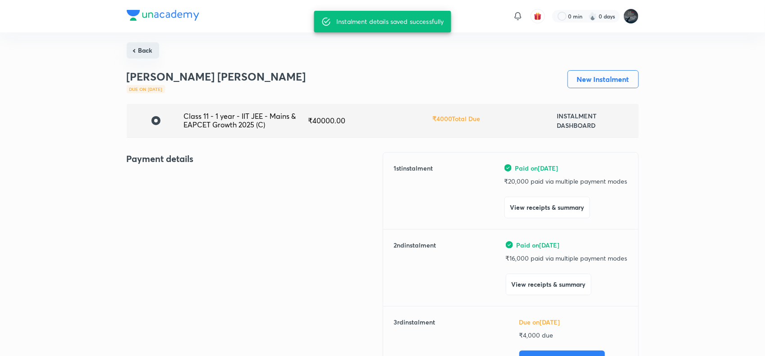
click at [143, 56] on button "Back" at bounding box center [143, 50] width 32 height 16
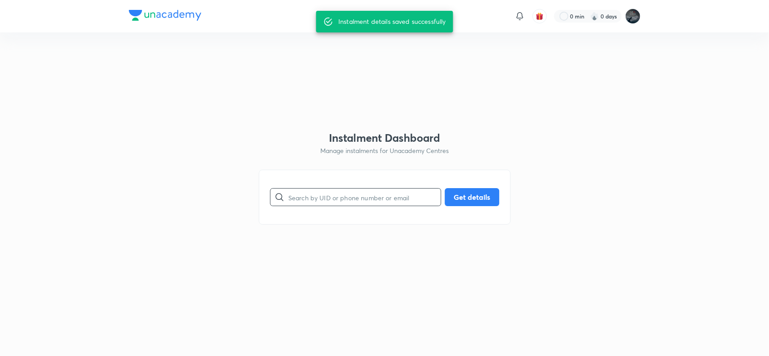
click at [316, 194] on input "text" at bounding box center [364, 197] width 152 height 23
paste input "1LBRS8V2FT"
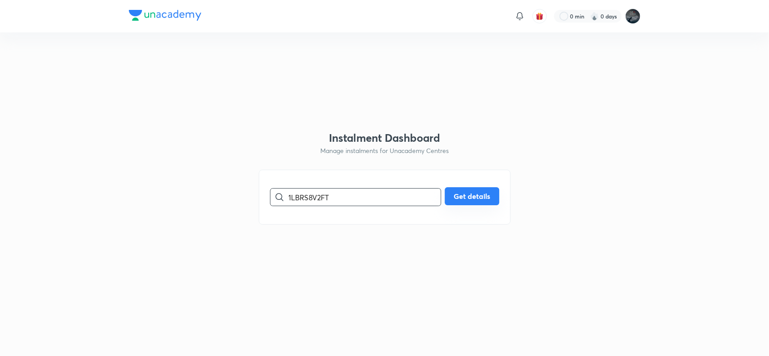
type input "1LBRS8V2FT"
click at [480, 199] on button "Get details" at bounding box center [472, 196] width 55 height 18
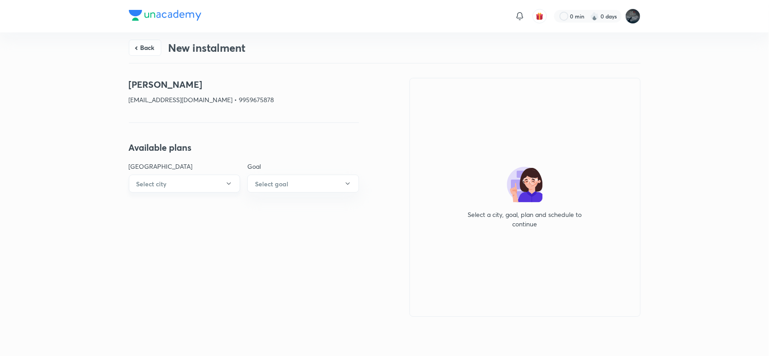
click at [209, 191] on button "Select city" at bounding box center [185, 184] width 112 height 18
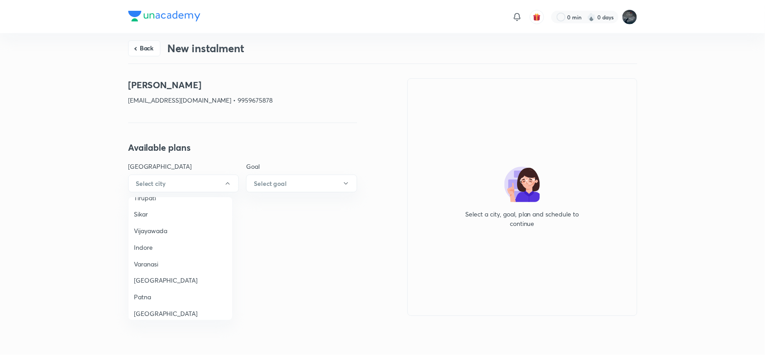
scroll to position [689, 0]
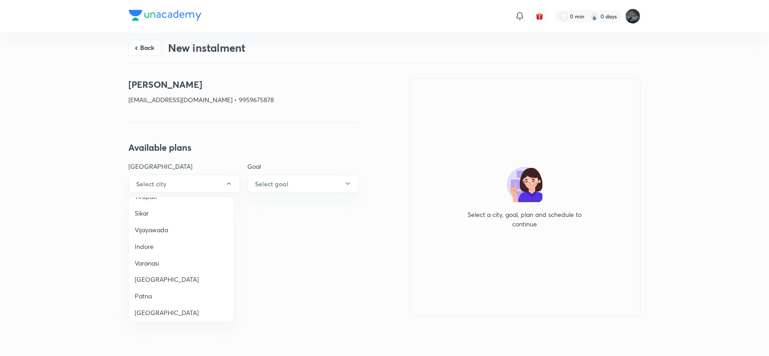
click at [163, 225] on span "Vijayawada" at bounding box center [181, 229] width 93 height 9
click at [276, 183] on h6 "Select goal" at bounding box center [271, 183] width 33 height 9
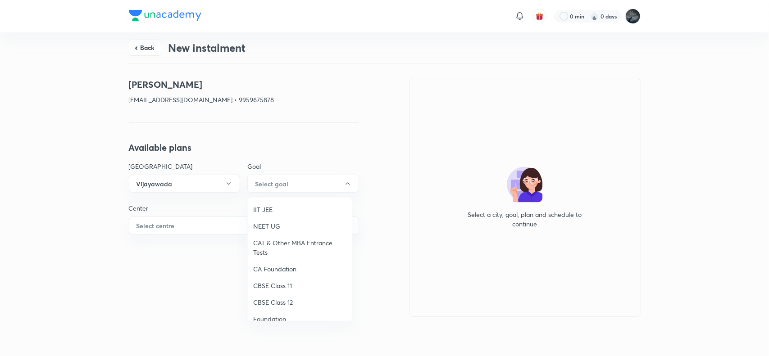
click at [269, 205] on span "IIT JEE" at bounding box center [299, 209] width 93 height 9
click at [191, 226] on button "Select centre" at bounding box center [244, 226] width 230 height 18
click at [155, 251] on span "[PERSON_NAME] Mercantile" at bounding box center [181, 251] width 93 height 9
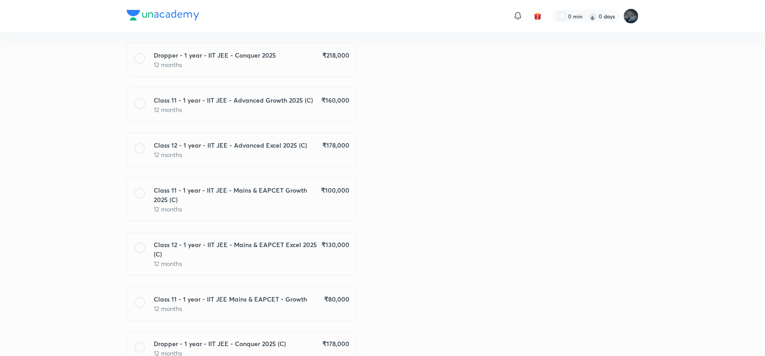
scroll to position [435, 0]
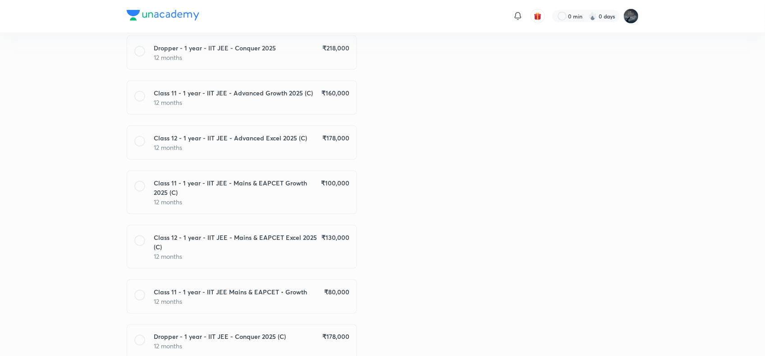
click at [322, 197] on h6 "₹ 100,000" at bounding box center [335, 187] width 28 height 19
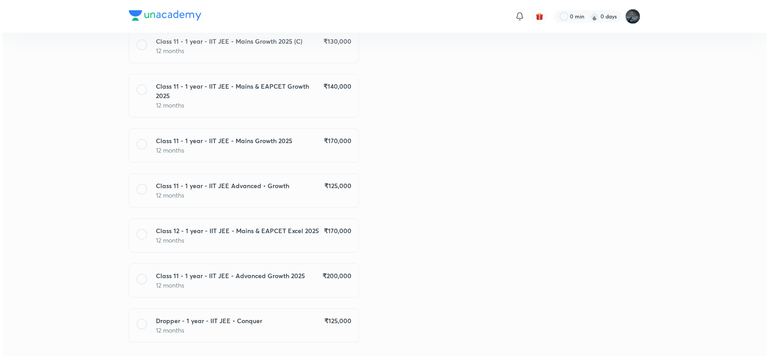
scroll to position [835, 0]
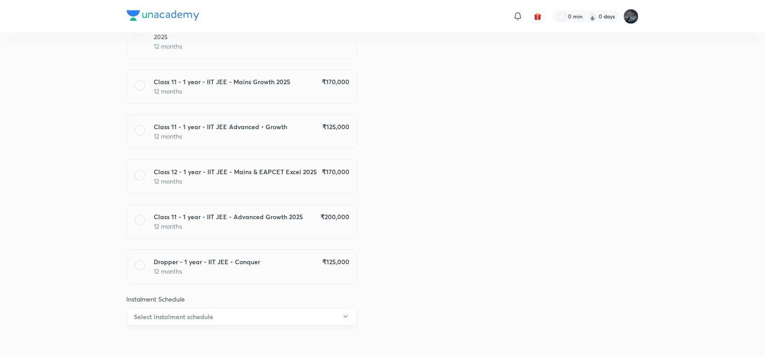
click at [312, 309] on button "Select instalment schedule" at bounding box center [242, 317] width 230 height 18
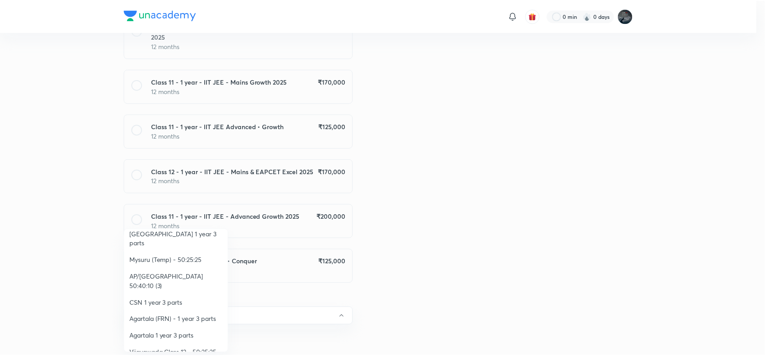
scroll to position [174, 0]
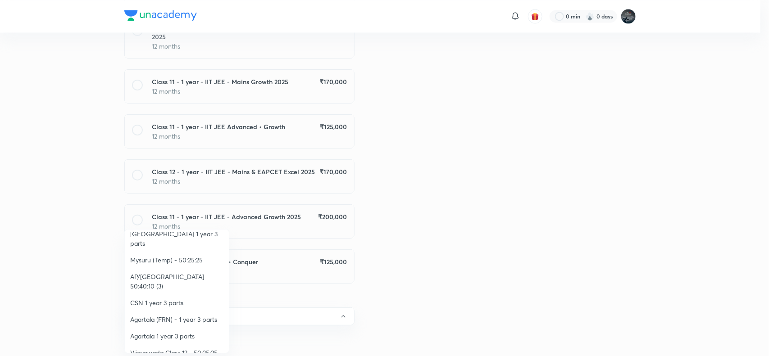
click at [186, 272] on span "AP/[GEOGRAPHIC_DATA] 50:40:10 (3)" at bounding box center [176, 281] width 93 height 19
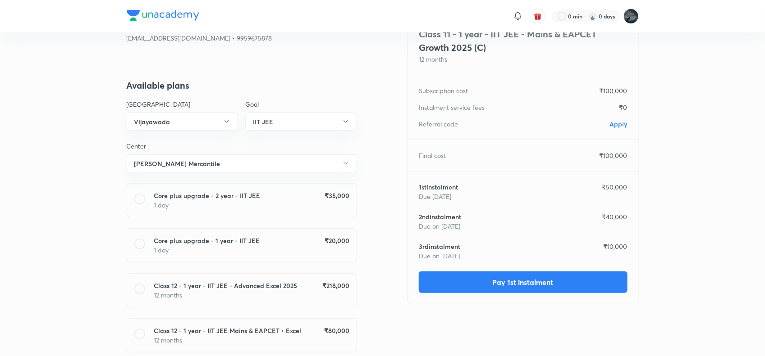
scroll to position [0, 0]
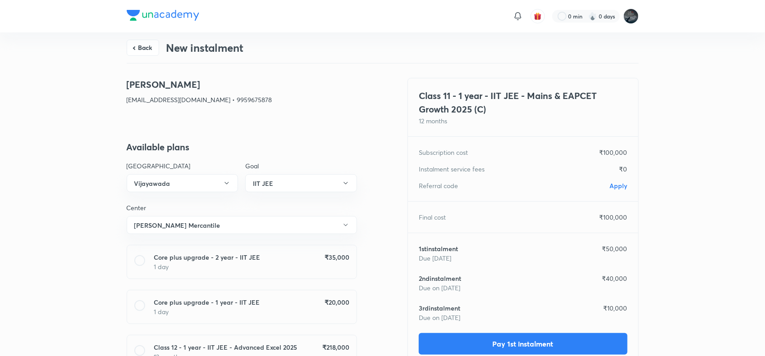
click at [613, 186] on span "Apply" at bounding box center [619, 186] width 18 height 9
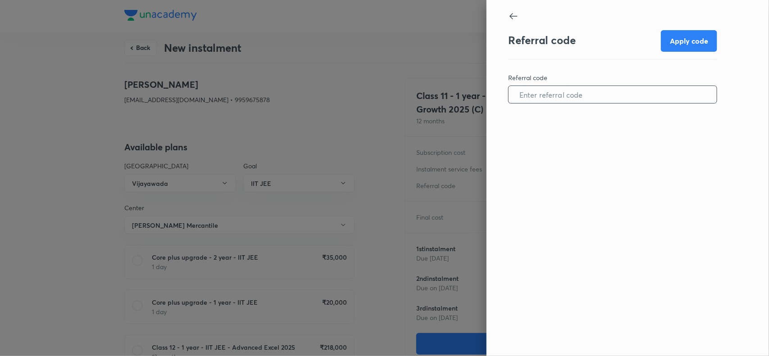
click at [570, 100] on input "text" at bounding box center [613, 94] width 208 height 23
paste input "[PERSON_NAME]"
click at [537, 100] on input "[PERSON_NAME]" at bounding box center [613, 94] width 208 height 23
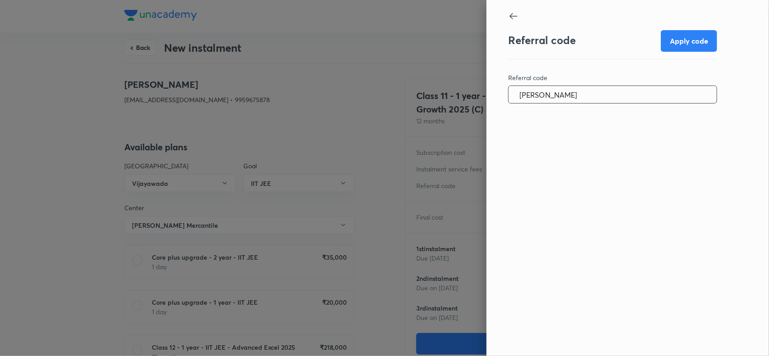
click at [537, 100] on input "[PERSON_NAME]" at bounding box center [613, 94] width 208 height 23
paste input "VIJA1070XPP49P"
type input "VIJA1070XPP49P"
click at [706, 32] on button "Apply code" at bounding box center [689, 40] width 56 height 22
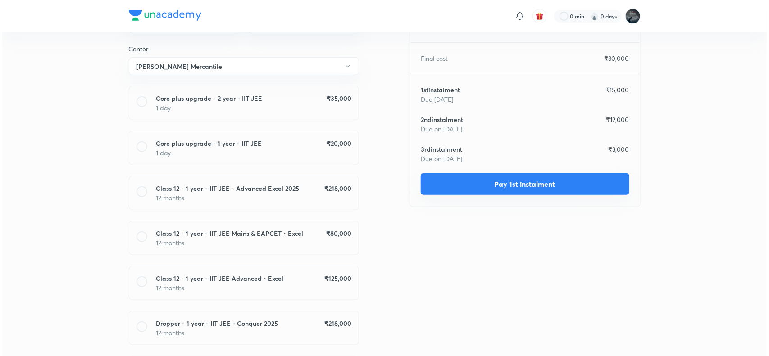
scroll to position [160, 0]
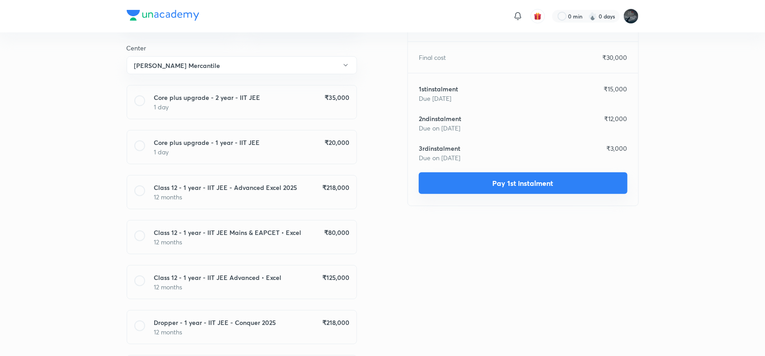
click at [524, 181] on button "Pay 1st instalment" at bounding box center [523, 184] width 209 height 22
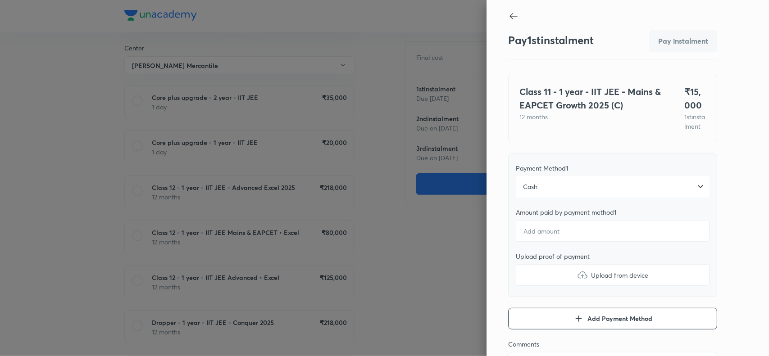
click at [583, 194] on div "Cash" at bounding box center [613, 187] width 194 height 22
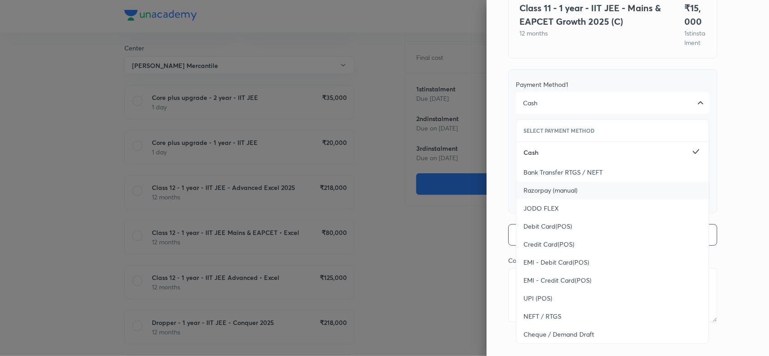
scroll to position [85, 0]
click at [524, 302] on span "UPI (POS)" at bounding box center [538, 297] width 29 height 9
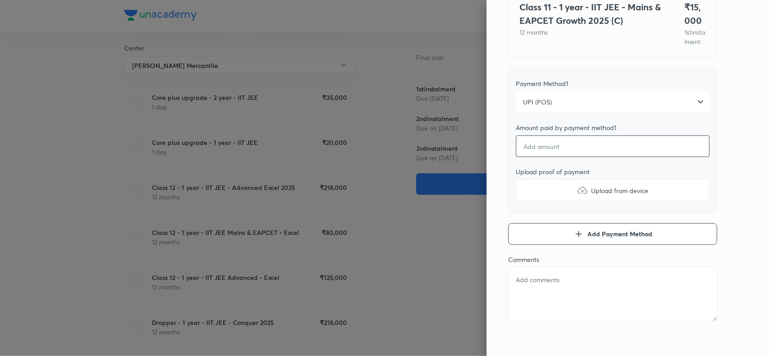
click at [543, 157] on input "number" at bounding box center [613, 147] width 194 height 22
type textarea "x"
type input "1"
type textarea "x"
type input "15"
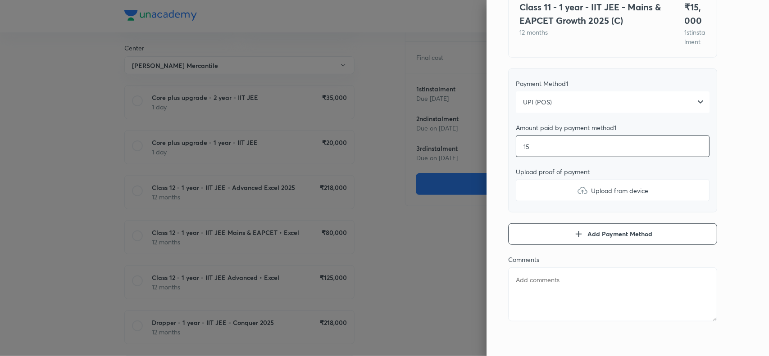
type textarea "x"
type input "150"
type textarea "x"
type input "1500"
type textarea "x"
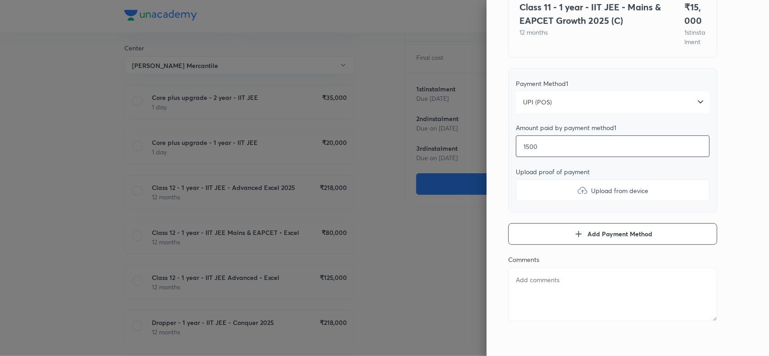
type input "15000"
type textarea "x"
type input "15000"
click at [577, 196] on img at bounding box center [582, 190] width 11 height 11
click at [0, 0] on input "Upload from device" at bounding box center [0, 0] width 0 height 0
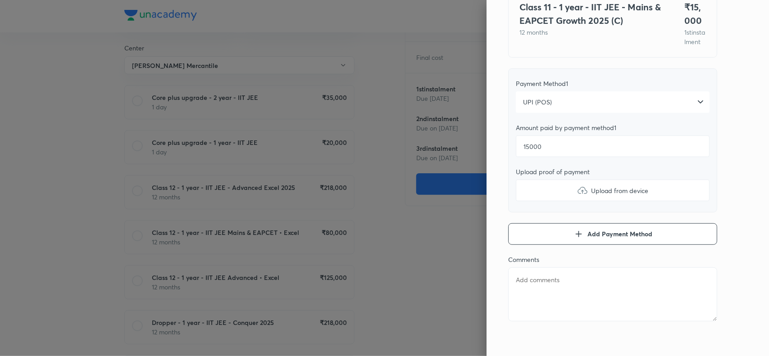
type textarea "x"
click at [547, 305] on textarea at bounding box center [612, 295] width 209 height 54
paste textarea "[PERSON_NAME]"
type textarea "[PERSON_NAME]"
type textarea "x"
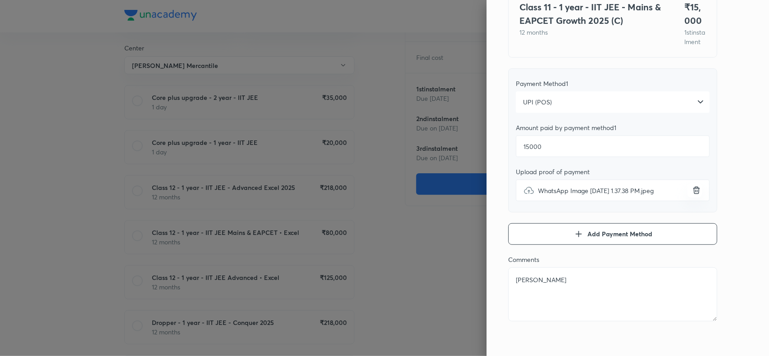
type textarea "[PERSON_NAME]"
click at [732, 137] on div "Pay 1 st instalment Pay instalment Class 11 - 1 year - IIT JEE - Mains & EAPCET…" at bounding box center [628, 178] width 282 height 356
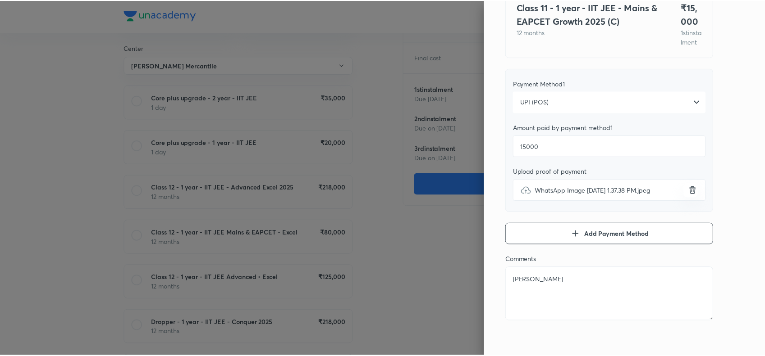
scroll to position [0, 0]
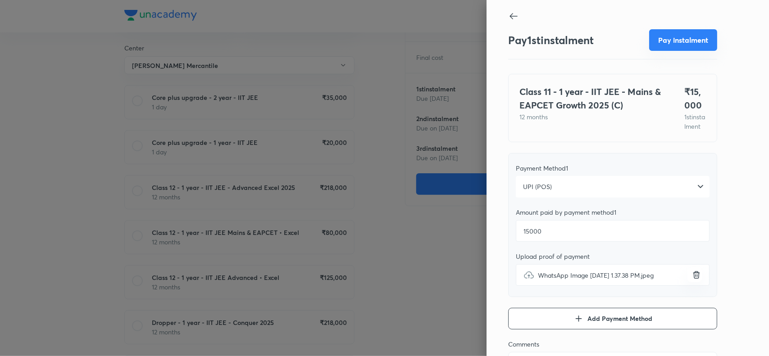
click at [670, 33] on button "Pay instalment" at bounding box center [683, 40] width 68 height 22
type textarea "x"
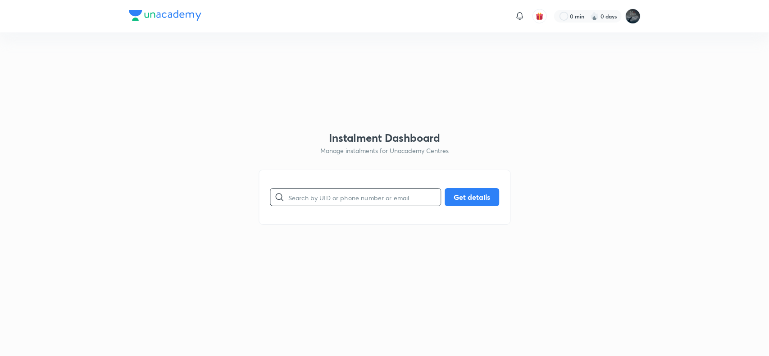
click at [314, 204] on input "text" at bounding box center [364, 197] width 152 height 23
paste input "7815831493"
type input "7815831493"
click at [474, 194] on button "Get details" at bounding box center [472, 196] width 55 height 18
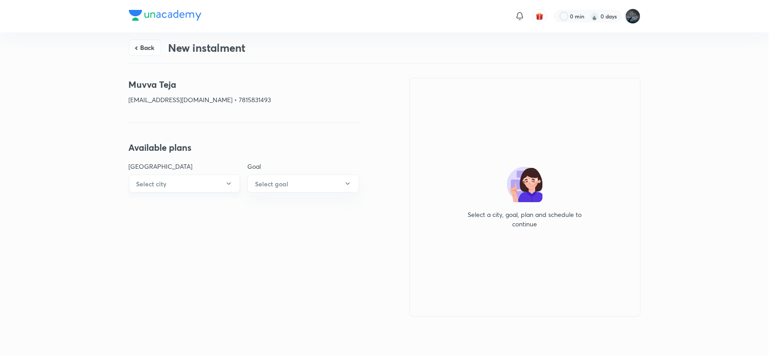
click at [219, 181] on button "Select city" at bounding box center [185, 184] width 112 height 18
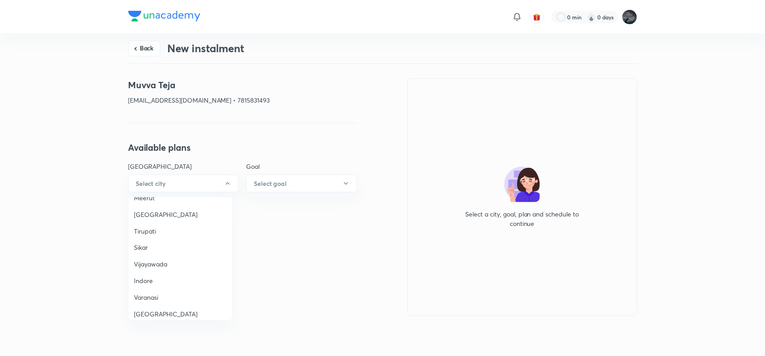
scroll to position [645, 0]
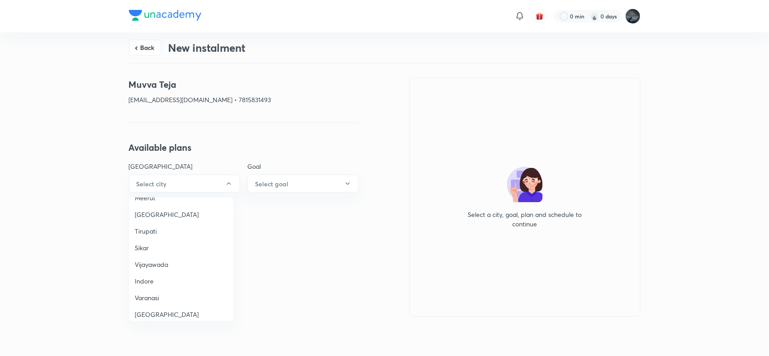
click at [157, 262] on span "Vijayawada" at bounding box center [181, 264] width 93 height 9
click at [294, 185] on button "Select goal" at bounding box center [303, 184] width 112 height 18
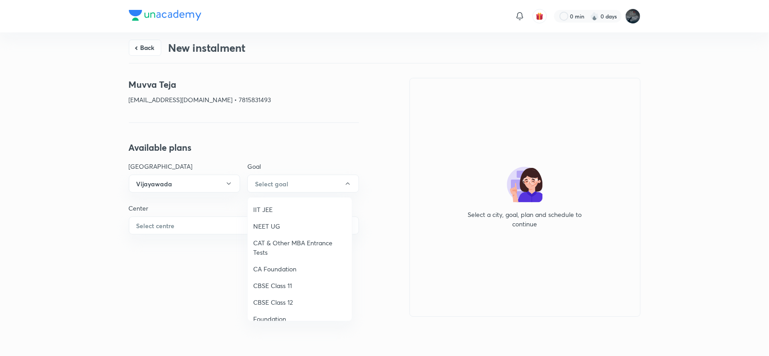
click at [266, 204] on li "IIT JEE" at bounding box center [300, 209] width 104 height 17
click at [193, 221] on button "Select centre" at bounding box center [244, 226] width 230 height 18
click at [161, 246] on li "Chaganti Mercantile" at bounding box center [181, 251] width 104 height 17
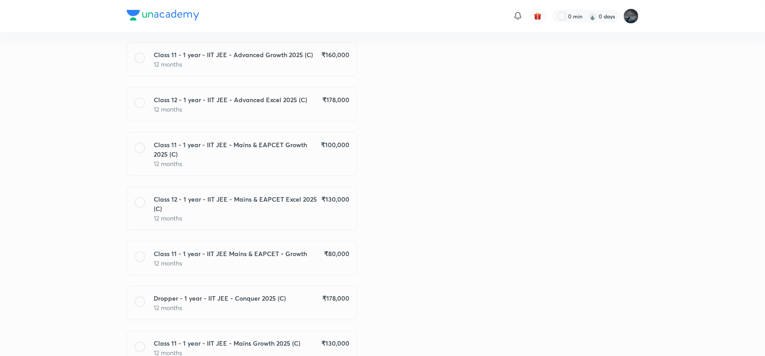
scroll to position [474, 0]
click at [297, 220] on p "12 months" at bounding box center [251, 217] width 195 height 9
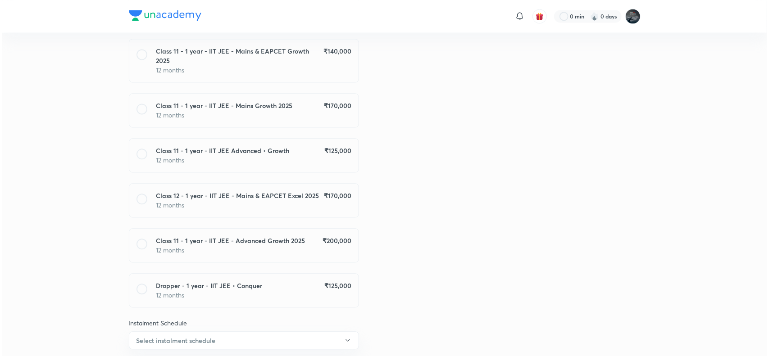
scroll to position [835, 0]
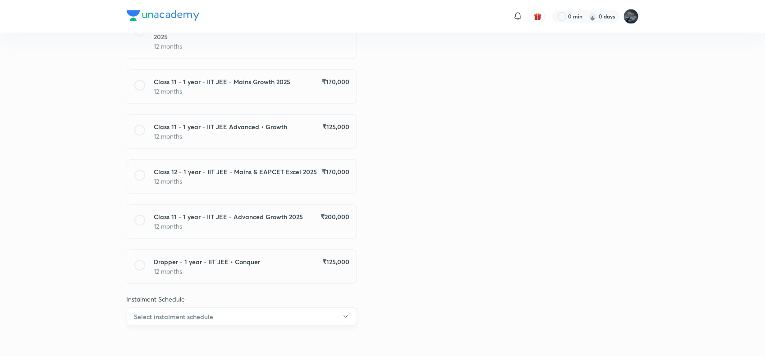
click at [294, 310] on button "Select instalment schedule" at bounding box center [242, 317] width 230 height 18
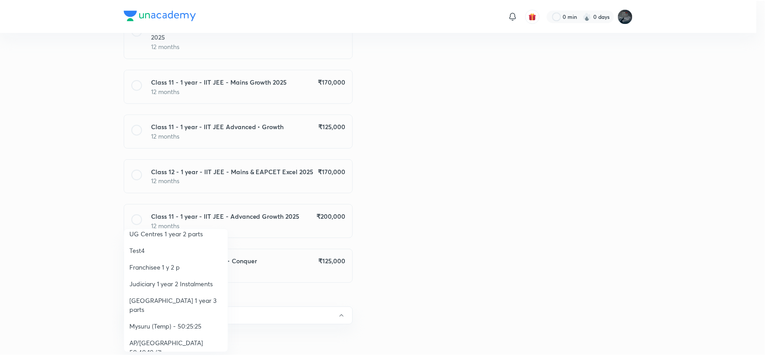
scroll to position [111, 0]
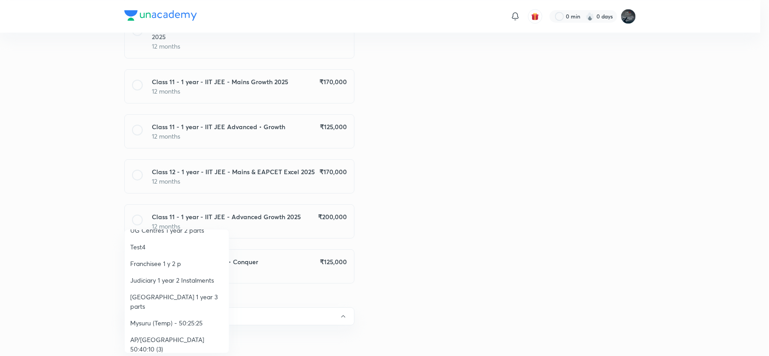
click at [187, 335] on span "AP/[GEOGRAPHIC_DATA] 50:40:10 (3)" at bounding box center [176, 344] width 93 height 19
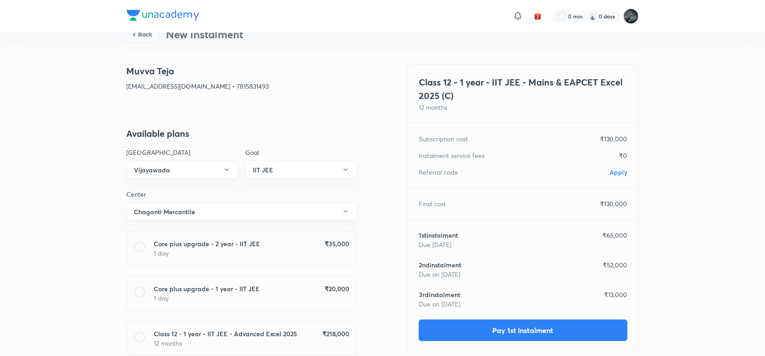
scroll to position [11, 0]
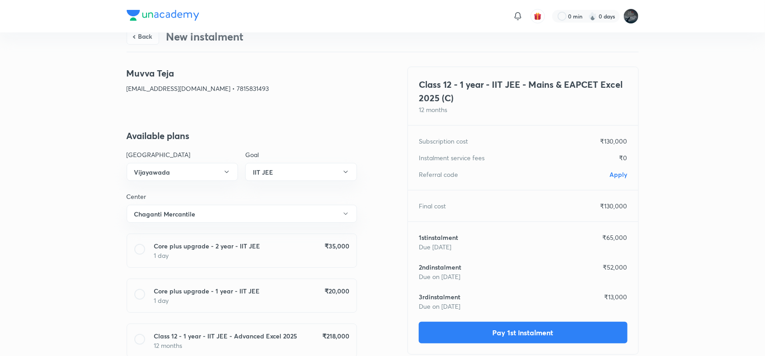
click at [615, 172] on span "Apply" at bounding box center [619, 174] width 18 height 9
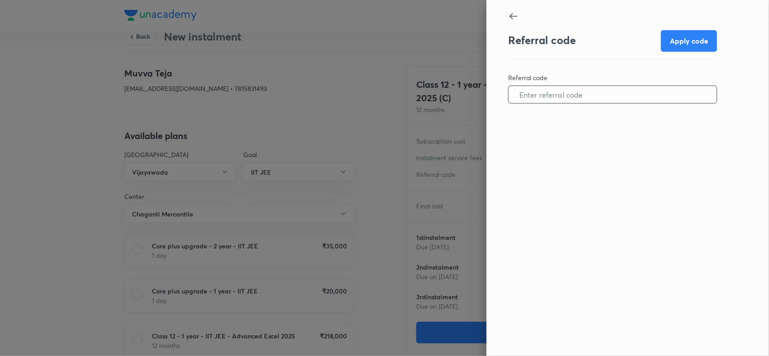
click at [562, 95] on input "text" at bounding box center [613, 94] width 208 height 23
paste input "VIJA1051ABL002"
type input "VIJA1051ABL002"
click at [692, 42] on button "Apply code" at bounding box center [689, 40] width 56 height 22
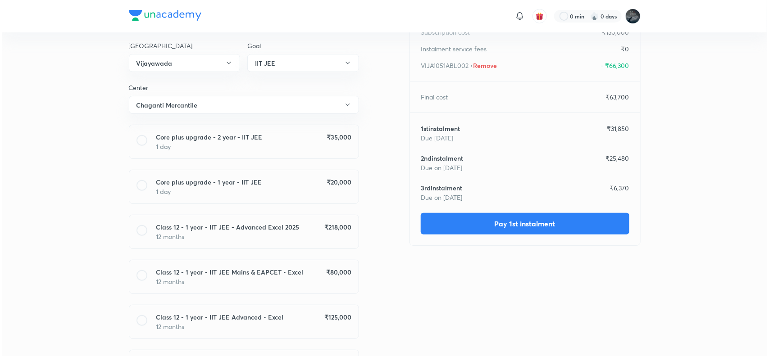
scroll to position [127, 0]
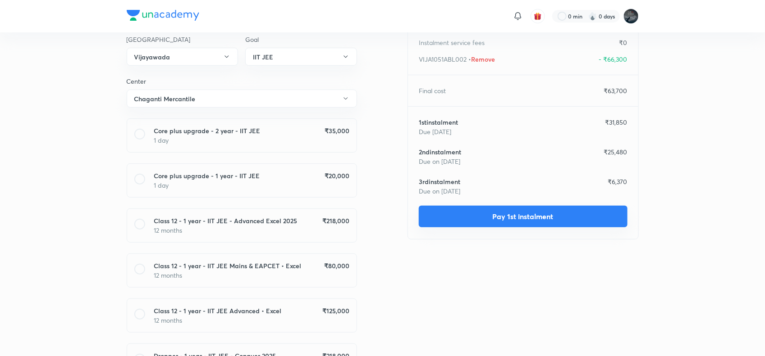
click at [496, 214] on button "Pay 1st instalment" at bounding box center [523, 217] width 209 height 22
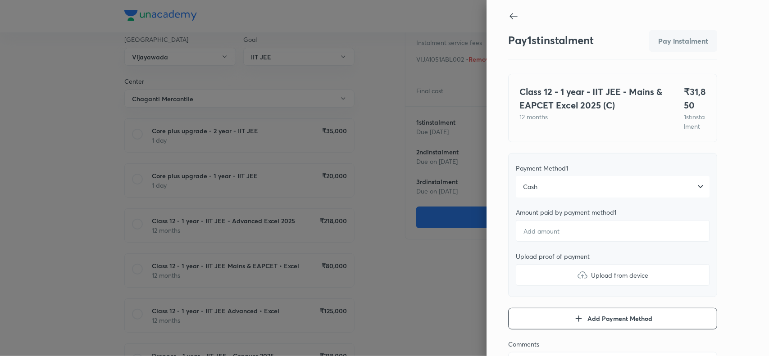
click at [552, 198] on div "Cash" at bounding box center [613, 187] width 194 height 22
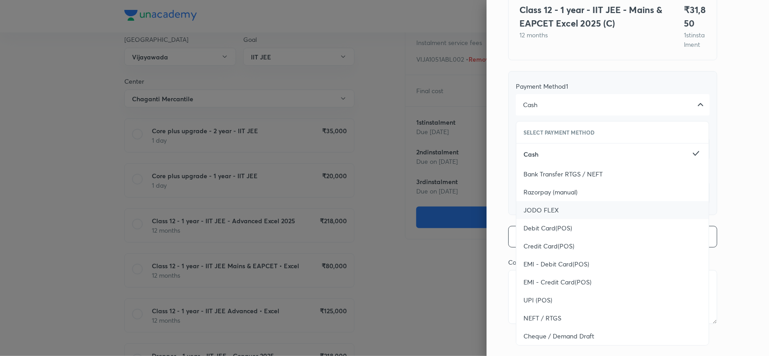
scroll to position [83, 0]
click at [528, 308] on div "UPI (POS)" at bounding box center [612, 299] width 192 height 18
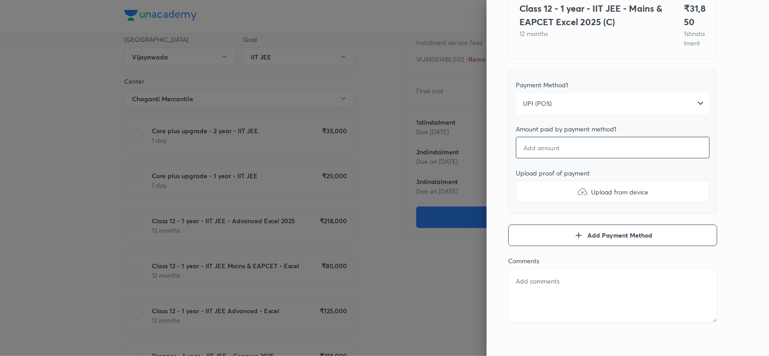
click at [557, 159] on input "number" at bounding box center [613, 148] width 194 height 22
type textarea "x"
type input "3"
type textarea "x"
type input "31"
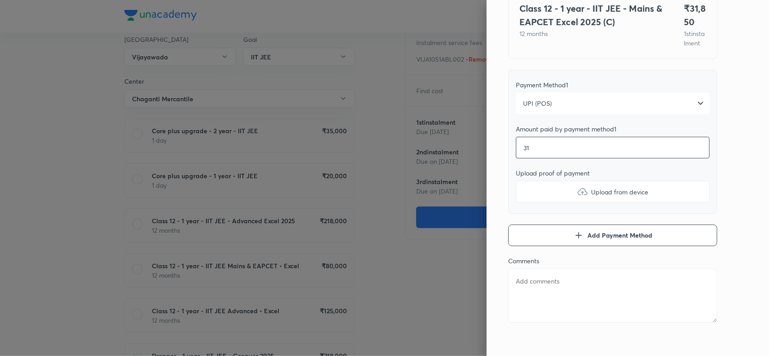
type textarea "x"
type input "318"
type textarea "x"
type input "3185"
type textarea "x"
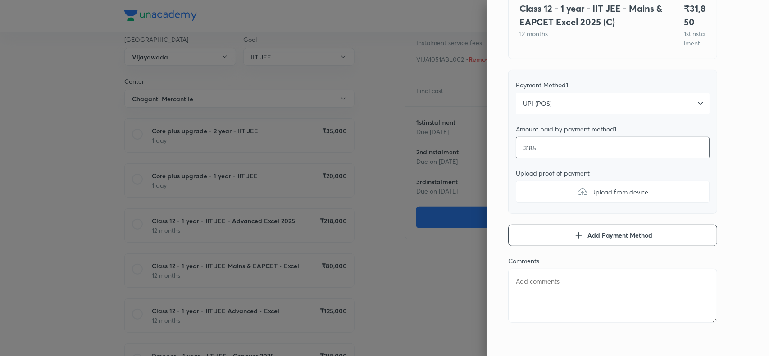
type input "31850"
type textarea "x"
type input "31850"
click at [578, 197] on img at bounding box center [582, 192] width 11 height 11
click at [0, 0] on input "Upload from device" at bounding box center [0, 0] width 0 height 0
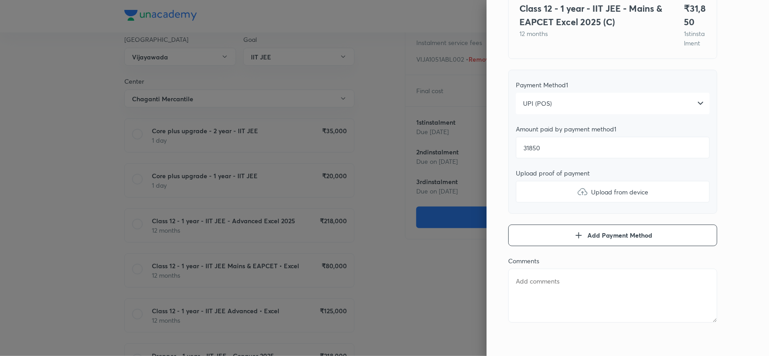
type textarea "x"
click at [527, 305] on textarea at bounding box center [612, 296] width 209 height 54
paste textarea "Muvva Teja"
type textarea "Muvva Teja"
type textarea "x"
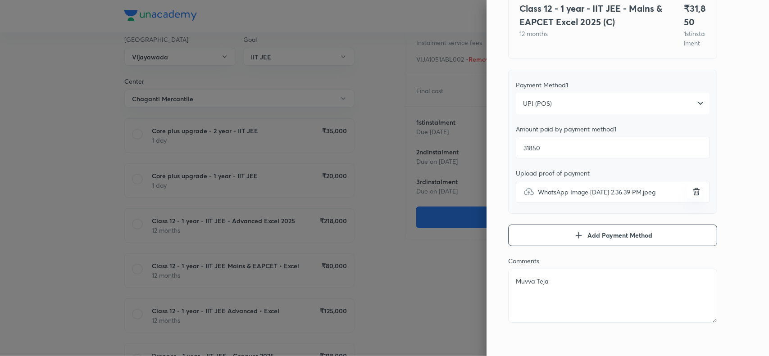
type textarea "Muvva Teja"
click at [745, 147] on div "Pay 1 st instalment Pay instalment Class 12 - 1 year - IIT JEE - Mains & EAPCET…" at bounding box center [628, 178] width 282 height 356
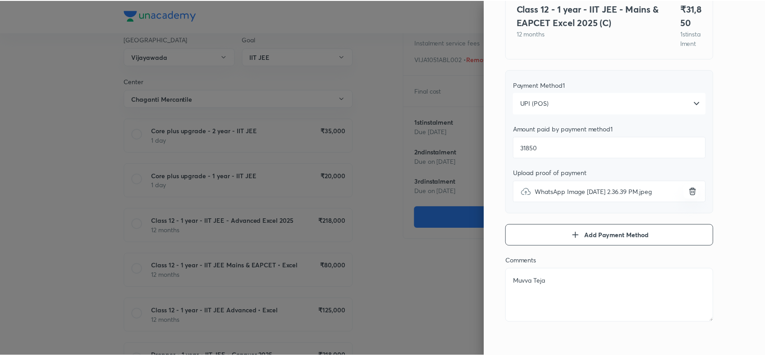
scroll to position [0, 0]
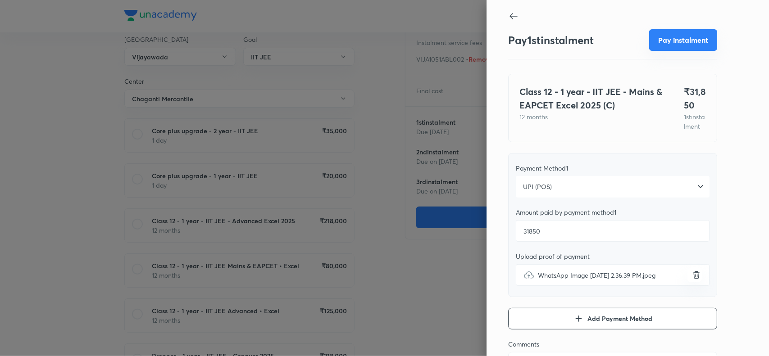
click at [676, 34] on button "Pay instalment" at bounding box center [683, 40] width 68 height 22
type textarea "x"
